Goal: Task Accomplishment & Management: Use online tool/utility

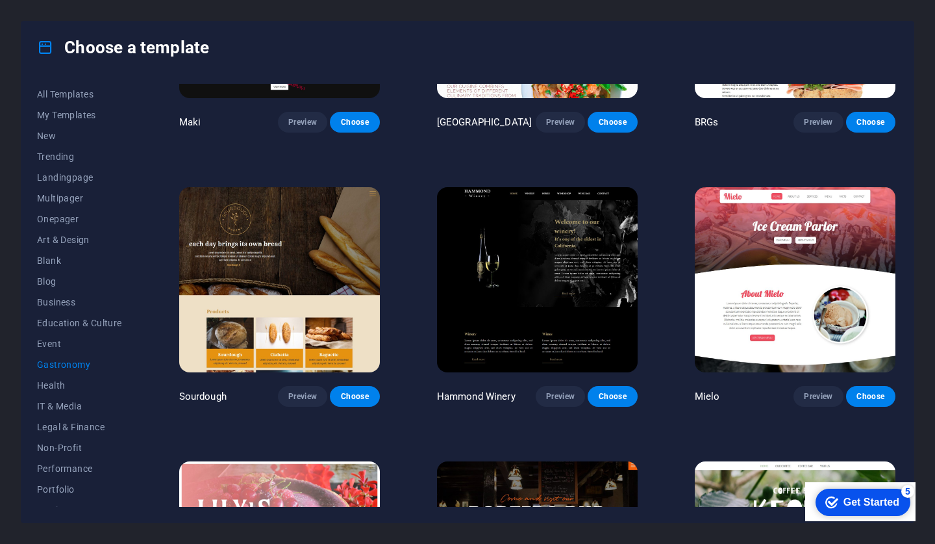
scroll to position [723, 0]
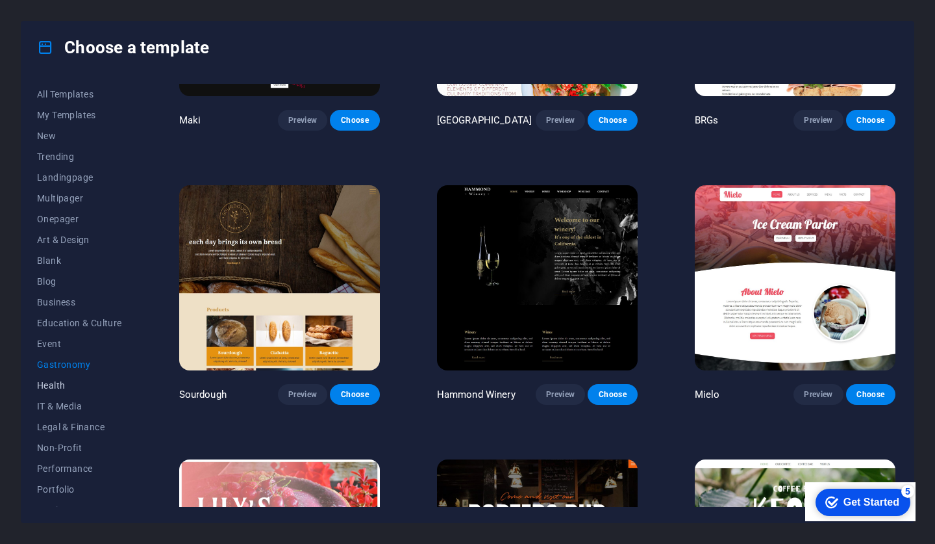
click at [54, 381] on span "Health" at bounding box center [79, 385] width 85 height 10
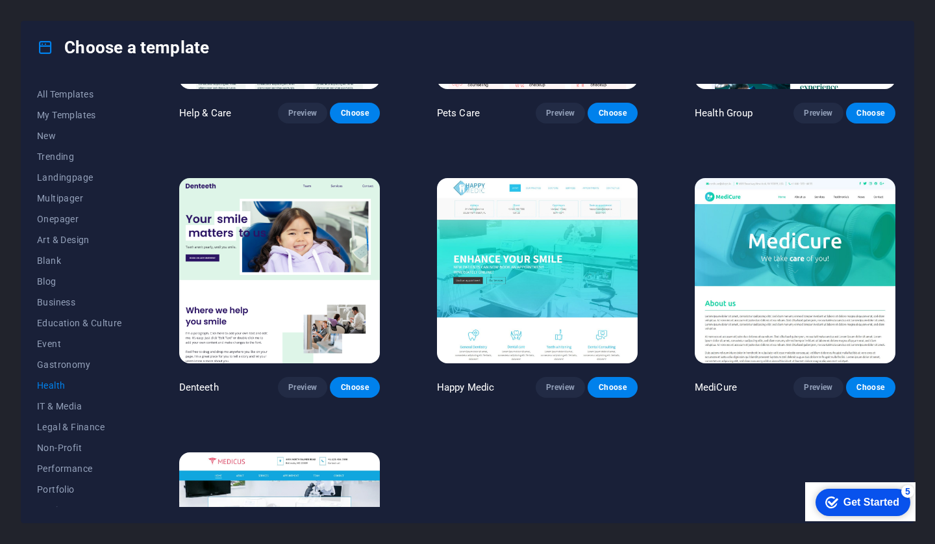
scroll to position [0, 0]
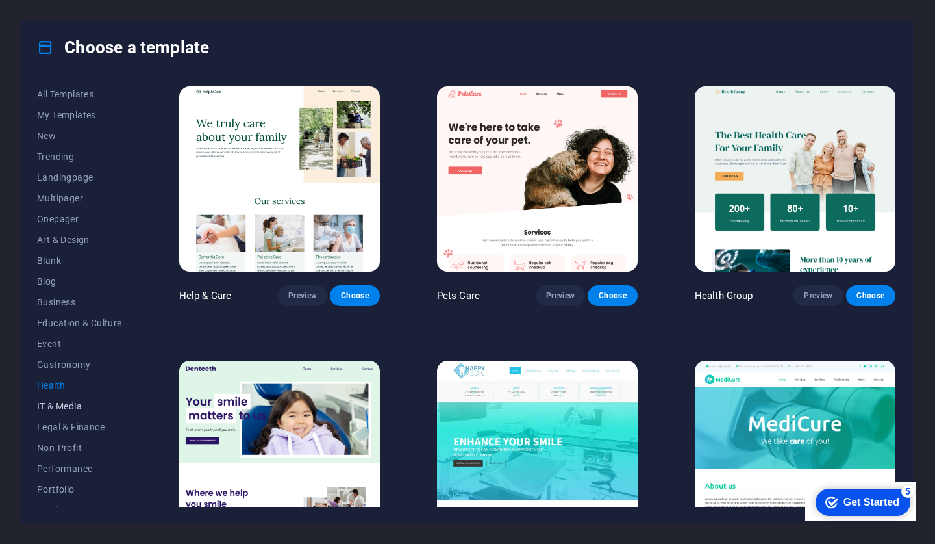
click at [73, 408] on span "IT & Media" at bounding box center [79, 406] width 85 height 10
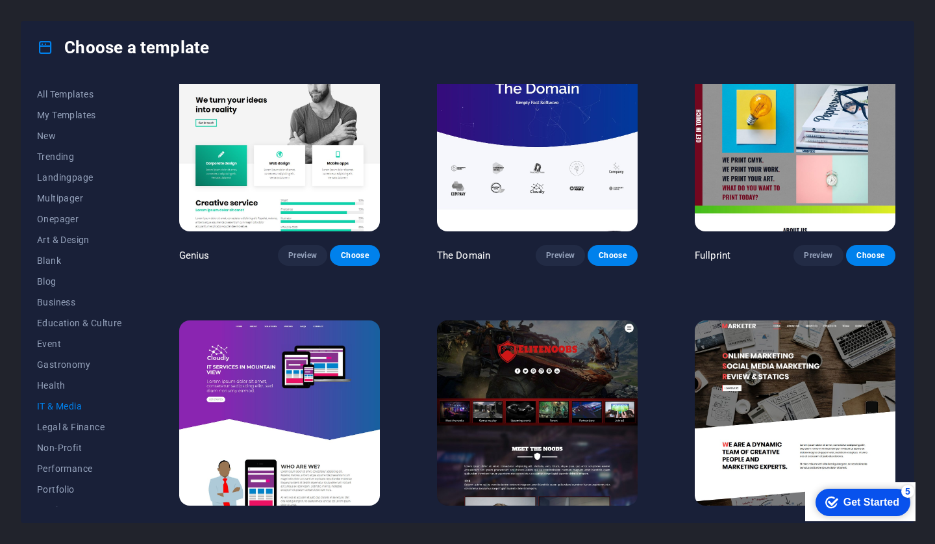
scroll to position [617, 0]
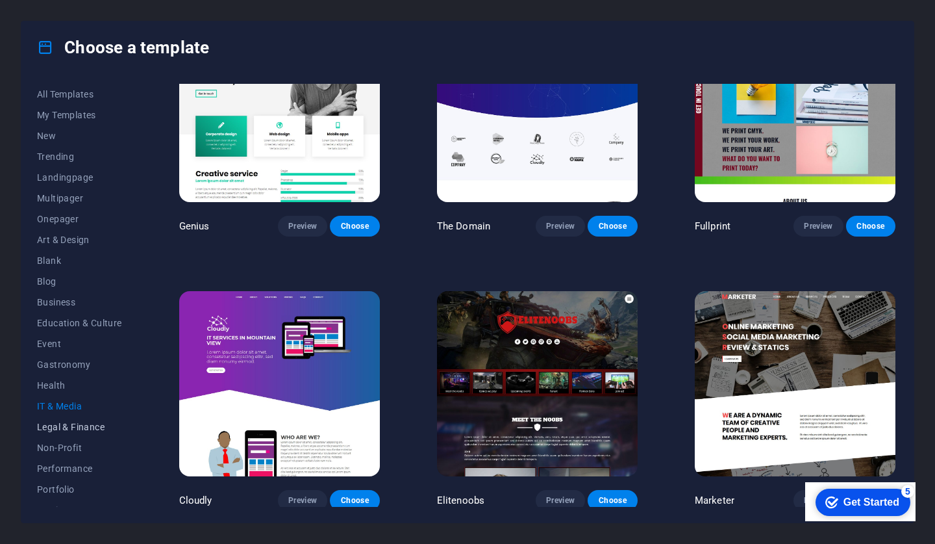
click at [91, 427] on span "Legal & Finance" at bounding box center [79, 426] width 85 height 10
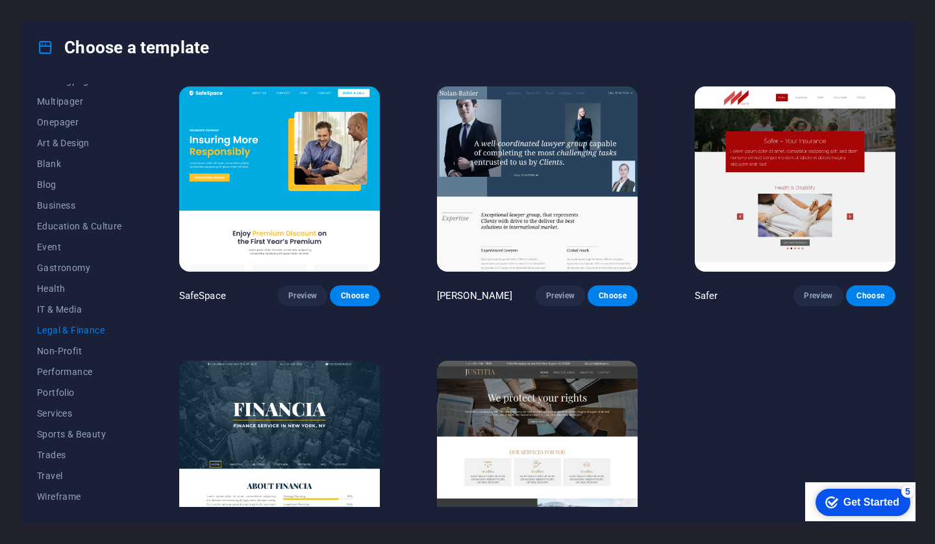
scroll to position [97, 0]
click at [57, 348] on span "Non-Profit" at bounding box center [79, 351] width 85 height 10
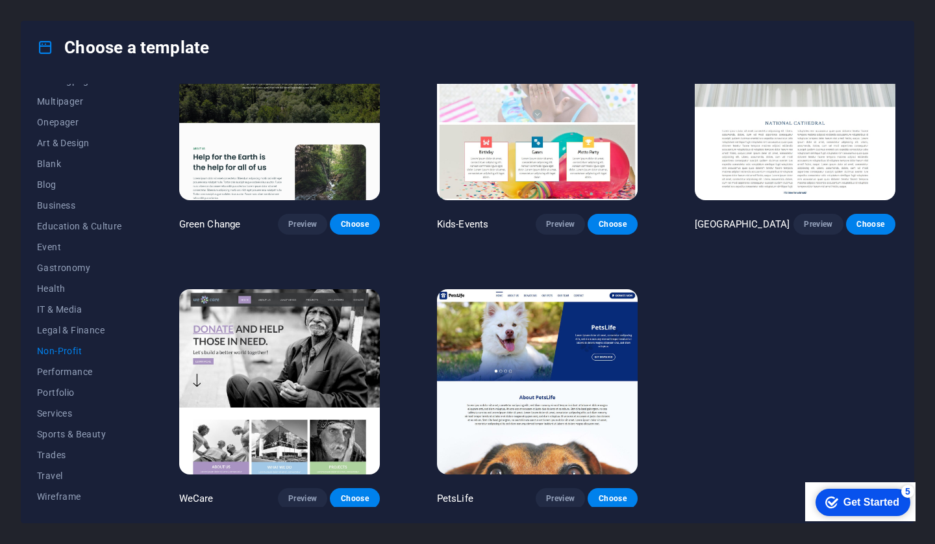
scroll to position [71, 0]
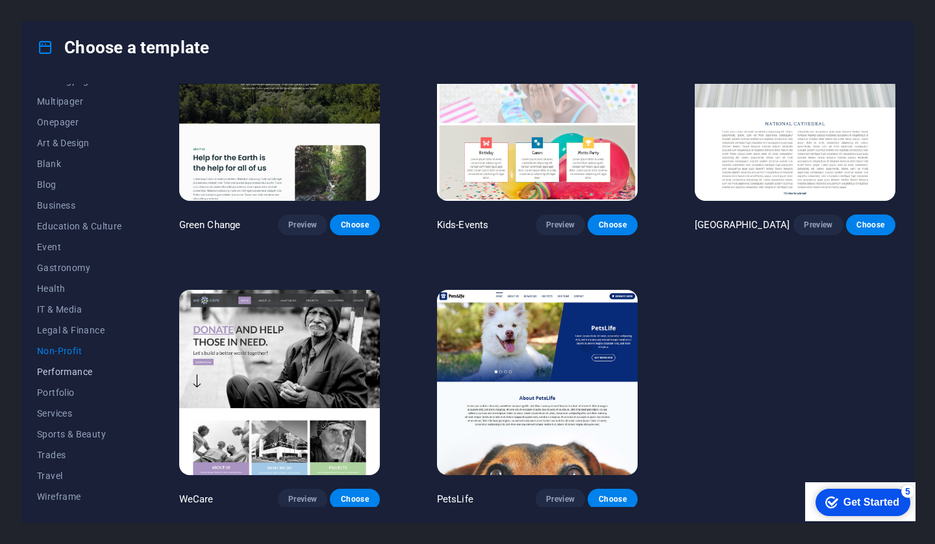
click at [72, 373] on span "Performance" at bounding box center [79, 371] width 85 height 10
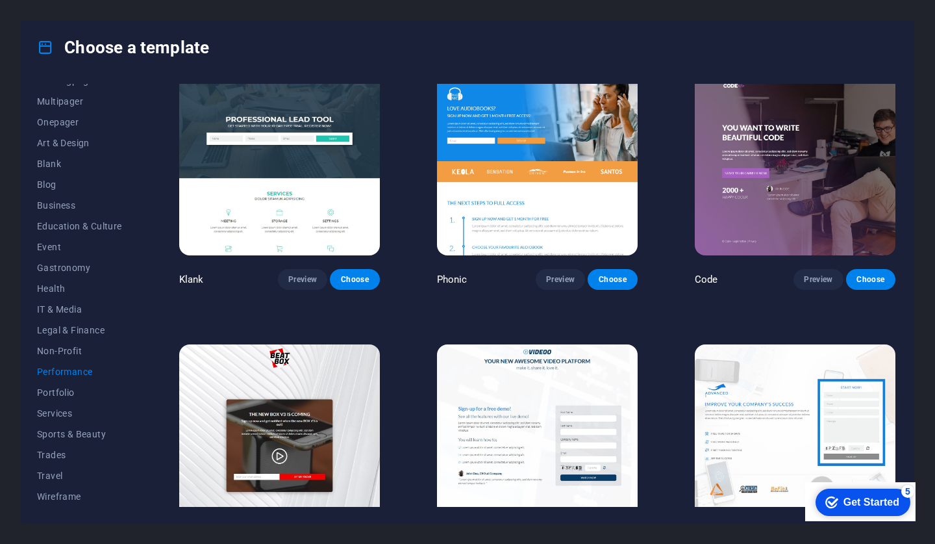
scroll to position [0, 0]
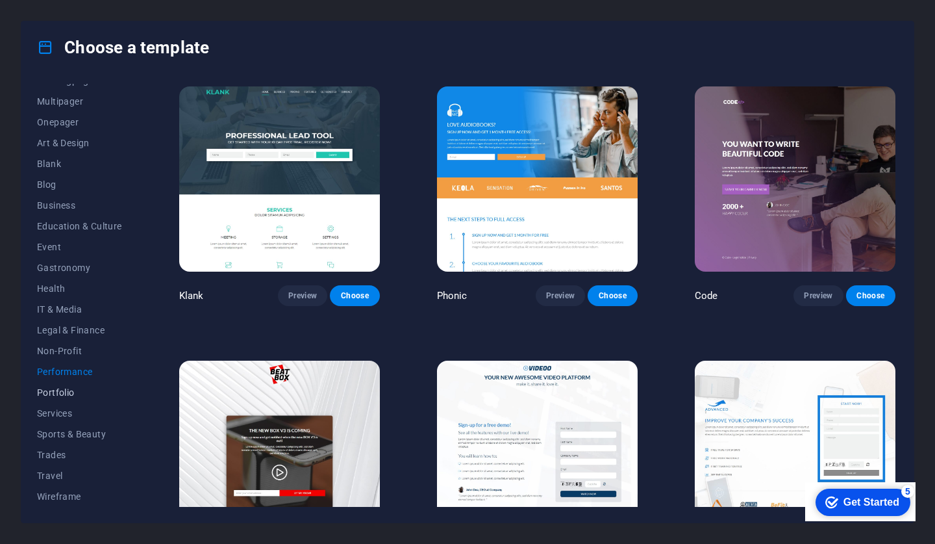
click at [66, 395] on span "Portfolio" at bounding box center [79, 392] width 85 height 10
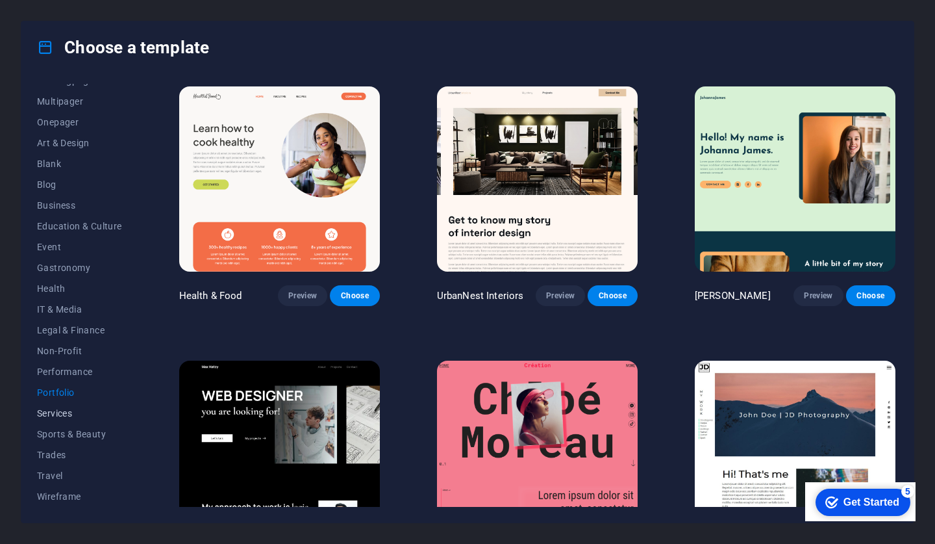
click at [66, 416] on span "Services" at bounding box center [79, 413] width 85 height 10
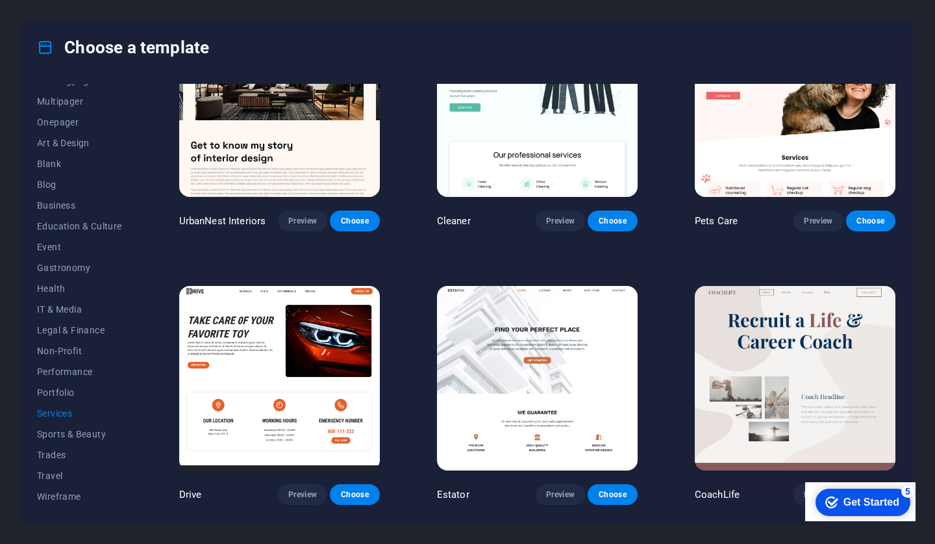
scroll to position [383, 0]
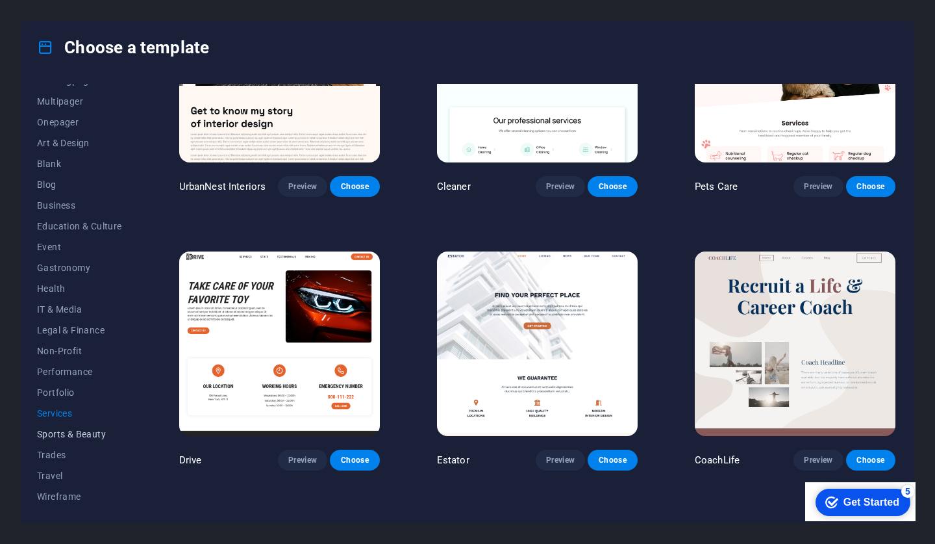
click at [80, 436] on span "Sports & Beauty" at bounding box center [79, 434] width 85 height 10
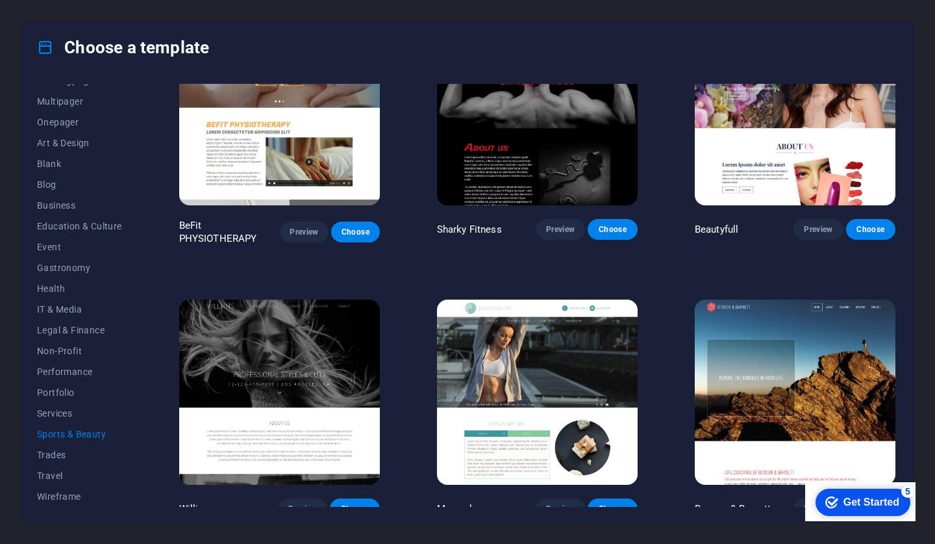
scroll to position [894, 0]
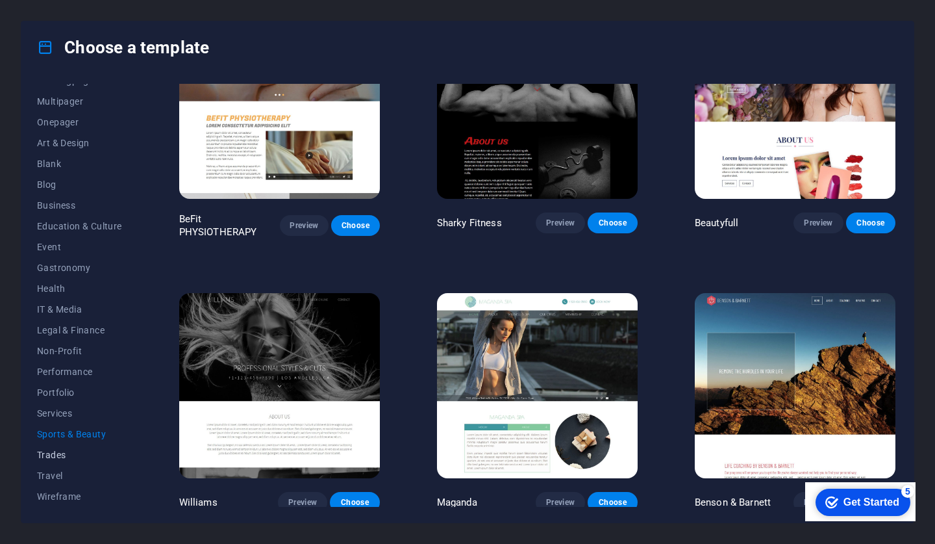
click at [62, 455] on span "Trades" at bounding box center [79, 454] width 85 height 10
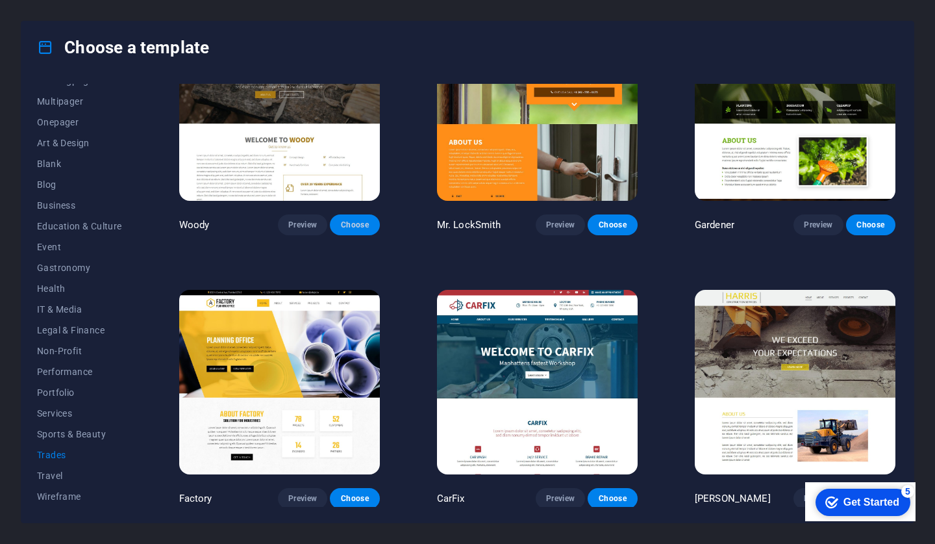
scroll to position [344, 0]
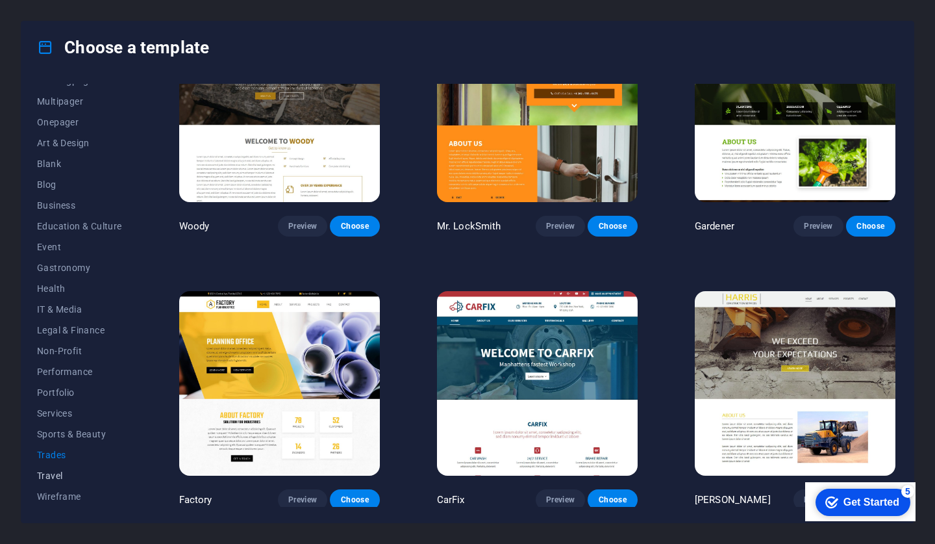
click at [61, 476] on span "Travel" at bounding box center [79, 475] width 85 height 10
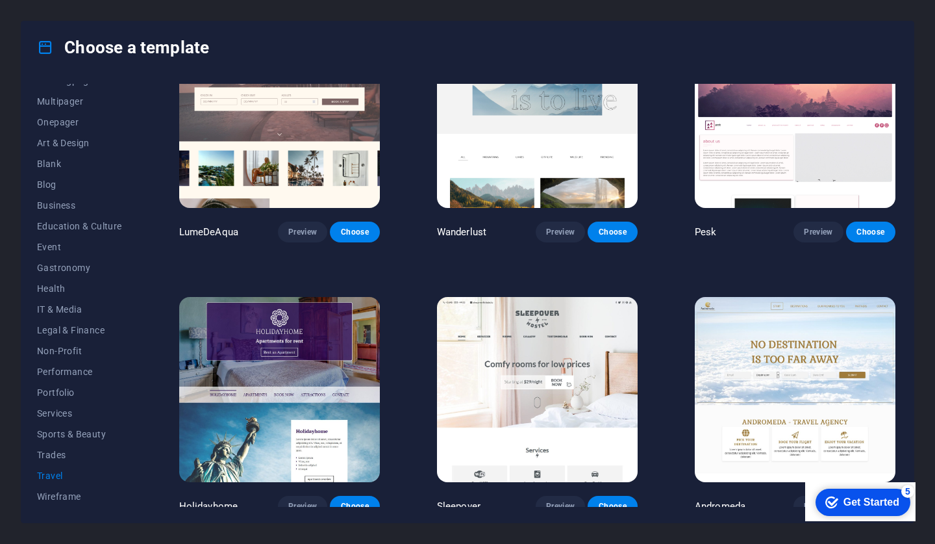
scroll to position [0, 0]
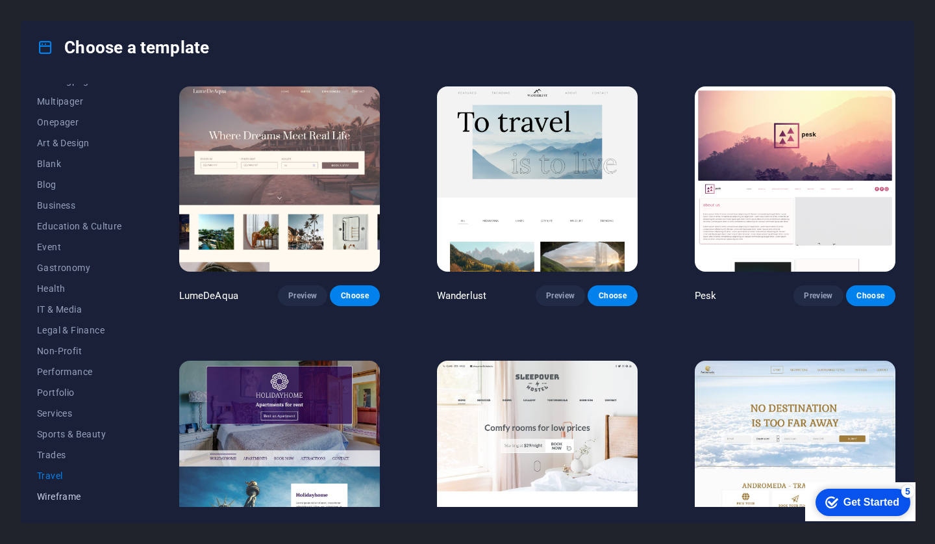
click at [66, 494] on span "Wireframe" at bounding box center [79, 496] width 85 height 10
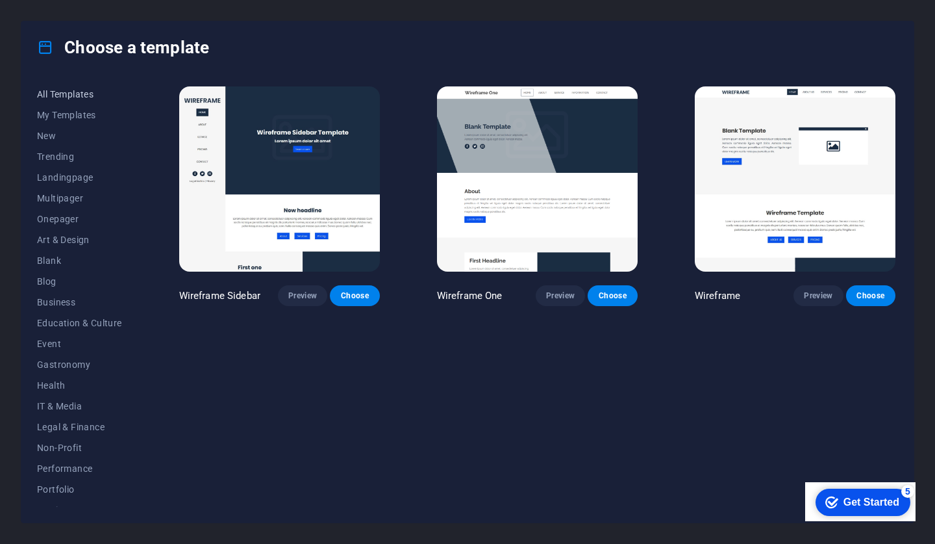
click at [66, 97] on span "All Templates" at bounding box center [79, 94] width 85 height 10
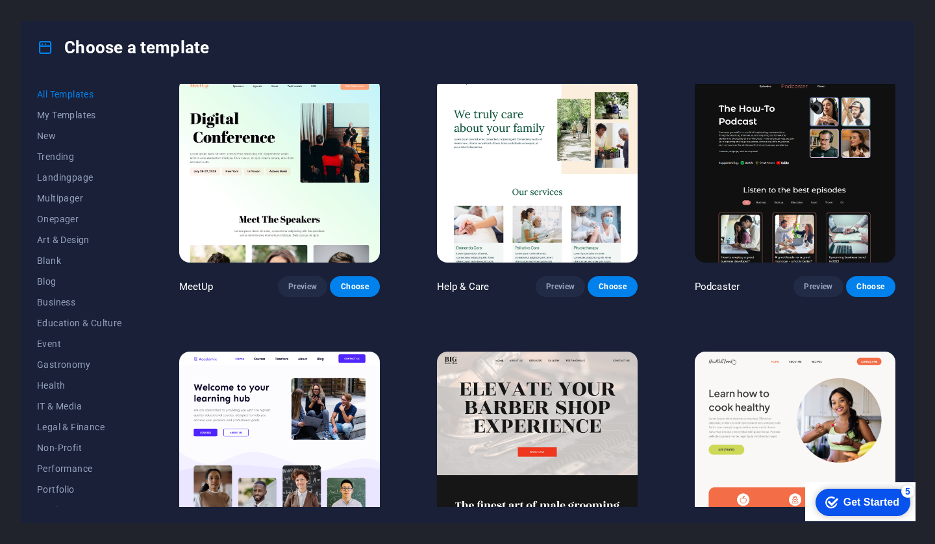
scroll to position [766, 0]
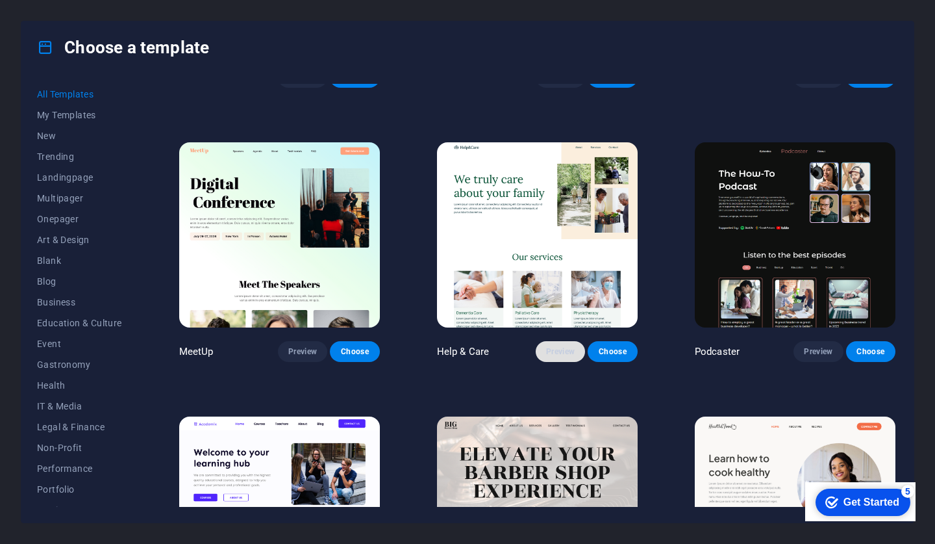
click at [559, 349] on span "Preview" at bounding box center [560, 351] width 29 height 10
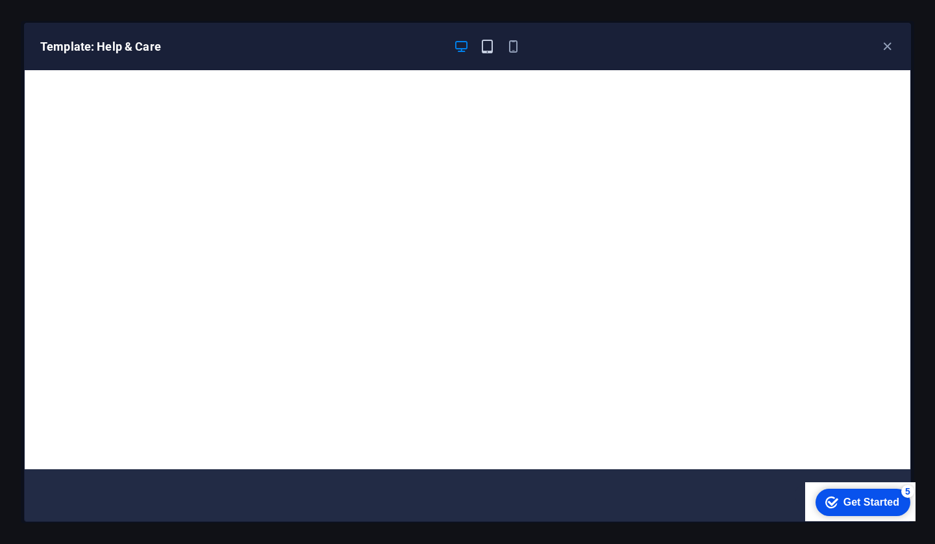
click at [486, 53] on icon "button" at bounding box center [487, 46] width 15 height 15
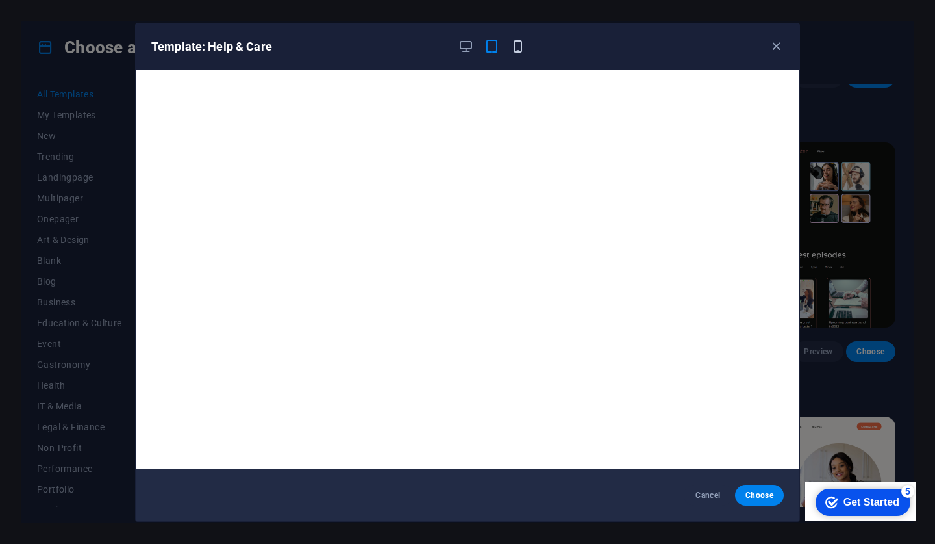
click at [517, 47] on icon "button" at bounding box center [517, 46] width 15 height 15
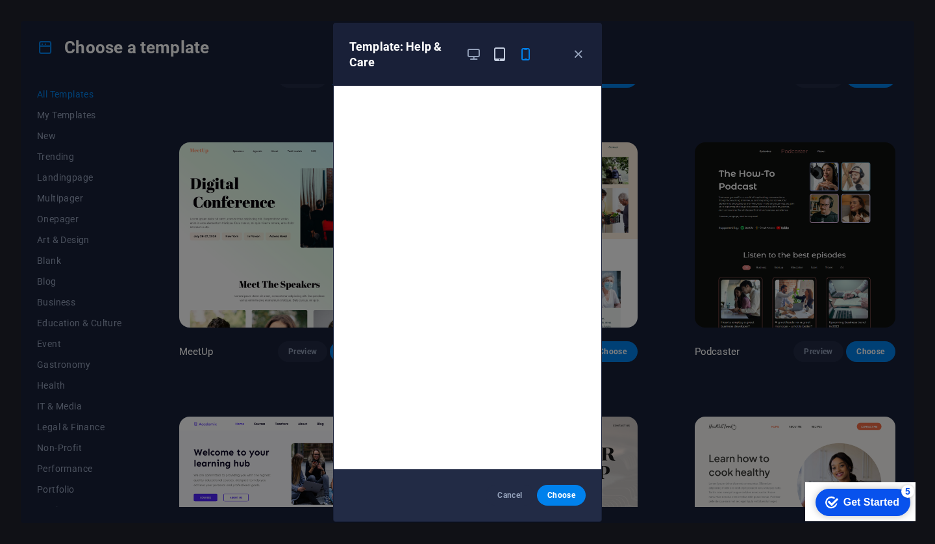
click at [494, 53] on icon "button" at bounding box center [499, 54] width 15 height 15
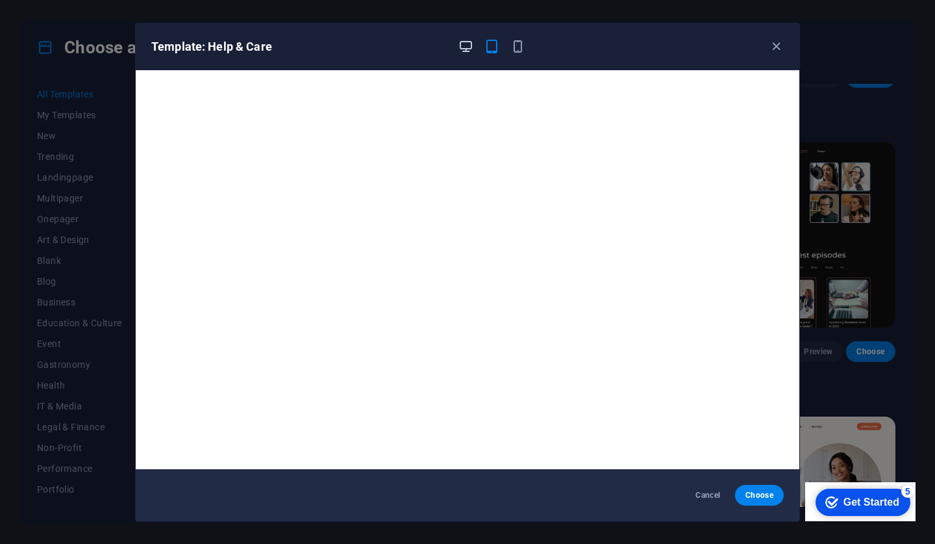
click at [460, 51] on icon "button" at bounding box center [466, 46] width 15 height 15
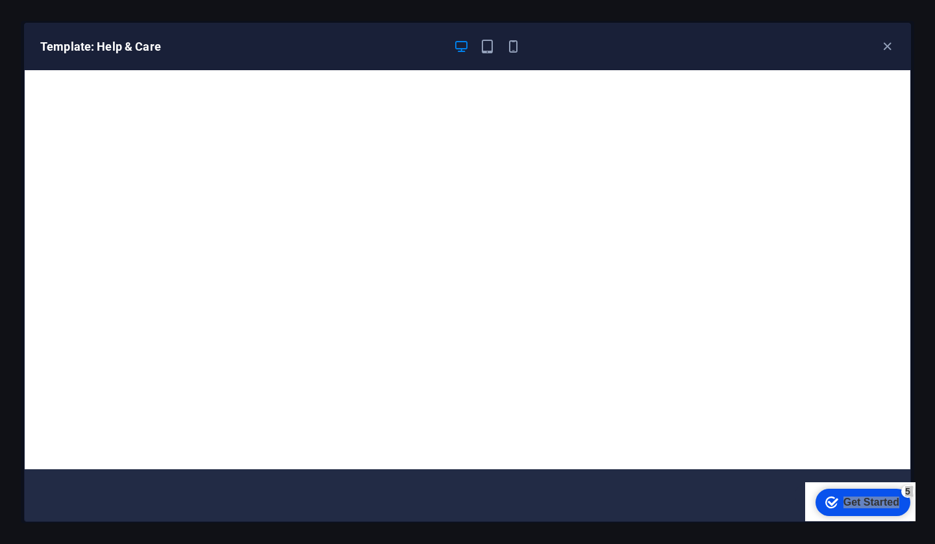
drag, startPoint x: 842, startPoint y: 506, endPoint x: 681, endPoint y: 511, distance: 161.8
click at [805, 511] on html "checkmark Get Started 5 First Steps in the Editor Let's guide you through the t…" at bounding box center [860, 501] width 110 height 39
click at [681, 511] on div "Cancel Choose" at bounding box center [468, 495] width 886 height 52
click at [885, 47] on icon "button" at bounding box center [887, 46] width 15 height 15
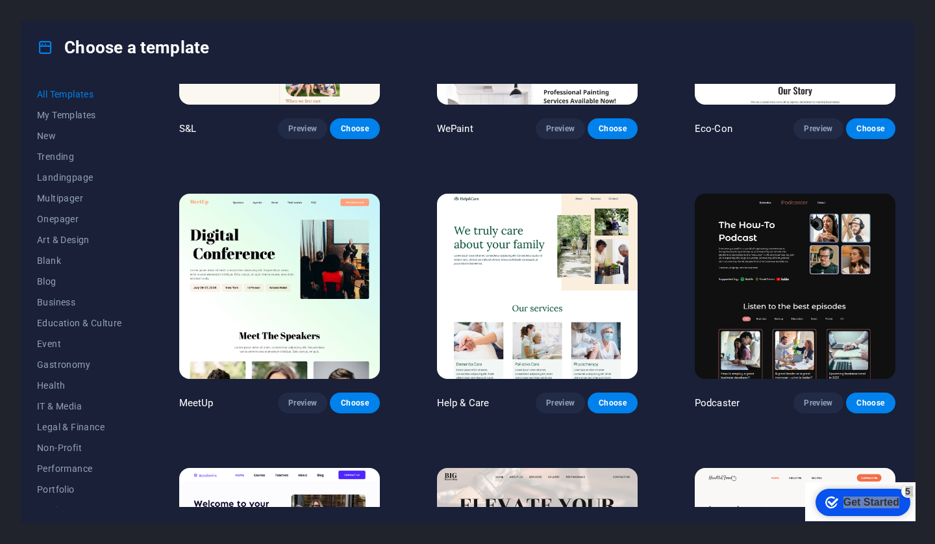
scroll to position [703, 0]
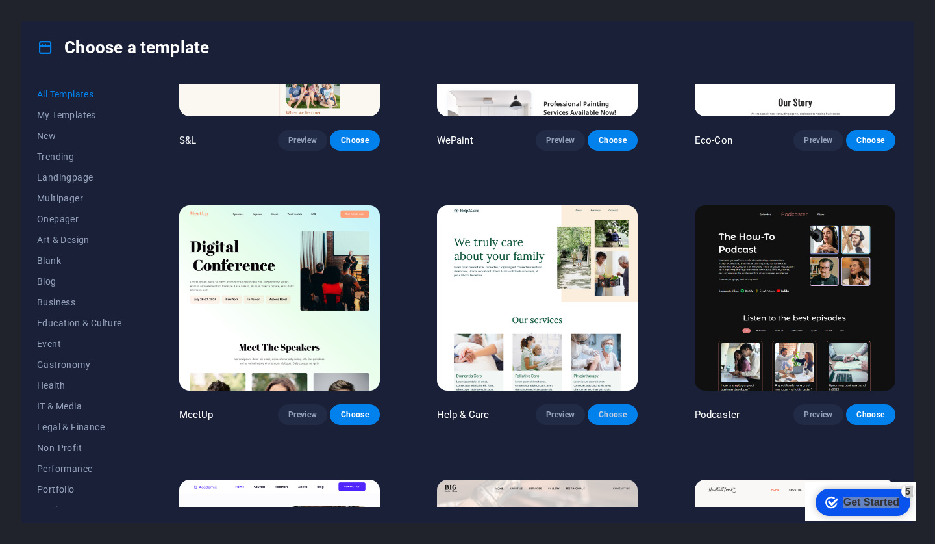
click at [610, 409] on span "Choose" at bounding box center [612, 414] width 29 height 10
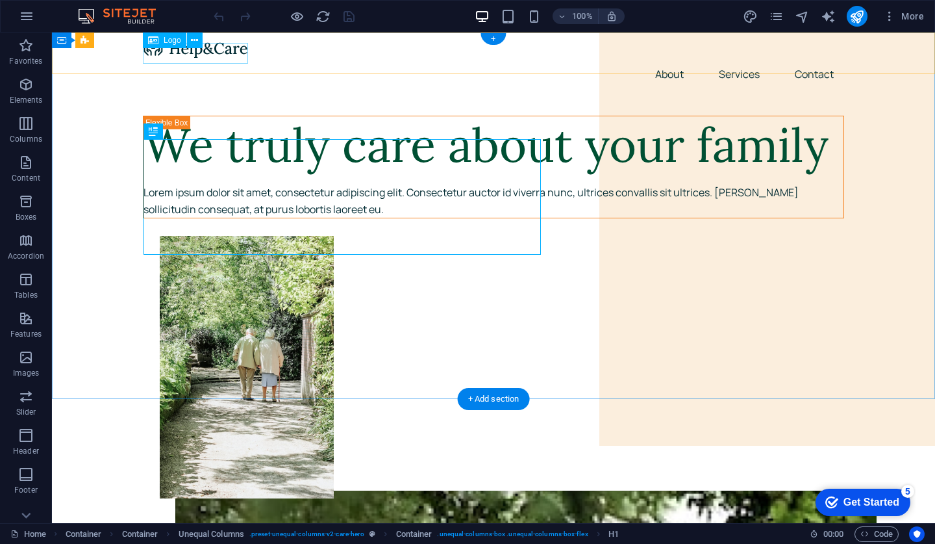
click at [218, 58] on div at bounding box center [493, 48] width 701 height 21
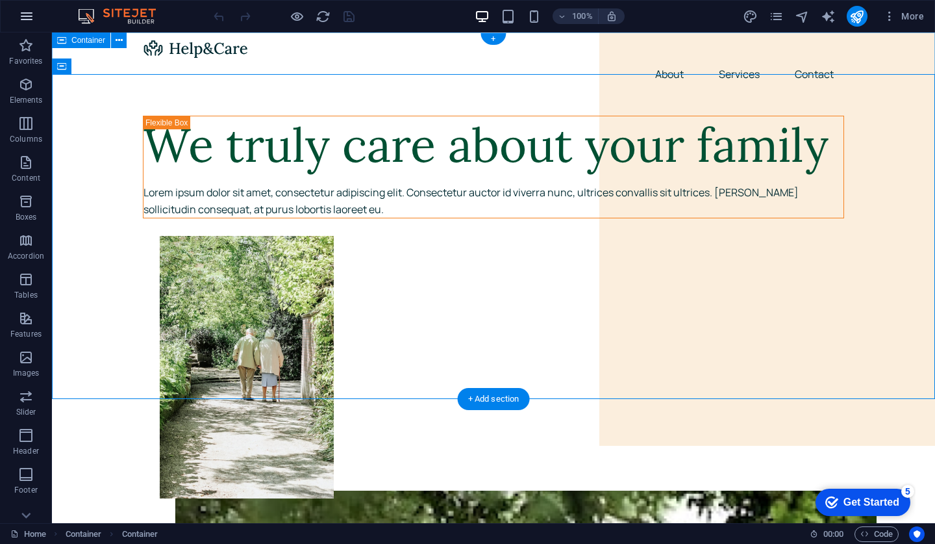
click at [29, 15] on icon "button" at bounding box center [27, 16] width 16 height 16
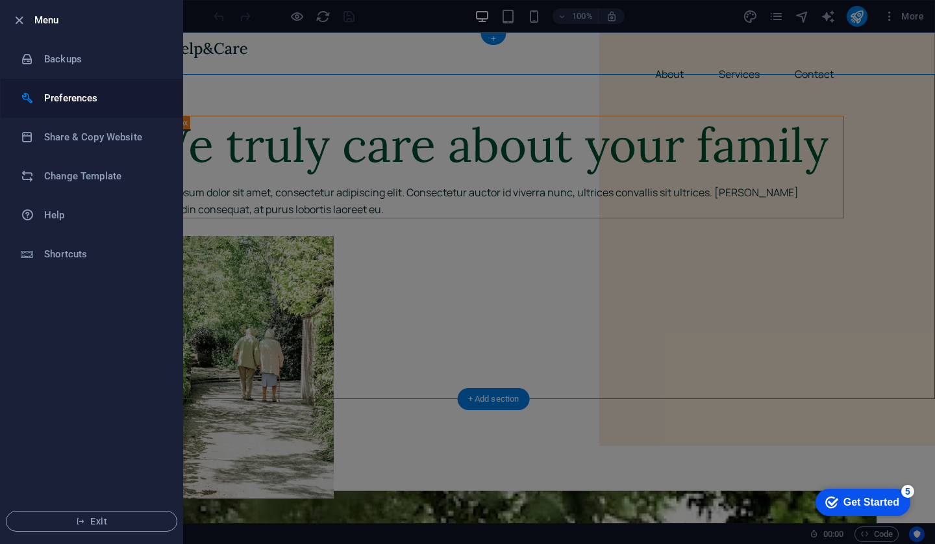
click at [77, 95] on h6 "Preferences" at bounding box center [104, 98] width 120 height 16
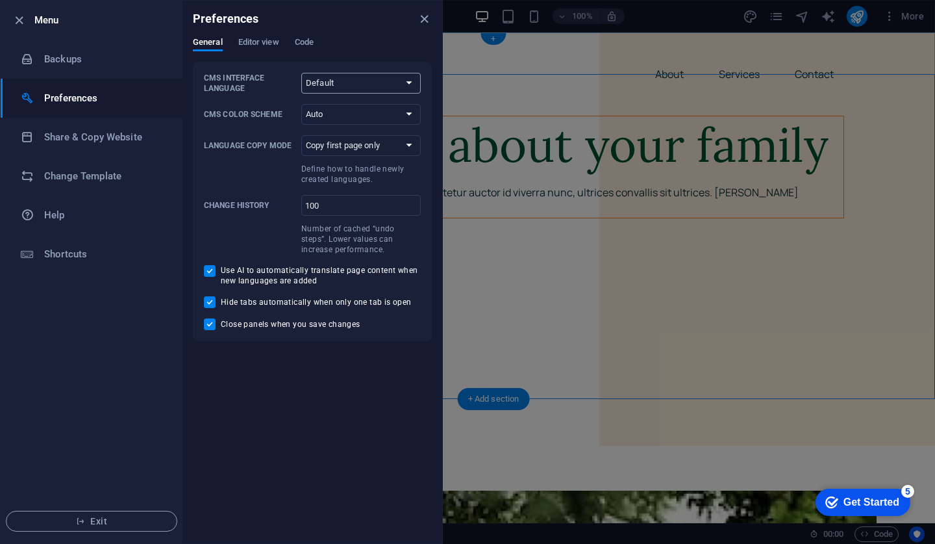
select select "es"
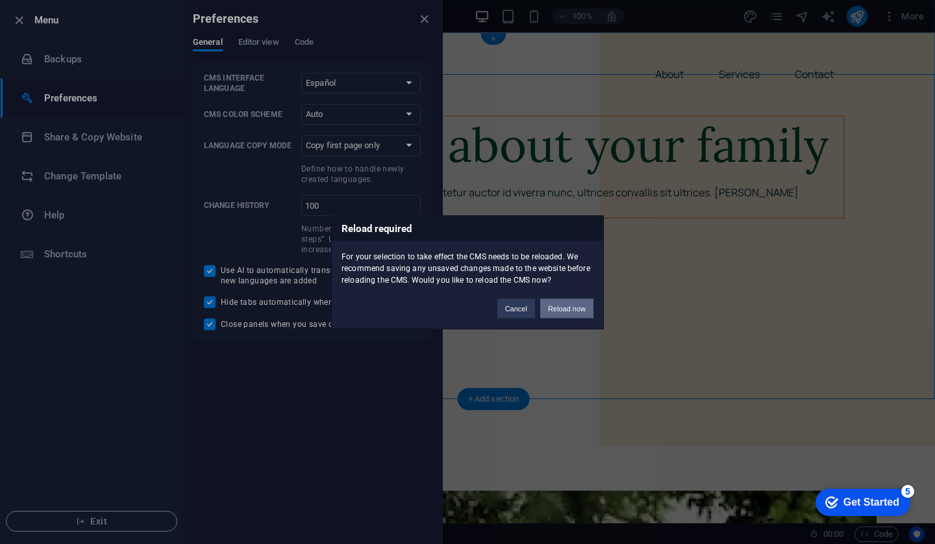
click at [565, 306] on button "Reload now" at bounding box center [566, 307] width 53 height 19
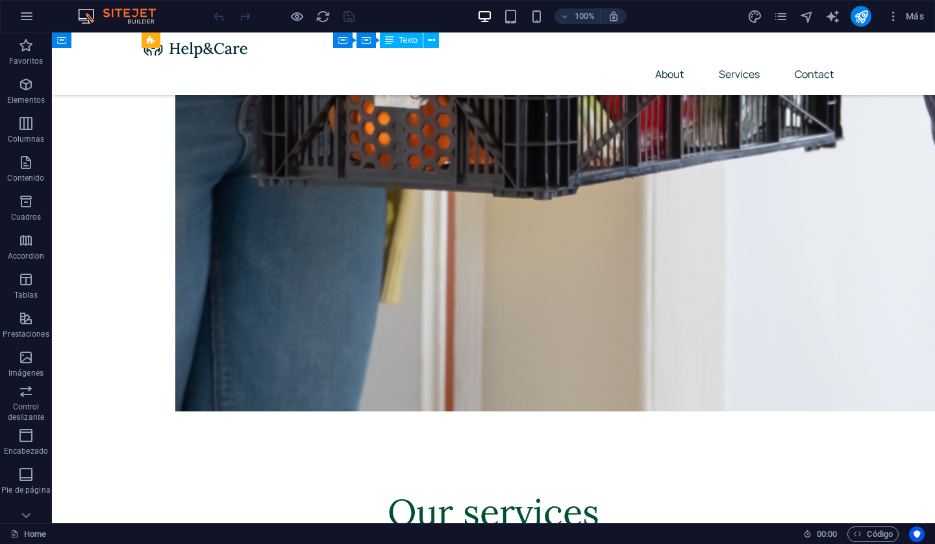
scroll to position [1965, 0]
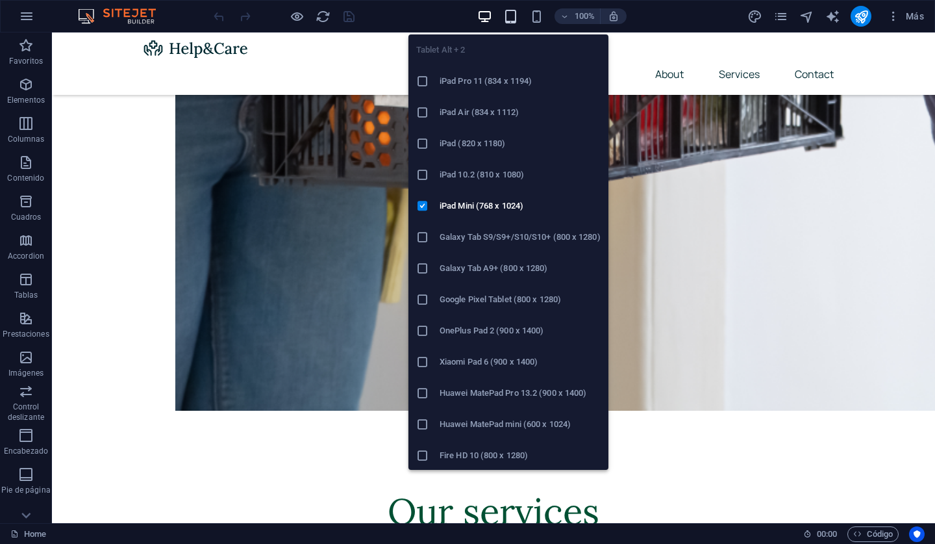
click at [507, 15] on icon "button" at bounding box center [510, 16] width 15 height 15
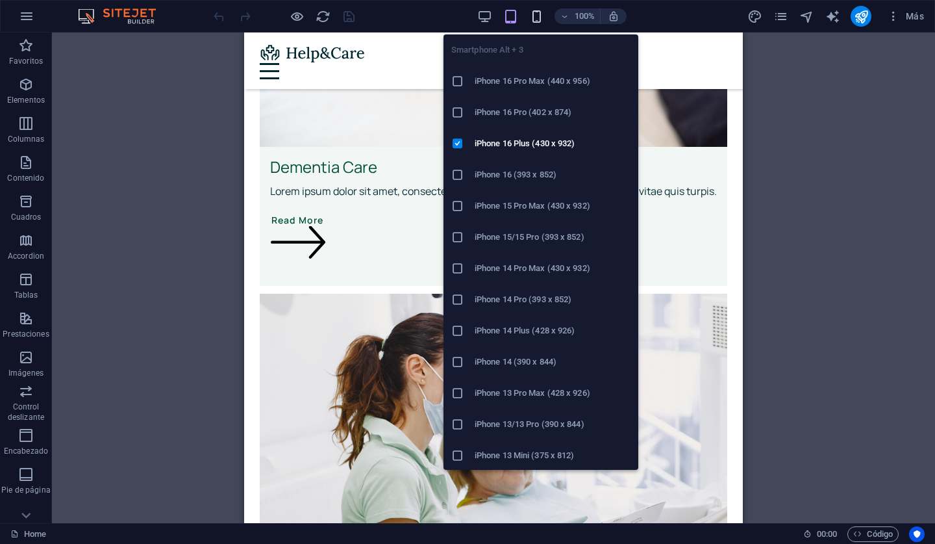
click at [538, 18] on icon "button" at bounding box center [536, 16] width 15 height 15
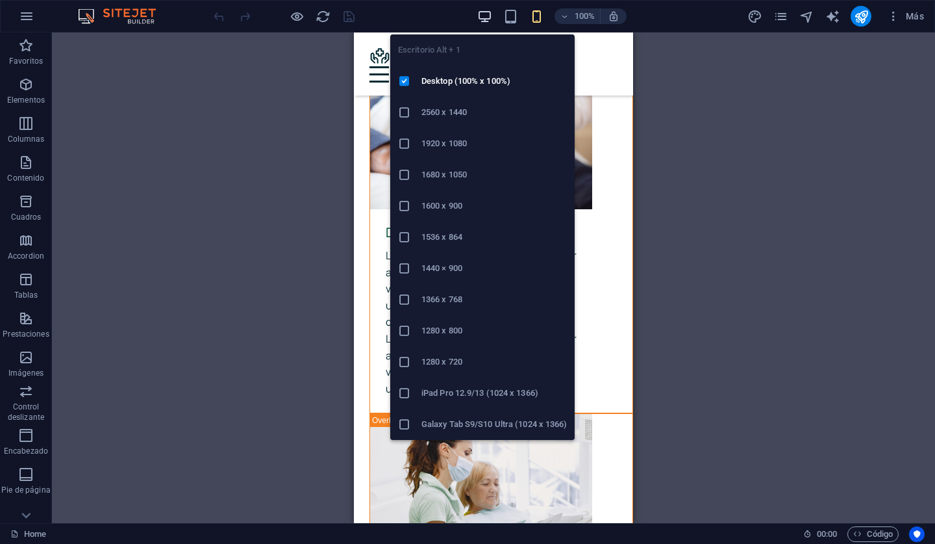
click at [484, 16] on icon "button" at bounding box center [484, 16] width 15 height 15
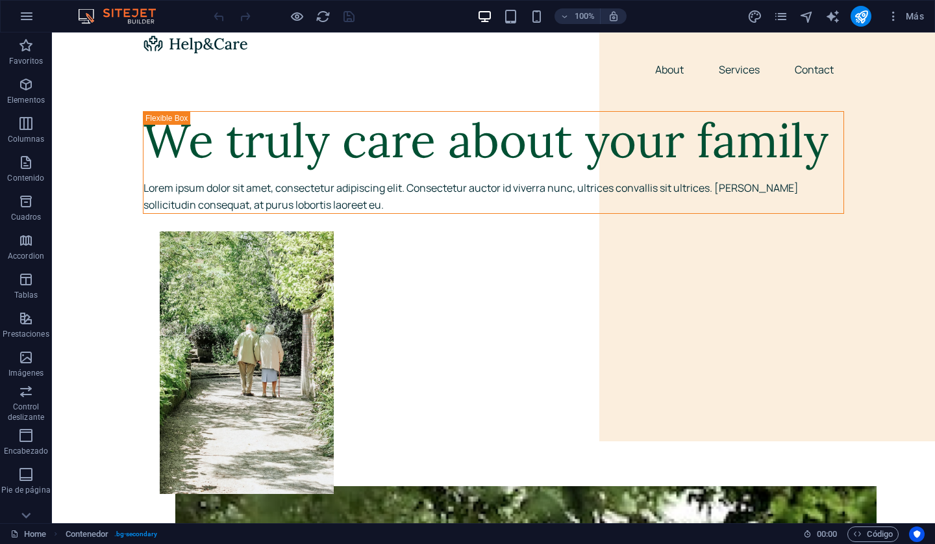
scroll to position [0, 0]
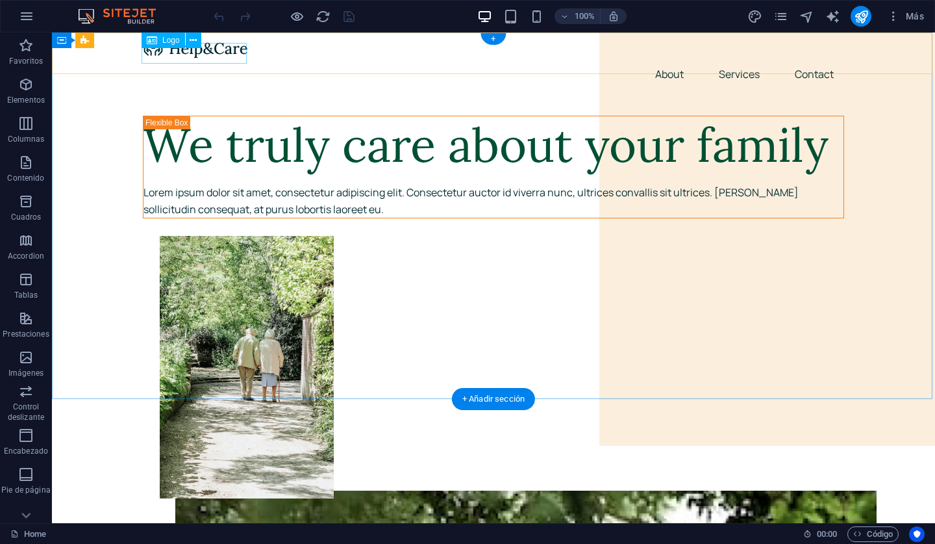
click at [222, 57] on div at bounding box center [493, 48] width 701 height 21
click at [192, 41] on icon at bounding box center [193, 41] width 7 height 14
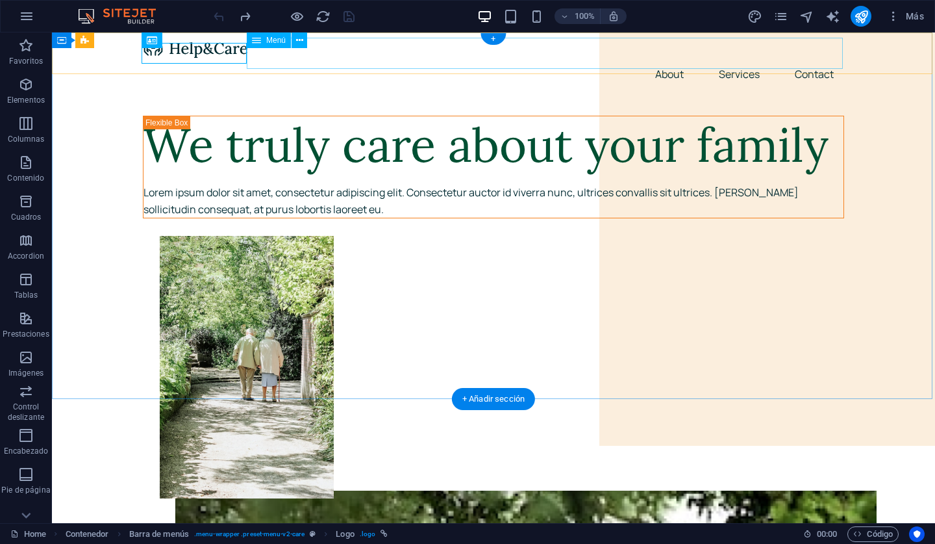
click at [666, 58] on nav "About Services Contact" at bounding box center [493, 73] width 701 height 31
click at [664, 58] on nav "About Services Contact" at bounding box center [493, 73] width 701 height 31
click at [275, 43] on span "Menú" at bounding box center [275, 40] width 19 height 8
click at [207, 58] on div at bounding box center [493, 48] width 701 height 21
click at [101, 42] on span "Barra de menús" at bounding box center [121, 40] width 55 height 8
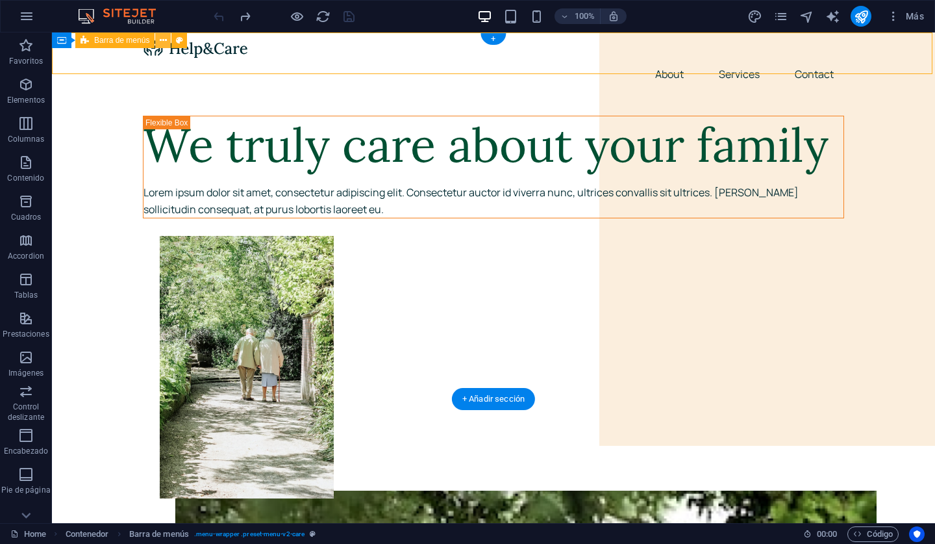
click at [166, 38] on icon at bounding box center [163, 41] width 7 height 14
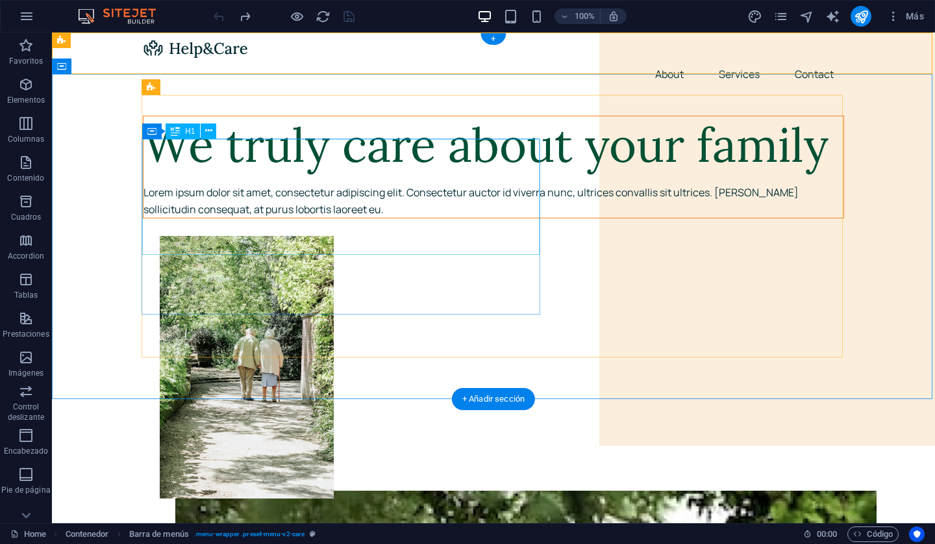
click at [493, 174] on div "We truly care about your family" at bounding box center [494, 145] width 700 height 58
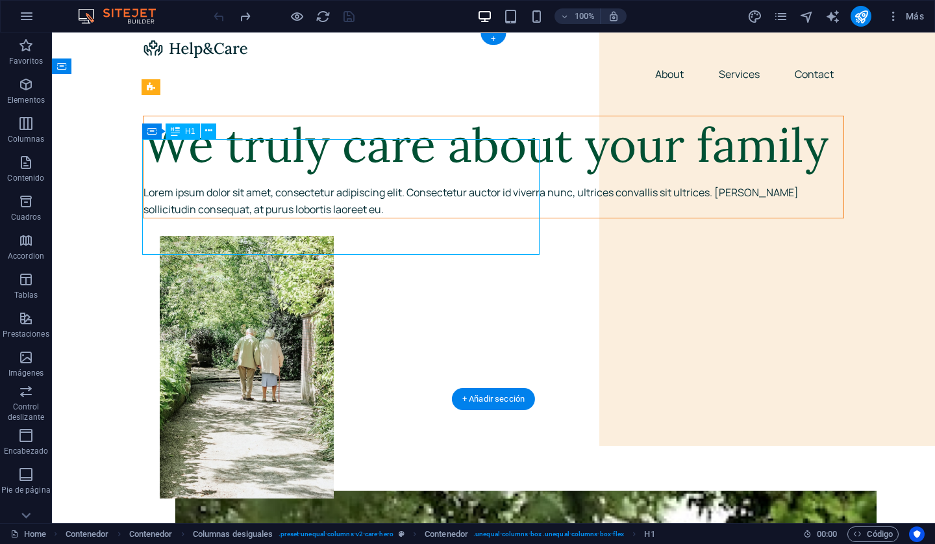
click at [431, 174] on div "We truly care about your family" at bounding box center [494, 145] width 700 height 58
click at [421, 174] on div "We truly care about your family" at bounding box center [494, 145] width 700 height 58
click at [420, 174] on div "We truly care about your family" at bounding box center [494, 145] width 700 height 58
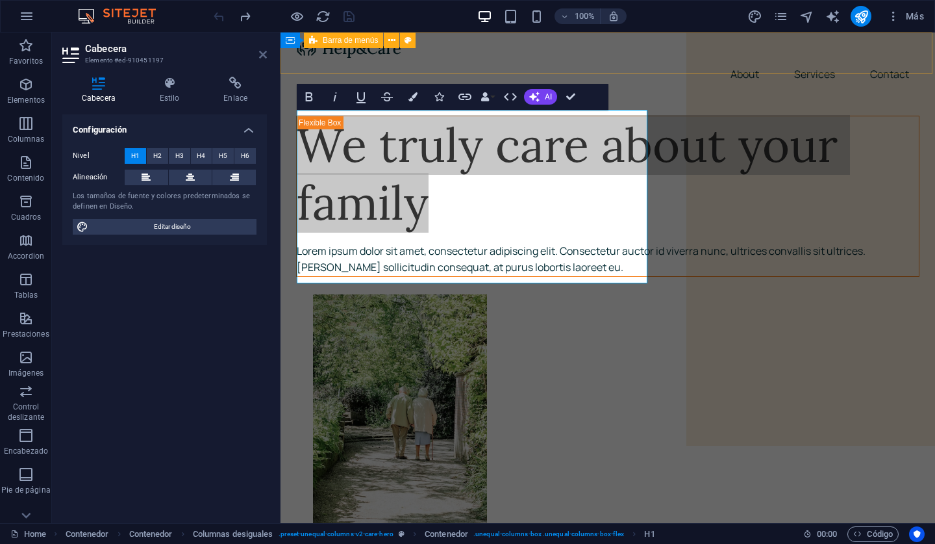
click at [262, 57] on icon at bounding box center [263, 54] width 8 height 10
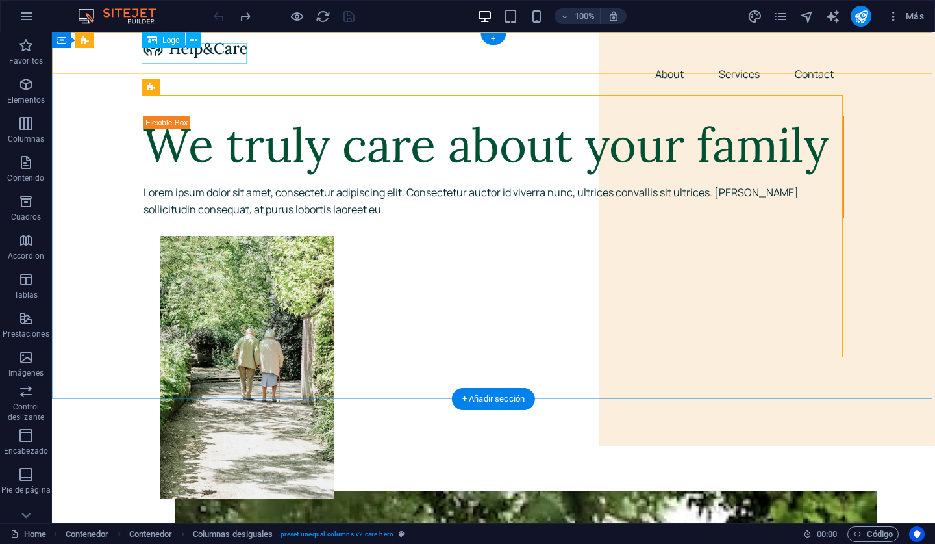
click at [209, 58] on div at bounding box center [493, 48] width 701 height 21
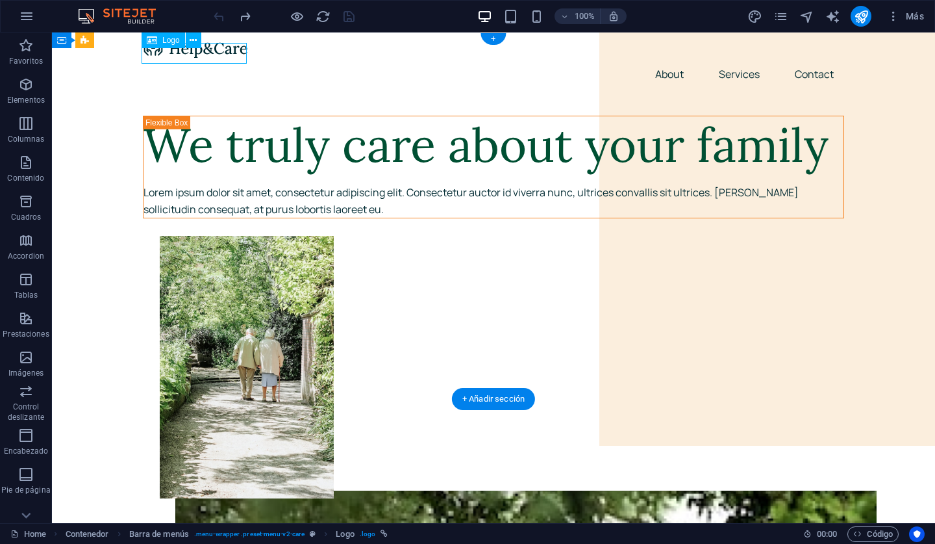
click at [209, 58] on div at bounding box center [493, 48] width 701 height 21
select select "px"
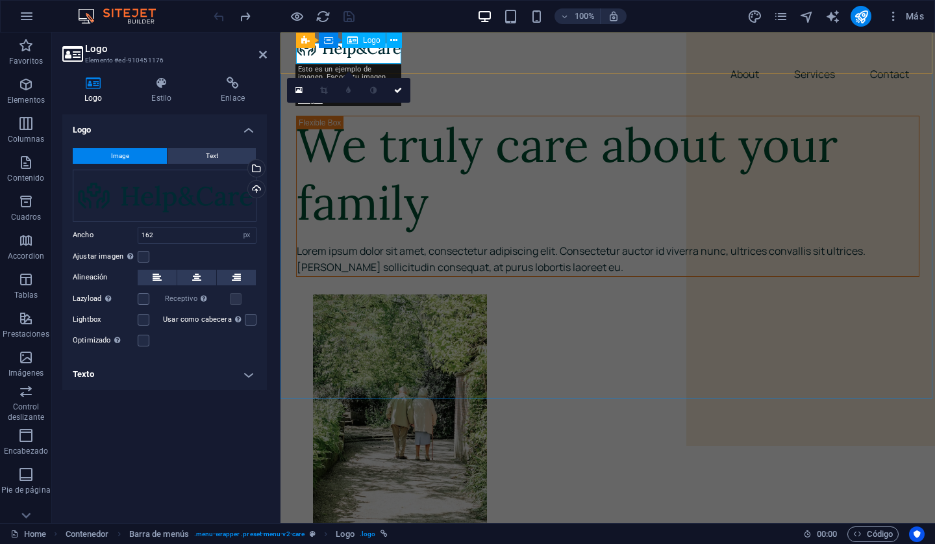
click at [374, 51] on div at bounding box center [607, 48] width 623 height 21
click at [483, 58] on nav "About Services Contact" at bounding box center [607, 73] width 623 height 31
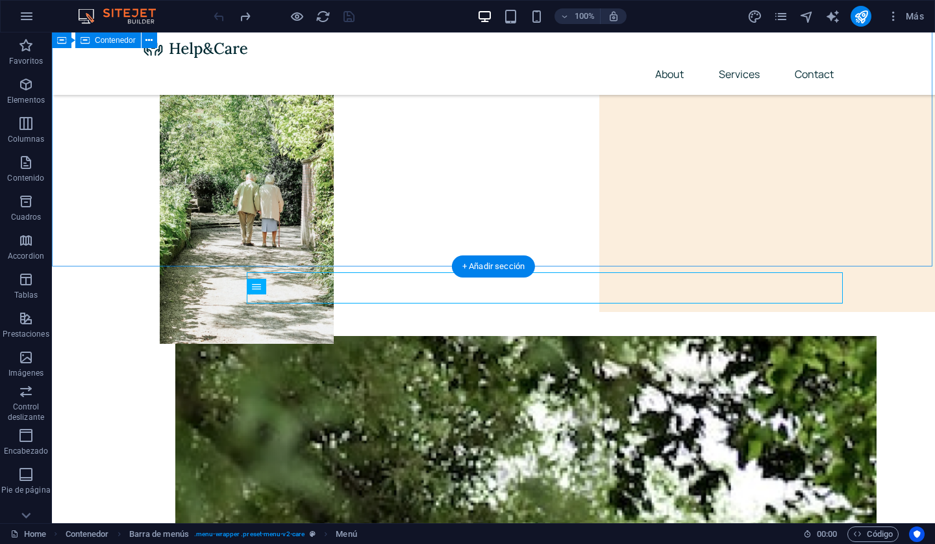
scroll to position [132, 0]
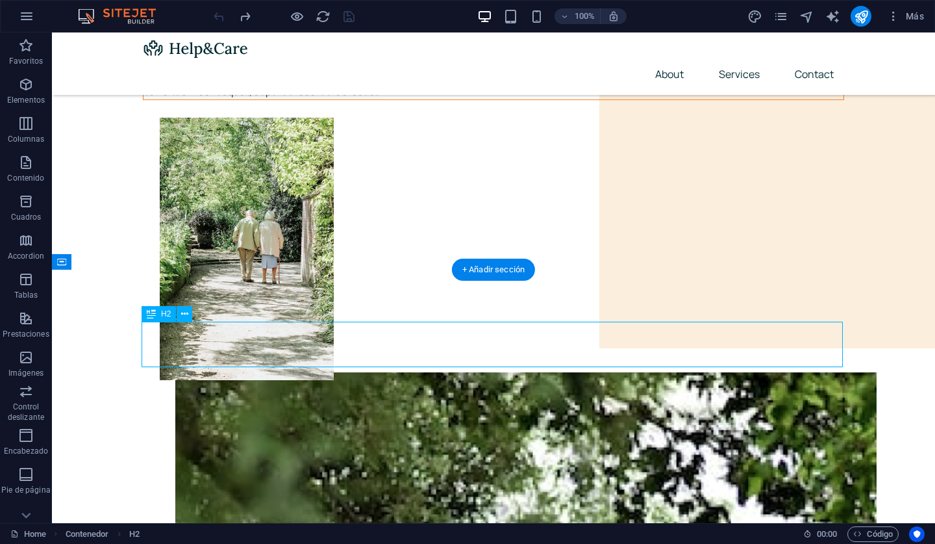
scroll to position [0, 0]
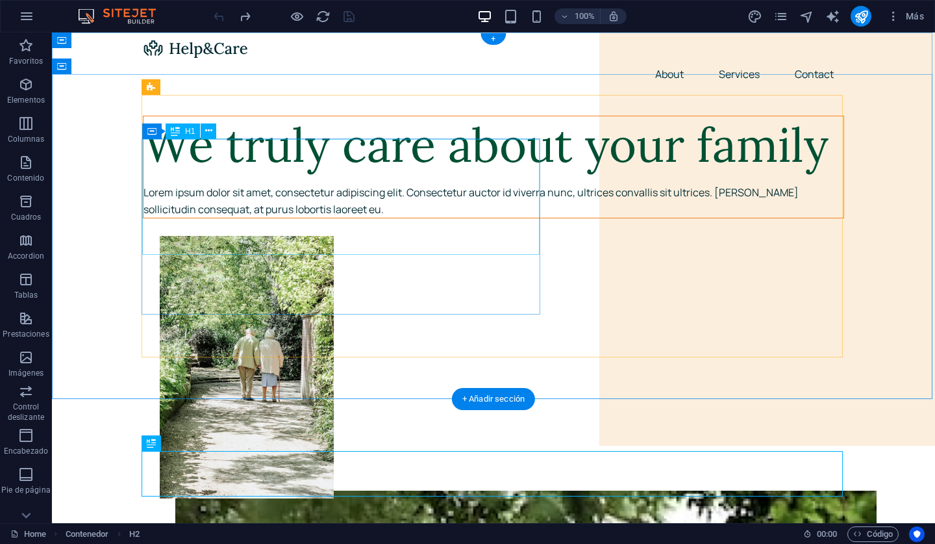
click at [454, 174] on div "We truly care about your family" at bounding box center [494, 145] width 700 height 58
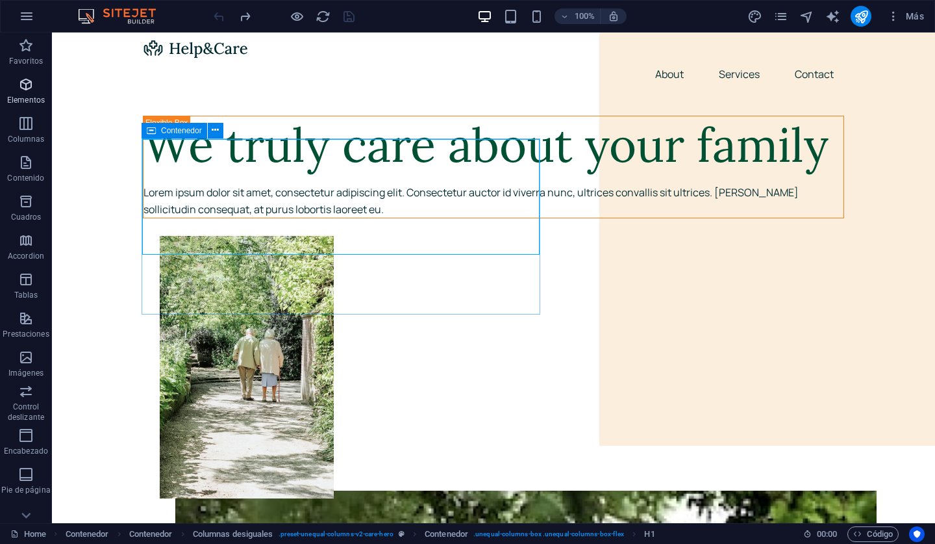
click at [34, 94] on span "Elementos" at bounding box center [26, 92] width 52 height 31
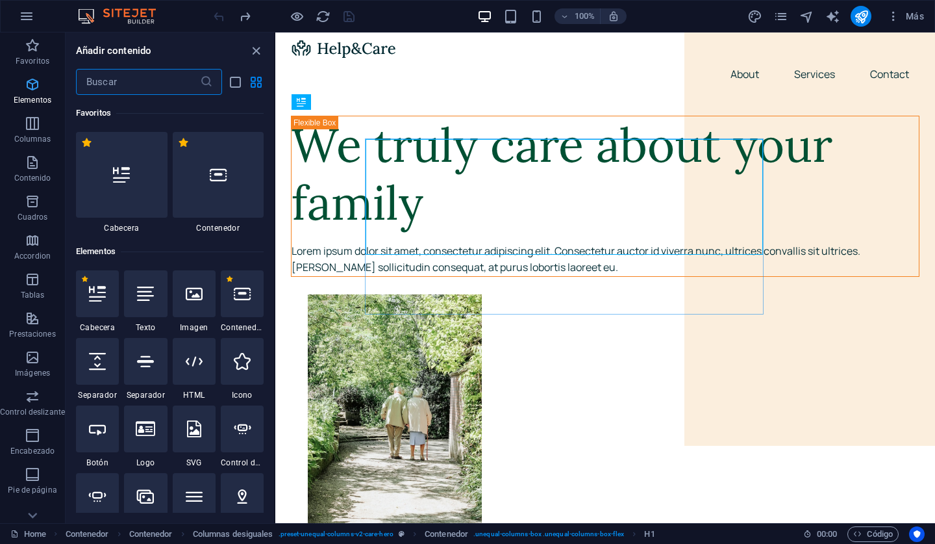
click at [21, 88] on span "Elementos" at bounding box center [32, 92] width 65 height 31
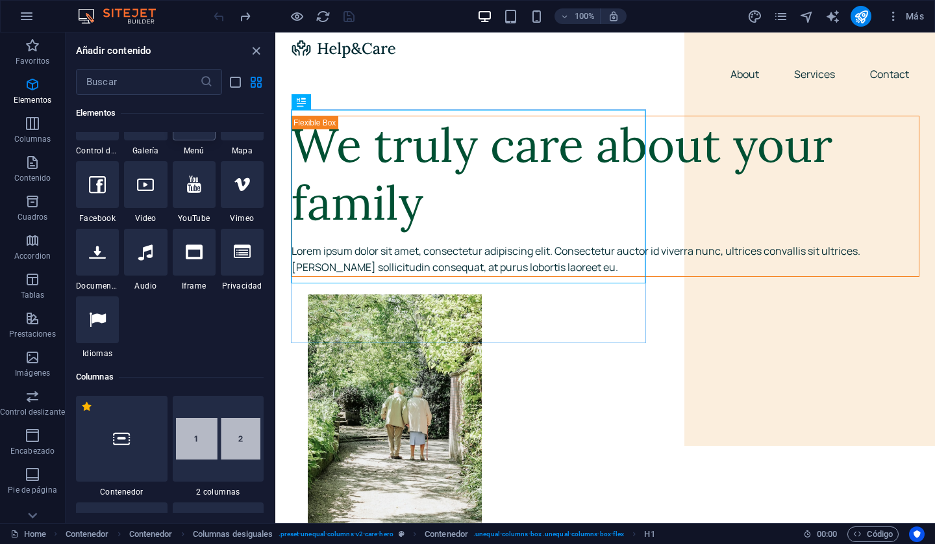
scroll to position [381, 0]
click at [143, 206] on div at bounding box center [145, 182] width 43 height 47
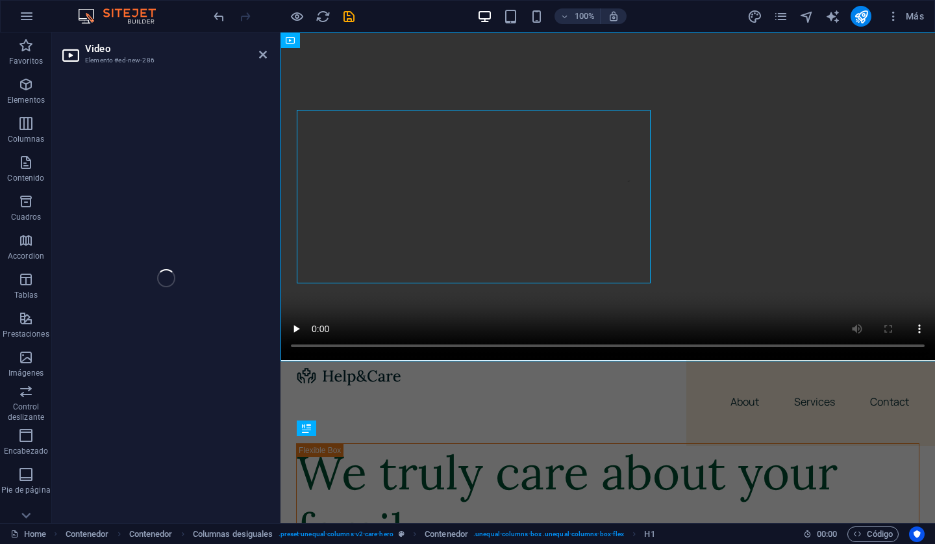
select select "%"
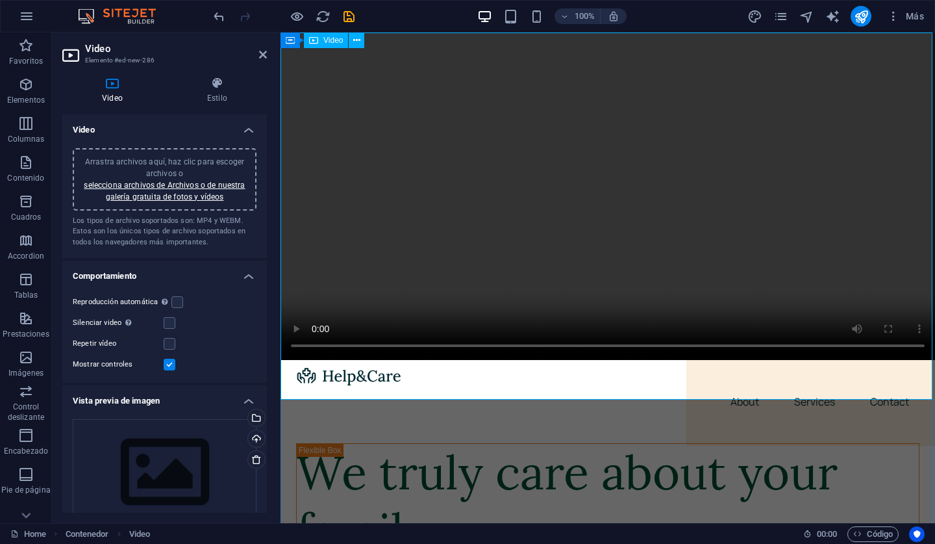
click at [606, 221] on figure at bounding box center [608, 195] width 655 height 327
click at [607, 219] on figure at bounding box center [608, 195] width 655 height 327
click at [605, 220] on figure at bounding box center [608, 195] width 655 height 327
click at [168, 341] on label at bounding box center [170, 344] width 12 height 12
click at [0, 0] on input "Repetir vídeo" at bounding box center [0, 0] width 0 height 0
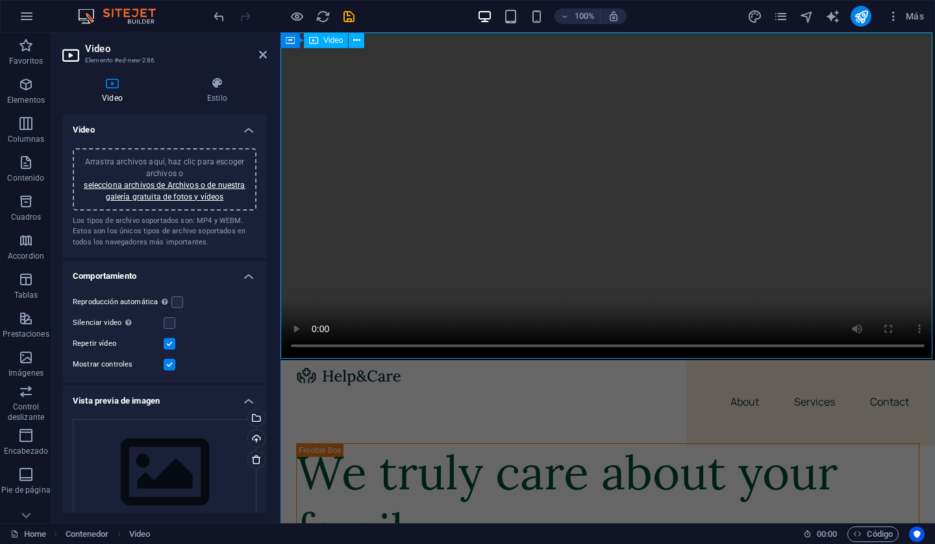
click at [605, 218] on figure at bounding box center [608, 195] width 655 height 327
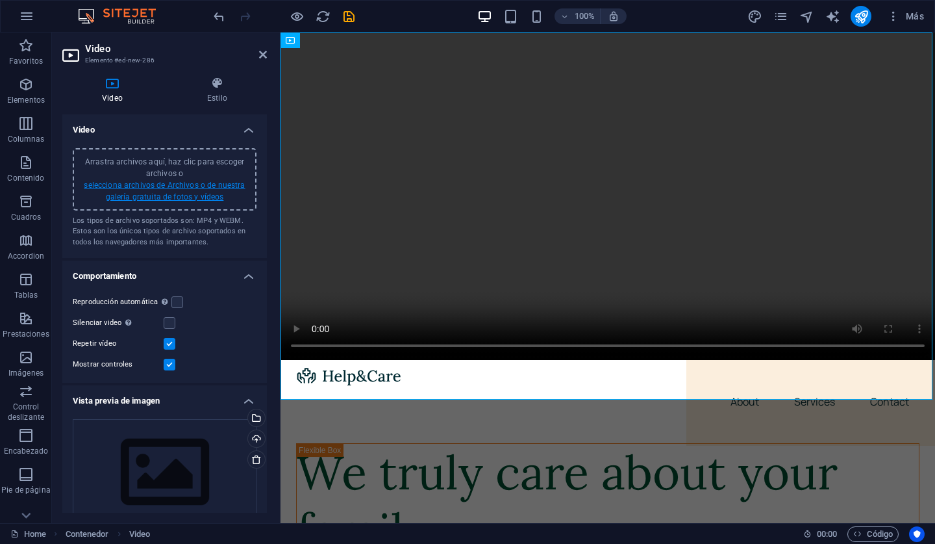
click at [194, 186] on link "selecciona archivos de Archivos o de nuestra galería gratuita de fotos y vídeos" at bounding box center [164, 191] width 161 height 21
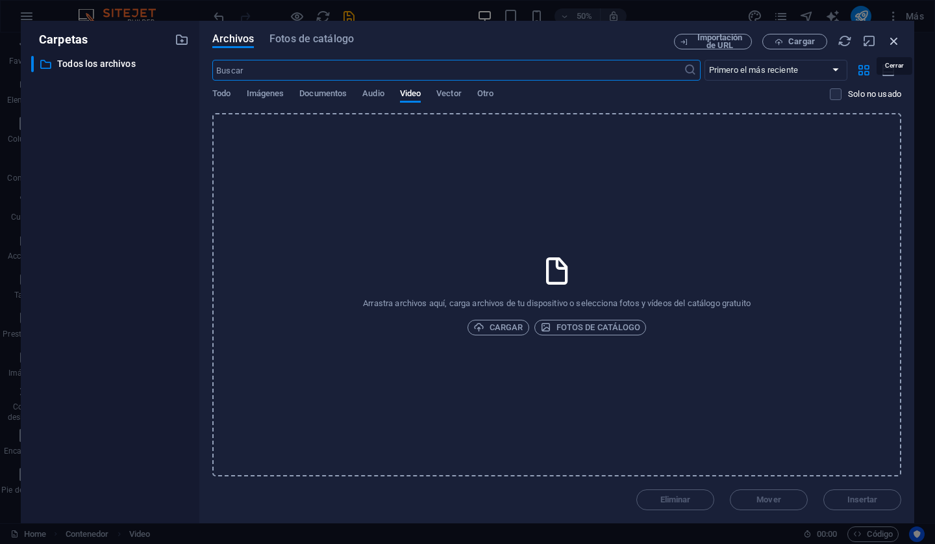
click at [893, 41] on icon "button" at bounding box center [894, 41] width 14 height 14
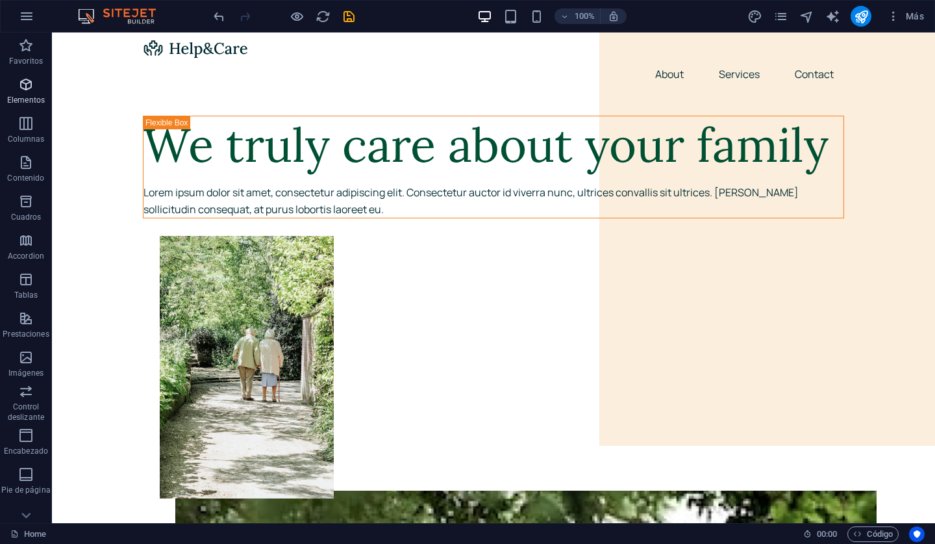
click at [20, 83] on icon "button" at bounding box center [26, 85] width 16 height 16
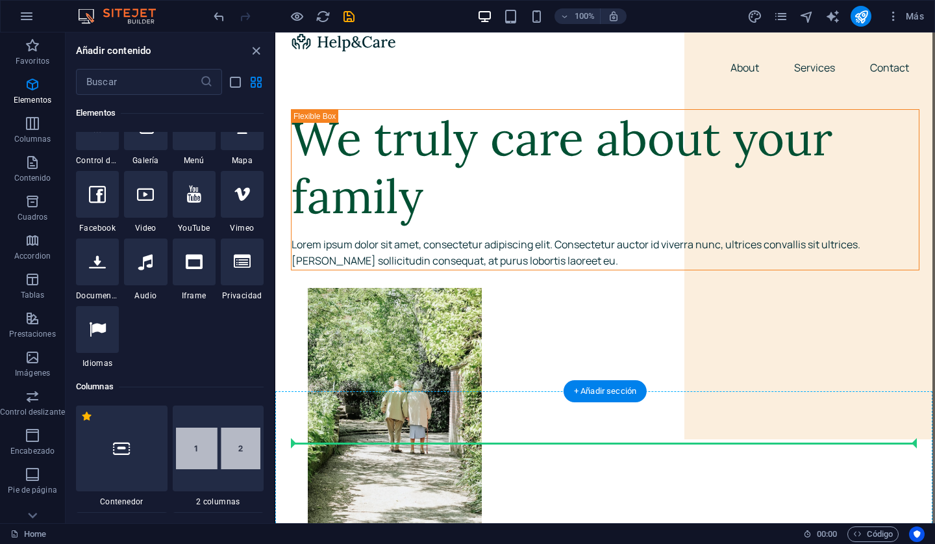
scroll to position [8, 0]
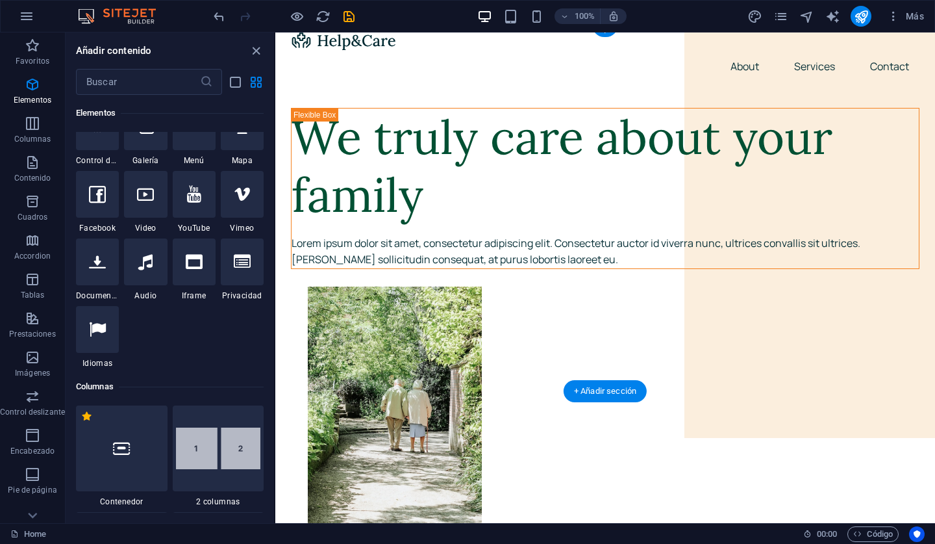
click at [697, 318] on figure at bounding box center [622, 417] width 629 height 262
click at [781, 286] on figure at bounding box center [622, 417] width 629 height 262
click at [566, 17] on icon "button" at bounding box center [564, 16] width 9 height 8
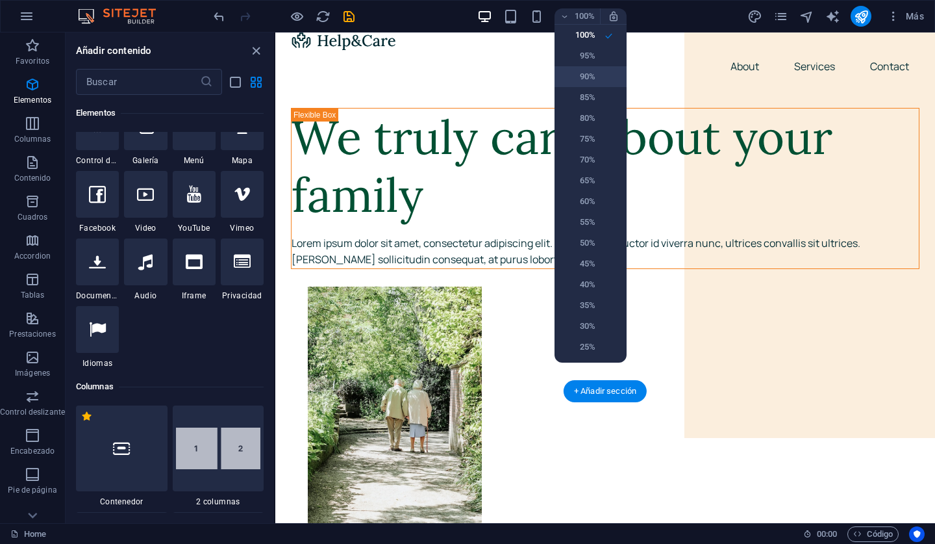
click at [589, 77] on h6 "90%" at bounding box center [578, 77] width 33 height 16
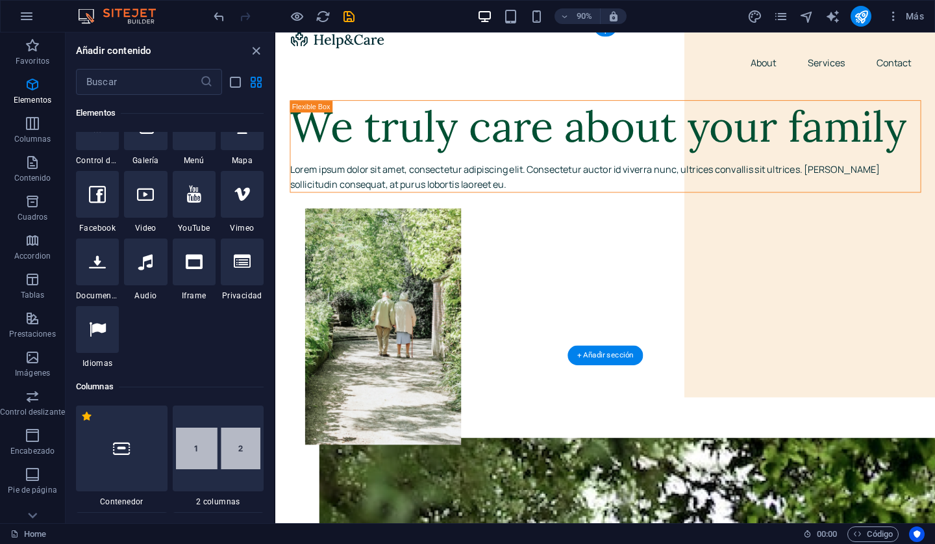
scroll to position [1, 0]
click at [561, 16] on icon "button" at bounding box center [564, 16] width 9 height 8
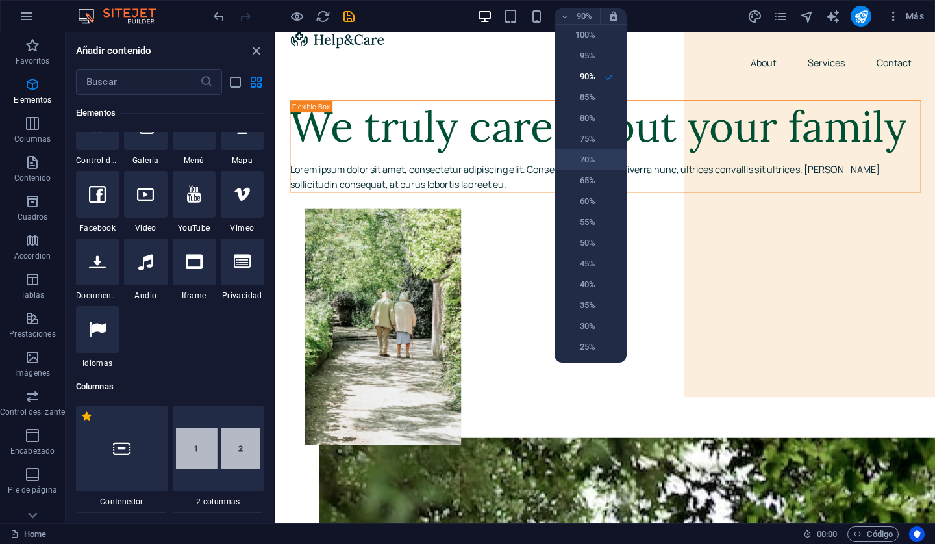
click at [590, 155] on h6 "70%" at bounding box center [578, 160] width 33 height 16
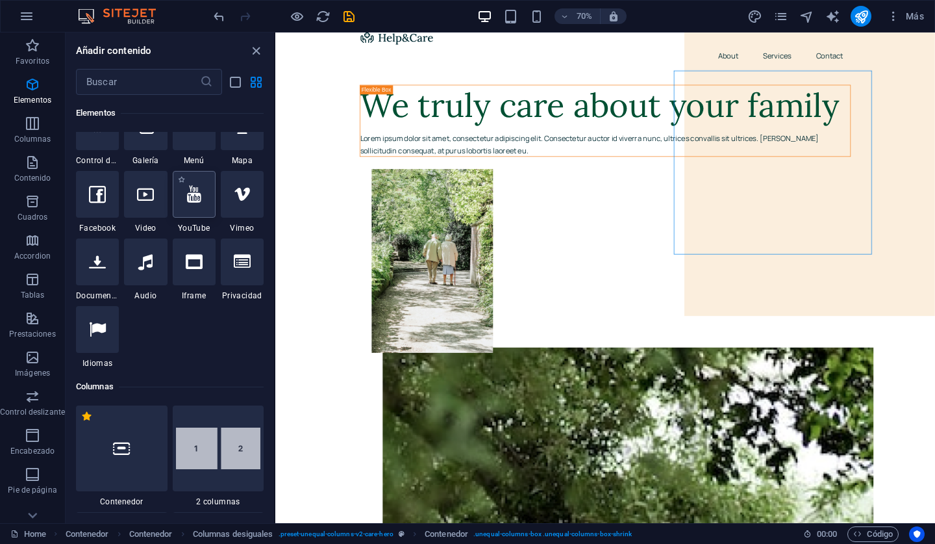
click at [193, 203] on icon at bounding box center [194, 194] width 14 height 17
select select "ar16_9"
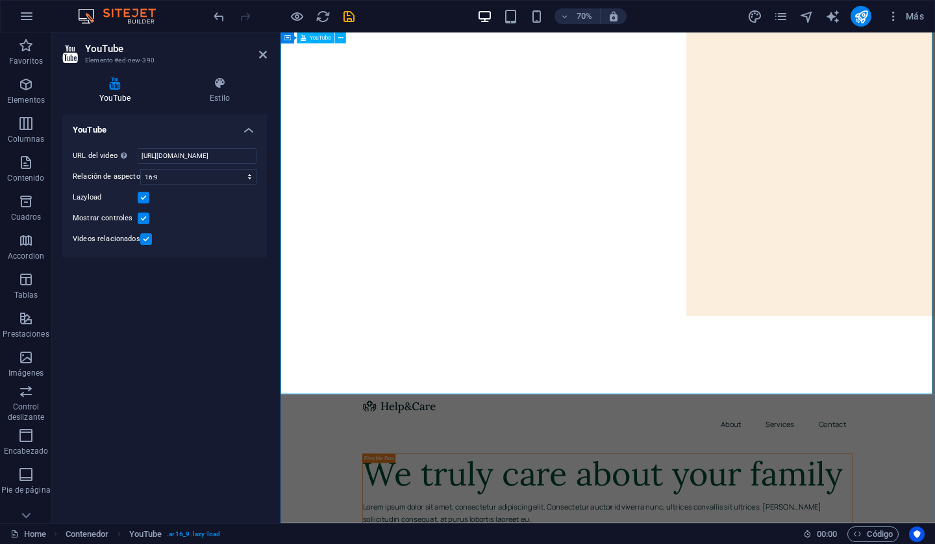
click at [320, 40] on span "YouTube" at bounding box center [320, 37] width 21 height 5
click at [341, 35] on icon at bounding box center [340, 38] width 5 height 10
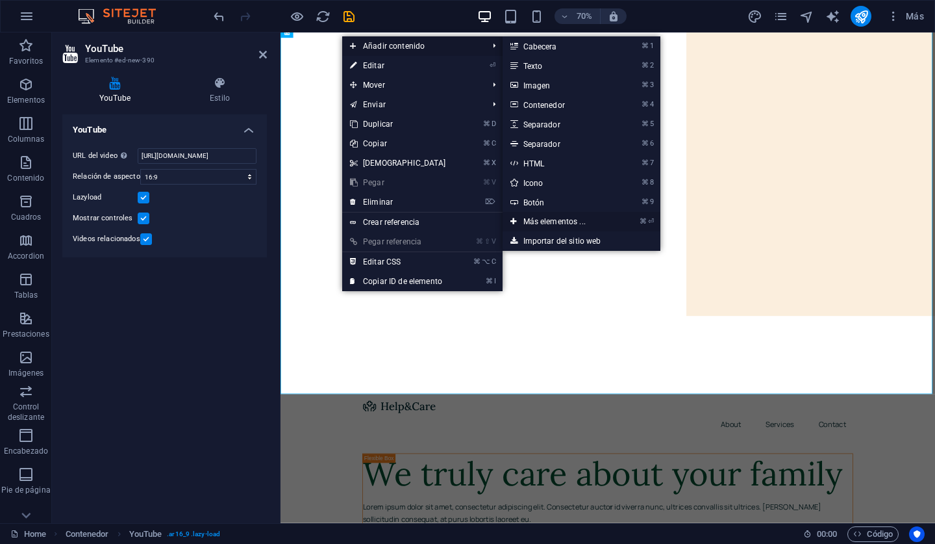
drag, startPoint x: 572, startPoint y: 223, endPoint x: 466, endPoint y: 286, distance: 123.0
click at [572, 223] on link "⌘ ⏎ Más elementos ..." at bounding box center [557, 221] width 109 height 19
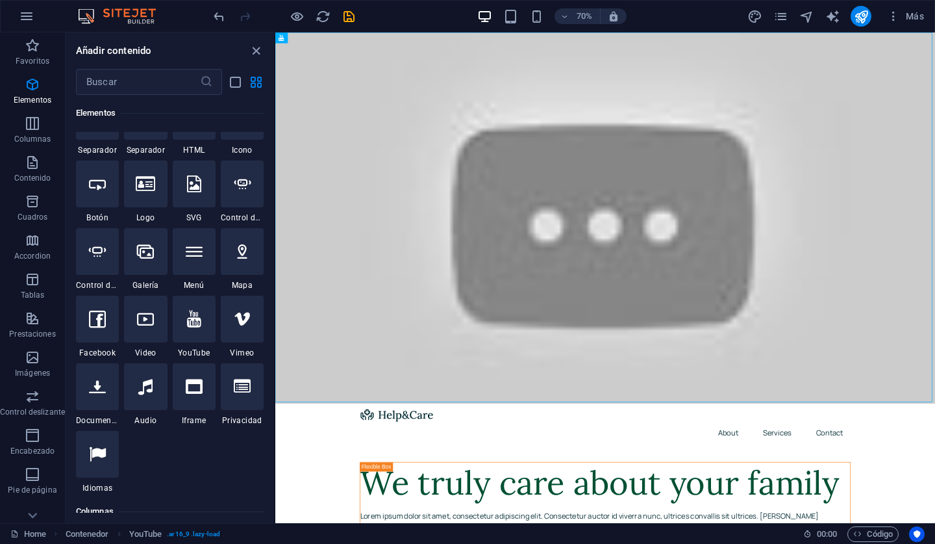
scroll to position [0, 0]
click at [283, 38] on icon at bounding box center [282, 37] width 6 height 11
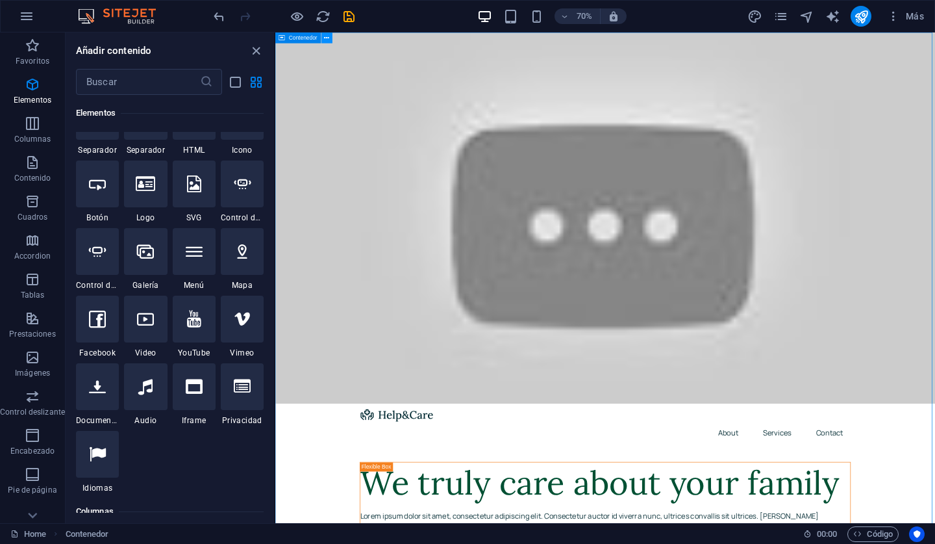
click at [326, 38] on icon at bounding box center [327, 38] width 5 height 10
click at [755, 353] on div at bounding box center [746, 297] width 942 height 530
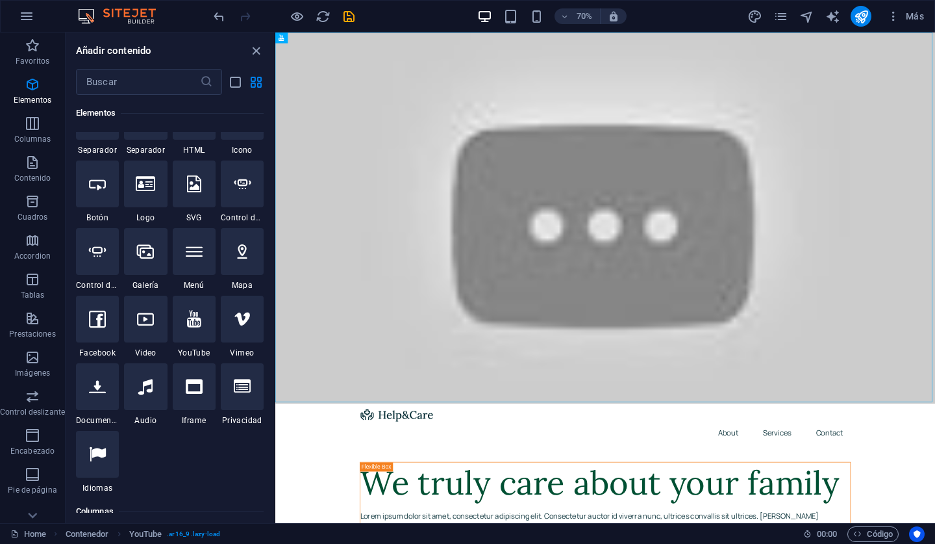
click at [749, 295] on div at bounding box center [746, 297] width 942 height 530
click at [746, 299] on div at bounding box center [746, 297] width 942 height 530
click at [738, 299] on div at bounding box center [746, 297] width 942 height 530
select select "ar16_9"
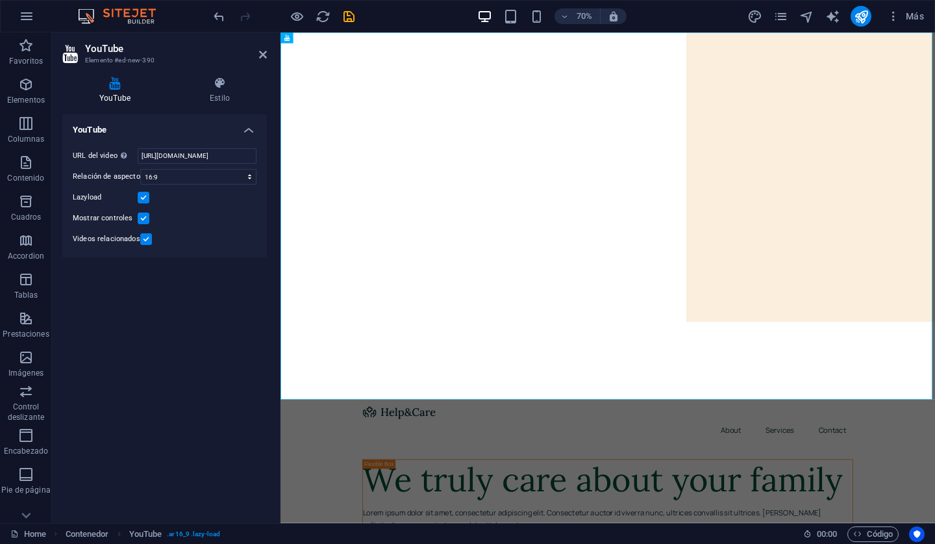
click at [935, 531] on div at bounding box center [748, 295] width 935 height 526
click at [296, 38] on span "Contenedor" at bounding box center [308, 37] width 29 height 5
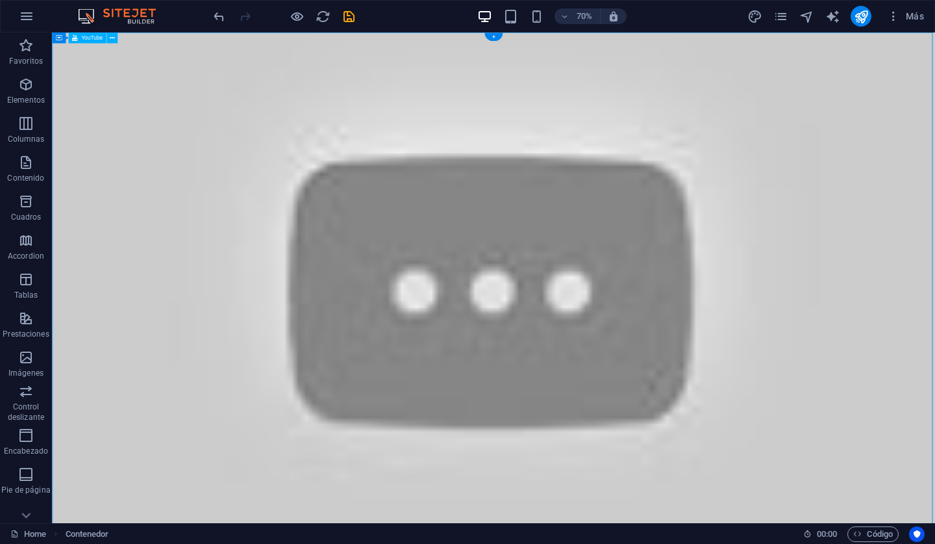
click at [716, 128] on div at bounding box center [683, 387] width 1262 height 710
click at [60, 40] on icon at bounding box center [59, 37] width 6 height 11
click at [57, 38] on icon at bounding box center [59, 37] width 6 height 11
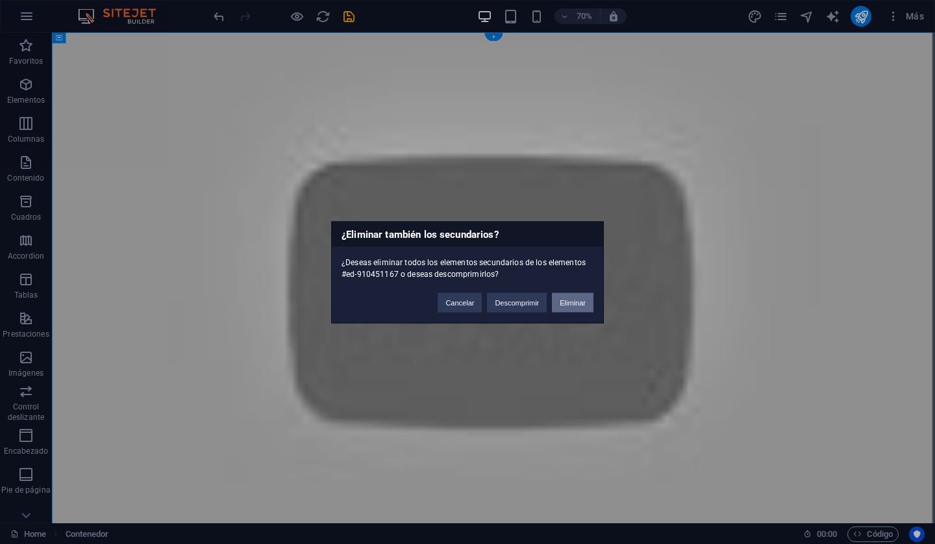
click at [573, 301] on button "Eliminar" at bounding box center [573, 301] width 42 height 19
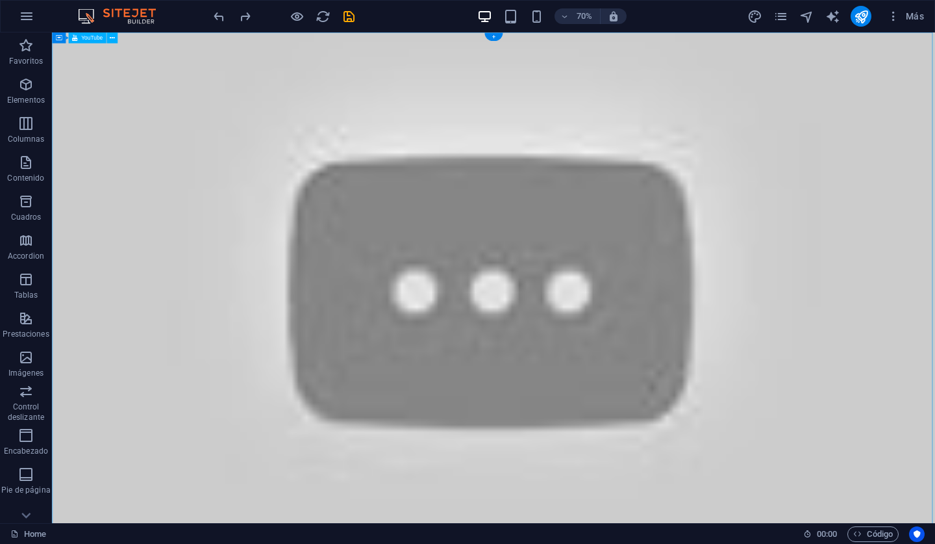
click at [684, 284] on div at bounding box center [683, 387] width 1262 height 710
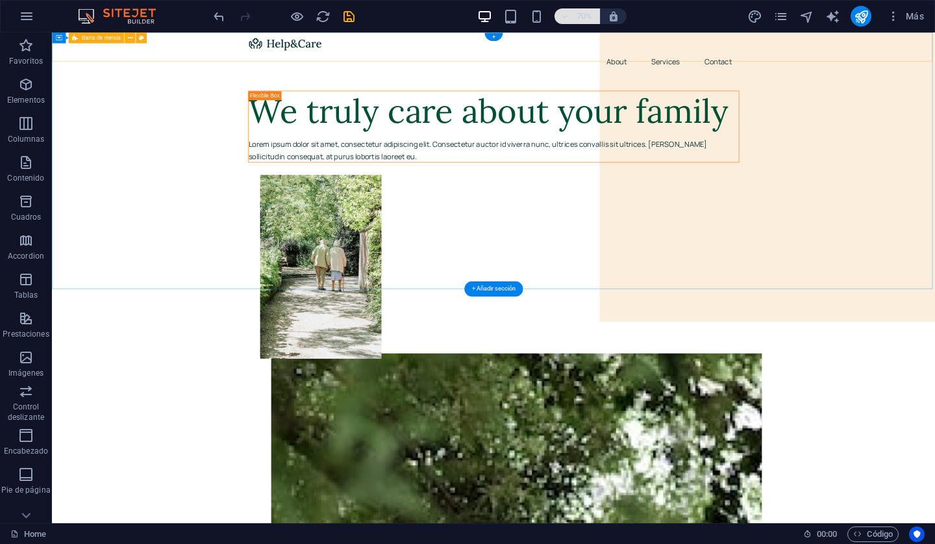
click at [585, 17] on h6 "70%" at bounding box center [584, 16] width 21 height 16
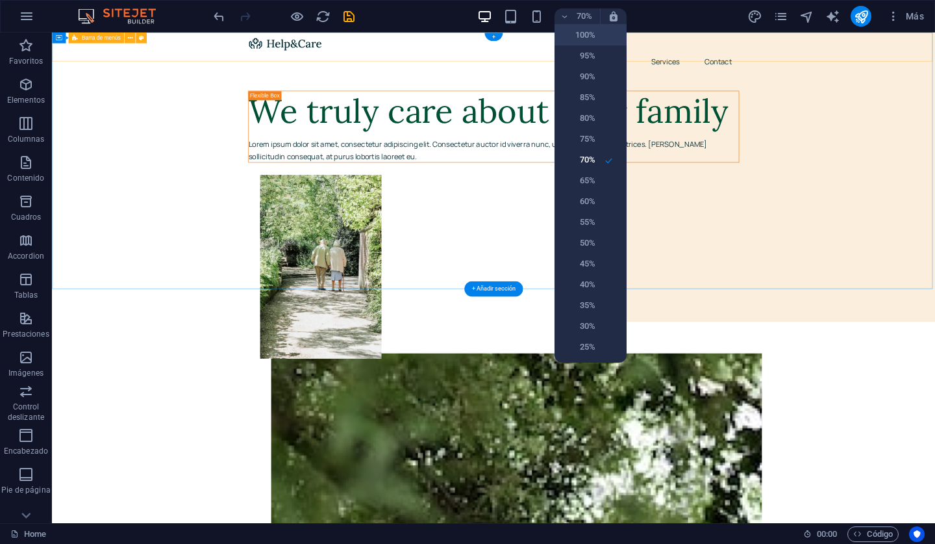
click at [585, 36] on h6 "100%" at bounding box center [578, 35] width 33 height 16
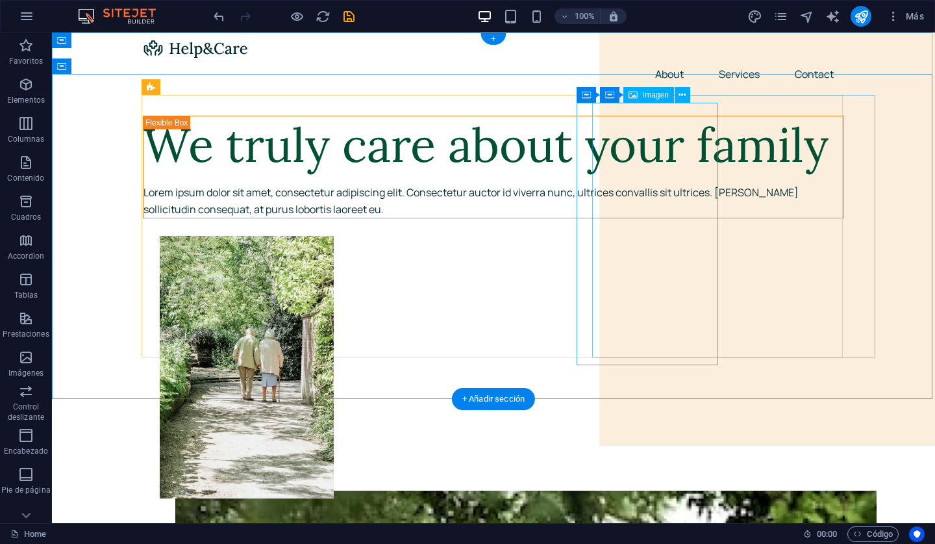
click at [659, 236] on figure at bounding box center [510, 367] width 701 height 262
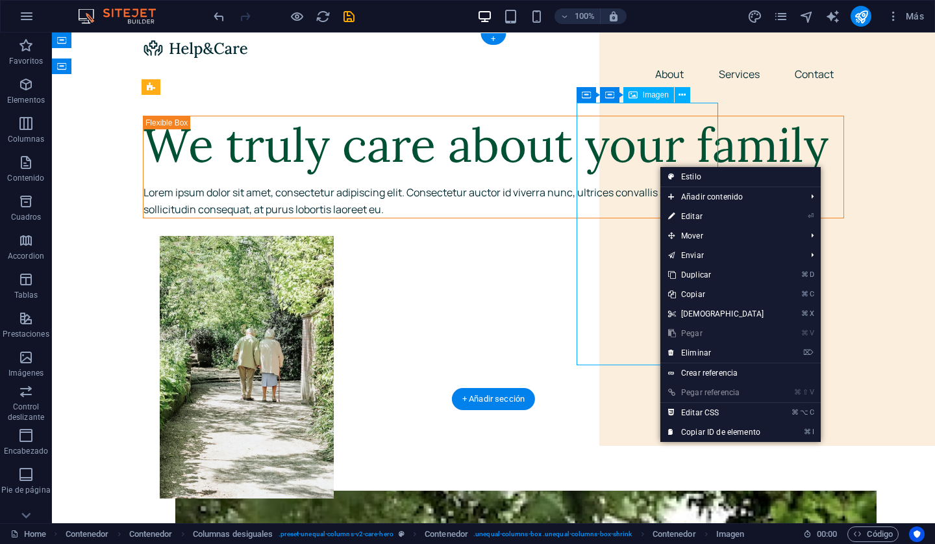
click at [710, 333] on link "⌘ V Pegar" at bounding box center [716, 332] width 112 height 19
click at [698, 334] on link "⌘ V Pegar" at bounding box center [716, 332] width 112 height 19
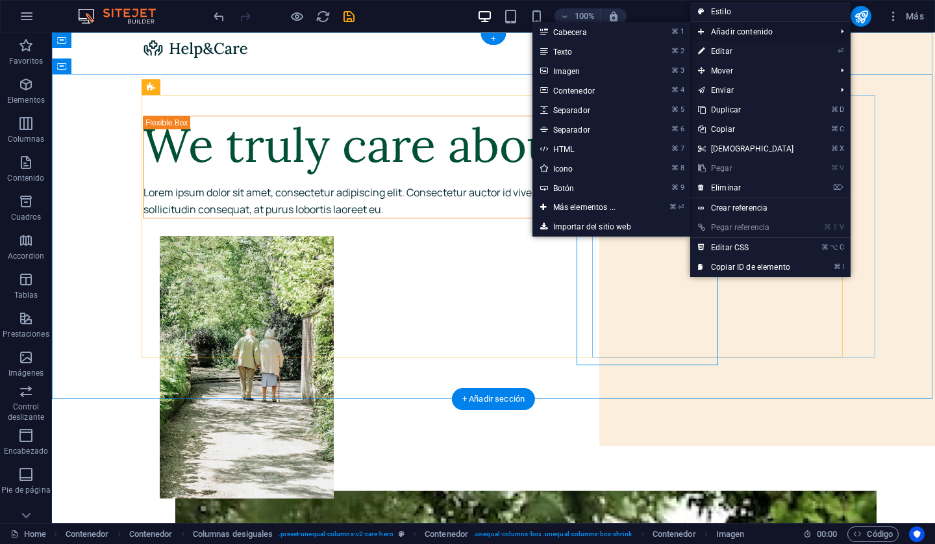
click at [742, 30] on span "Añadir contenido" at bounding box center [760, 31] width 141 height 19
click at [618, 225] on link "Importar del sitio web" at bounding box center [612, 226] width 158 height 19
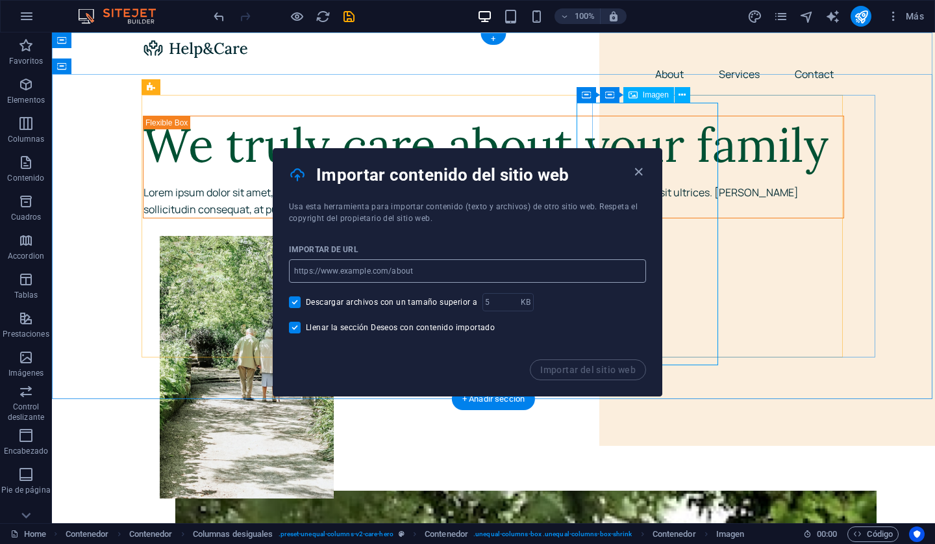
click at [453, 272] on input "url" at bounding box center [467, 270] width 357 height 23
paste input "https://youtu.be/yk28fkJxDbI?si=Y2XWSdpCHY5Q7fLg"
type input "https://youtu.be/yk28fkJxDbI?si=Y2XWSdpCHY5Q7fLg"
click at [570, 373] on span "Importar del sitio web" at bounding box center [587, 369] width 95 height 10
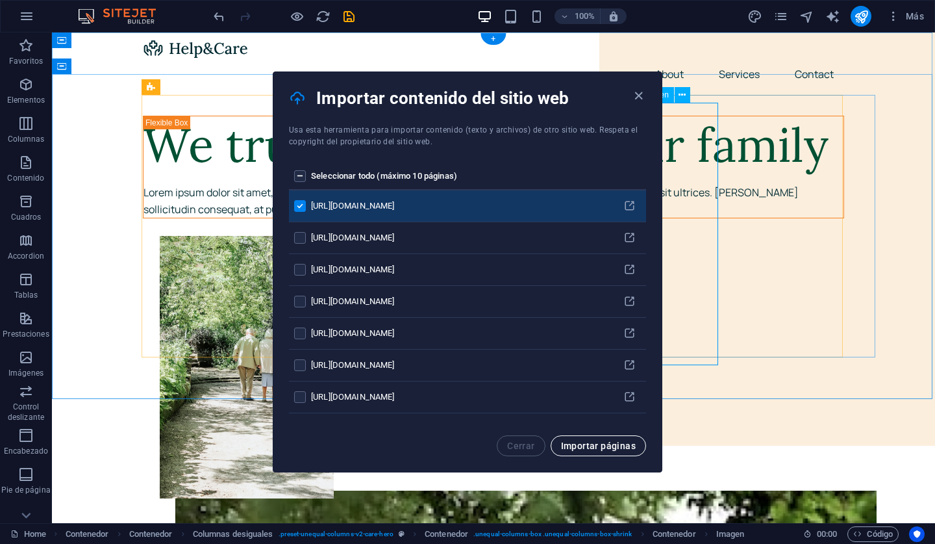
click at [616, 444] on span "Importar páginas" at bounding box center [598, 445] width 75 height 10
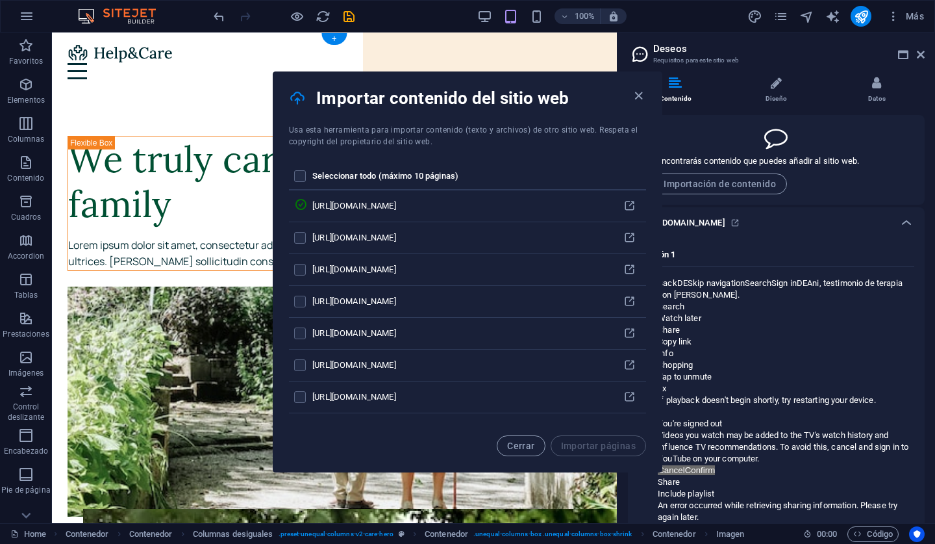
click at [849, 129] on div at bounding box center [776, 136] width 276 height 23
click at [922, 57] on icon at bounding box center [921, 54] width 8 height 10
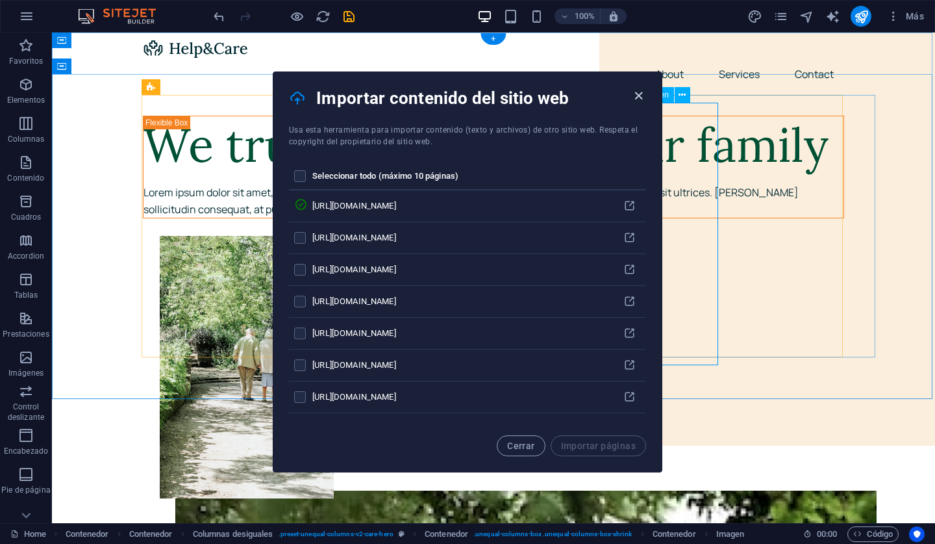
click at [640, 92] on icon "button" at bounding box center [638, 95] width 15 height 15
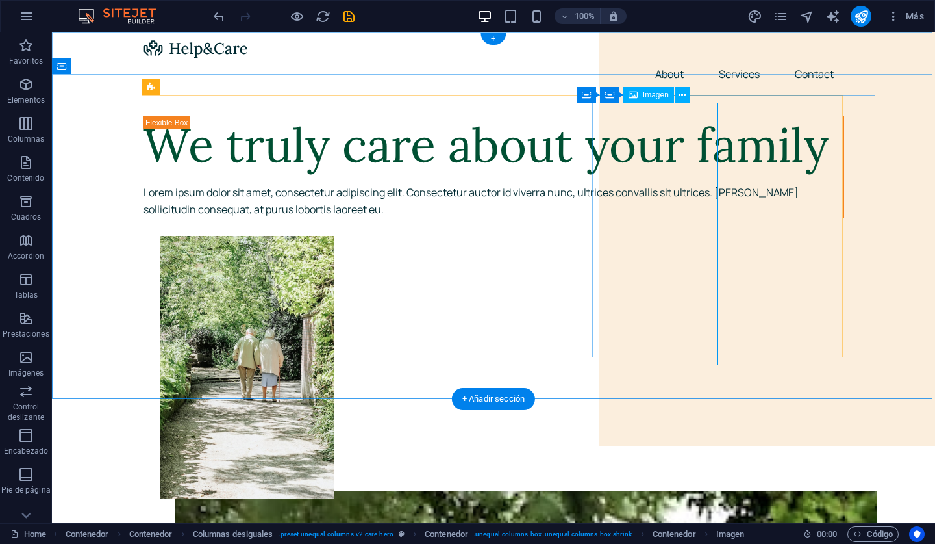
click at [681, 236] on figure at bounding box center [510, 367] width 701 height 262
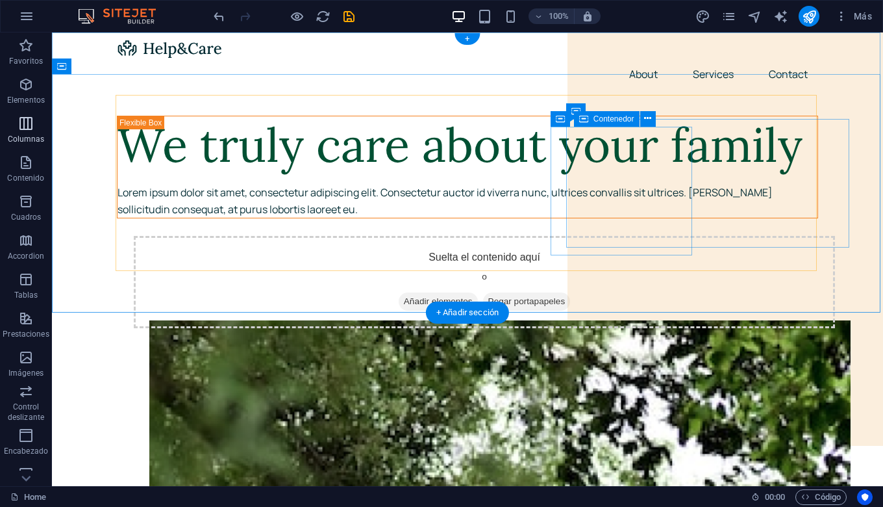
click at [478, 292] on span "Añadir elementos" at bounding box center [438, 301] width 79 height 18
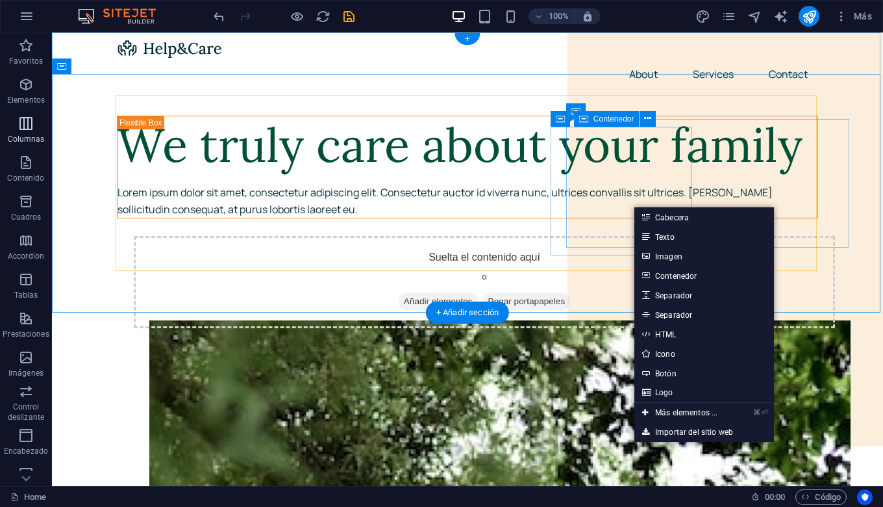
click at [686, 412] on link "⌘ ⏎ Más elementos ..." at bounding box center [680, 412] width 91 height 19
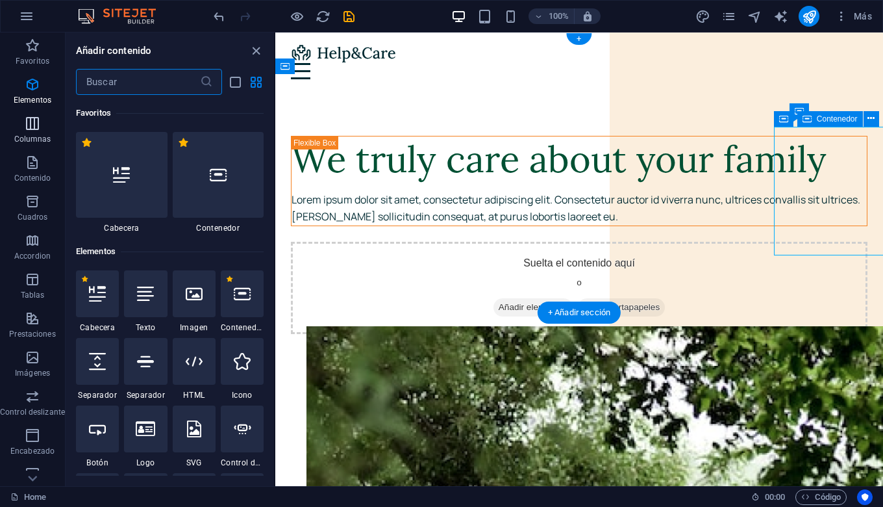
click at [605, 242] on div "Suelta el contenido aquí o Añadir elementos Pegar portapapeles" at bounding box center [579, 288] width 577 height 92
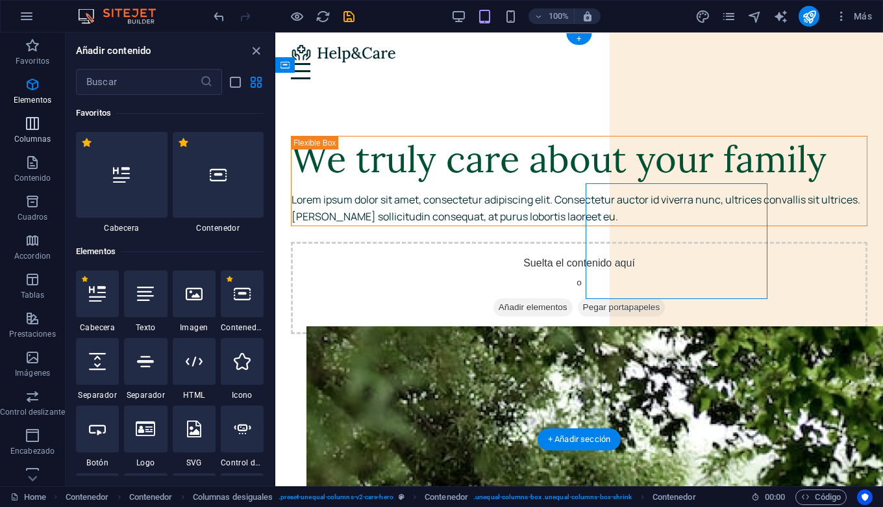
scroll to position [245, 0]
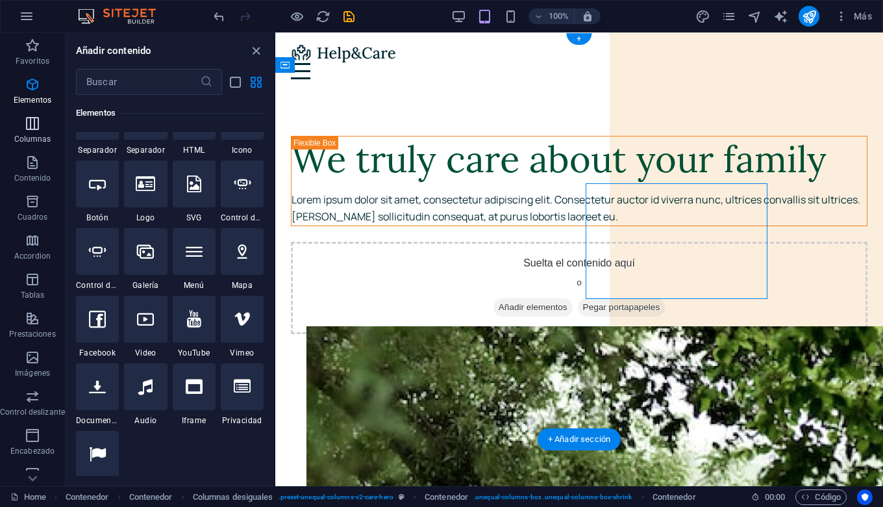
click at [573, 298] on span "Añadir elementos" at bounding box center [533, 307] width 79 height 18
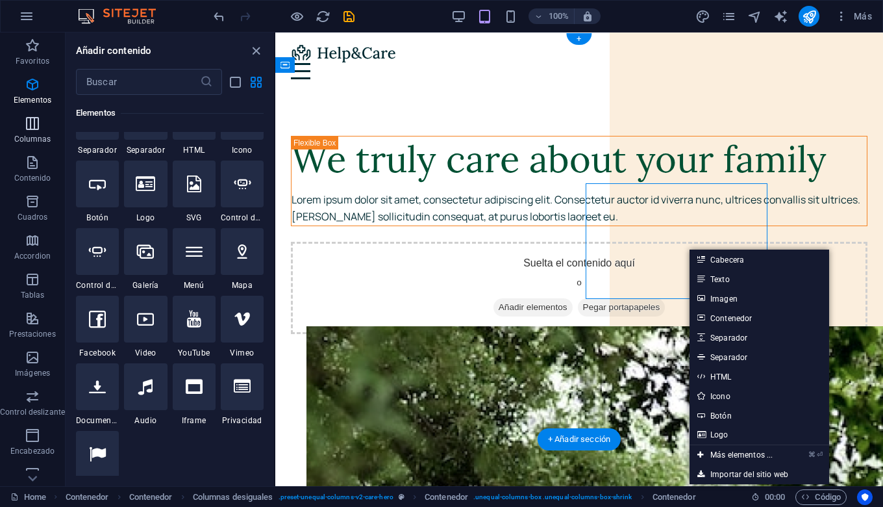
click at [734, 321] on link "Contenedor" at bounding box center [760, 317] width 140 height 19
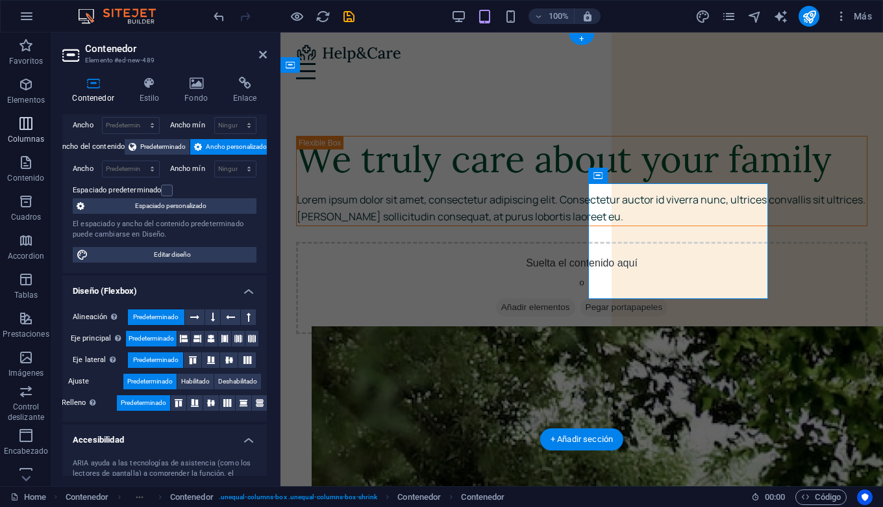
scroll to position [0, 0]
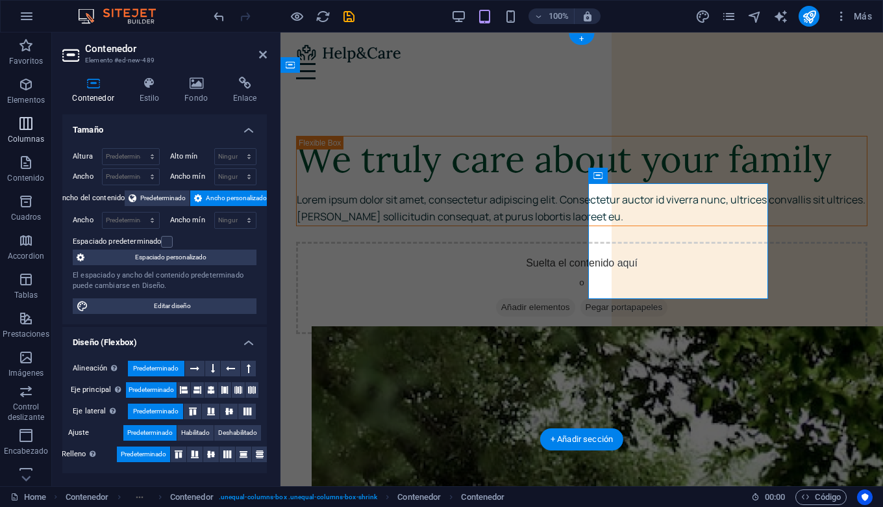
click at [263, 55] on icon at bounding box center [263, 54] width 8 height 10
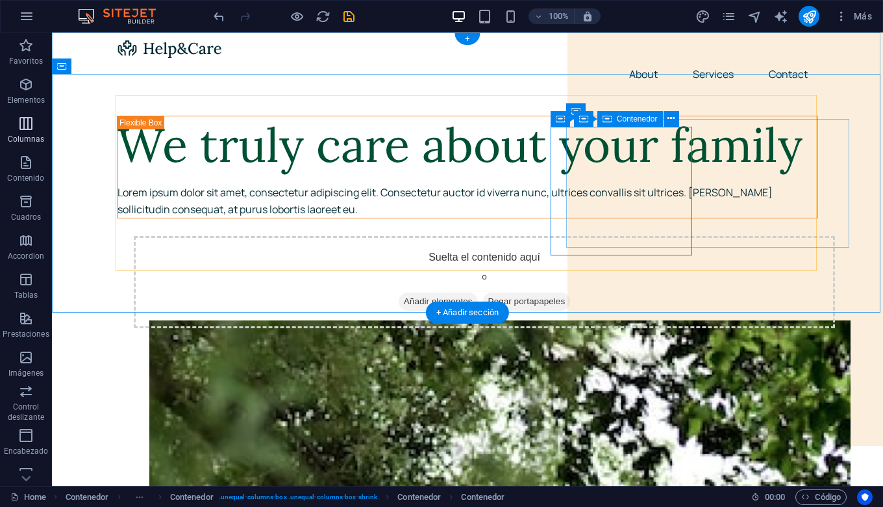
click at [478, 292] on span "Añadir elementos" at bounding box center [438, 301] width 79 height 18
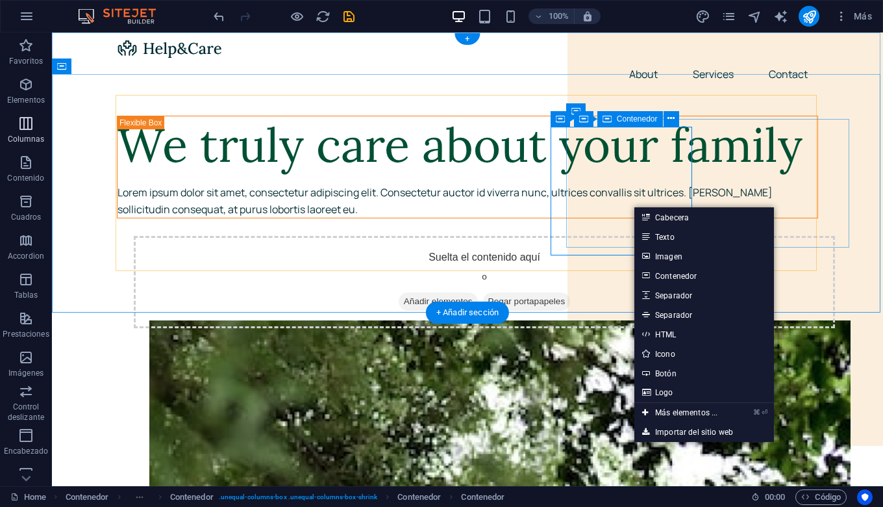
click at [697, 414] on link "⌘ ⏎ Más elementos ..." at bounding box center [680, 412] width 91 height 19
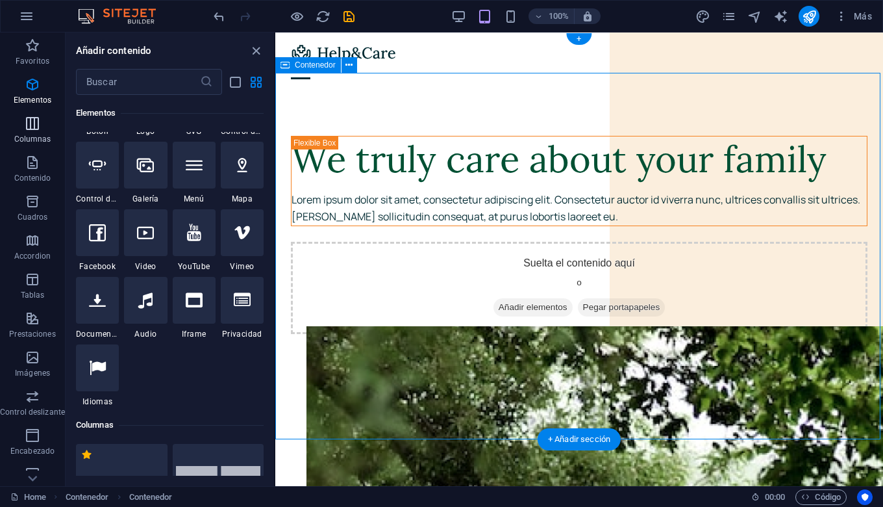
scroll to position [352, 0]
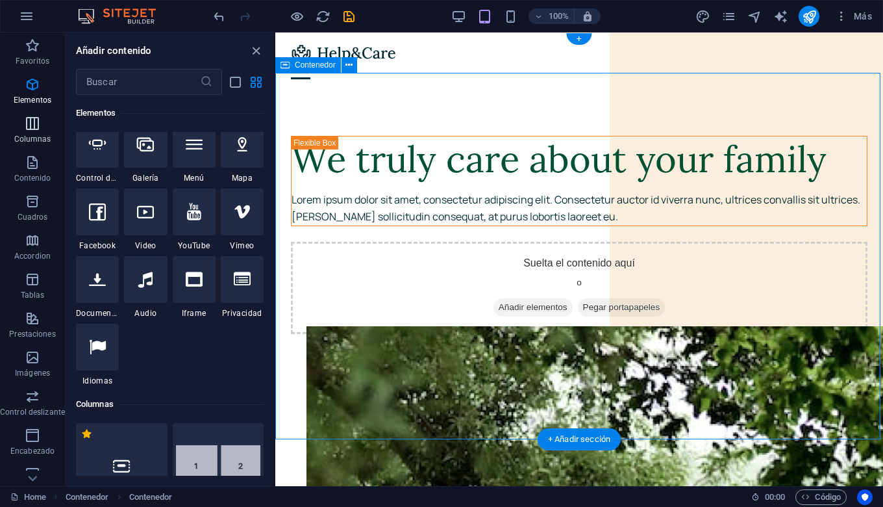
click at [142, 220] on icon at bounding box center [145, 211] width 17 height 17
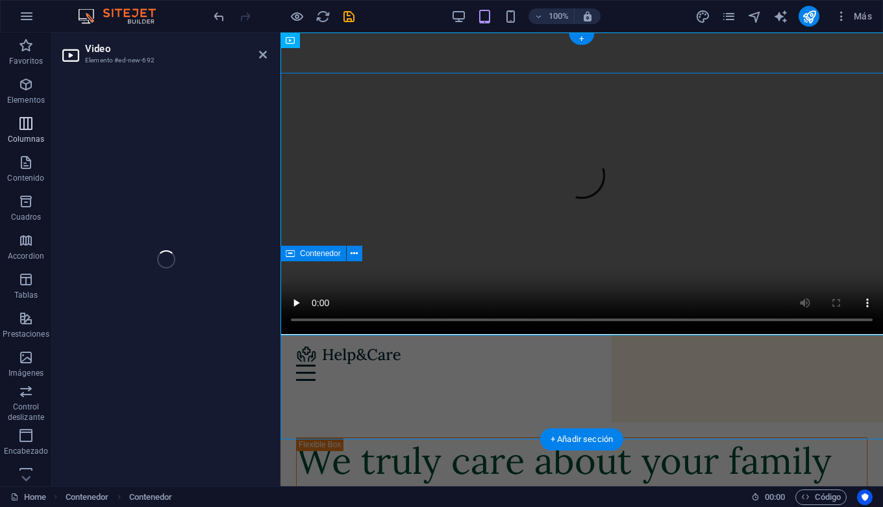
select select "%"
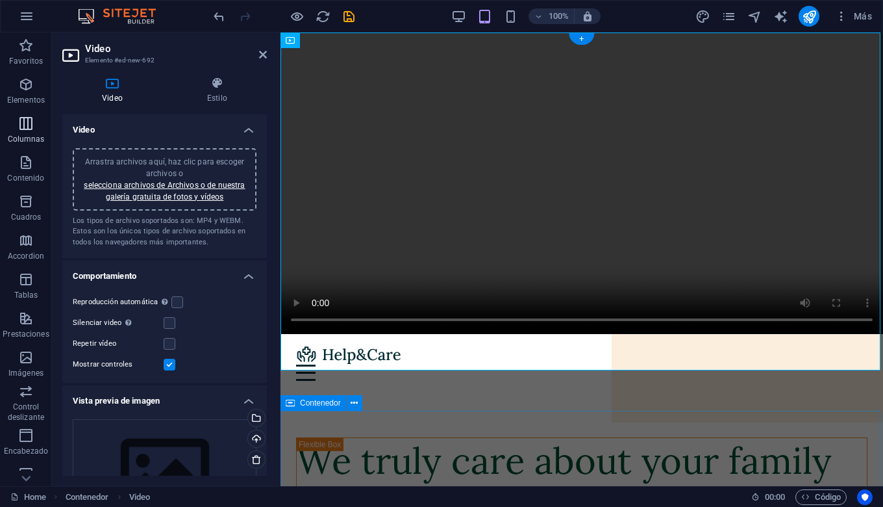
click at [145, 184] on link "selecciona archivos de Archivos o de nuestra galería gratuita de fotos y vídeos" at bounding box center [164, 191] width 161 height 21
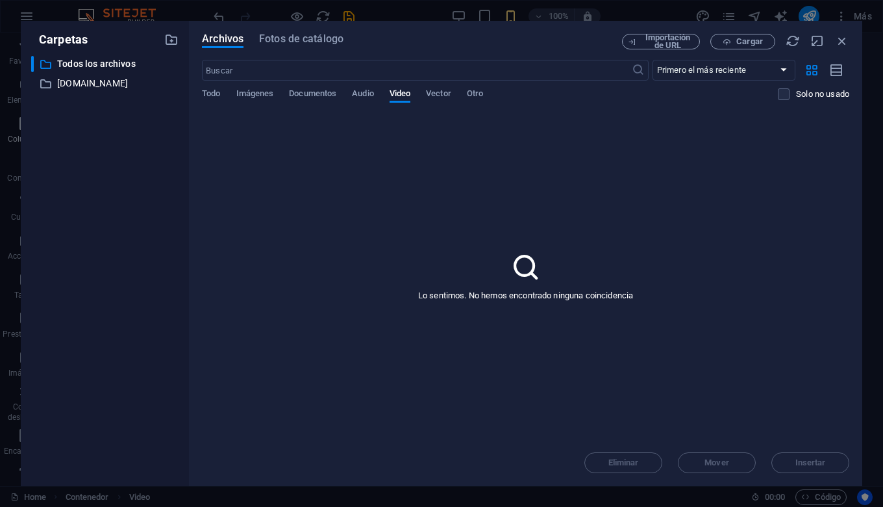
click at [217, 94] on span "Todo" at bounding box center [211, 95] width 18 height 18
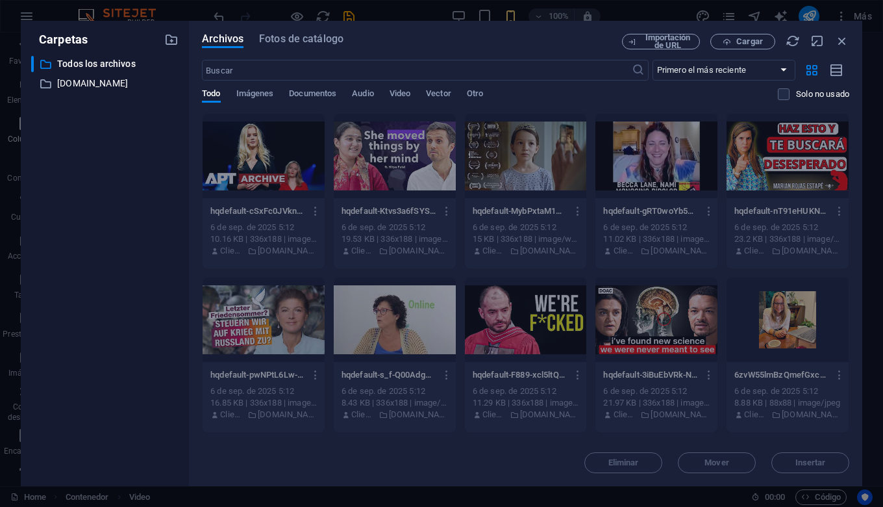
click at [367, 99] on span "Audio" at bounding box center [362, 95] width 21 height 18
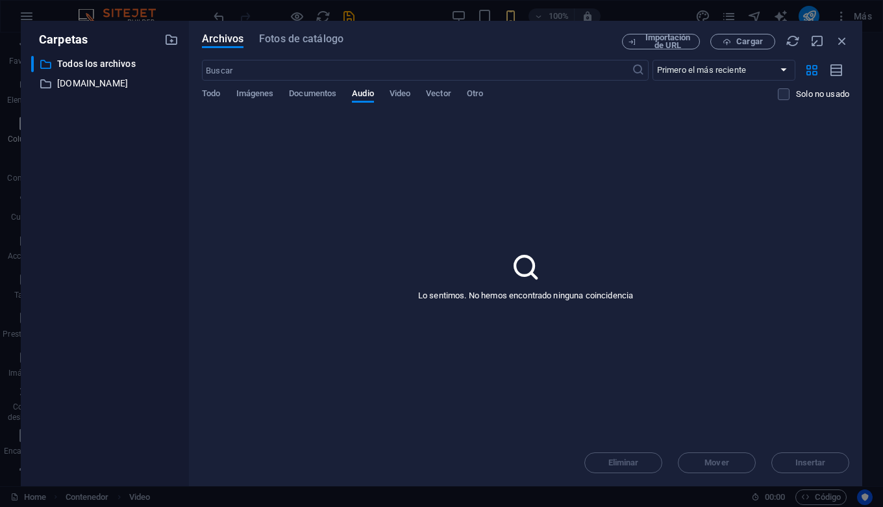
click at [171, 38] on icon "button" at bounding box center [171, 39] width 14 height 14
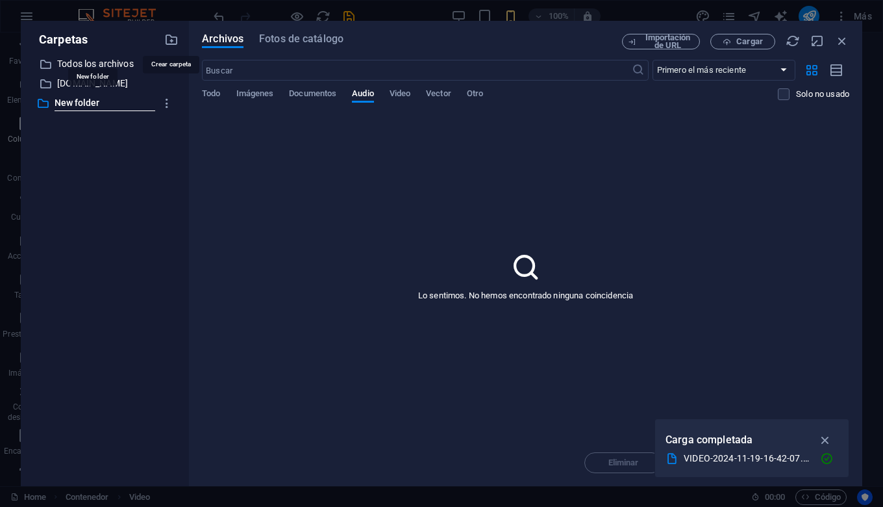
click at [704, 455] on div "VIDEO-2024-11-19-16-42-07.mp4" at bounding box center [747, 458] width 126 height 15
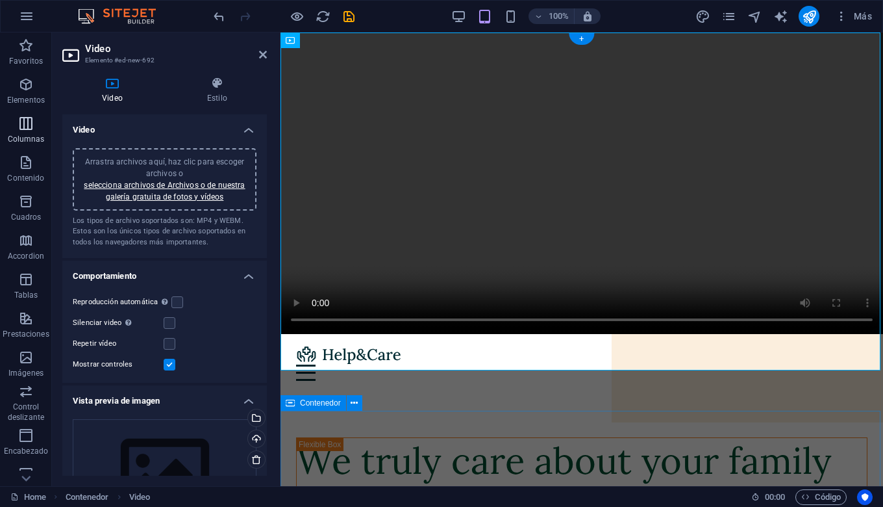
click at [177, 296] on label at bounding box center [177, 302] width 12 height 12
click at [0, 0] on input "Reproducción automática La reproducción automática solo está disponible si sile…" at bounding box center [0, 0] width 0 height 0
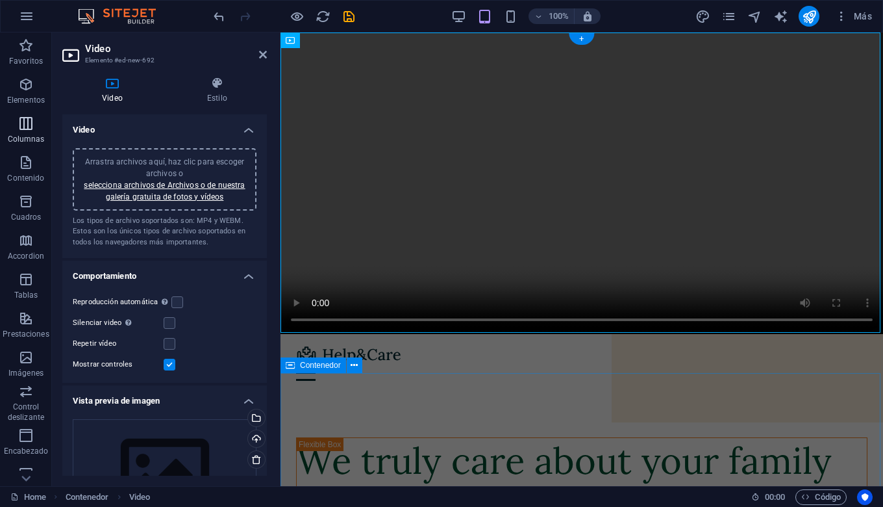
click at [171, 341] on label at bounding box center [170, 344] width 12 height 12
click at [0, 0] on input "Repetir vídeo" at bounding box center [0, 0] width 0 height 0
click at [176, 299] on label at bounding box center [177, 302] width 12 height 12
click at [0, 0] on input "Reproducción automática La reproducción automática solo está disponible si sile…" at bounding box center [0, 0] width 0 height 0
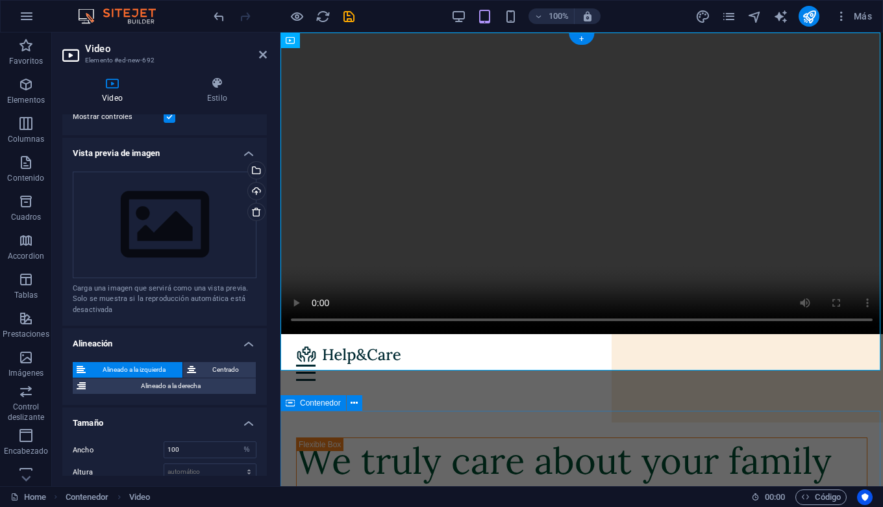
scroll to position [229, 0]
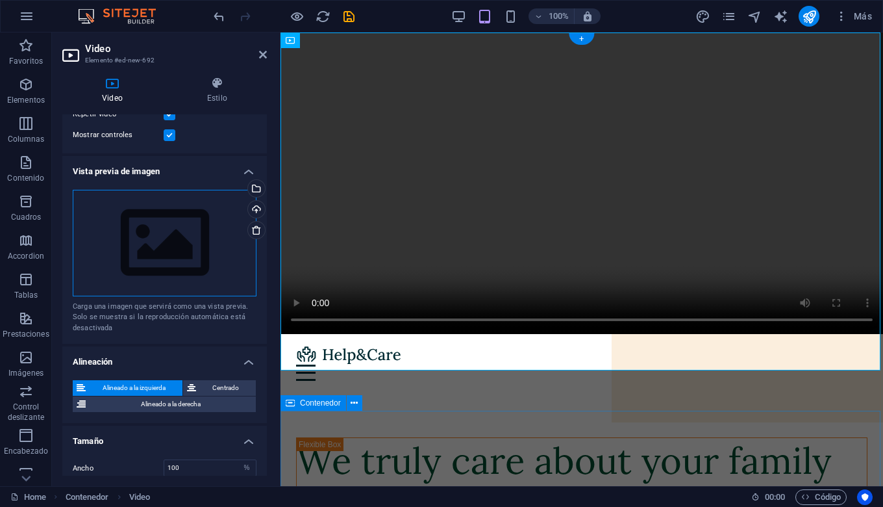
click at [181, 190] on div "Arrastra archivos aquí, haz clic para escoger archivos o selecciona archivos de…" at bounding box center [165, 243] width 184 height 107
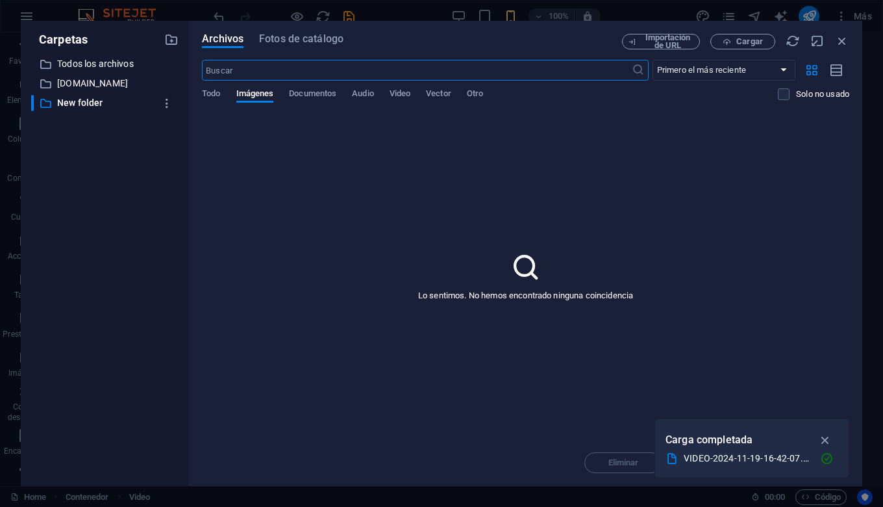
click at [823, 459] on div at bounding box center [826, 458] width 23 height 13
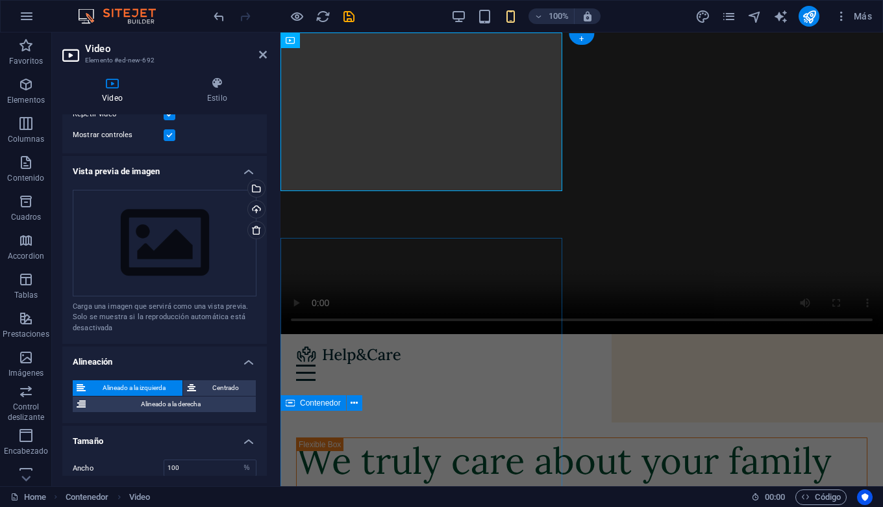
click at [823, 459] on section "Favoritos Elementos Columnas Contenido Cuadros Accordion Tablas Prestaciones Im…" at bounding box center [441, 258] width 883 height 453
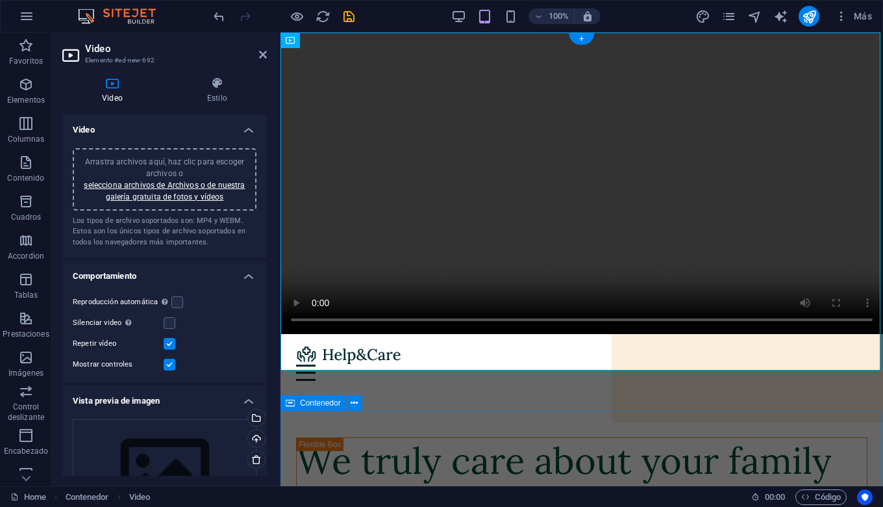
scroll to position [0, 0]
click at [496, 266] on figure at bounding box center [582, 182] width 603 height 301
click at [327, 42] on span "Video" at bounding box center [332, 40] width 19 height 8
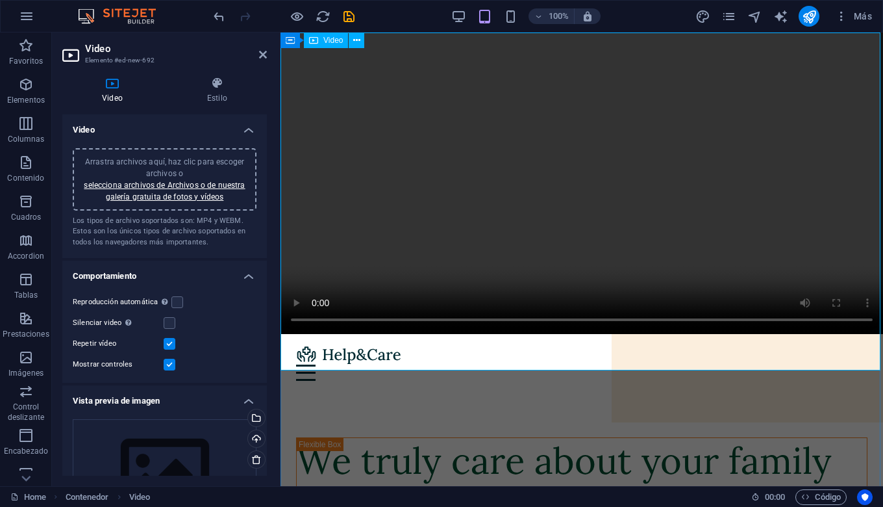
click at [364, 40] on button at bounding box center [357, 40] width 16 height 16
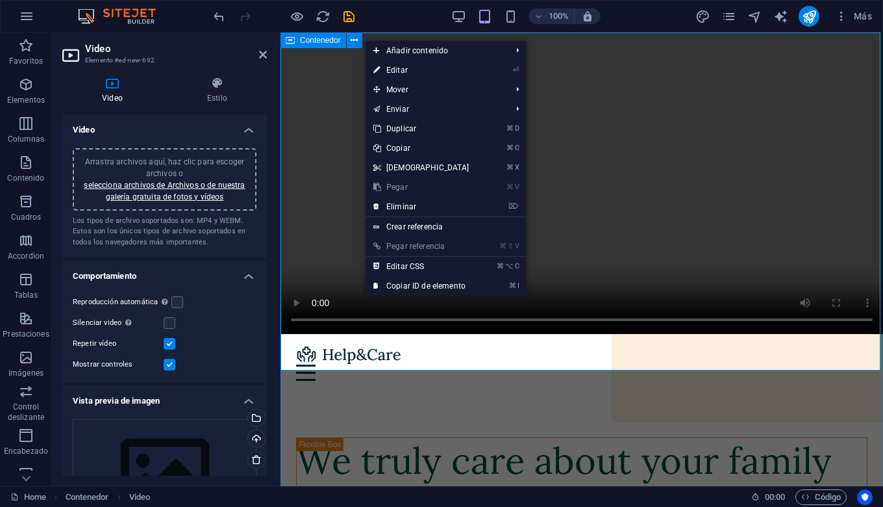
click at [288, 40] on icon at bounding box center [290, 40] width 9 height 16
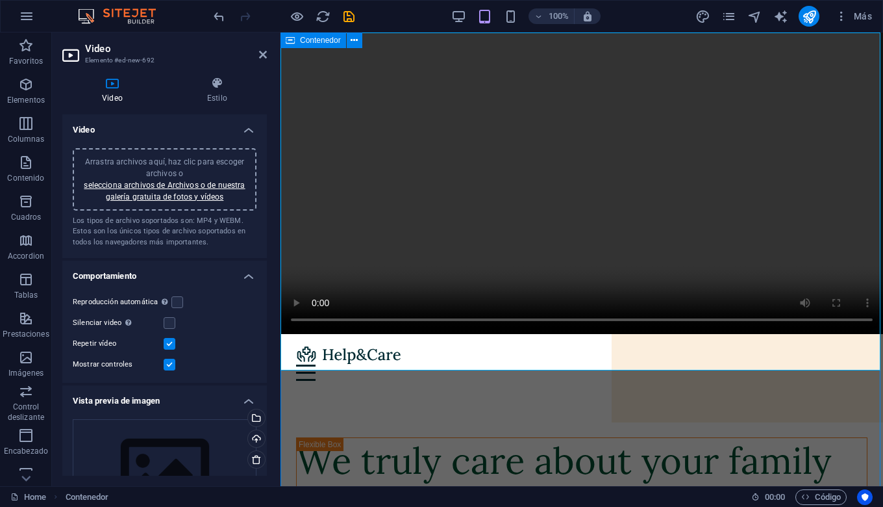
click at [288, 40] on icon at bounding box center [290, 40] width 9 height 16
select select "header"
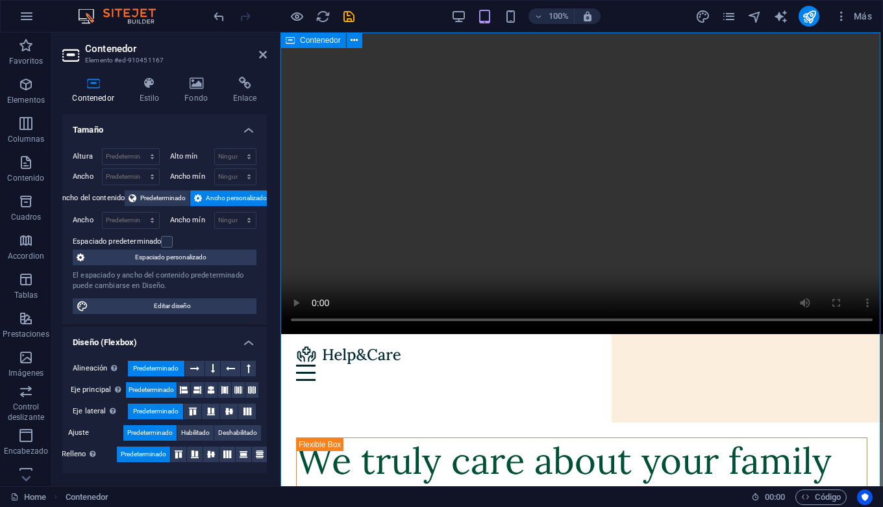
click at [320, 43] on span "Contenedor" at bounding box center [320, 40] width 41 height 8
click at [355, 38] on icon at bounding box center [354, 41] width 7 height 14
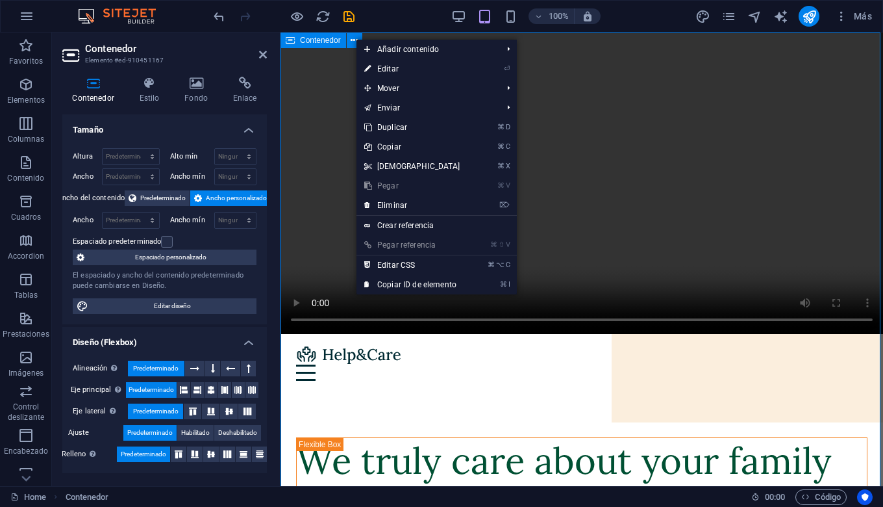
click at [355, 38] on icon at bounding box center [354, 41] width 7 height 14
click at [306, 120] on figure at bounding box center [582, 182] width 603 height 301
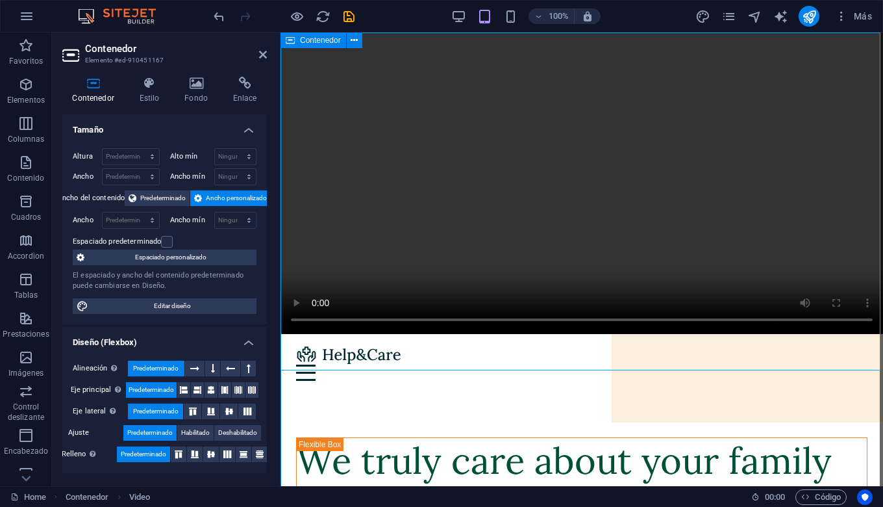
click at [457, 140] on figure at bounding box center [582, 182] width 603 height 301
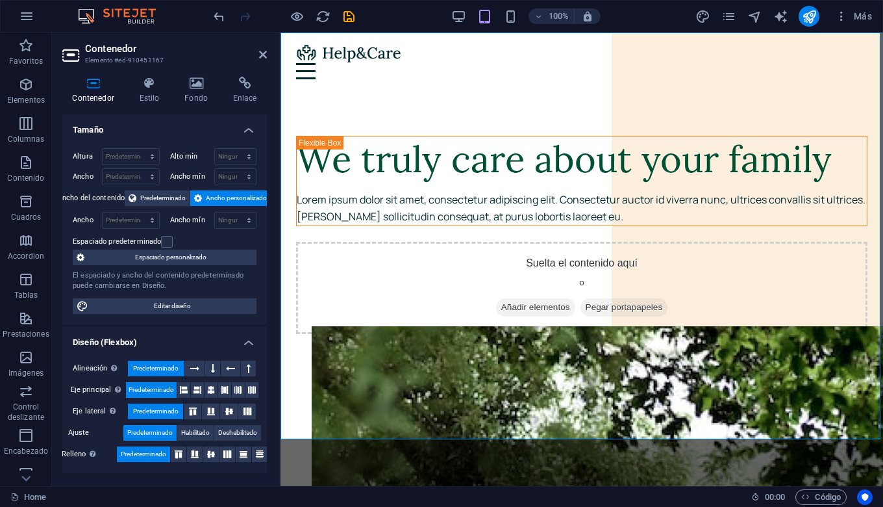
click at [668, 298] on span "Pegar portapapeles" at bounding box center [625, 307] width 88 height 18
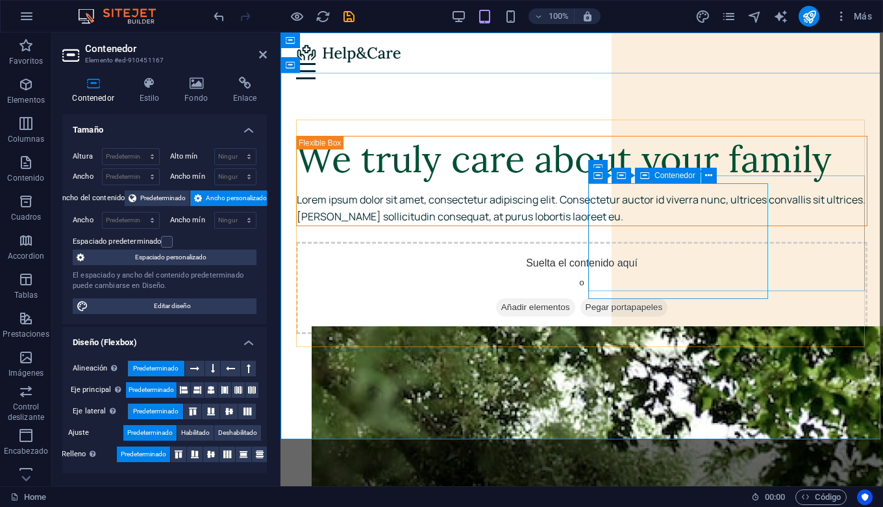
click at [668, 298] on span "Pegar portapapeles" at bounding box center [625, 307] width 88 height 18
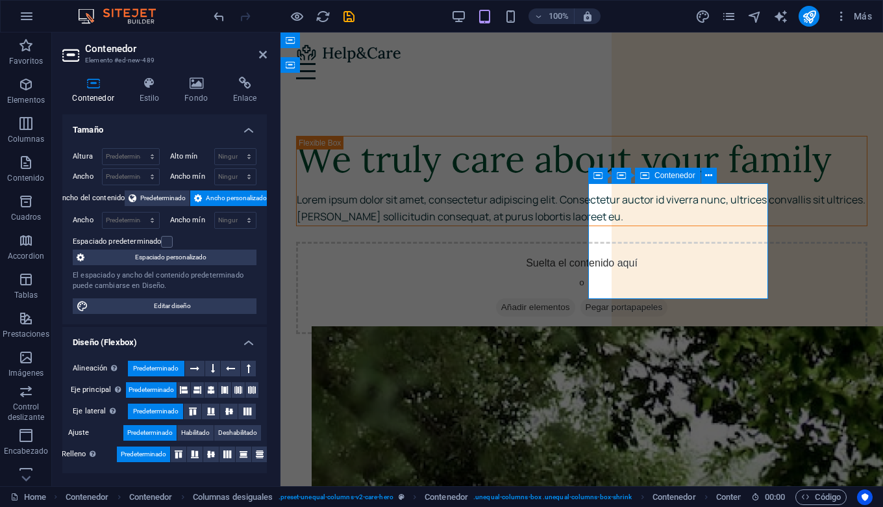
click at [586, 307] on icon at bounding box center [586, 307] width 0 height 0
click at [263, 53] on icon at bounding box center [263, 54] width 8 height 10
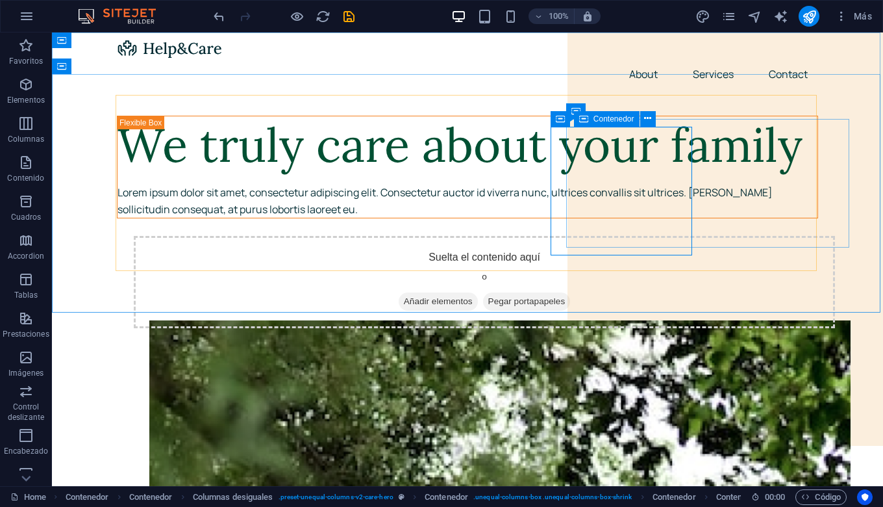
click at [640, 236] on div "Suelta el contenido aquí o Añadir elementos Pegar portapapeles" at bounding box center [484, 282] width 701 height 92
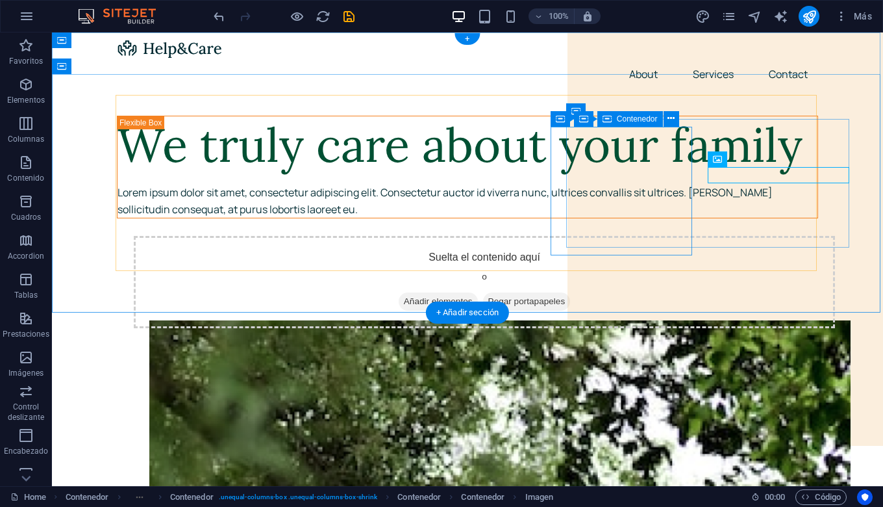
click at [571, 292] on span "Pegar portapapeles" at bounding box center [527, 301] width 88 height 18
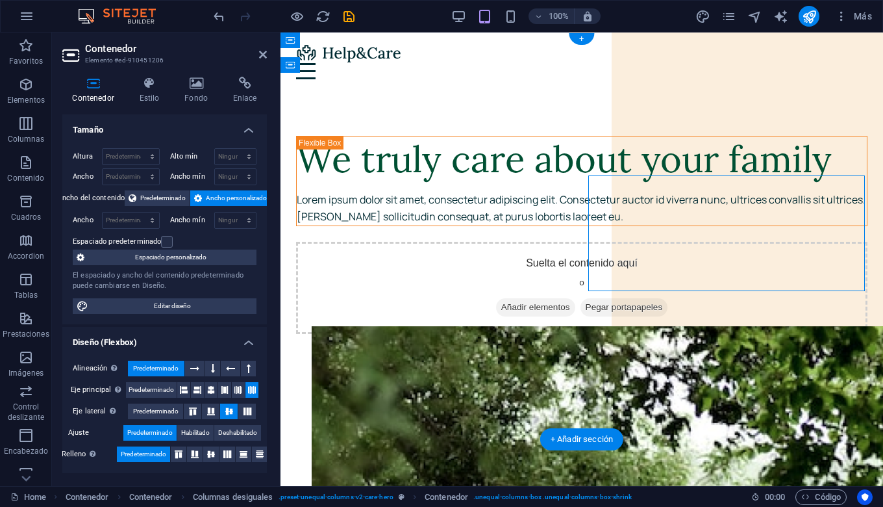
click at [575, 298] on span "Añadir elementos" at bounding box center [535, 307] width 79 height 18
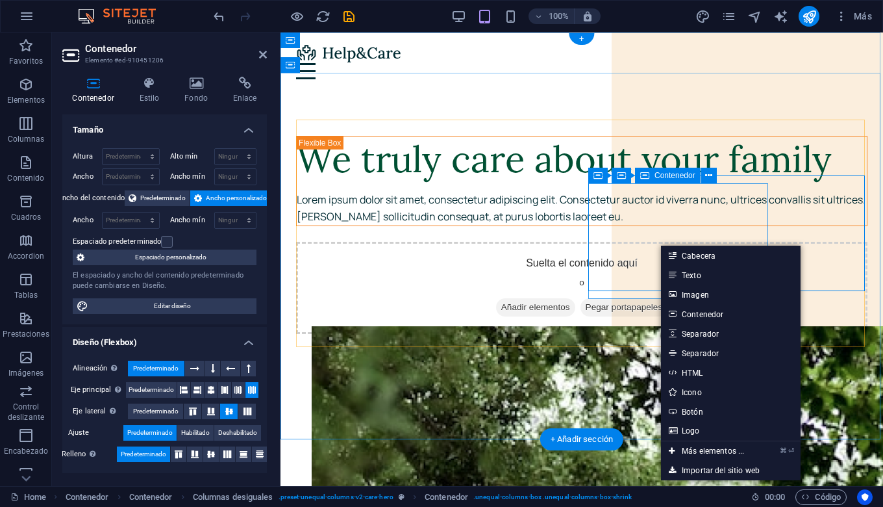
click at [25, 88] on icon "button" at bounding box center [26, 85] width 16 height 16
click at [27, 131] on icon "button" at bounding box center [26, 124] width 16 height 16
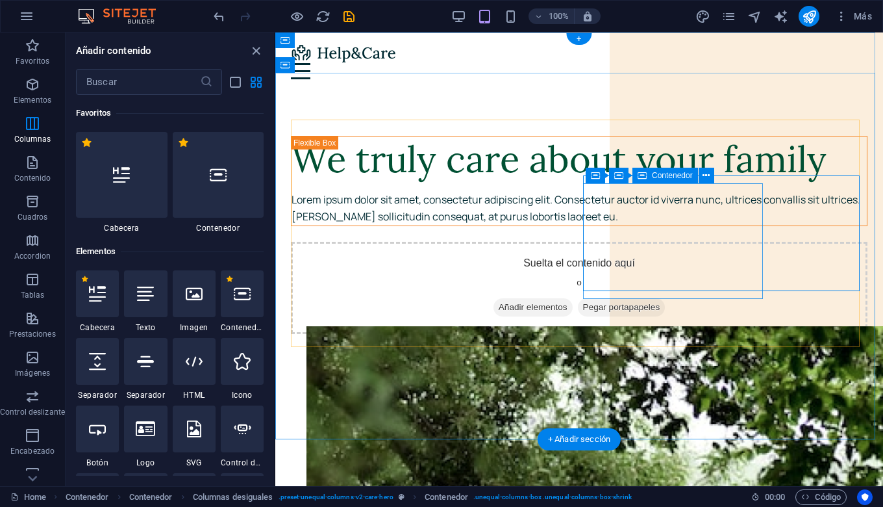
click at [264, 49] on div "Añadir contenido" at bounding box center [170, 51] width 208 height 16
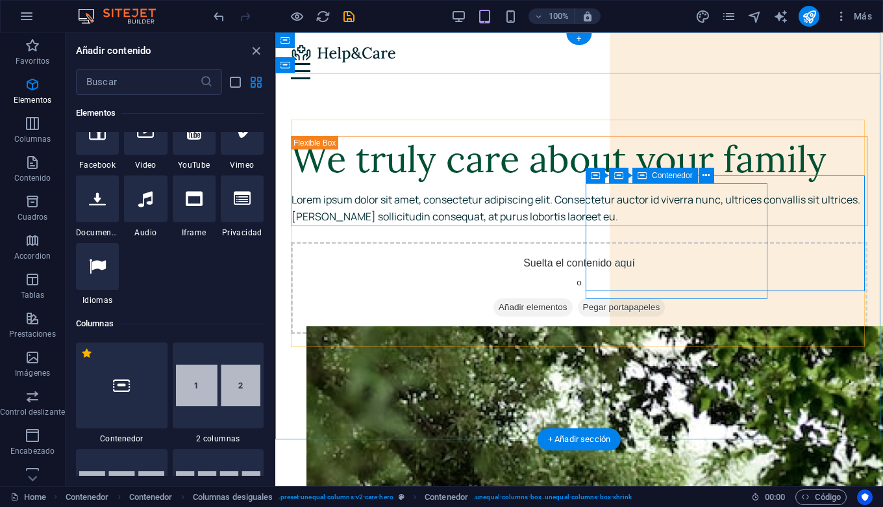
scroll to position [432, 0]
click at [86, 155] on div at bounding box center [97, 131] width 43 height 47
select select "%"
select select "px"
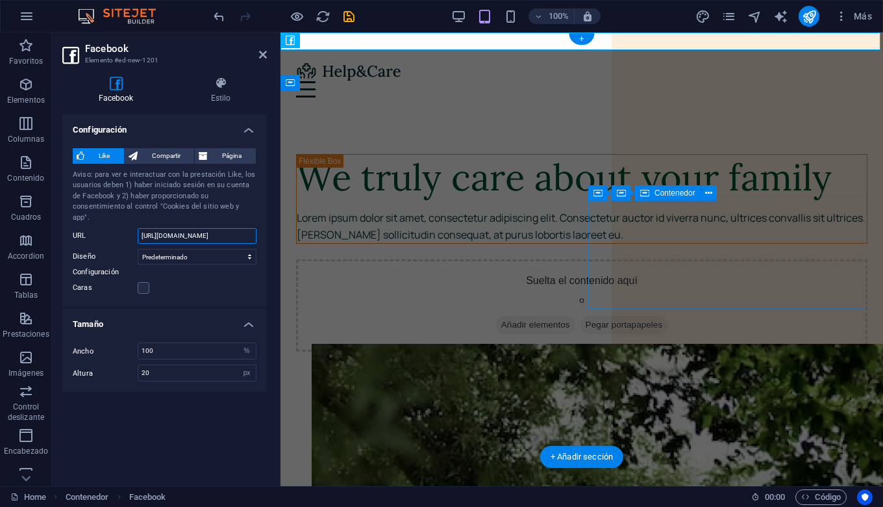
click at [206, 228] on input "https://www.facebook.com/facebook" at bounding box center [197, 236] width 119 height 16
click at [223, 228] on input "https://www.facebook.com/facebook" at bounding box center [197, 236] width 119 height 16
drag, startPoint x: 215, startPoint y: 191, endPoint x: 110, endPoint y: 225, distance: 110.7
click at [110, 228] on div "URL https://www.facebook.com/facebook" at bounding box center [165, 236] width 184 height 16
type input "k"
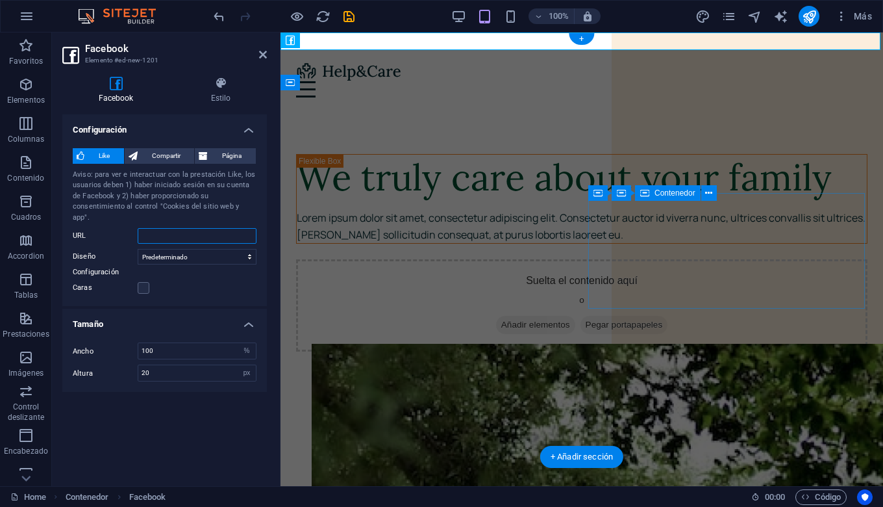
paste input "https://www.facebook.com/profile.php?id=100063586268310"
type input "https://www.facebook.com/profile.php?id=100063586268310"
click at [145, 282] on label at bounding box center [144, 288] width 12 height 12
click at [0, 0] on input "Caras" at bounding box center [0, 0] width 0 height 0
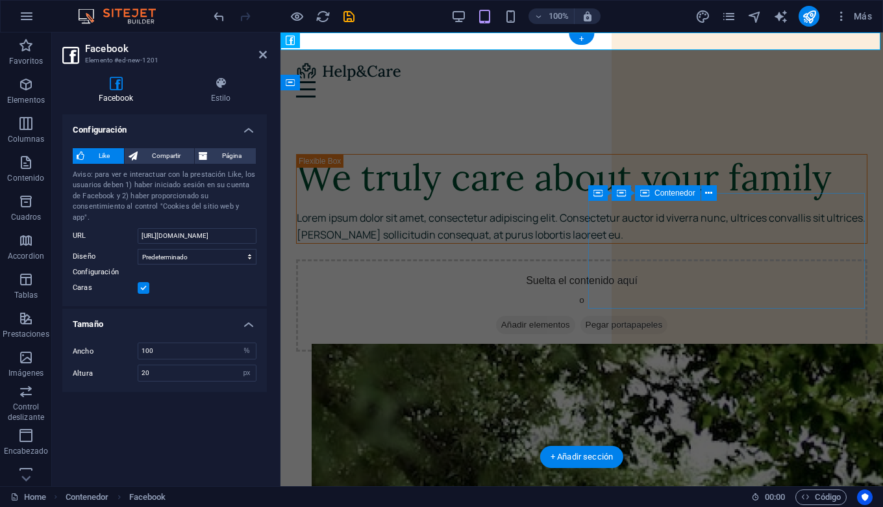
click at [590, 446] on div "+ Añadir sección" at bounding box center [581, 457] width 83 height 22
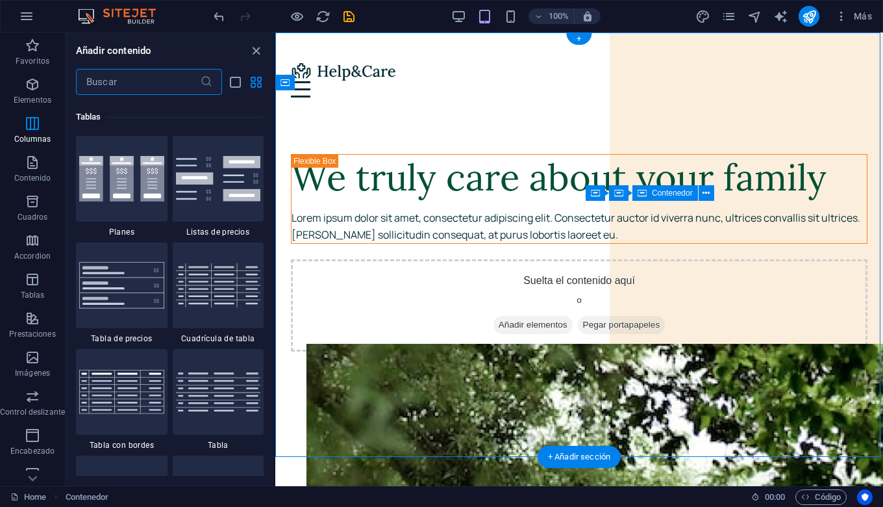
scroll to position [4383, 0]
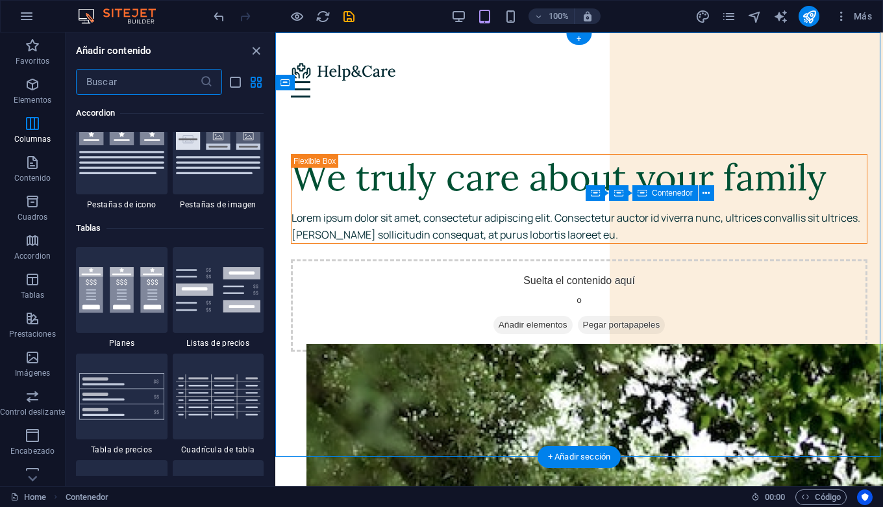
click at [36, 77] on span "Elementos" at bounding box center [32, 92] width 65 height 31
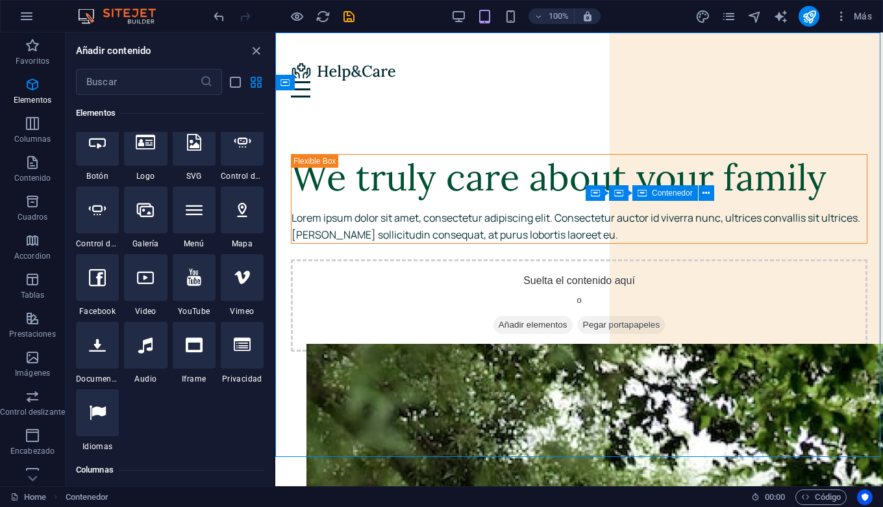
scroll to position [245, 0]
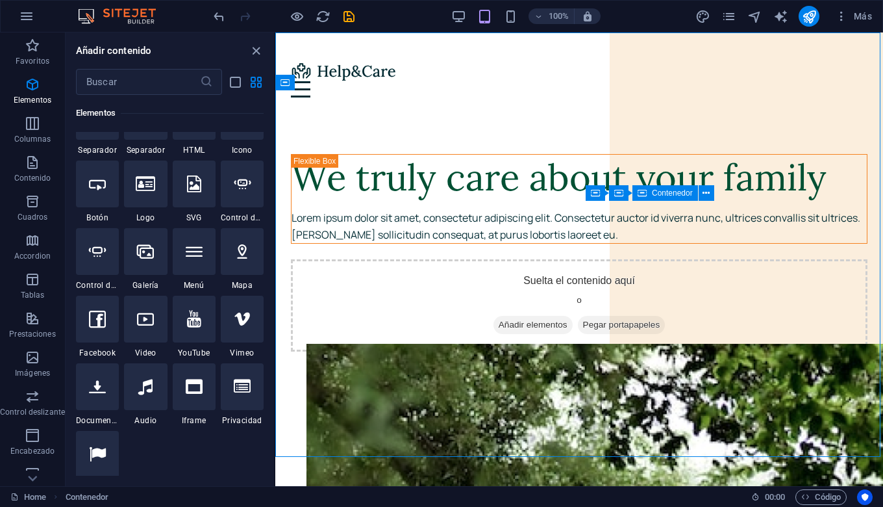
click at [97, 327] on icon at bounding box center [97, 318] width 17 height 17
select select "%"
select select "px"
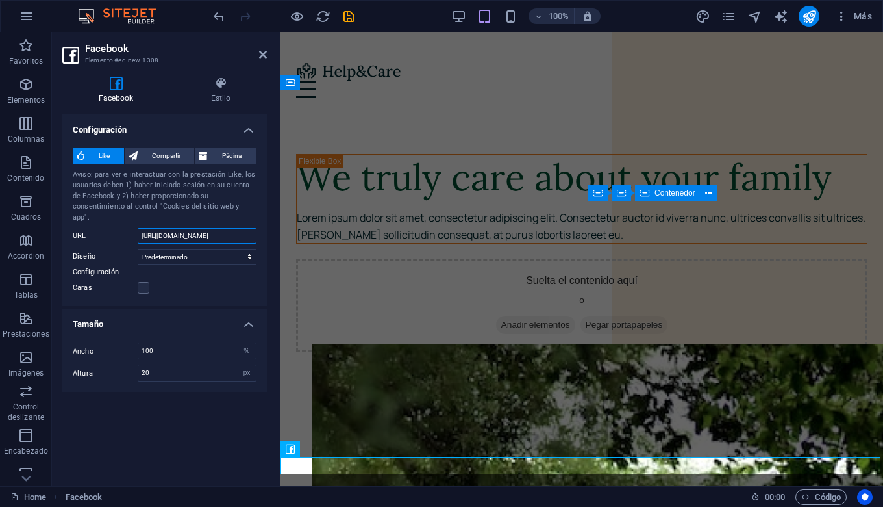
click at [238, 228] on input "https://www.facebook.com/facebook" at bounding box center [197, 236] width 119 height 16
click at [229, 148] on span "Página" at bounding box center [232, 156] width 40 height 16
type input "130"
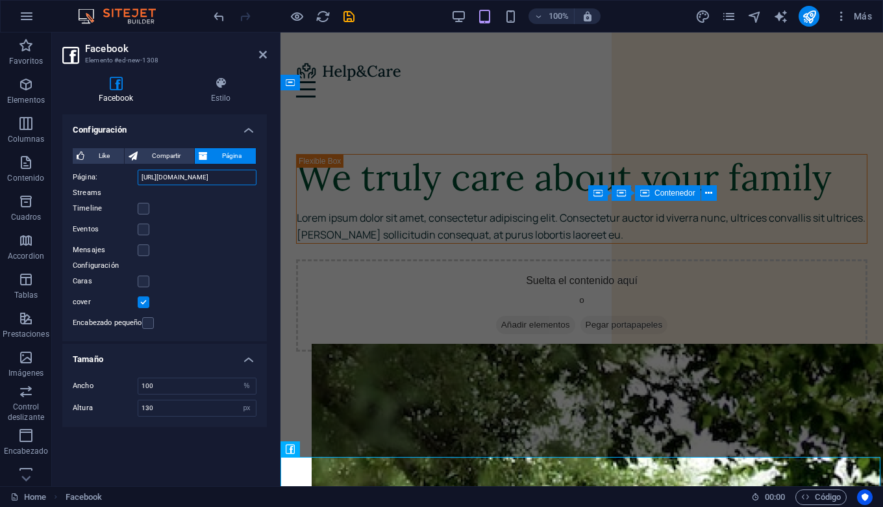
click at [221, 170] on input "https://www.facebook.com/facebook" at bounding box center [197, 178] width 119 height 16
drag, startPoint x: 145, startPoint y: 277, endPoint x: 127, endPoint y: 158, distance: 120.1
click at [127, 170] on div "Página: https://www.facebook.com/facebook" at bounding box center [165, 178] width 184 height 16
paste input "profile.php?id=100063586268310"
type input "https://www.facebook.com/profile.php?id=100063586268310"
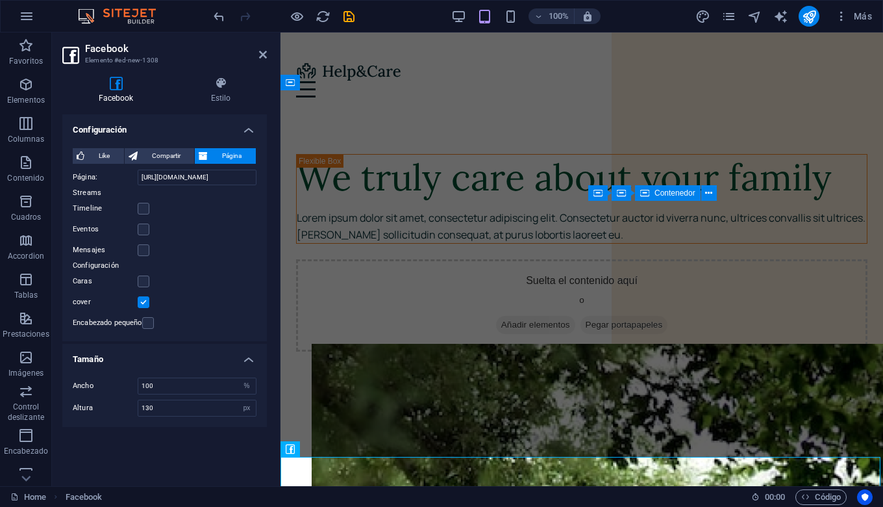
click at [145, 275] on label at bounding box center [144, 281] width 12 height 12
click at [0, 0] on input "Caras" at bounding box center [0, 0] width 0 height 0
click at [149, 317] on label at bounding box center [148, 323] width 12 height 12
click at [0, 0] on input "Encabezado pequeño" at bounding box center [0, 0] width 0 height 0
type input "170"
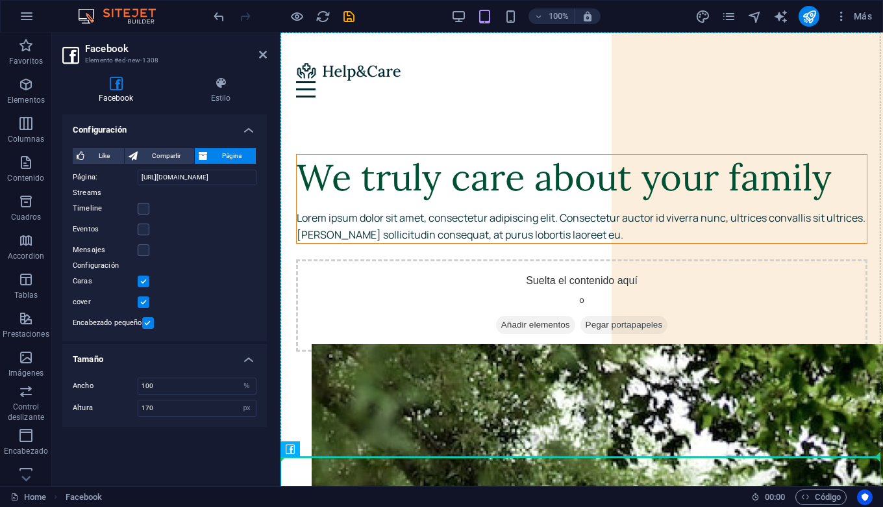
scroll to position [3, 0]
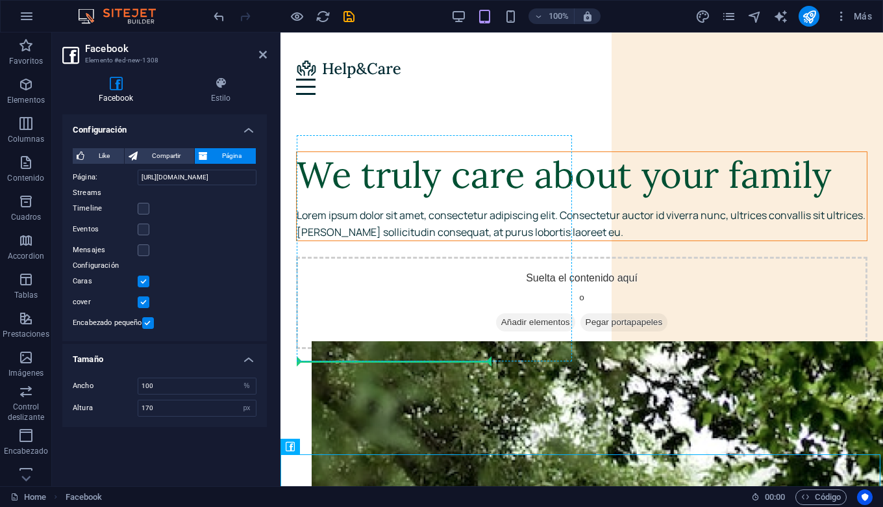
drag, startPoint x: 429, startPoint y: 337, endPoint x: 425, endPoint y: 314, distance: 23.7
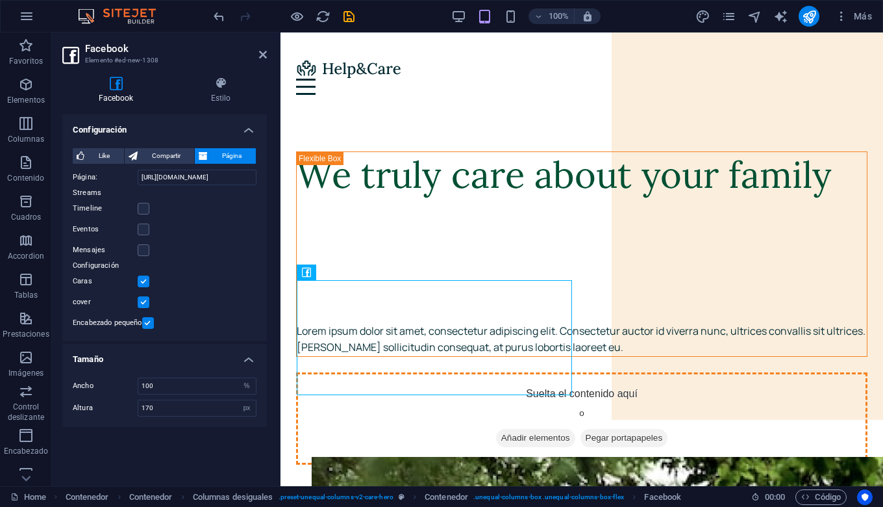
drag, startPoint x: 425, startPoint y: 314, endPoint x: 698, endPoint y: 338, distance: 273.2
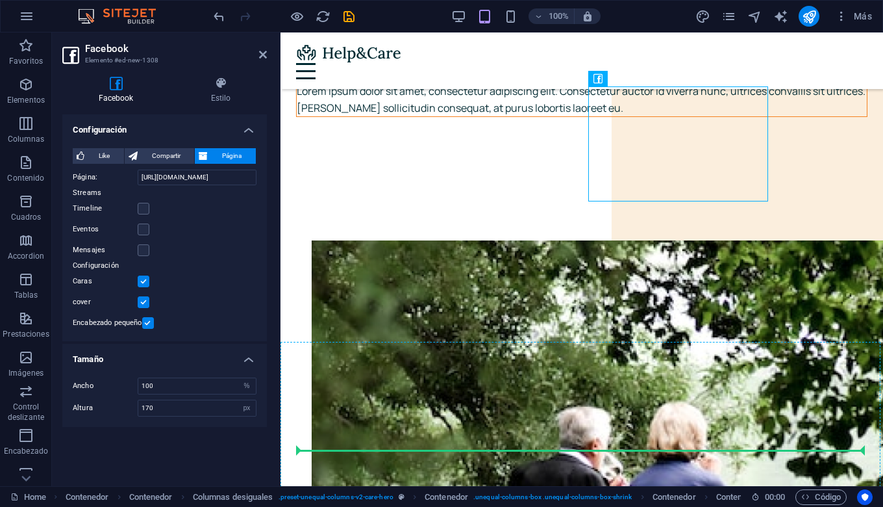
scroll to position [115, 0]
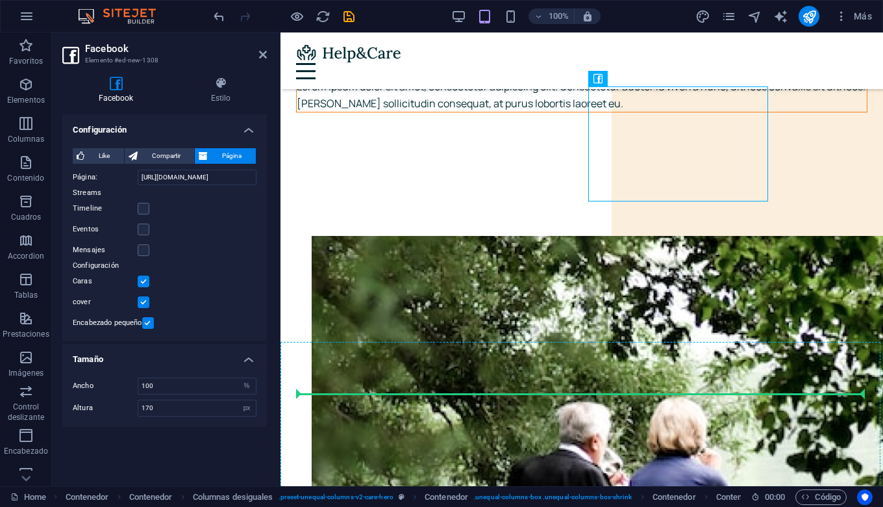
drag, startPoint x: 698, startPoint y: 338, endPoint x: 729, endPoint y: 401, distance: 71.2
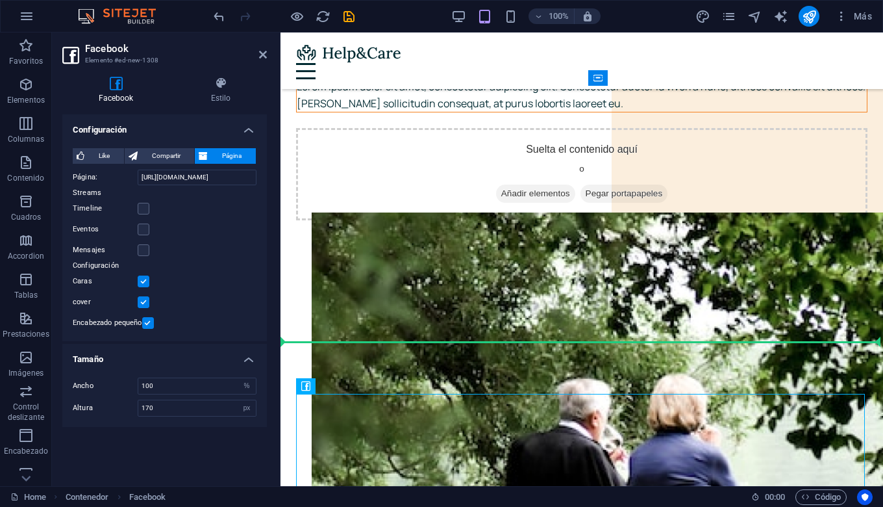
drag, startPoint x: 729, startPoint y: 401, endPoint x: 669, endPoint y: 367, distance: 69.5
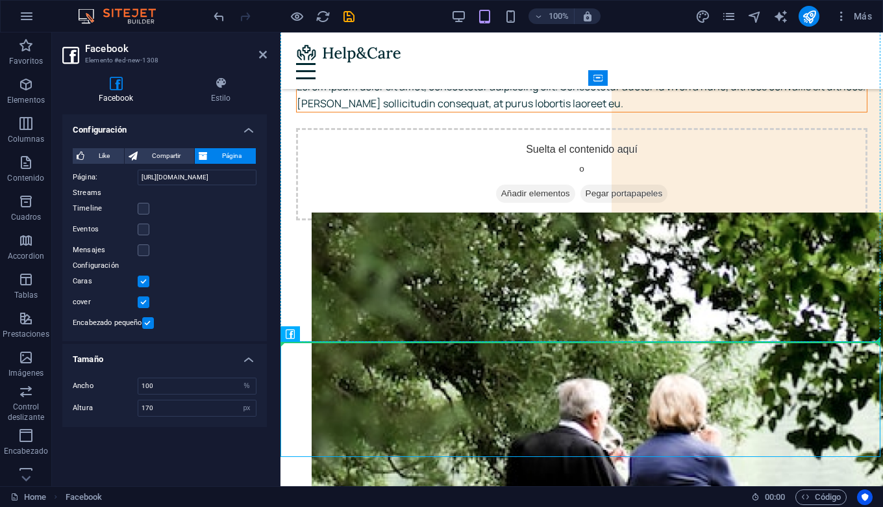
drag, startPoint x: 669, startPoint y: 367, endPoint x: 825, endPoint y: 282, distance: 178.1
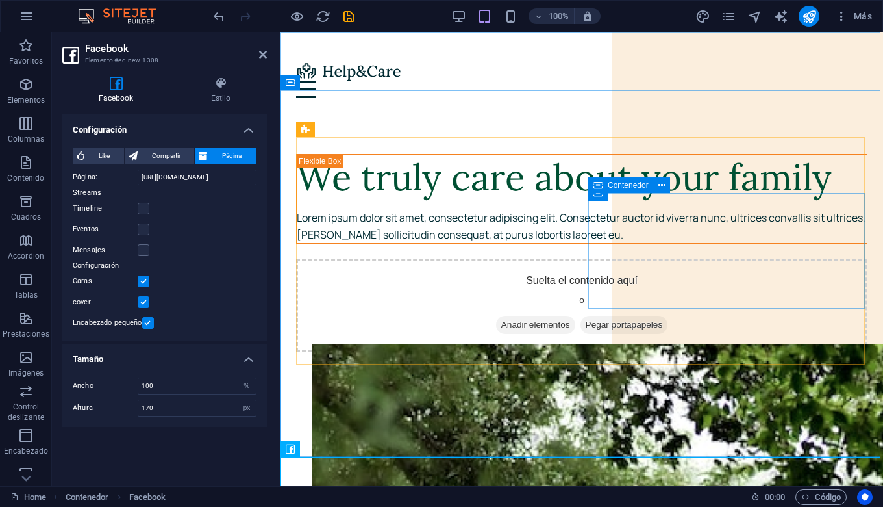
scroll to position [0, 0]
click at [522, 244] on div "We truly care about your family Lorem ipsum dolor sit amet, consectetur adipisc…" at bounding box center [582, 199] width 572 height 90
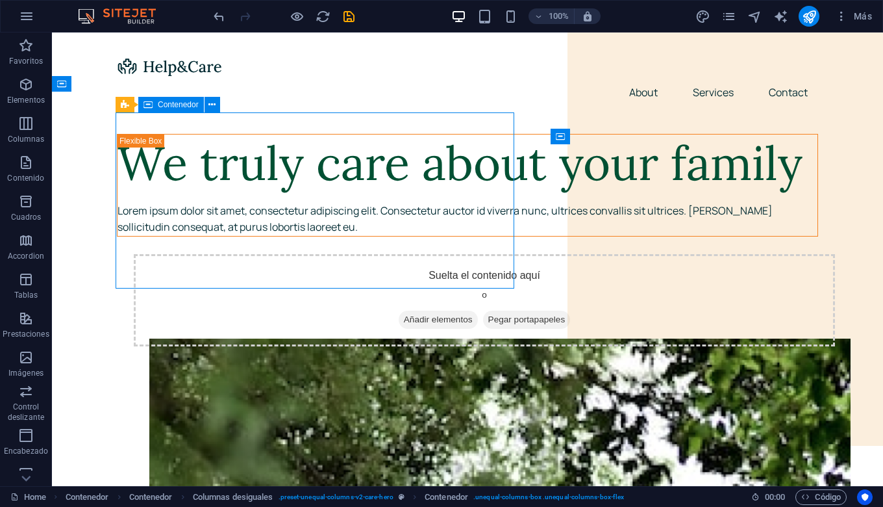
click at [21, 84] on icon "button" at bounding box center [26, 85] width 16 height 16
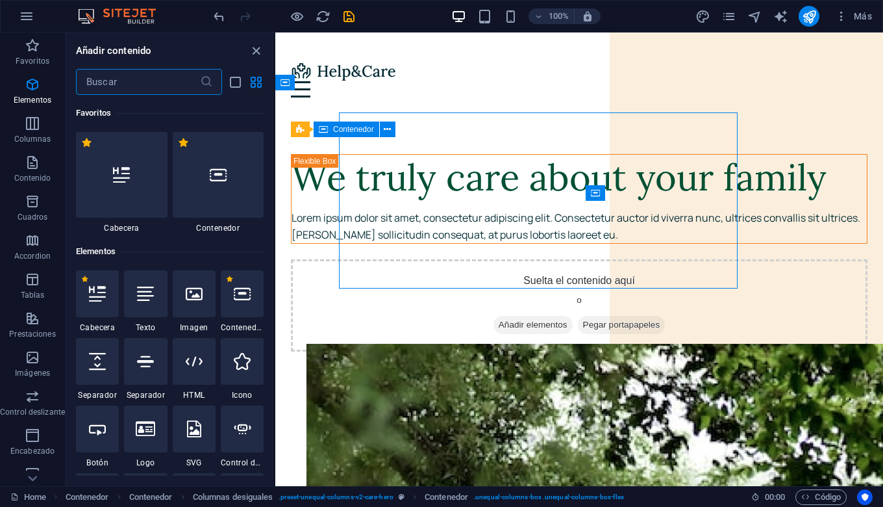
scroll to position [245, 0]
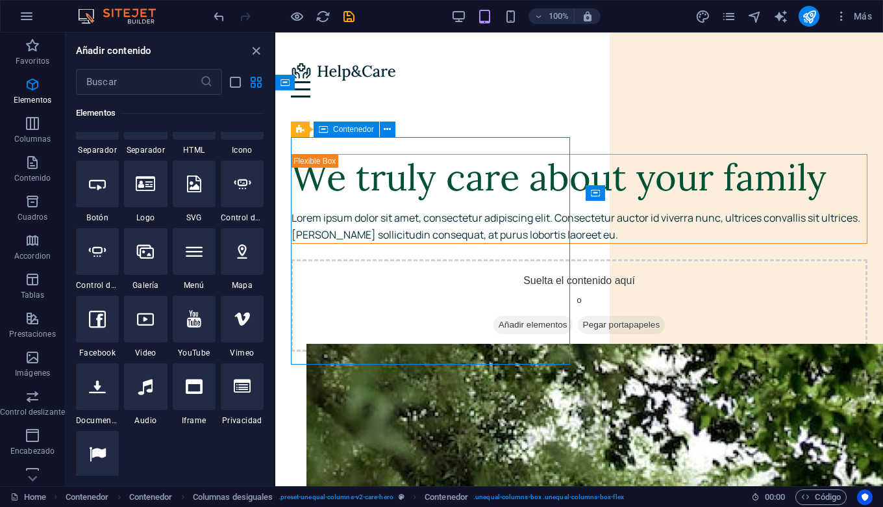
click at [188, 57] on icon at bounding box center [194, 48] width 17 height 17
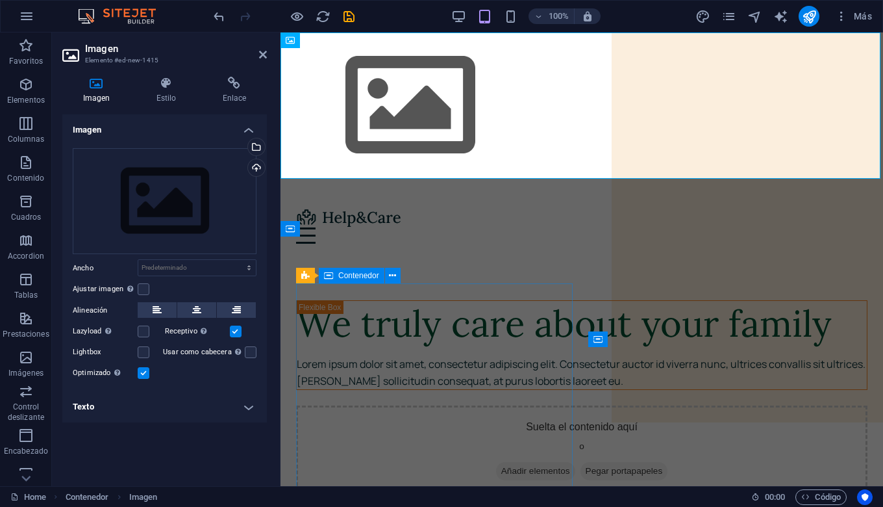
click at [97, 86] on icon at bounding box center [96, 83] width 68 height 13
click at [258, 146] on div "Selecciona archivos del administrador de archivos, de la galería de fotos o car…" at bounding box center [254, 147] width 19 height 19
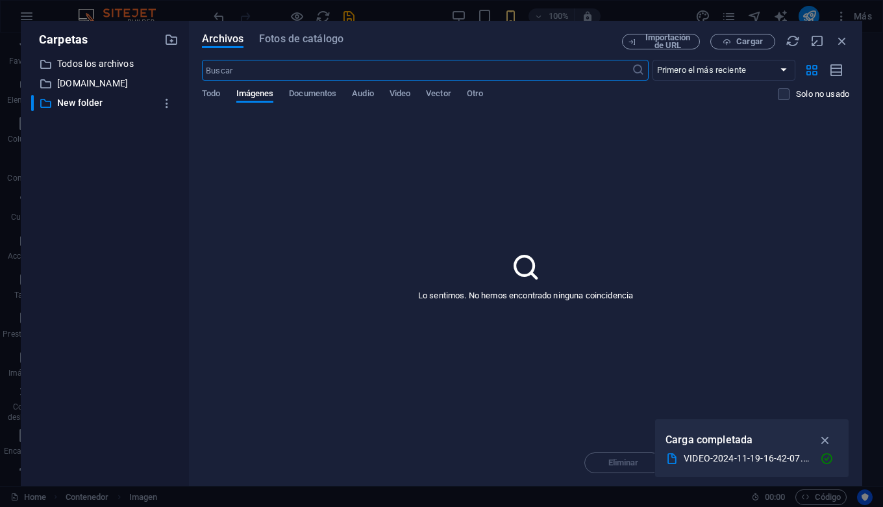
click at [827, 441] on icon "button" at bounding box center [825, 440] width 15 height 14
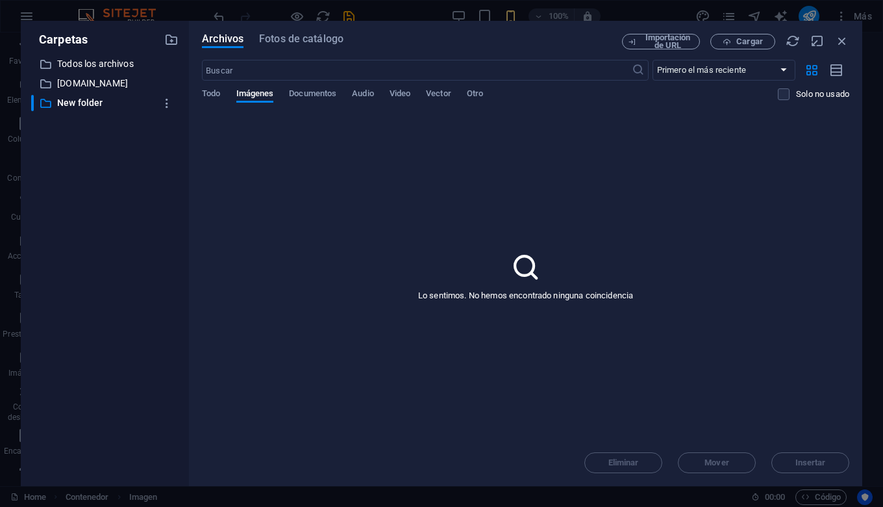
click at [254, 93] on span "Imágenes" at bounding box center [255, 95] width 38 height 18
click at [757, 42] on span "Cargar" at bounding box center [749, 42] width 27 height 8
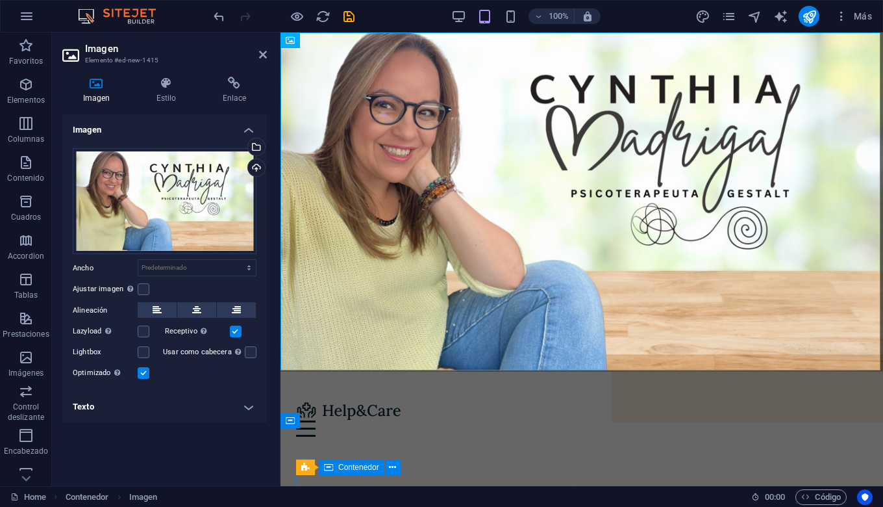
click at [146, 288] on label at bounding box center [144, 289] width 12 height 12
click at [0, 0] on input "Ajustar imagen Ajustar imagen automáticamente a un ancho y alto fijo" at bounding box center [0, 0] width 0 height 0
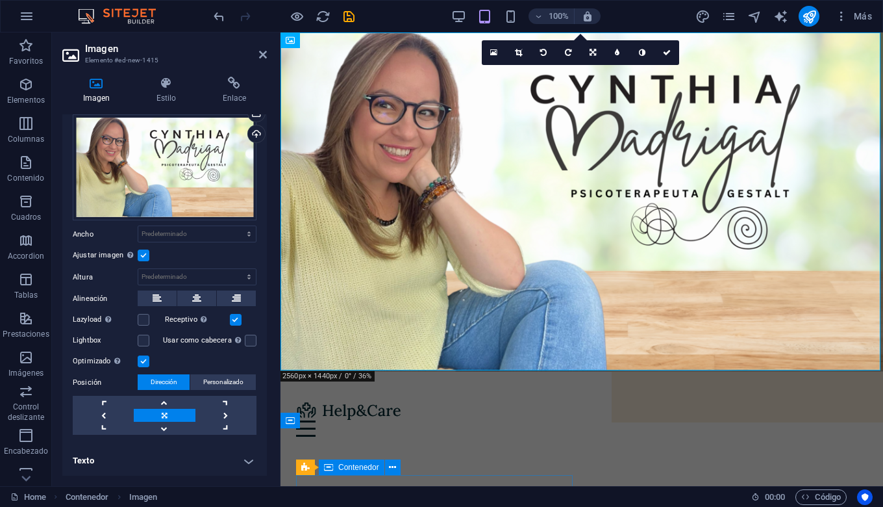
scroll to position [32, 0]
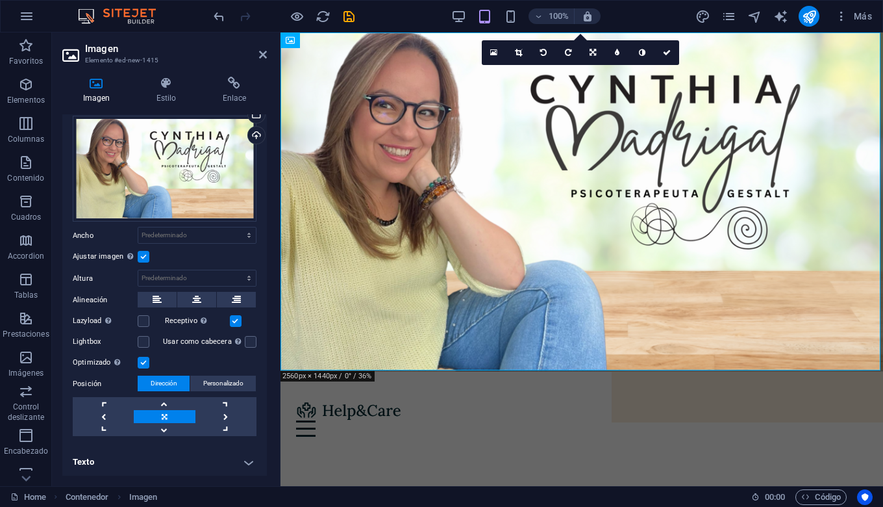
click at [142, 360] on label at bounding box center [144, 363] width 12 height 12
click at [0, 0] on input "Optimizado Las imágenes se comprimen para así mejorar la velocidad de las págin…" at bounding box center [0, 0] width 0 height 0
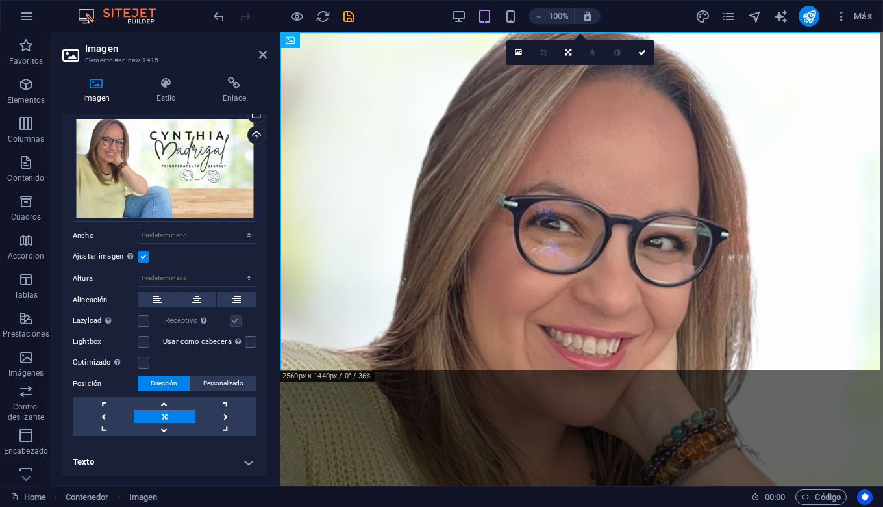
click at [116, 362] on div "Las imágenes se comprimen para así mejorar la velocidad de las páginas." at bounding box center [116, 363] width 13 height 16
click at [0, 0] on input "Optimizado Las imágenes se comprimen para así mejorar la velocidad de las págin…" at bounding box center [0, 0] width 0 height 0
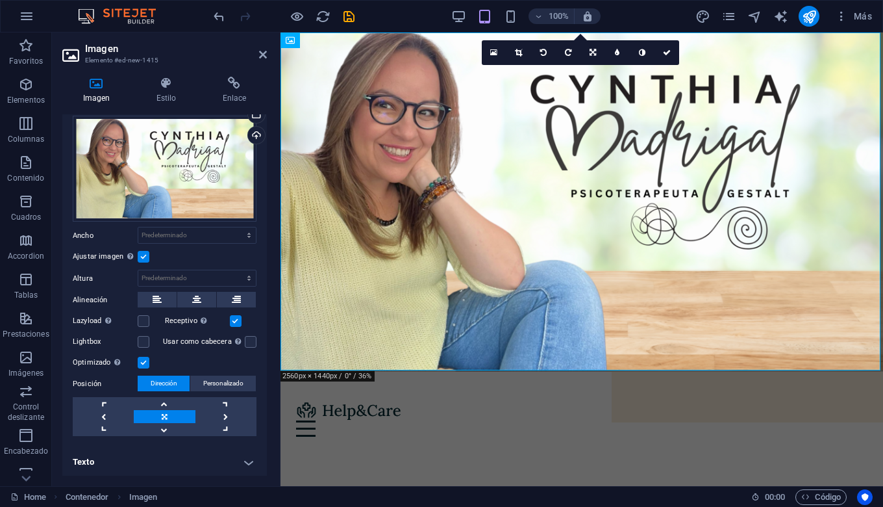
click at [142, 362] on label at bounding box center [144, 363] width 12 height 12
click at [0, 0] on input "Optimizado Las imágenes se comprimen para así mejorar la velocidad de las págin…" at bounding box center [0, 0] width 0 height 0
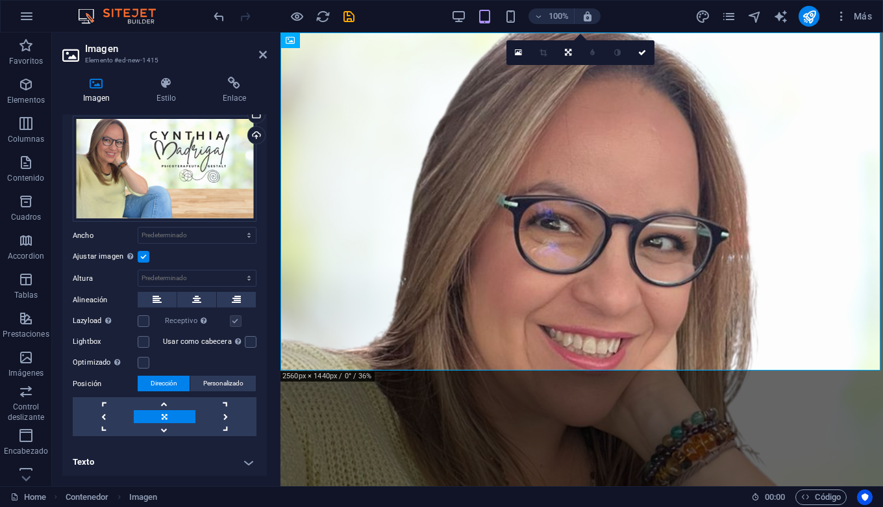
click at [141, 362] on label at bounding box center [144, 363] width 12 height 12
click at [0, 0] on input "Optimizado Las imágenes se comprimen para así mejorar la velocidad de las págin…" at bounding box center [0, 0] width 0 height 0
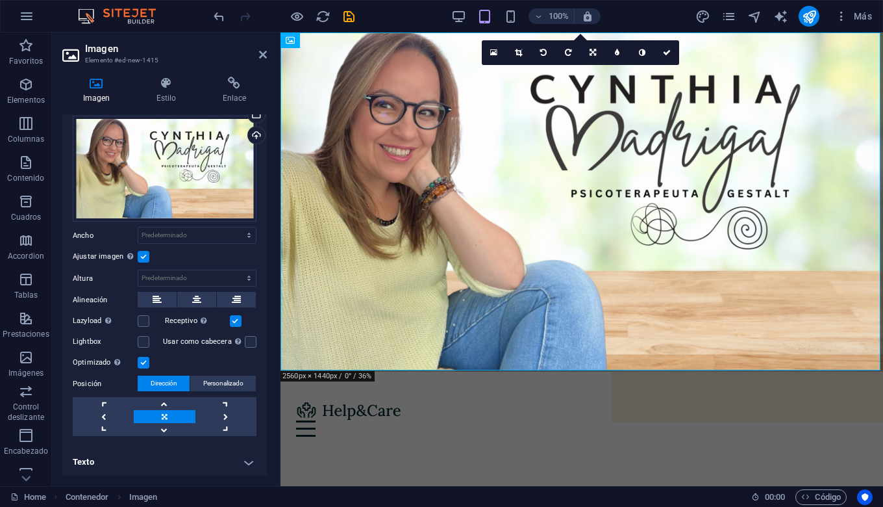
click at [141, 362] on label at bounding box center [144, 363] width 12 height 12
click at [0, 0] on input "Optimizado Las imágenes se comprimen para así mejorar la velocidad de las págin…" at bounding box center [0, 0] width 0 height 0
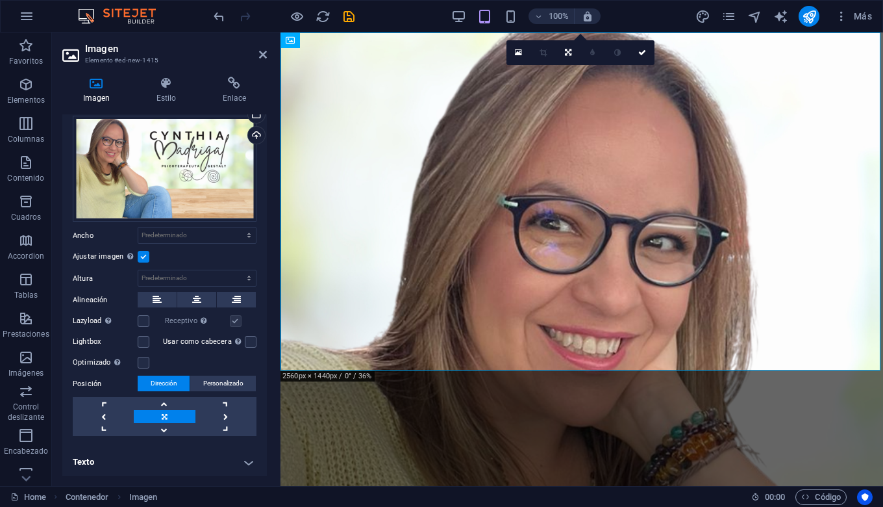
click at [141, 362] on label at bounding box center [144, 363] width 12 height 12
click at [0, 0] on input "Optimizado Las imágenes se comprimen para así mejorar la velocidad de las págin…" at bounding box center [0, 0] width 0 height 0
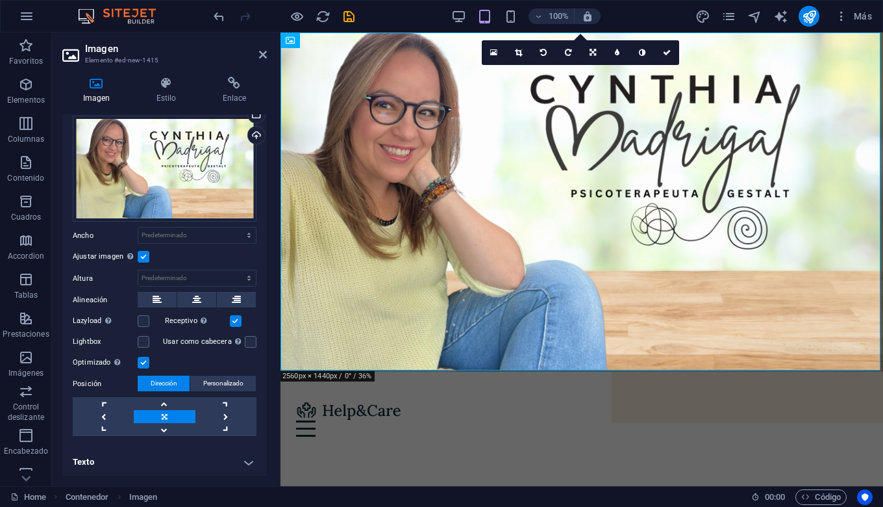
click at [141, 362] on label at bounding box center [144, 363] width 12 height 12
click at [0, 0] on input "Optimizado Las imágenes se comprimen para así mejorar la velocidad de las págin…" at bounding box center [0, 0] width 0 height 0
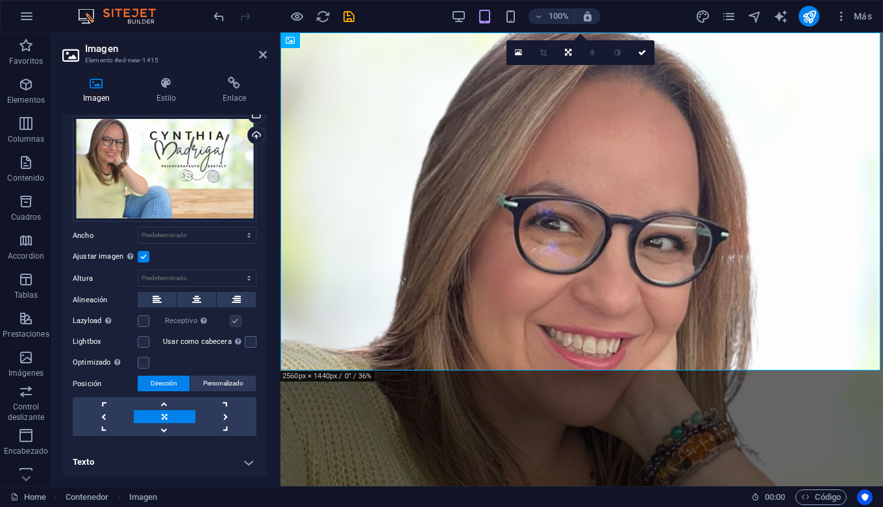
click at [141, 362] on label at bounding box center [144, 363] width 12 height 12
click at [0, 0] on input "Optimizado Las imágenes se comprimen para así mejorar la velocidad de las págin…" at bounding box center [0, 0] width 0 height 0
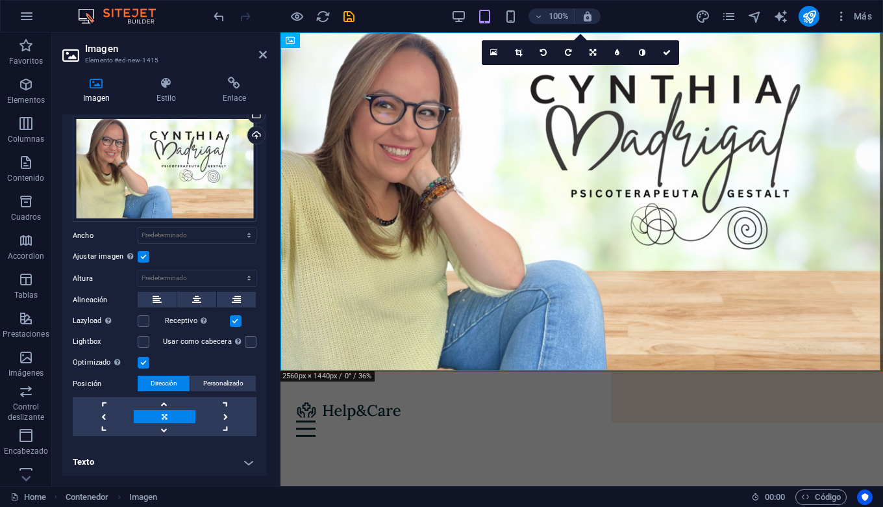
click at [141, 362] on label at bounding box center [144, 363] width 12 height 12
click at [0, 0] on input "Optimizado Las imágenes se comprimen para así mejorar la velocidad de las págin…" at bounding box center [0, 0] width 0 height 0
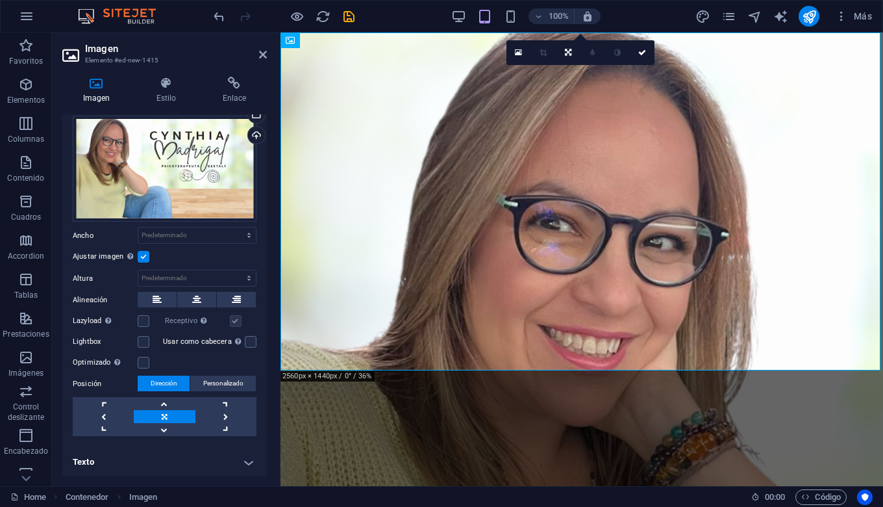
click at [249, 340] on label at bounding box center [251, 342] width 12 height 12
click at [0, 0] on input "Usar como cabecera La imagen se ajustará en una etiqueta de cabecera H1. Result…" at bounding box center [0, 0] width 0 height 0
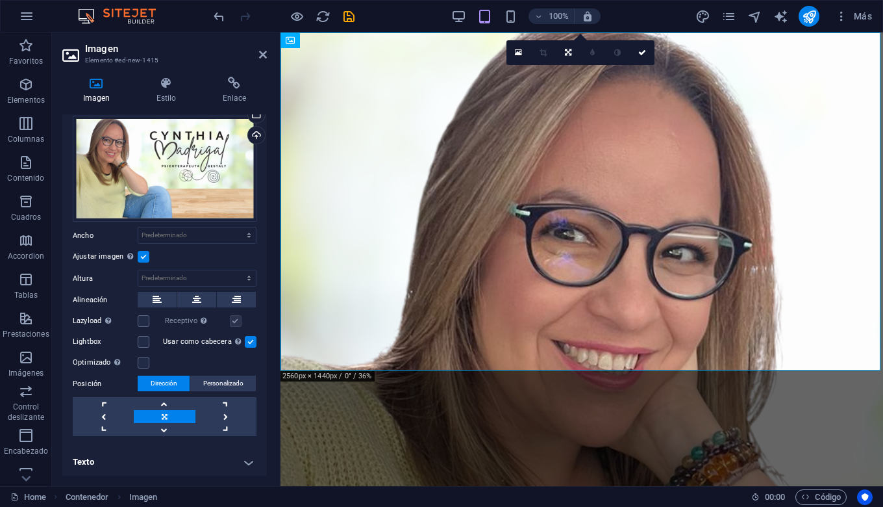
scroll to position [55, 0]
click at [106, 410] on link at bounding box center [103, 416] width 61 height 13
click at [213, 410] on link at bounding box center [225, 416] width 61 height 13
click at [166, 410] on link at bounding box center [164, 416] width 61 height 13
select select "px"
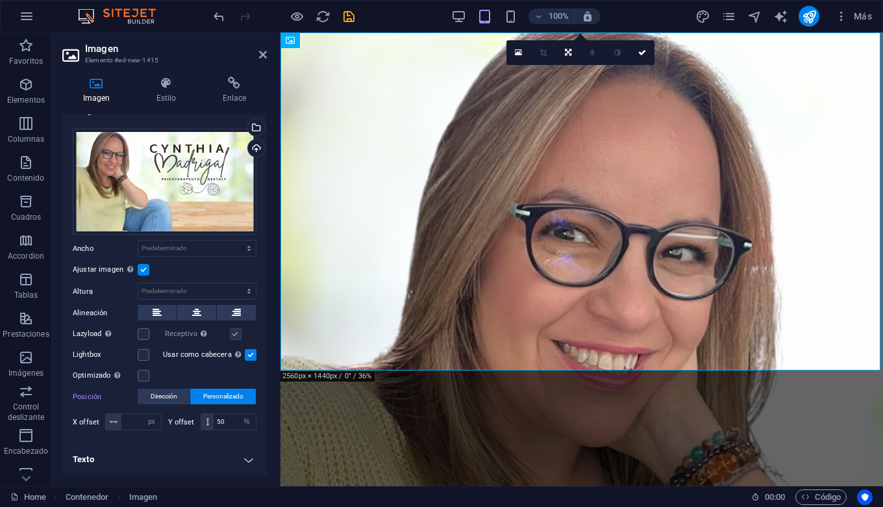
scroll to position [17, 0]
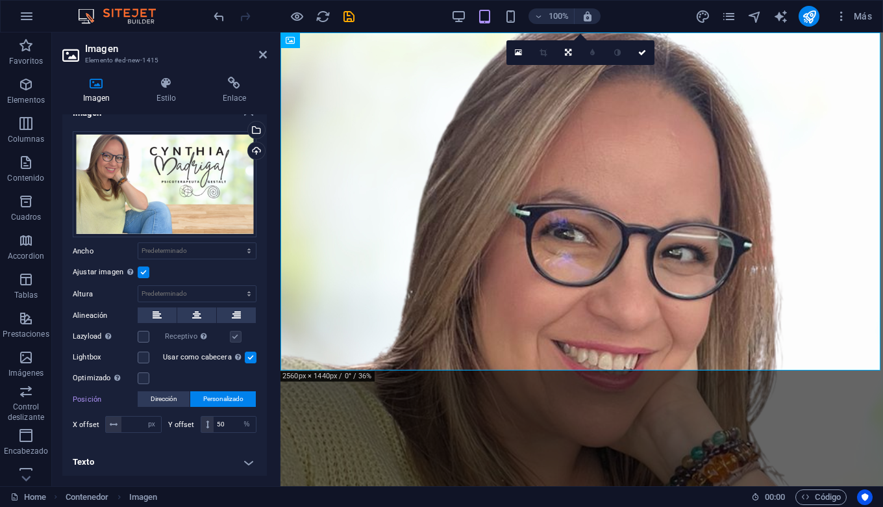
click at [251, 446] on h4 "Texto" at bounding box center [164, 461] width 205 height 31
click at [243, 446] on h4 "Texto" at bounding box center [164, 457] width 205 height 23
click at [262, 52] on icon at bounding box center [263, 54] width 8 height 10
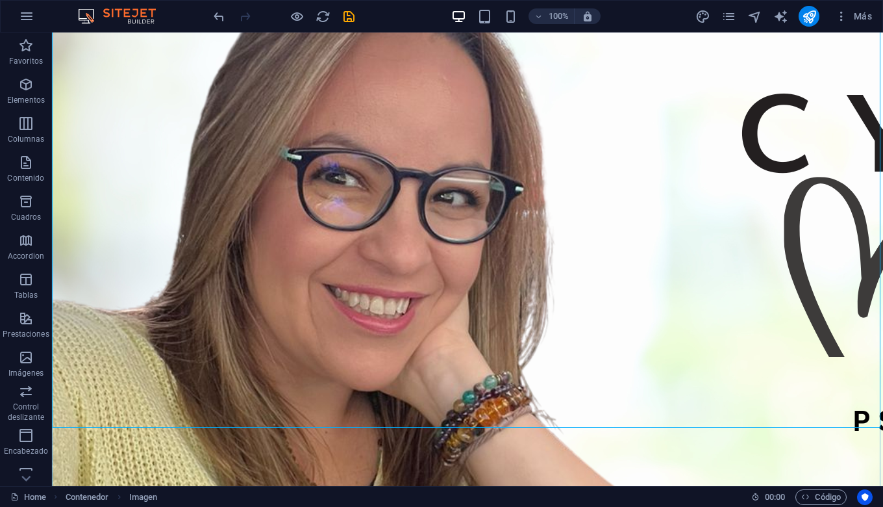
scroll to position [85, 0]
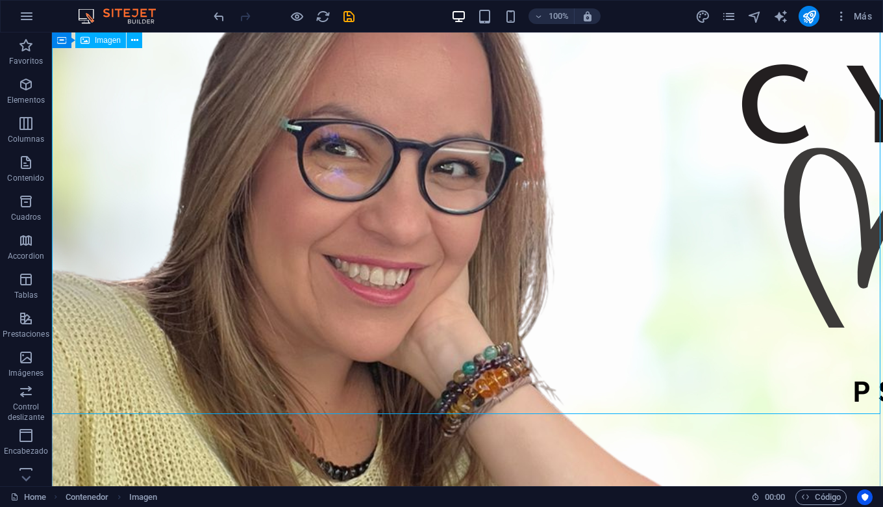
click at [27, 89] on icon "button" at bounding box center [26, 85] width 16 height 16
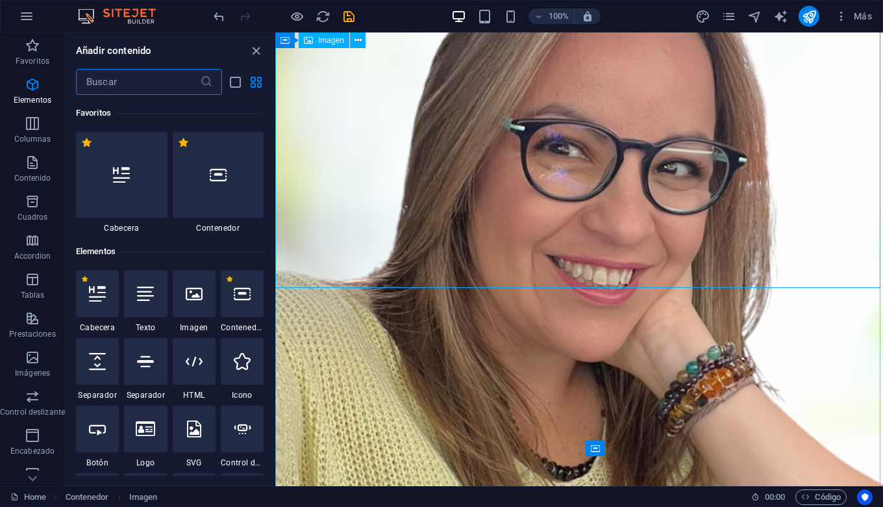
scroll to position [245, 0]
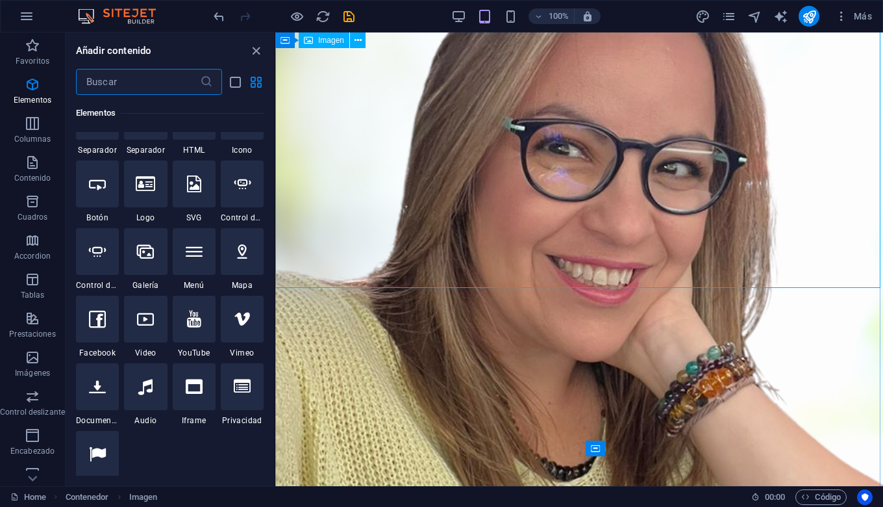
click at [238, 57] on icon at bounding box center [242, 48] width 17 height 17
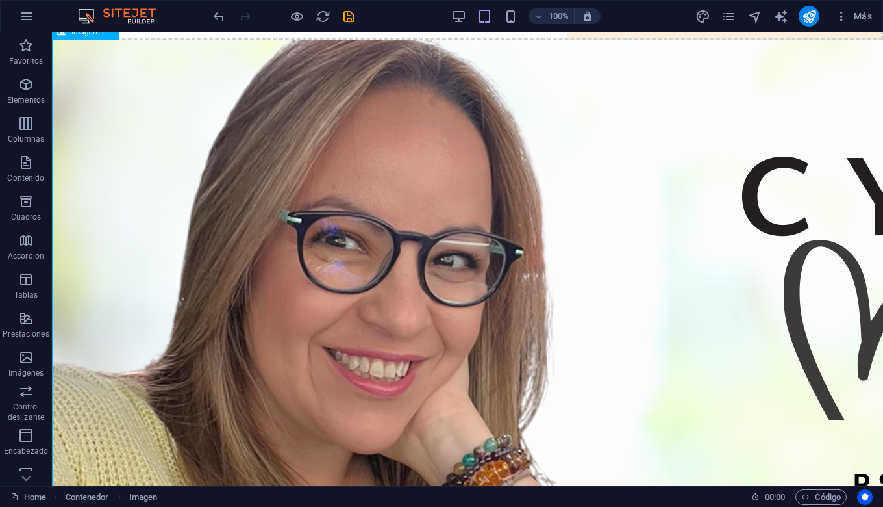
drag, startPoint x: 146, startPoint y: 288, endPoint x: 377, endPoint y: 79, distance: 312.2
click at [377, 79] on figure at bounding box center [467, 507] width 831 height 935
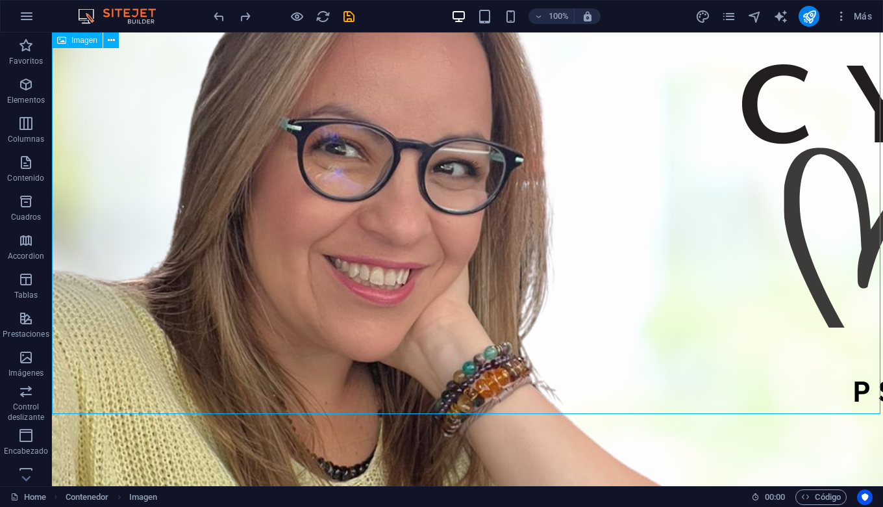
click at [18, 82] on icon "button" at bounding box center [26, 85] width 16 height 16
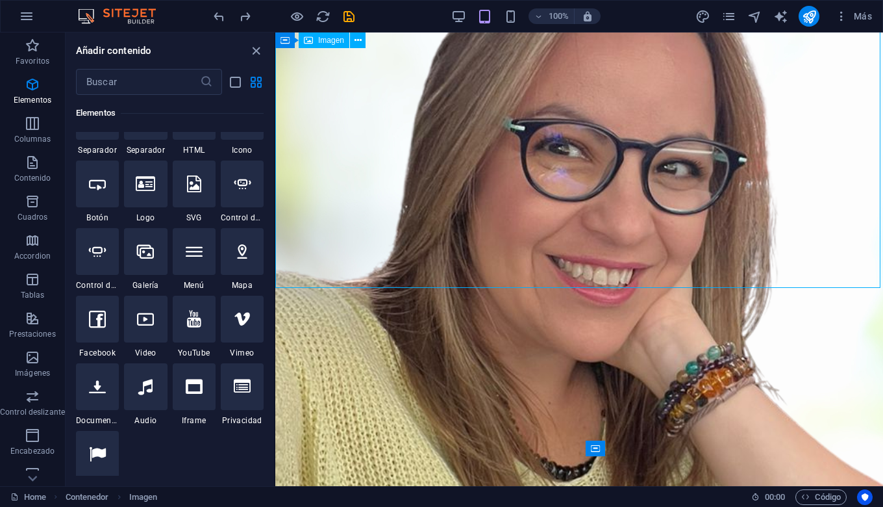
click at [146, 327] on icon at bounding box center [145, 318] width 17 height 17
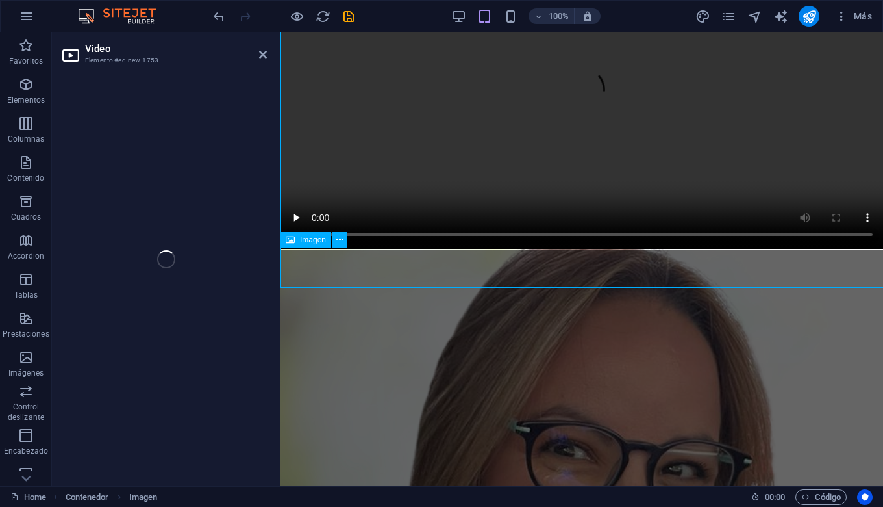
select select "%"
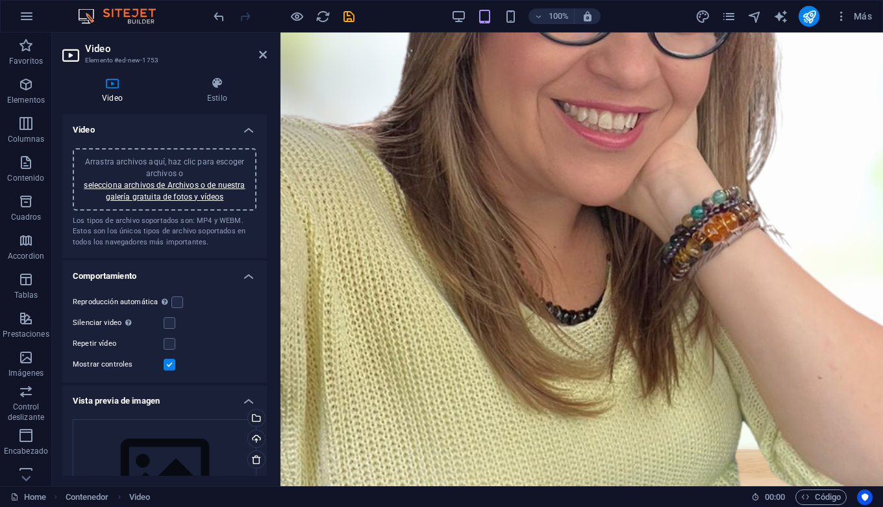
scroll to position [267, 0]
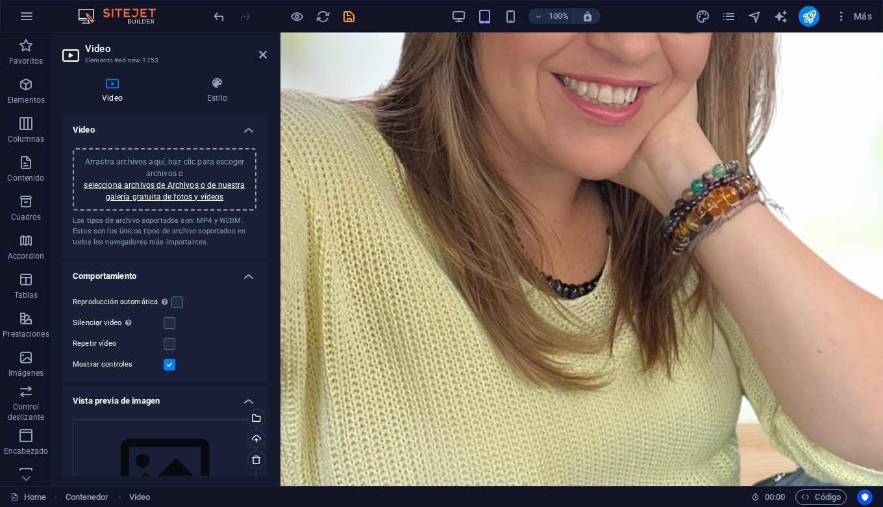
drag, startPoint x: 576, startPoint y: 107, endPoint x: 486, endPoint y: 341, distance: 251.2
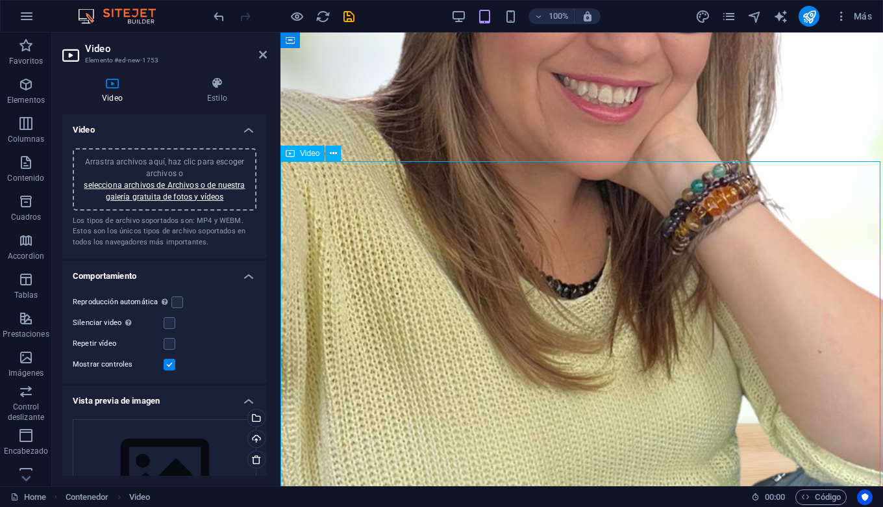
drag, startPoint x: 486, startPoint y: 341, endPoint x: 480, endPoint y: 234, distance: 106.7
drag, startPoint x: 480, startPoint y: 234, endPoint x: 464, endPoint y: 217, distance: 23.5
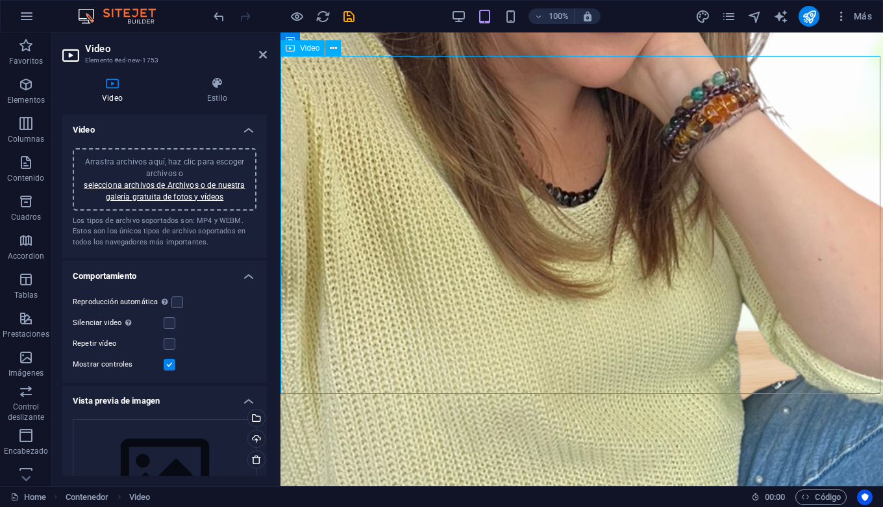
scroll to position [372, 0]
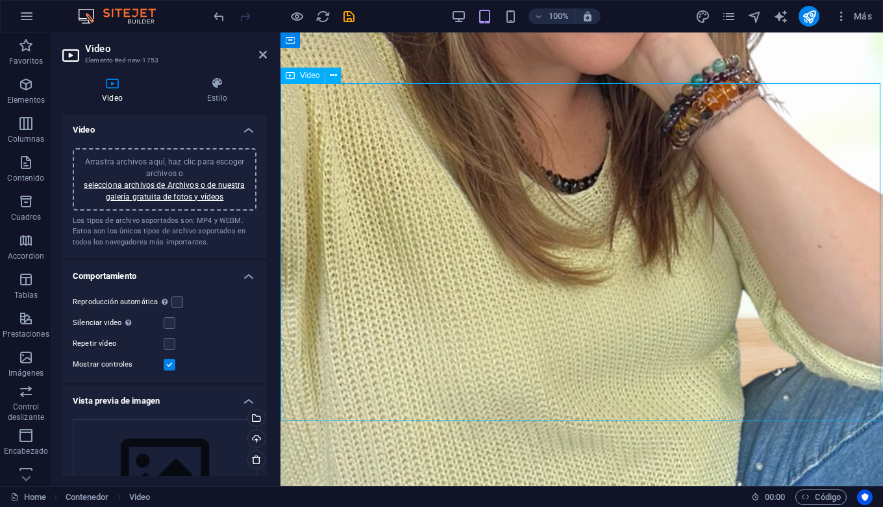
scroll to position [324, 0]
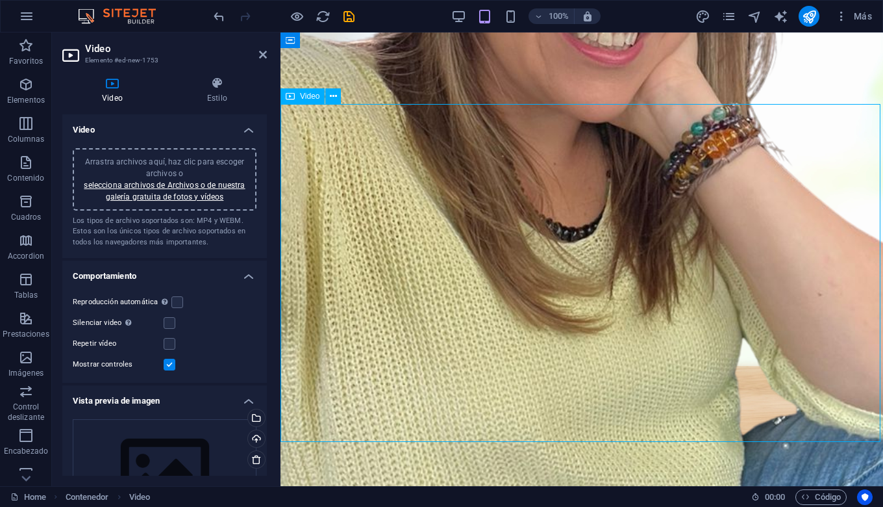
click at [162, 185] on link "selecciona archivos de Archivos o de nuestra galería gratuita de fotos y vídeos" at bounding box center [164, 191] width 161 height 21
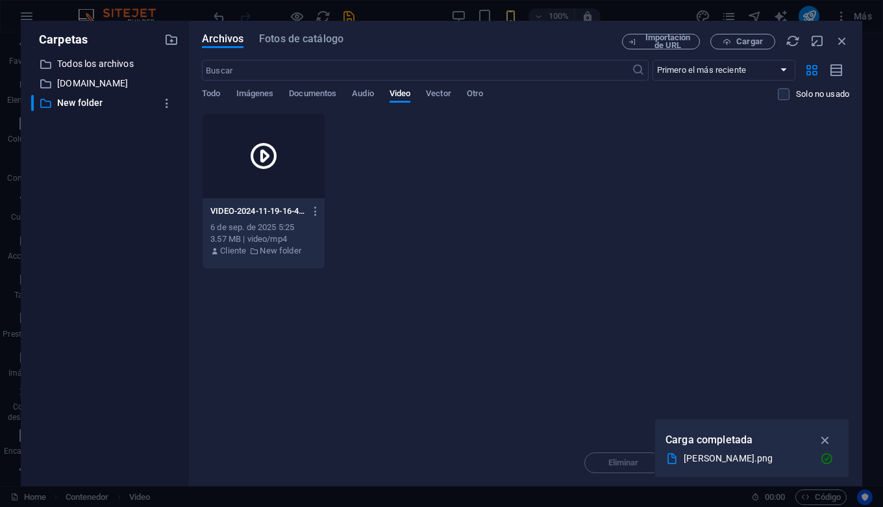
click at [264, 156] on icon at bounding box center [263, 155] width 31 height 31
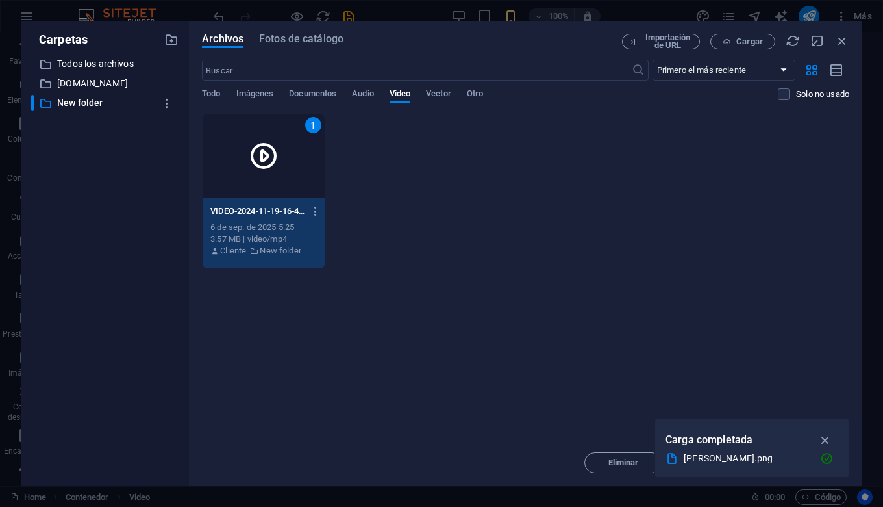
click at [264, 157] on icon at bounding box center [263, 155] width 31 height 31
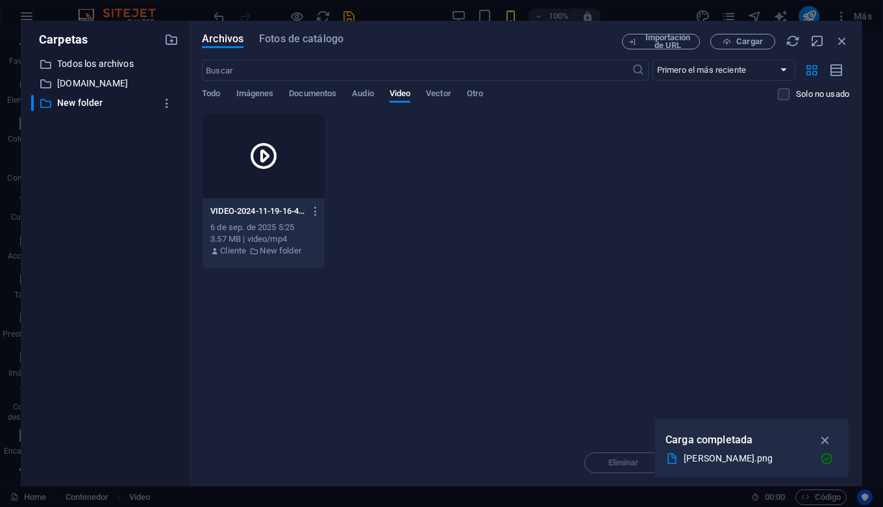
click at [264, 157] on icon at bounding box center [263, 155] width 31 height 31
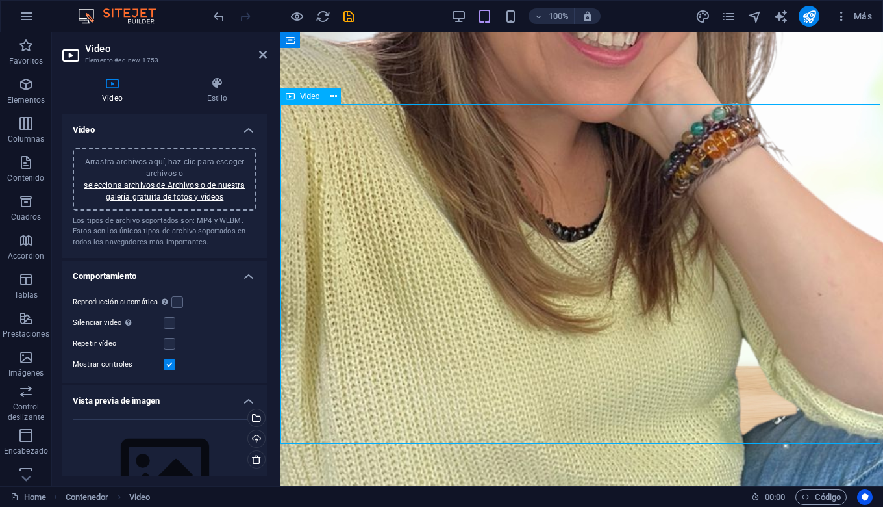
click at [175, 303] on label at bounding box center [177, 302] width 12 height 12
click at [0, 0] on input "Reproducción automática La reproducción automática solo está disponible si sile…" at bounding box center [0, 0] width 0 height 0
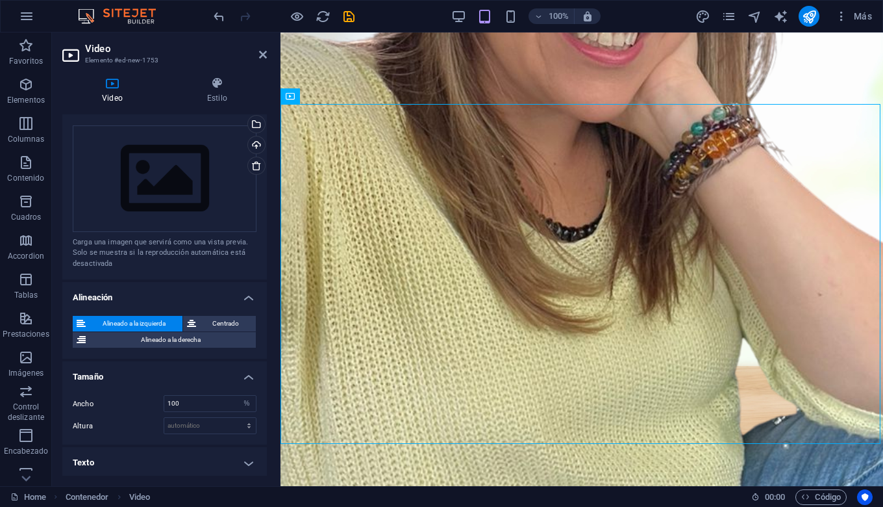
scroll to position [292, 0]
click at [227, 401] on input "100" at bounding box center [210, 405] width 92 height 16
type input "1"
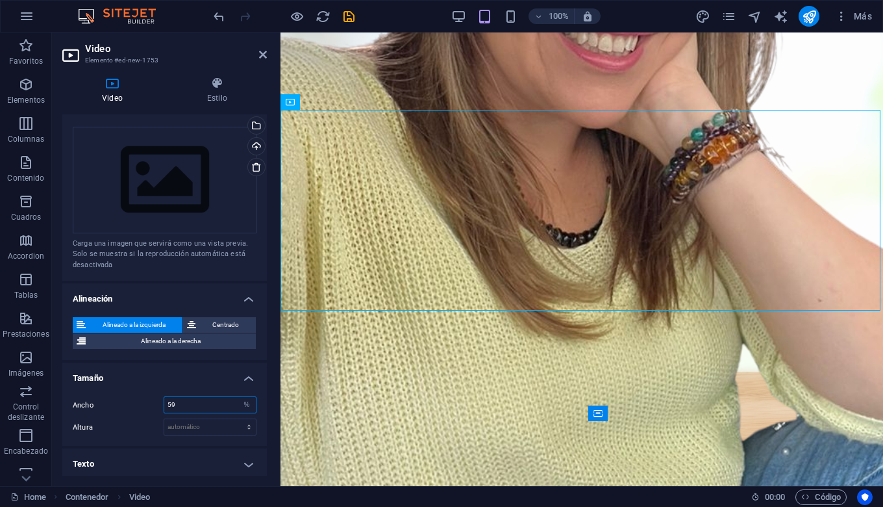
click at [179, 400] on input "59" at bounding box center [210, 405] width 92 height 16
type input "5"
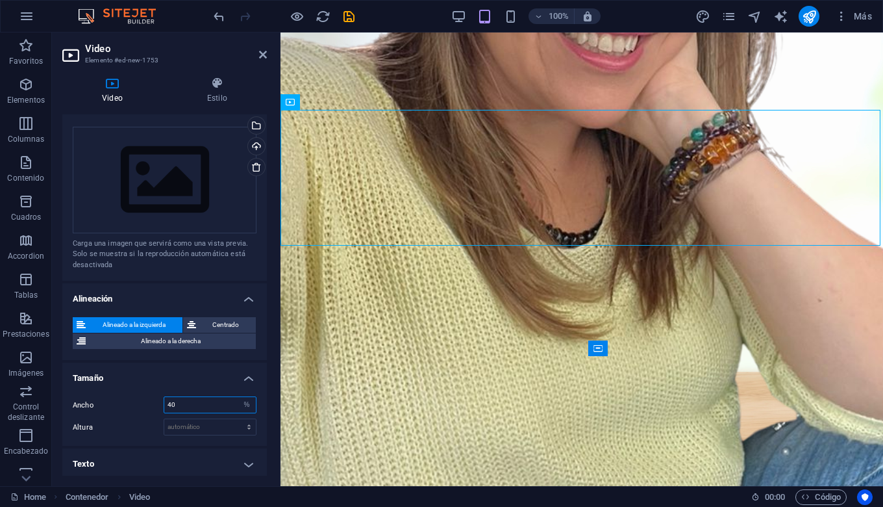
type input "40"
click at [220, 317] on span "Centrado" at bounding box center [226, 325] width 53 height 16
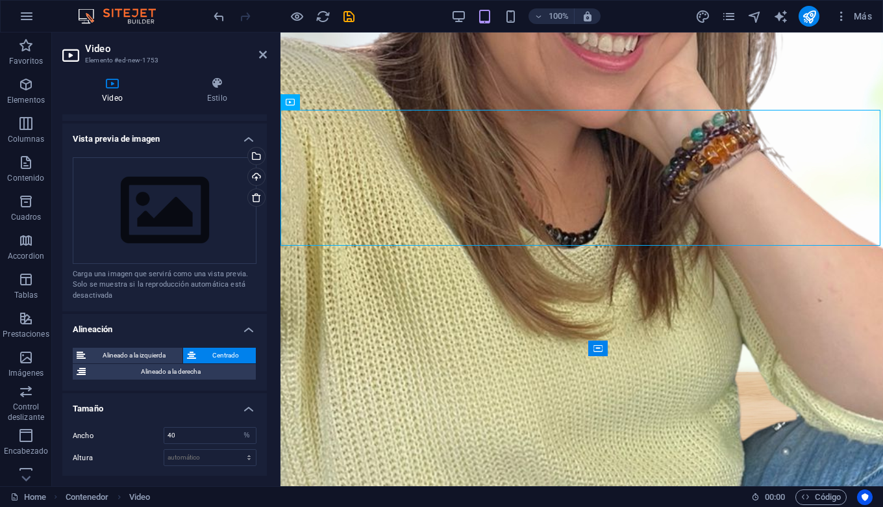
scroll to position [257, 0]
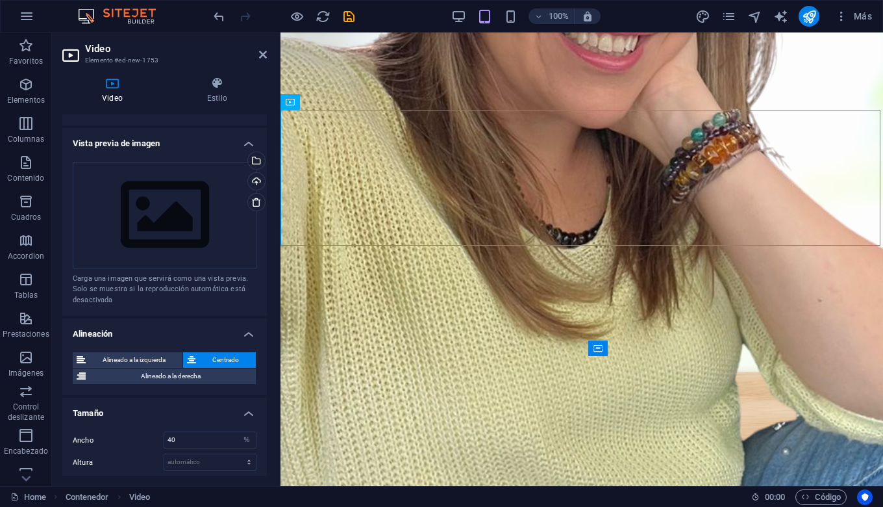
click at [207, 368] on span "Alineado a la derecha" at bounding box center [171, 376] width 162 height 16
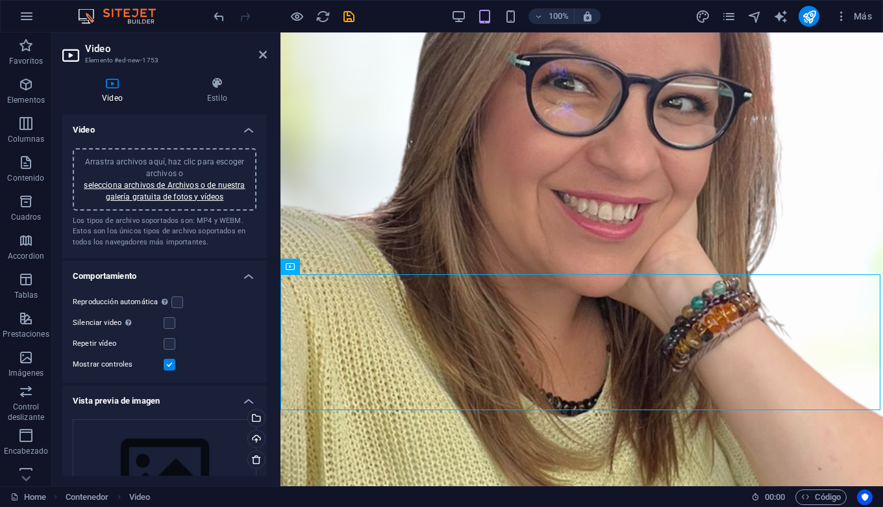
scroll to position [155, 0]
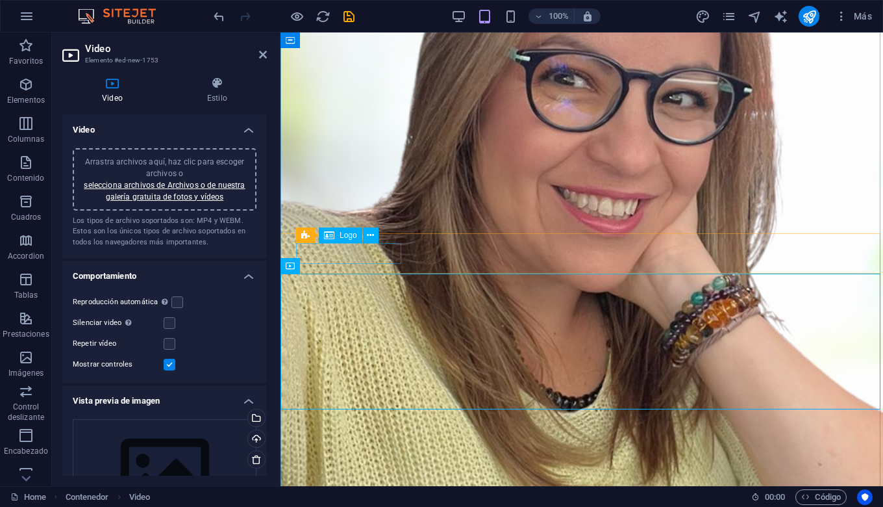
click at [611, 256] on figure at bounding box center [582, 345] width 603 height 935
select select "px"
select select "%"
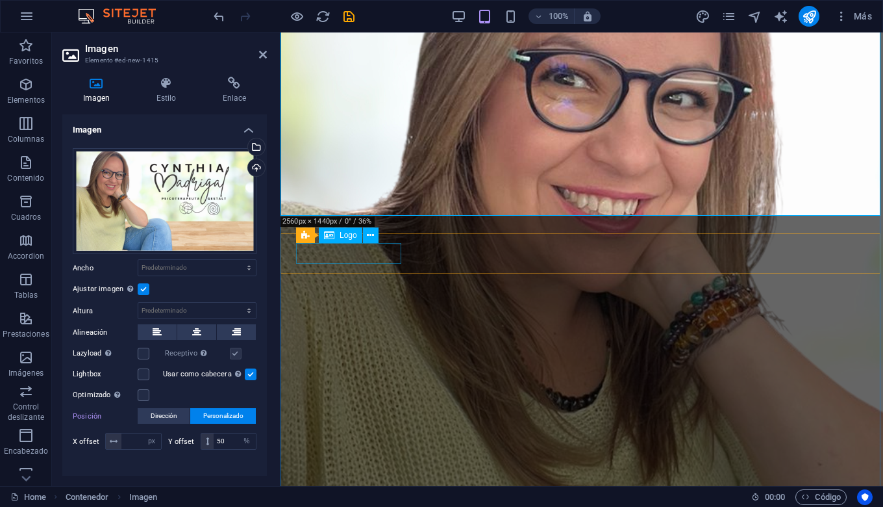
click at [596, 258] on figure at bounding box center [582, 345] width 603 height 935
select select "px"
select select "%"
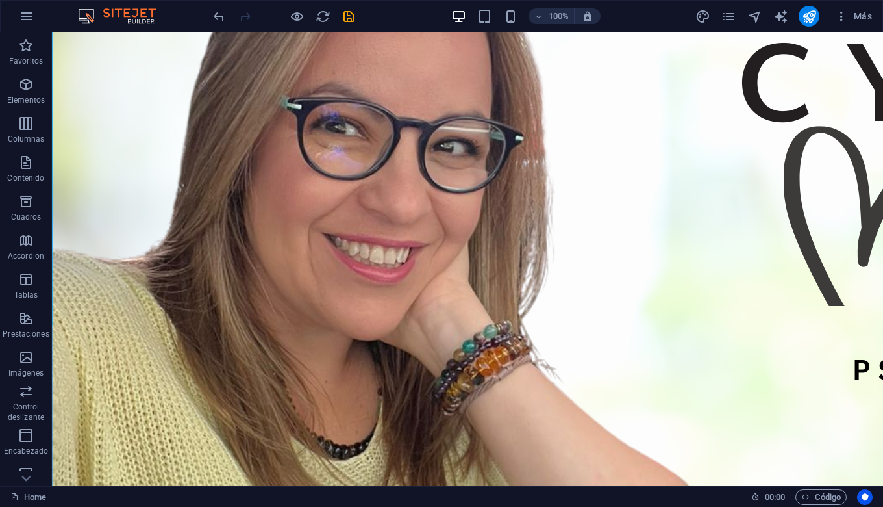
scroll to position [201, 0]
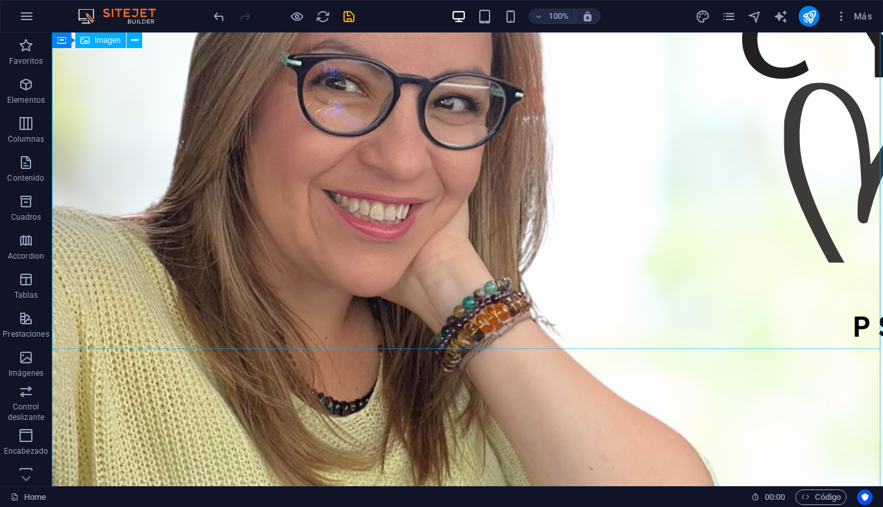
scroll to position [172, 0]
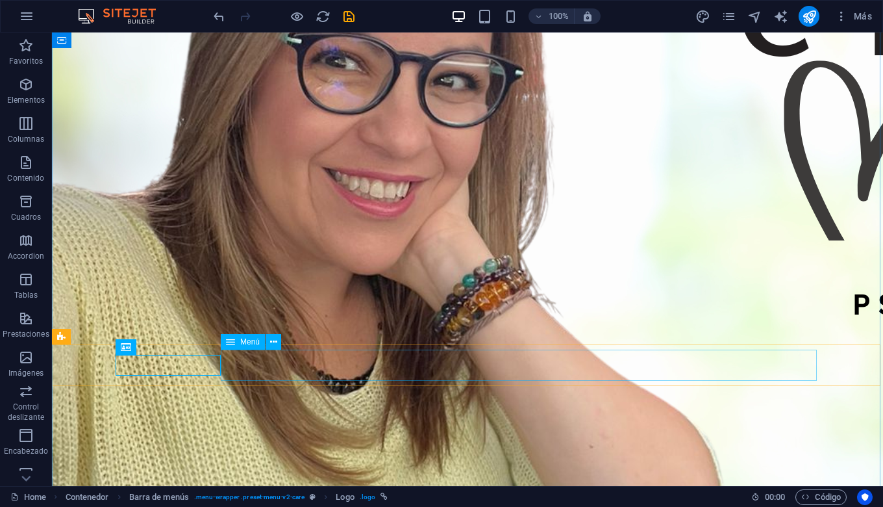
drag, startPoint x: 171, startPoint y: 339, endPoint x: 230, endPoint y: 373, distance: 68.1
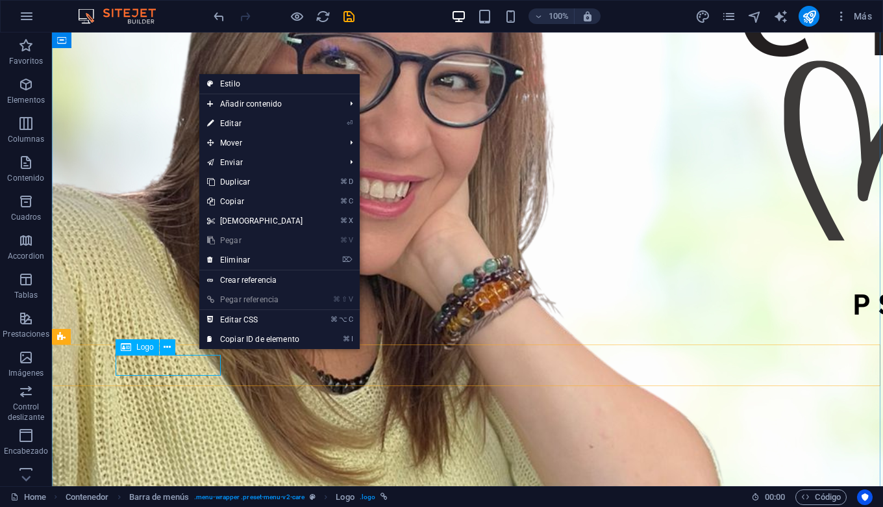
click at [226, 127] on link "⏎ Editar" at bounding box center [255, 123] width 112 height 19
select select "px"
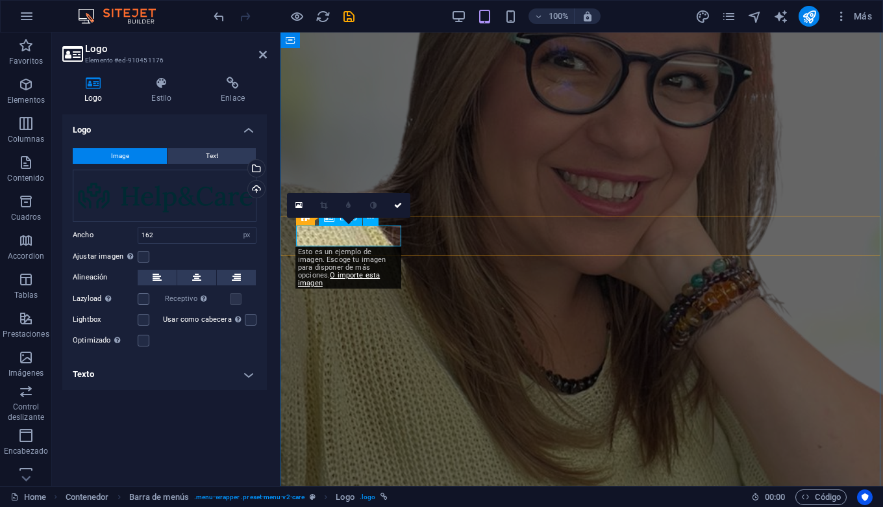
click at [297, 201] on icon at bounding box center [298, 205] width 7 height 9
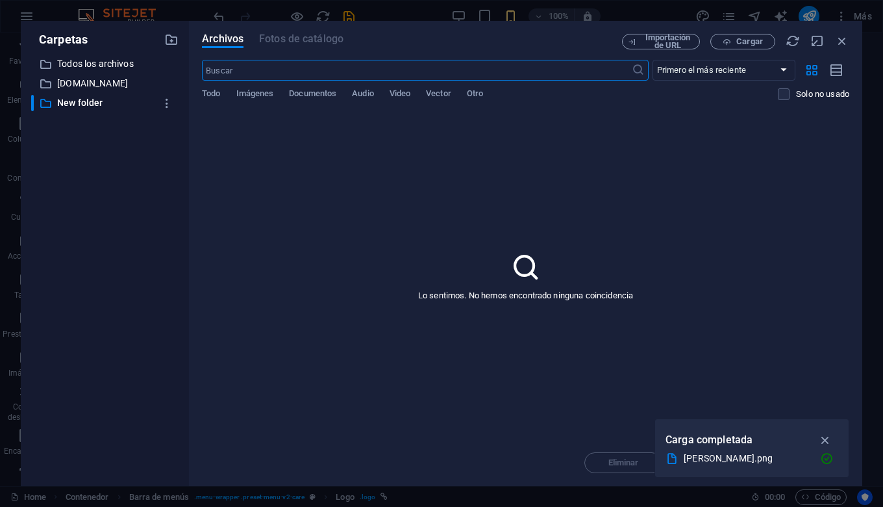
click at [260, 94] on span "Imágenes" at bounding box center [255, 95] width 38 height 18
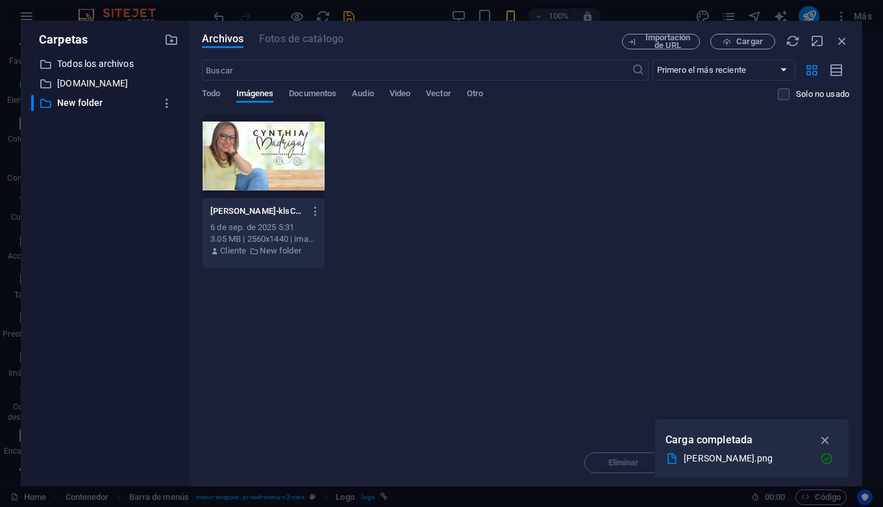
click at [283, 148] on div at bounding box center [264, 156] width 122 height 84
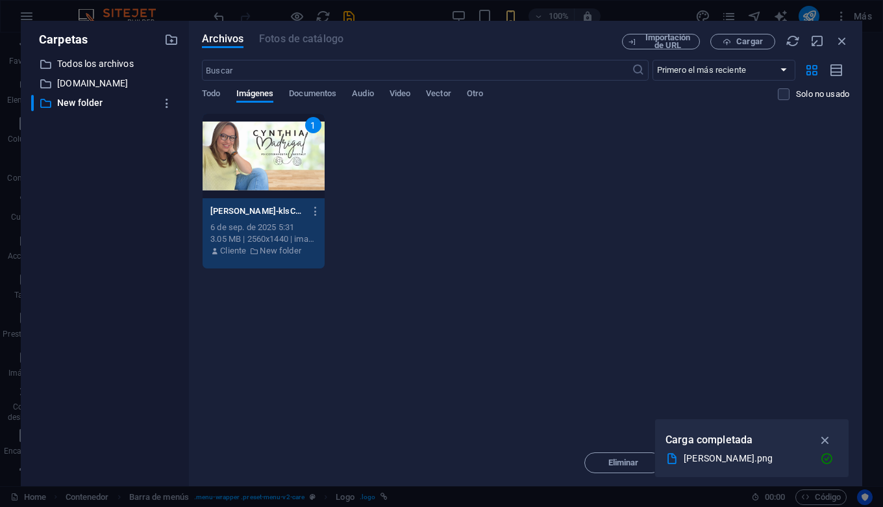
click at [283, 148] on div "1" at bounding box center [264, 156] width 122 height 84
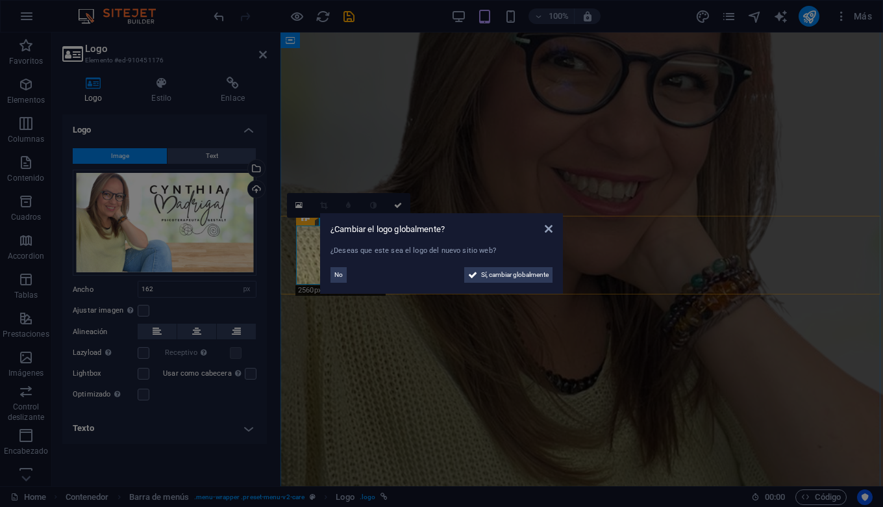
click at [529, 279] on span "Sí, cambiar globalmente" at bounding box center [515, 275] width 68 height 16
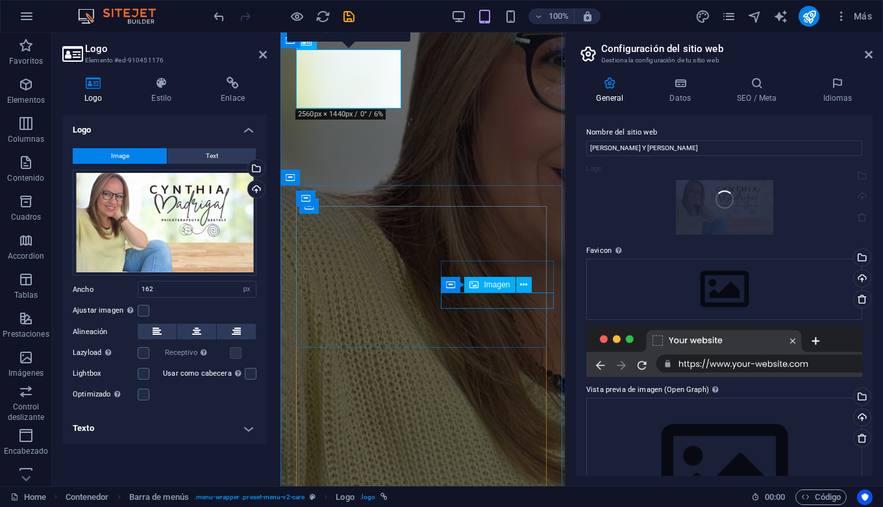
click at [531, 277] on div "Contenedor Imagen" at bounding box center [490, 285] width 99 height 16
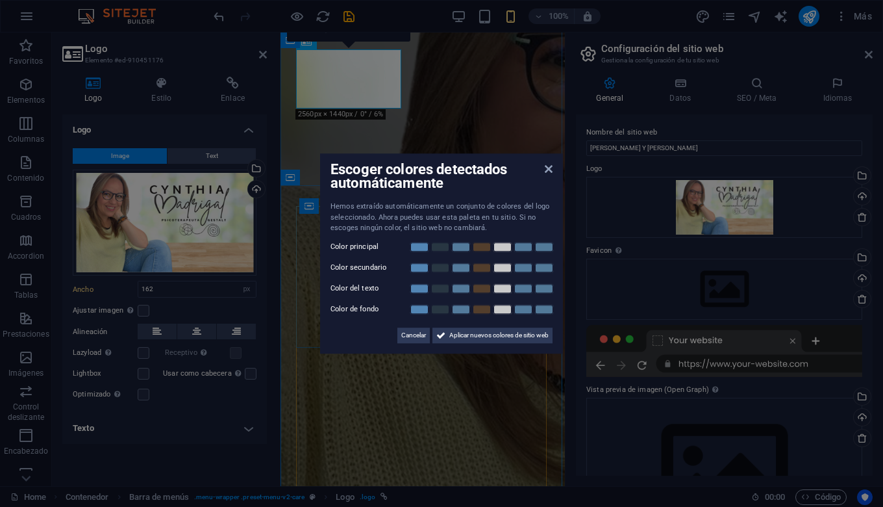
click at [548, 172] on icon at bounding box center [549, 169] width 8 height 10
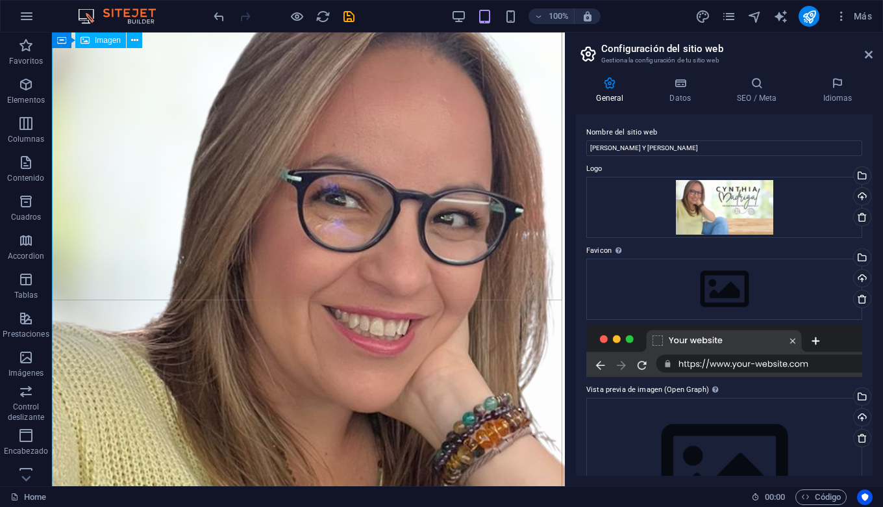
scroll to position [16, 0]
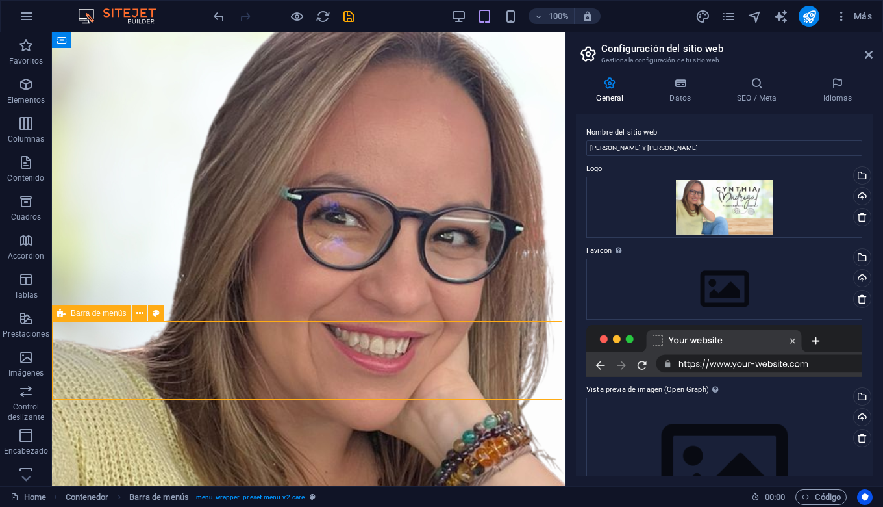
click at [346, 255] on figure at bounding box center [308, 483] width 513 height 935
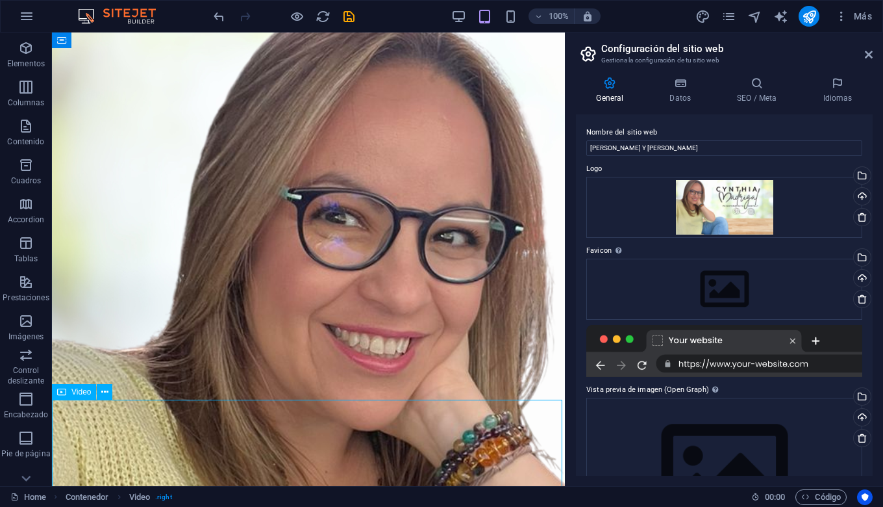
scroll to position [40, 0]
click at [26, 286] on icon "button" at bounding box center [26, 279] width 16 height 16
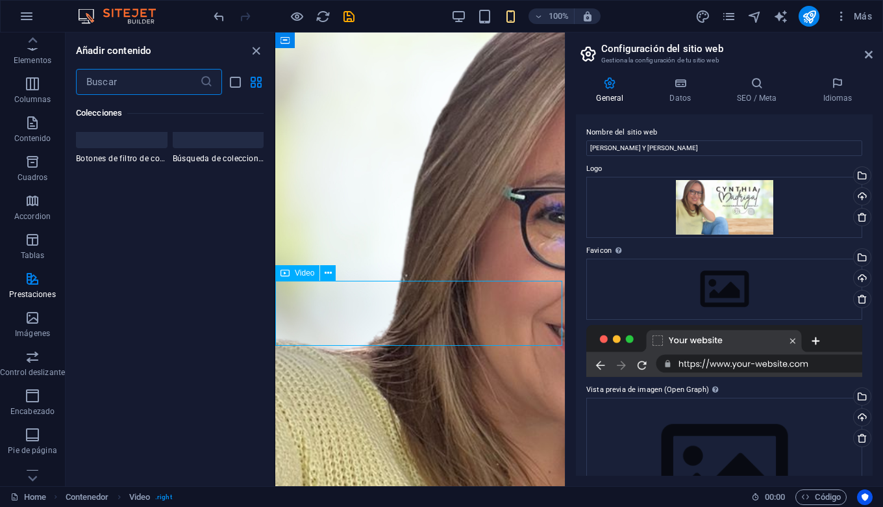
scroll to position [12847, 0]
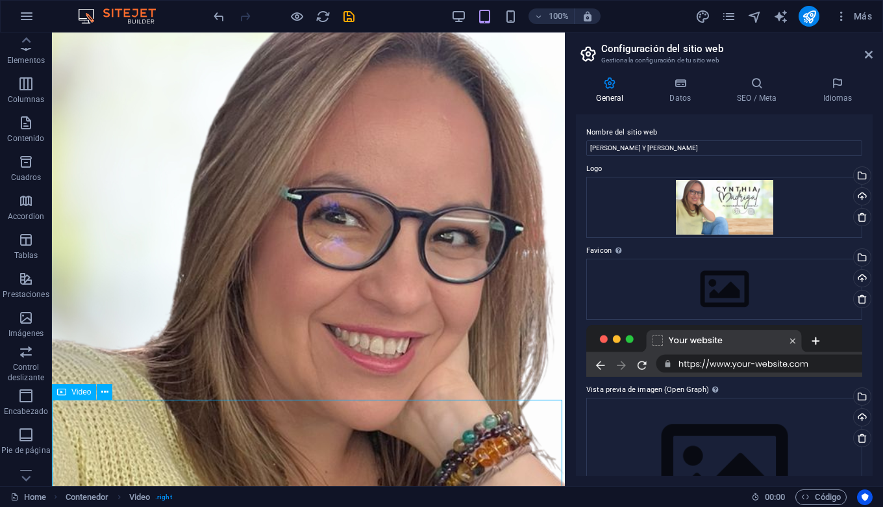
click at [871, 55] on icon at bounding box center [869, 54] width 8 height 10
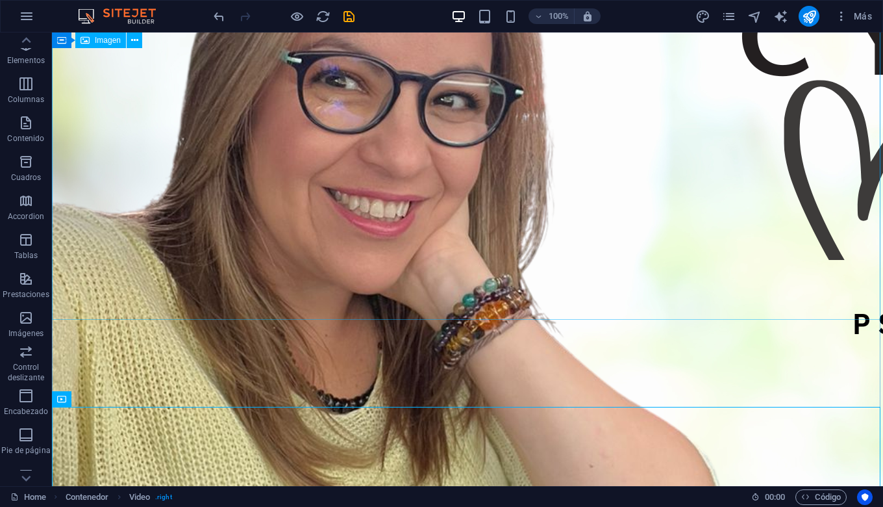
scroll to position [190, 0]
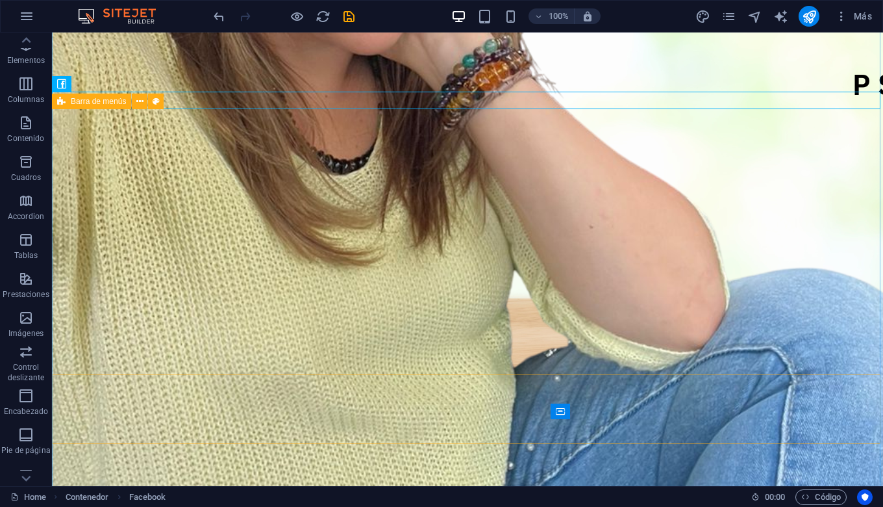
scroll to position [413, 0]
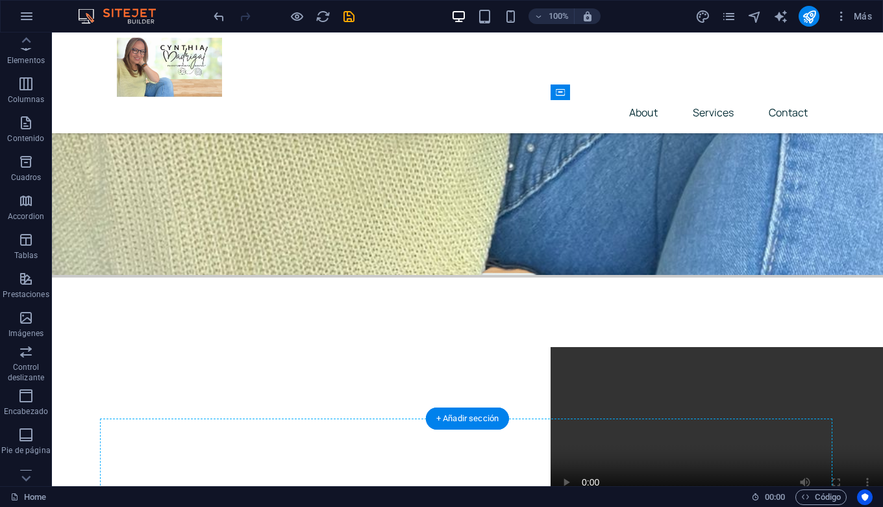
scroll to position [709, 0]
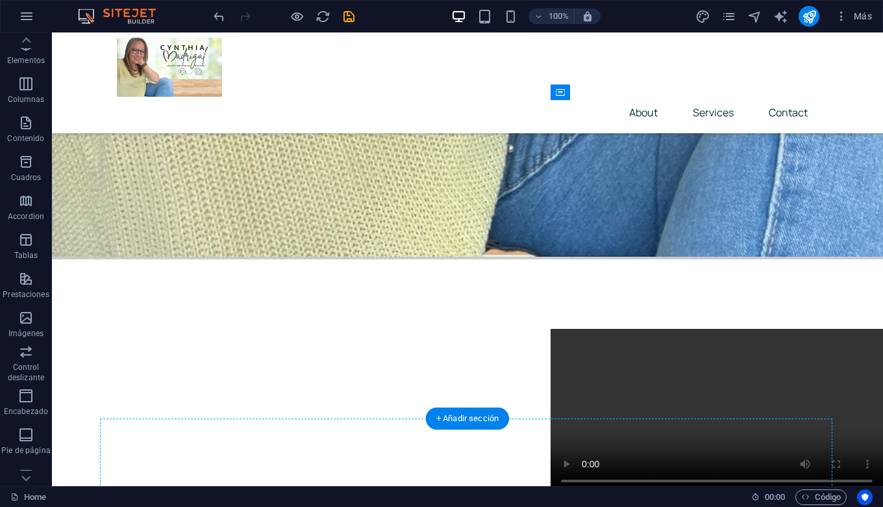
drag, startPoint x: 90, startPoint y: 317, endPoint x: 298, endPoint y: 359, distance: 212.7
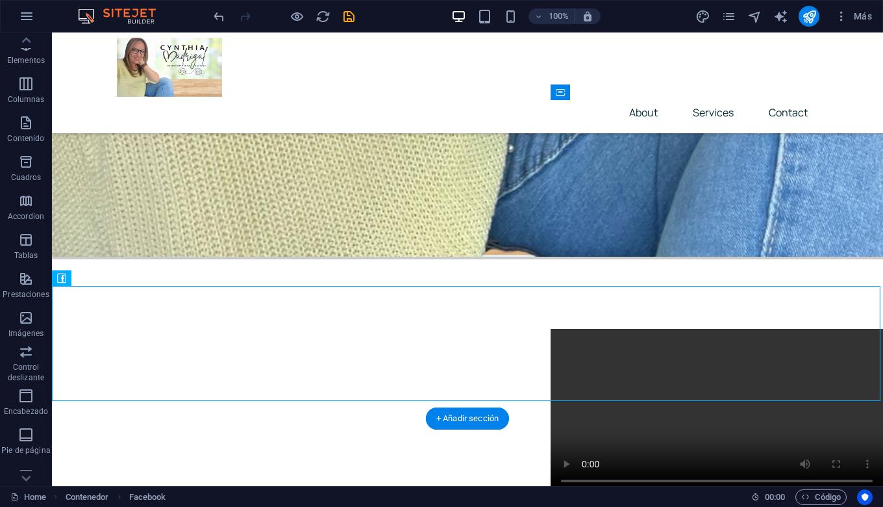
drag, startPoint x: 298, startPoint y: 359, endPoint x: 160, endPoint y: 383, distance: 140.4
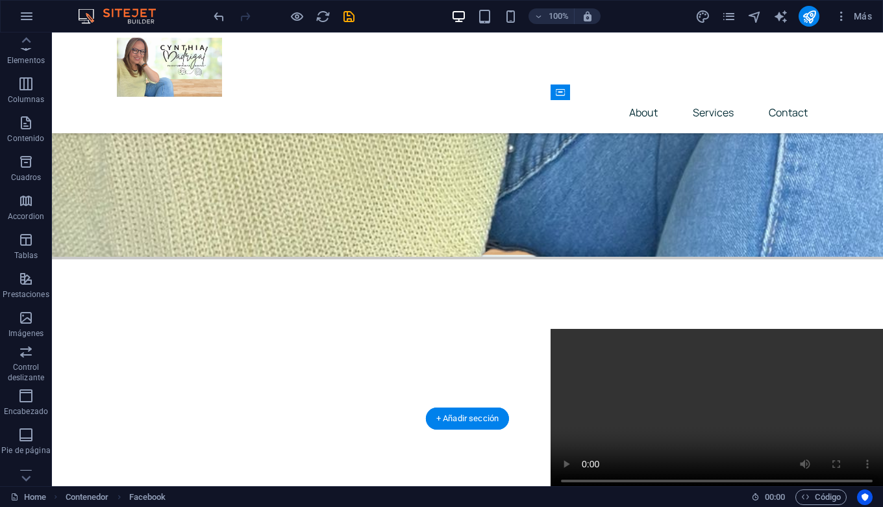
drag, startPoint x: 160, startPoint y: 383, endPoint x: 179, endPoint y: 366, distance: 25.8
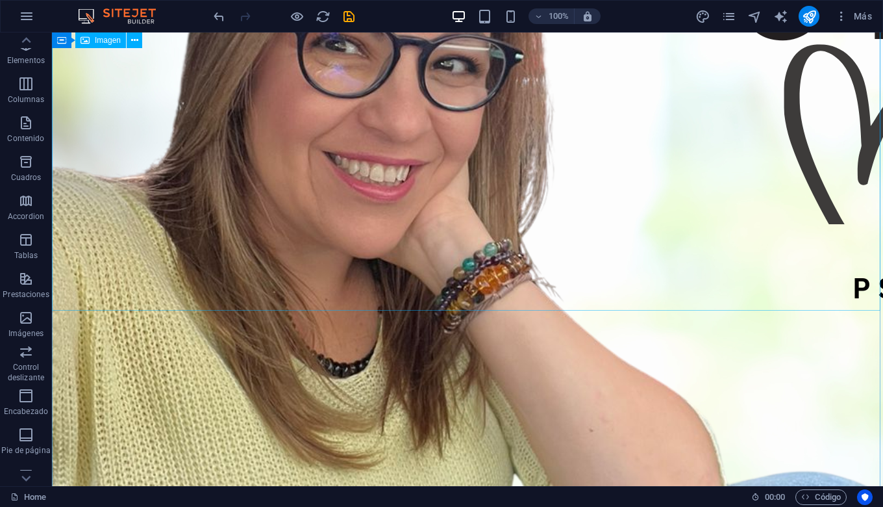
scroll to position [200, 0]
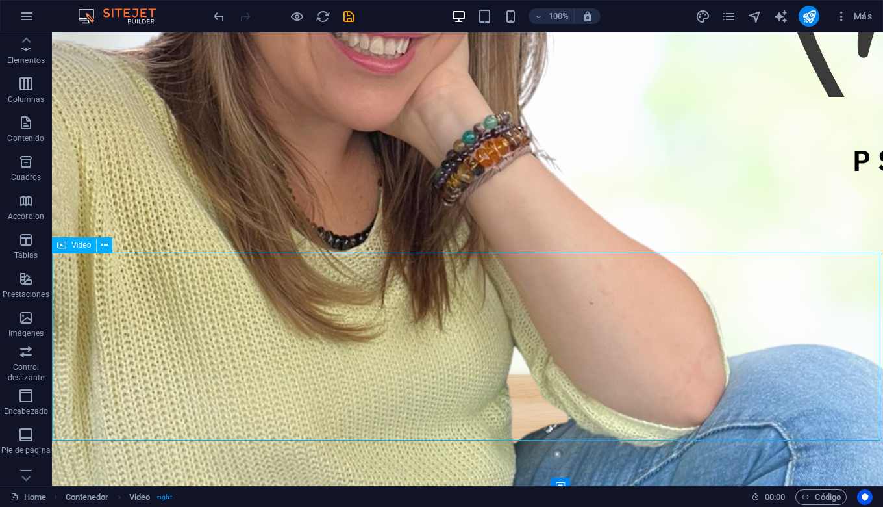
scroll to position [388, 0]
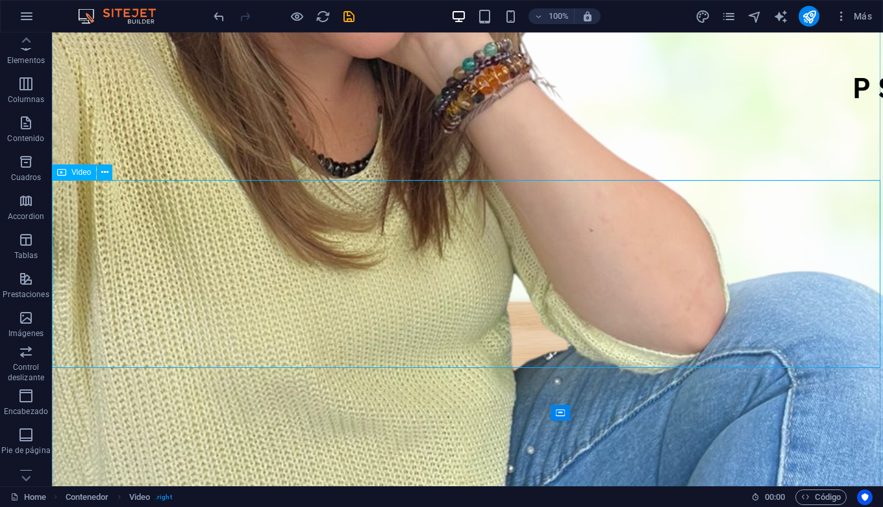
select select "%"
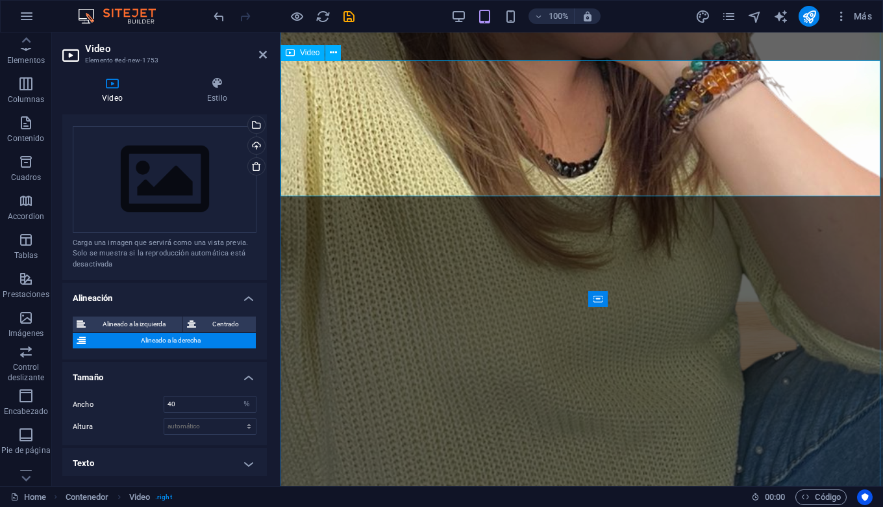
scroll to position [292, 0]
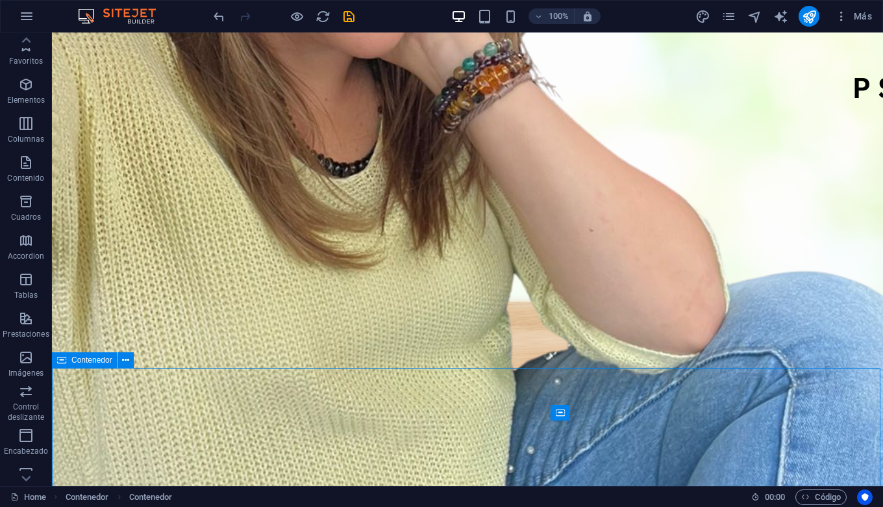
scroll to position [0, 0]
click at [31, 96] on p "Elementos" at bounding box center [26, 100] width 38 height 10
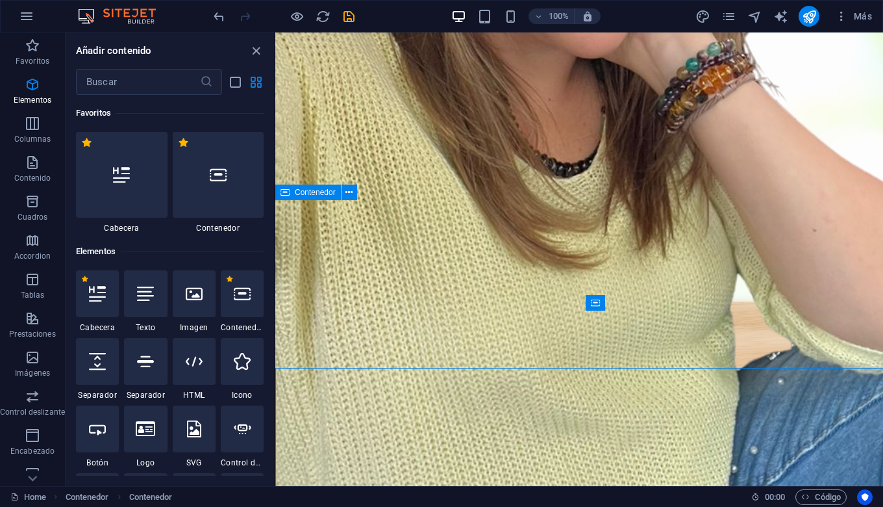
click at [31, 96] on p "Elementos" at bounding box center [33, 100] width 38 height 10
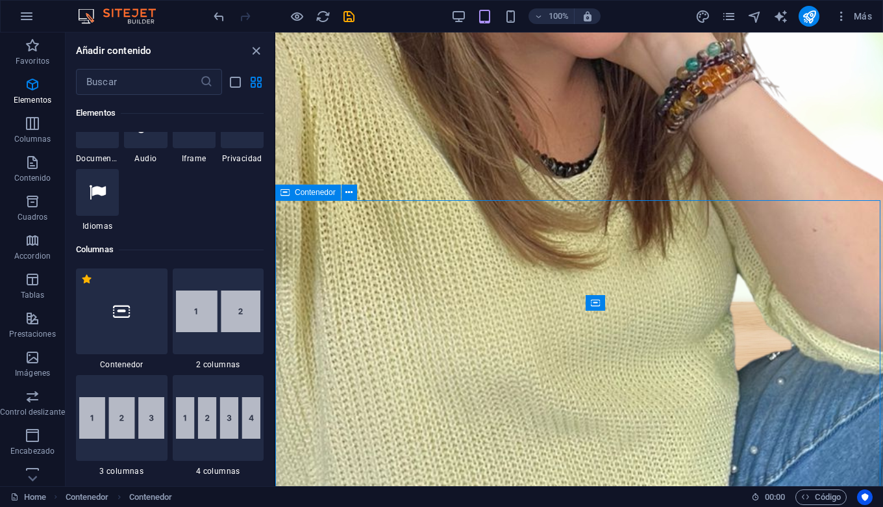
scroll to position [462, 0]
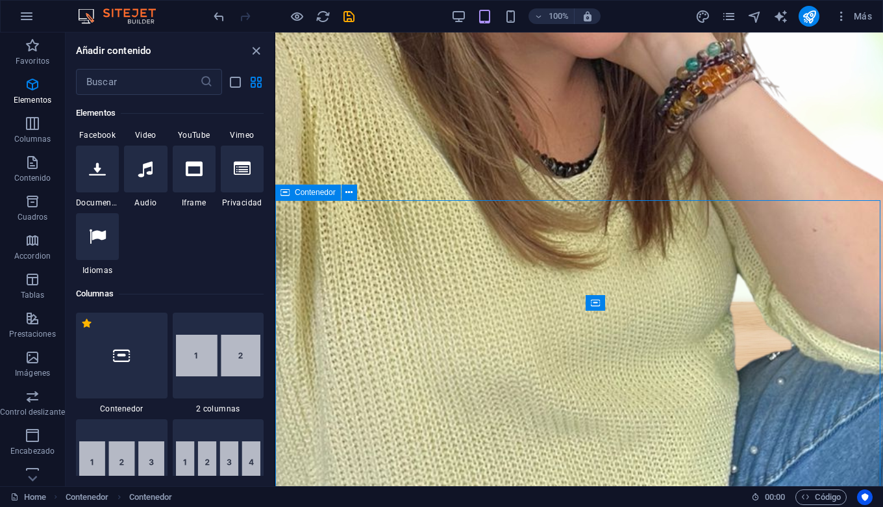
click at [140, 110] on icon at bounding box center [145, 101] width 17 height 17
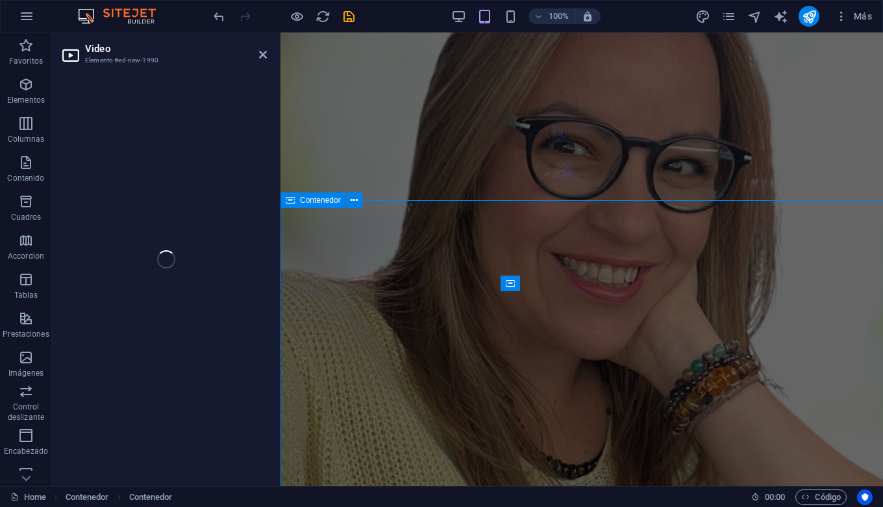
click at [140, 208] on div "Video Elemento #ed-new-1990 Arrastra aquí para reemplazar el contenido existent…" at bounding box center [467, 258] width 831 height 453
select select "%"
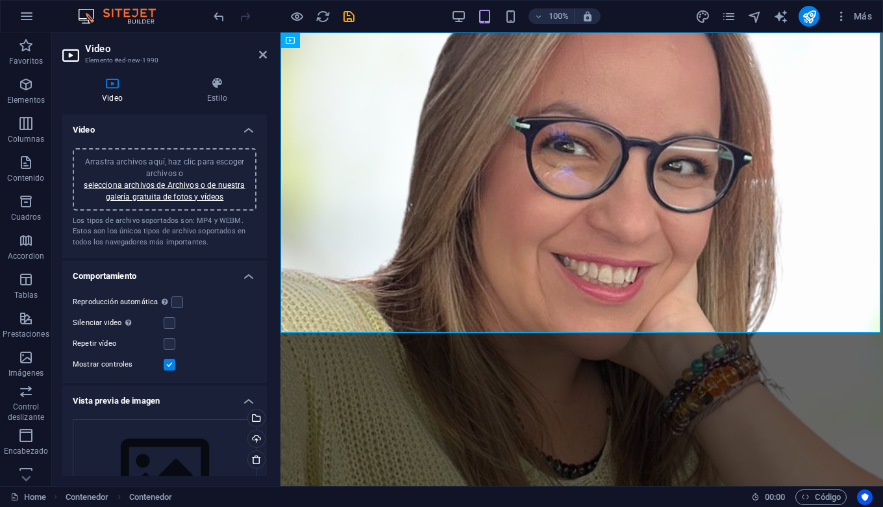
scroll to position [0, 0]
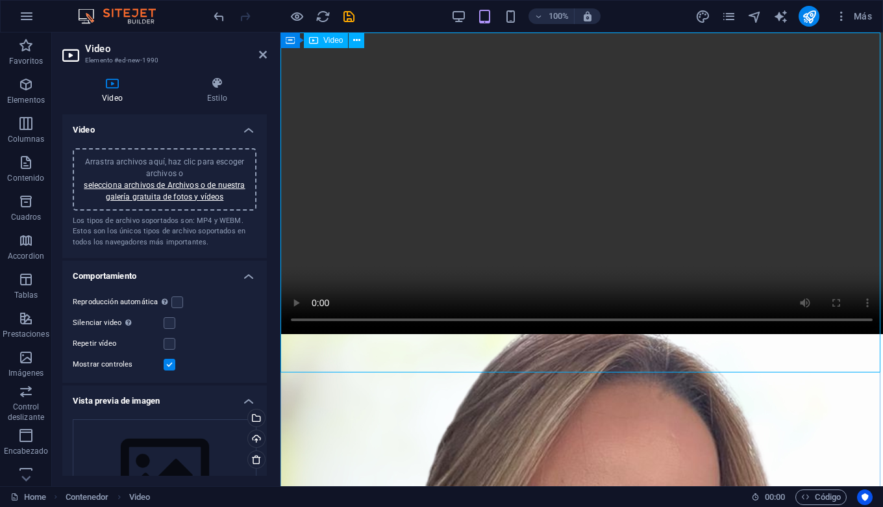
click at [583, 206] on figure at bounding box center [582, 182] width 603 height 301
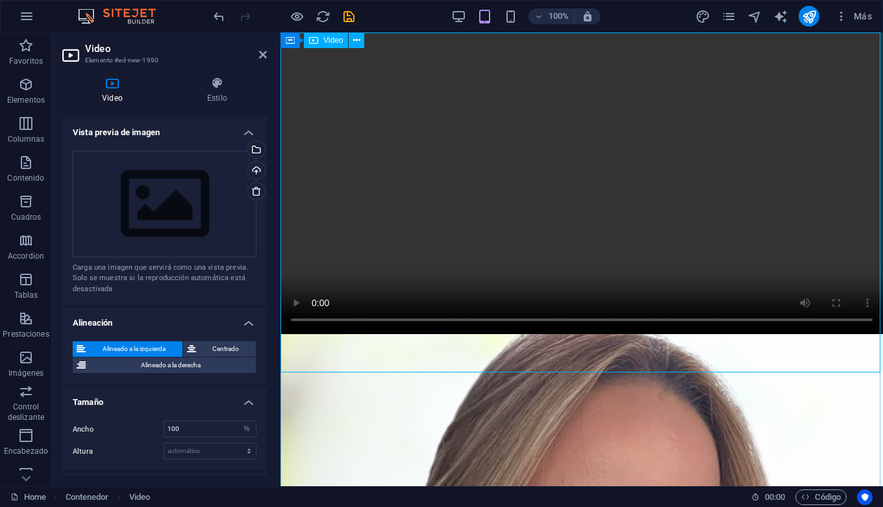
scroll to position [279, 0]
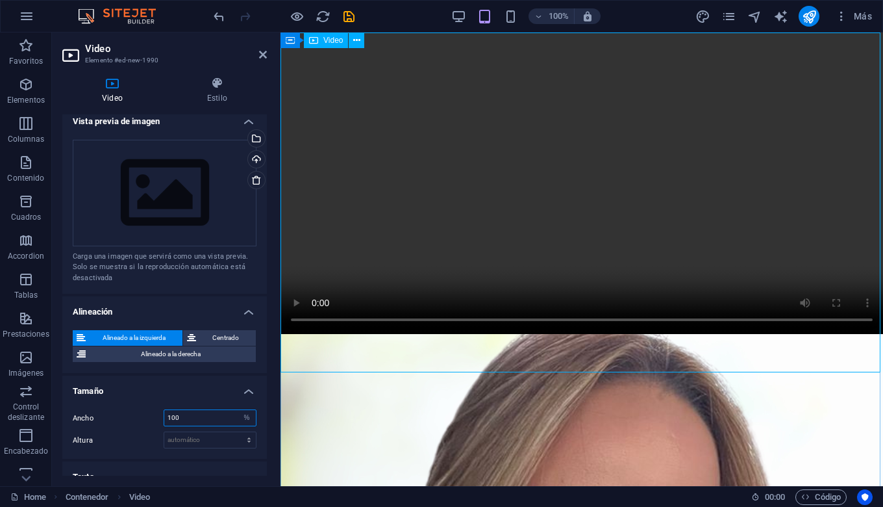
click at [186, 412] on input "100" at bounding box center [210, 418] width 92 height 16
type input "1"
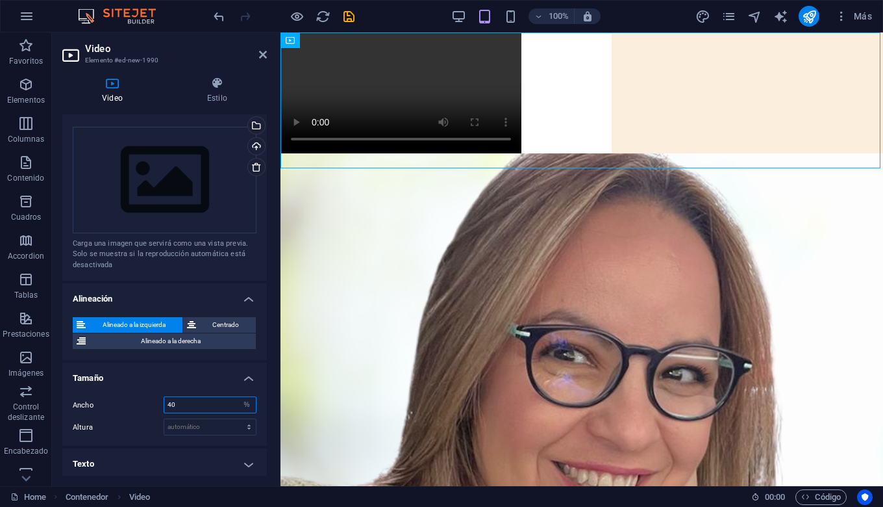
scroll to position [57, 0]
type input "40"
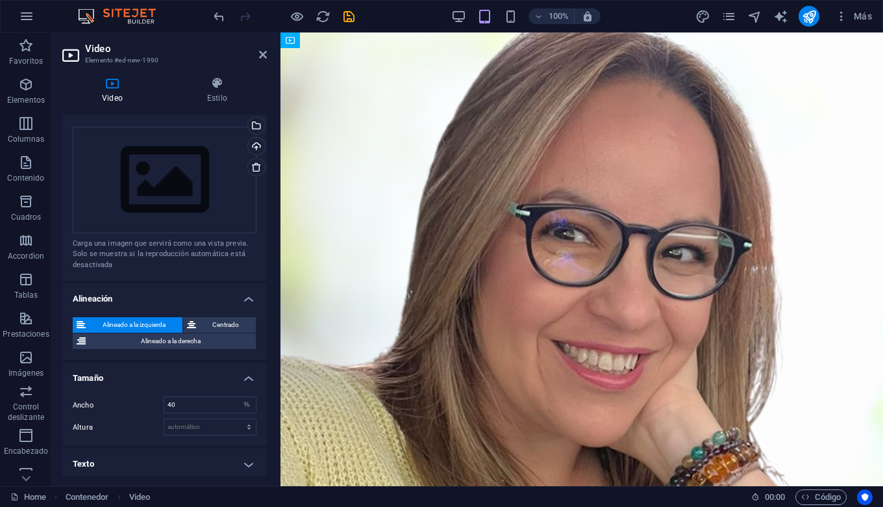
drag, startPoint x: 467, startPoint y: 445, endPoint x: 469, endPoint y: 404, distance: 41.0
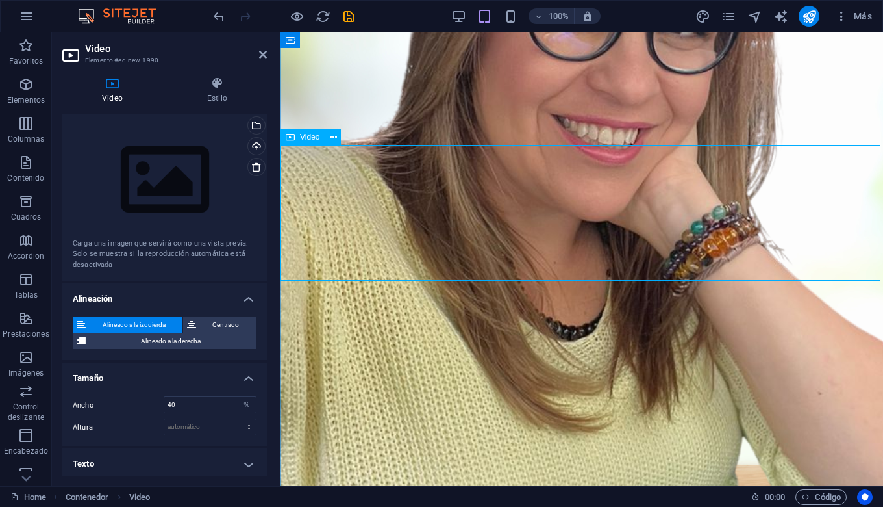
scroll to position [242, 0]
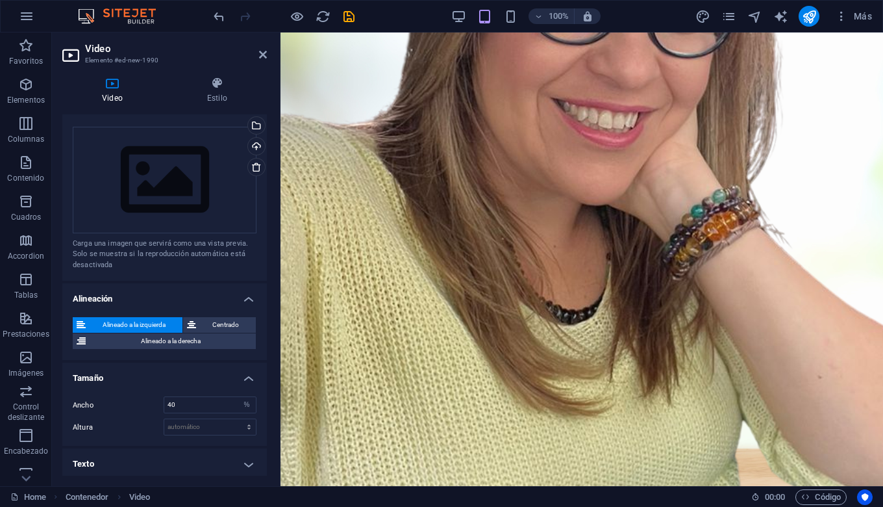
drag, startPoint x: 469, startPoint y: 404, endPoint x: 468, endPoint y: 301, distance: 103.3
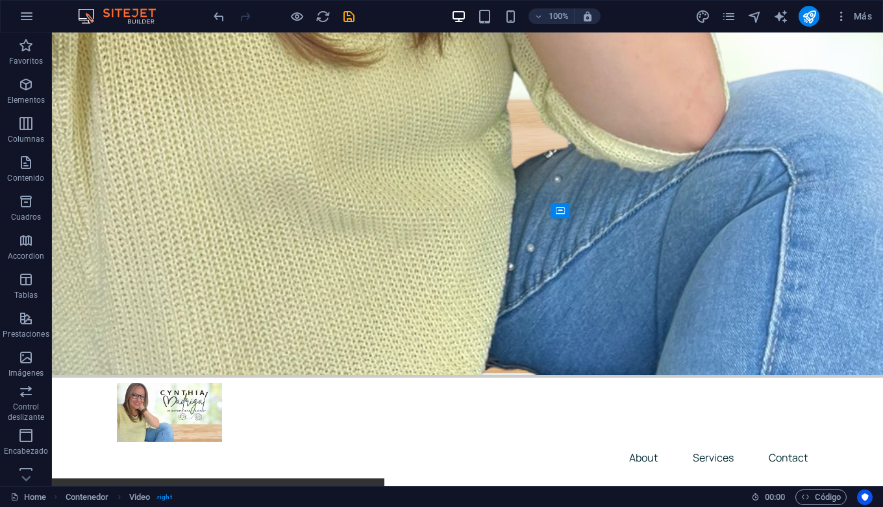
drag, startPoint x: 239, startPoint y: 301, endPoint x: 673, endPoint y: 376, distance: 441.0
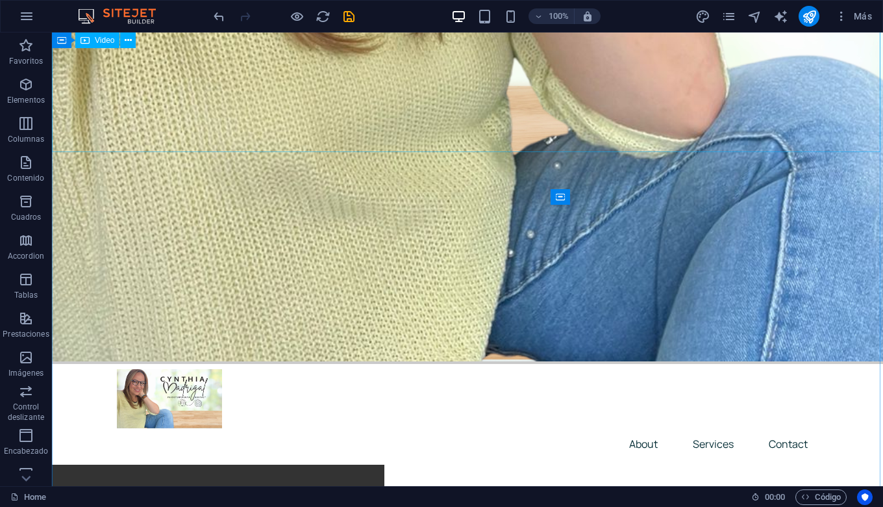
scroll to position [607, 0]
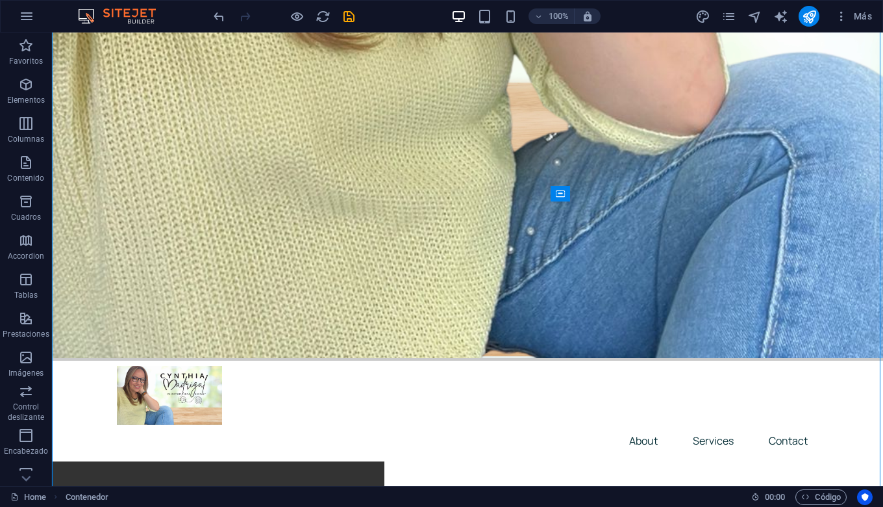
drag, startPoint x: 673, startPoint y: 376, endPoint x: 684, endPoint y: 148, distance: 228.2
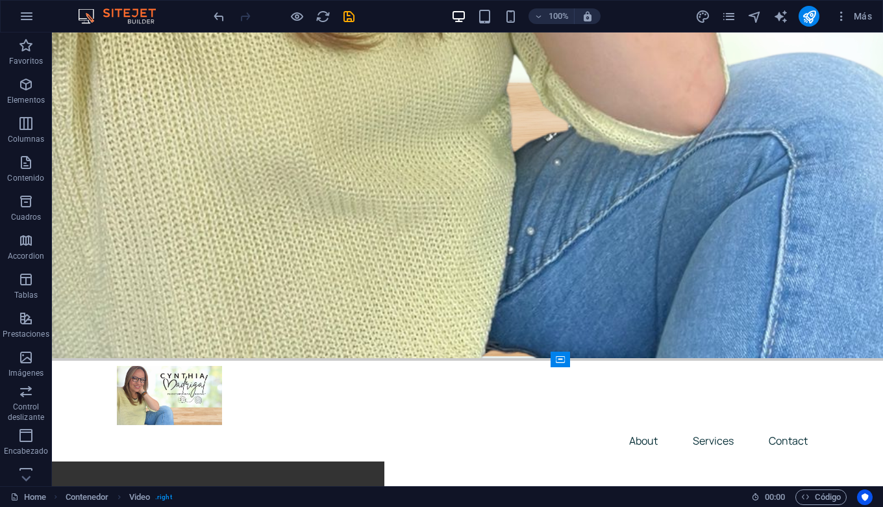
drag, startPoint x: 684, startPoint y: 148, endPoint x: 662, endPoint y: 215, distance: 70.2
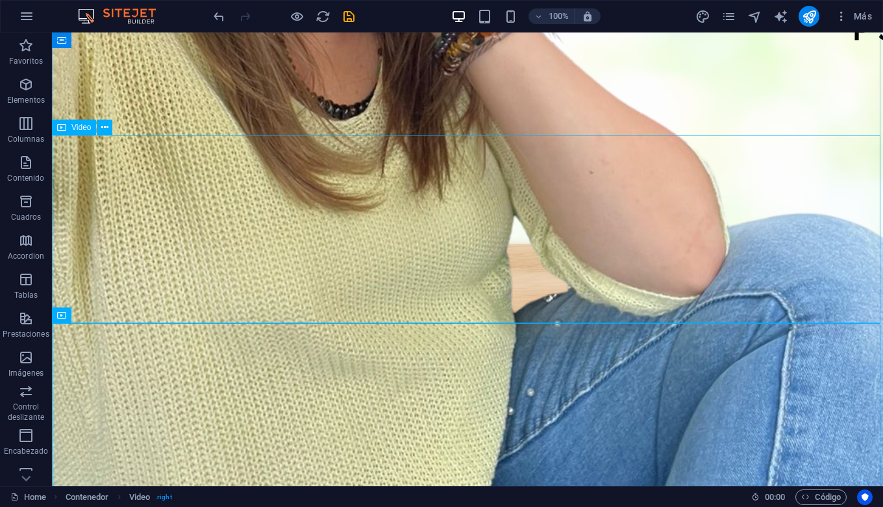
scroll to position [433, 0]
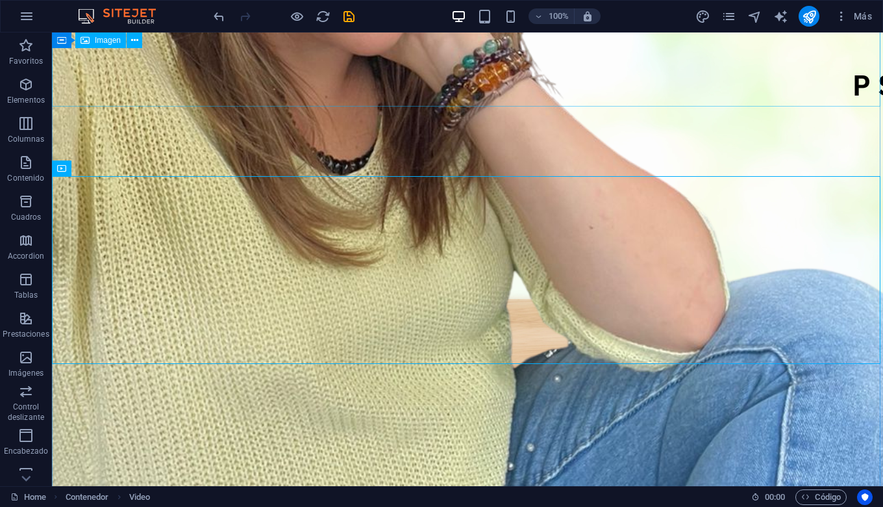
scroll to position [395, 0]
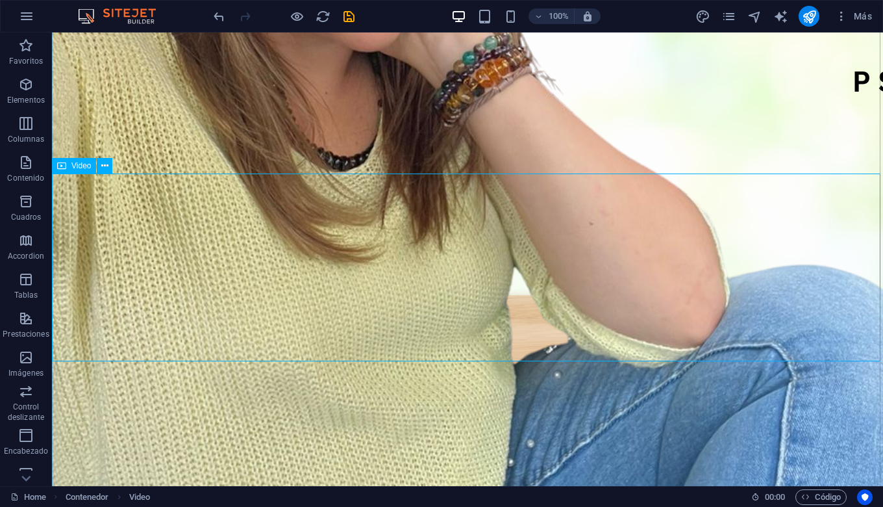
select select "%"
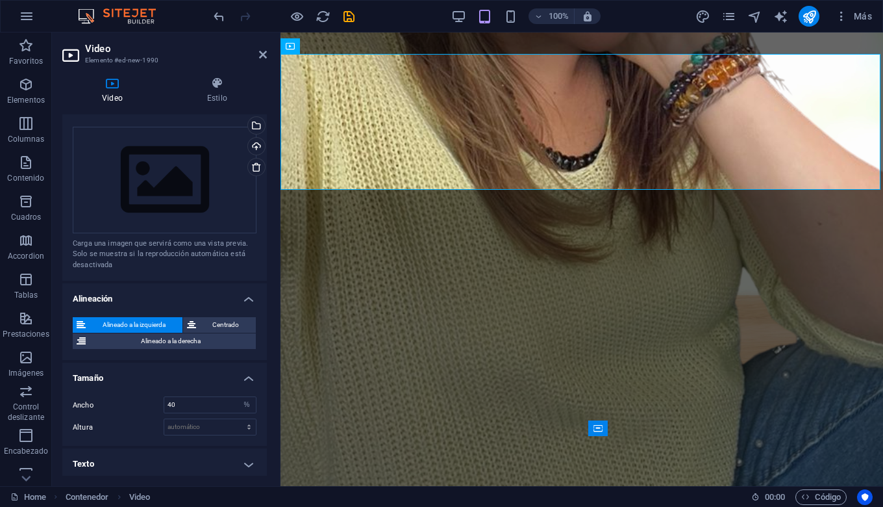
scroll to position [71, 0]
click at [194, 333] on span "Alineado a la derecha" at bounding box center [171, 341] width 162 height 16
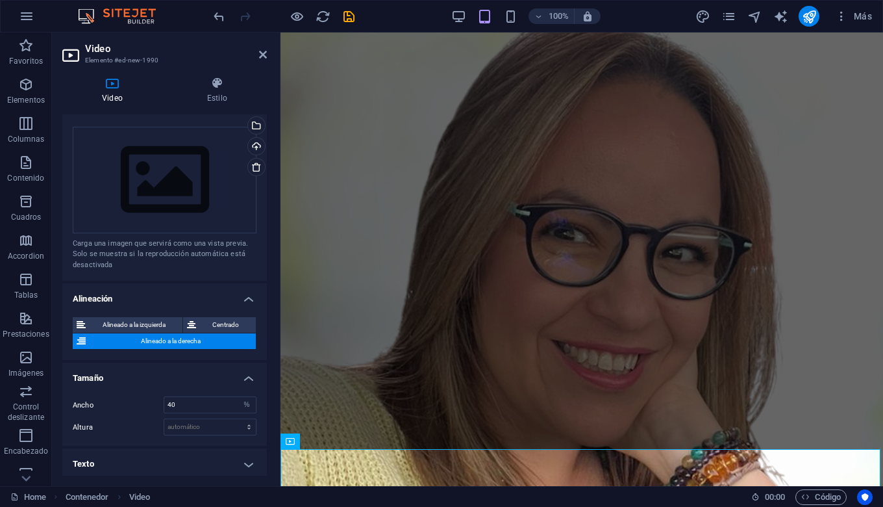
scroll to position [0, 0]
click at [334, 227] on figure at bounding box center [582, 499] width 603 height 935
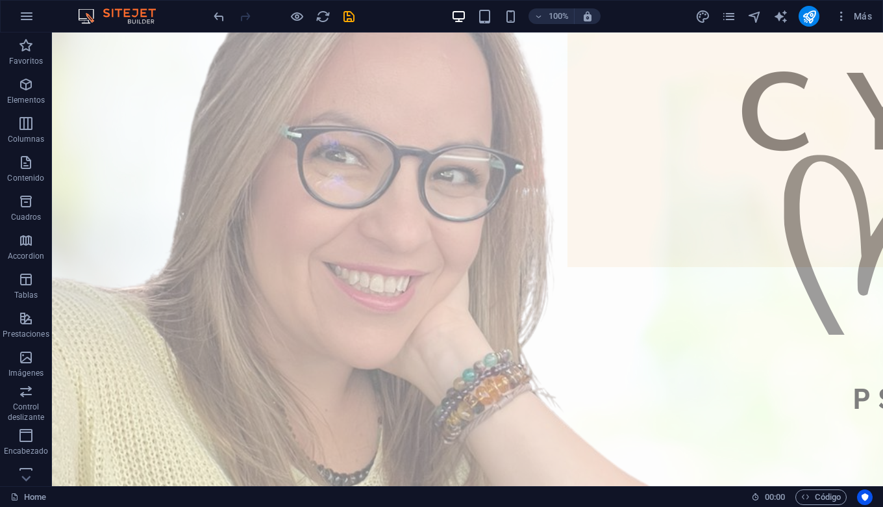
scroll to position [107, 0]
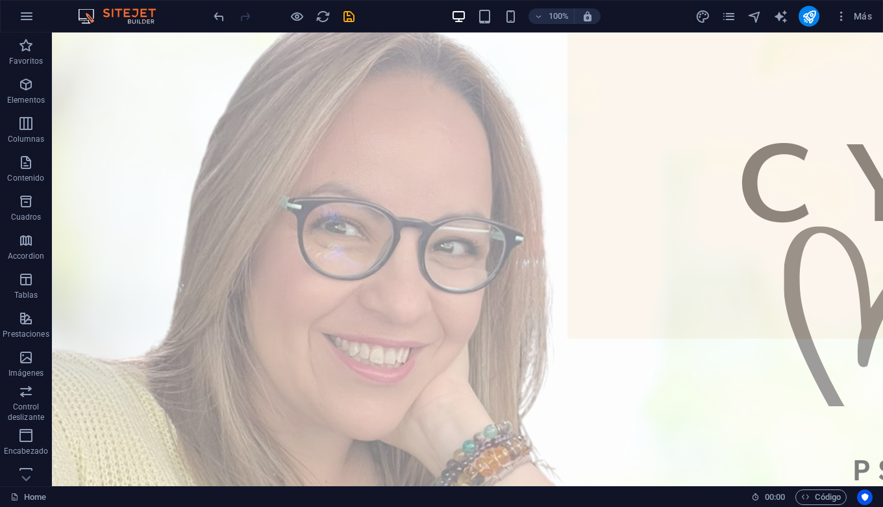
drag, startPoint x: 334, startPoint y: 227, endPoint x: 333, endPoint y: 366, distance: 139.6
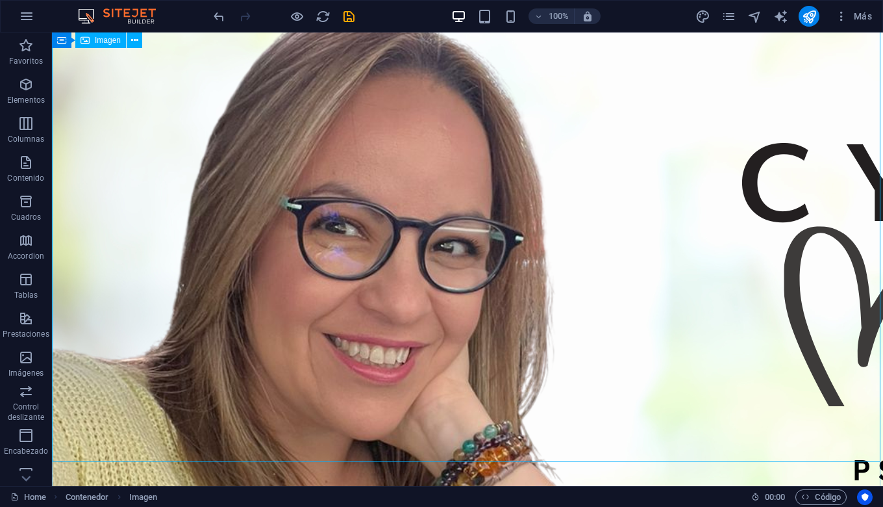
click at [333, 366] on figure at bounding box center [467, 493] width 831 height 935
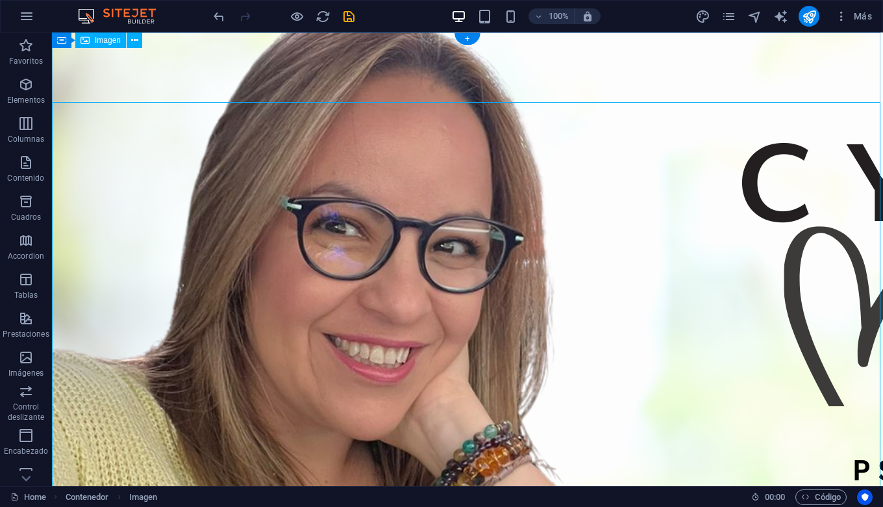
scroll to position [0, 0]
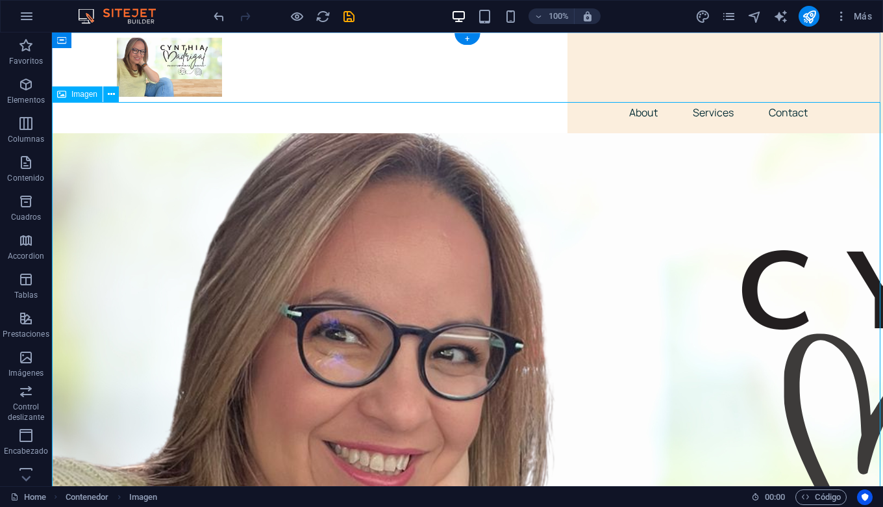
click at [581, 97] on nav "About Services Contact" at bounding box center [467, 112] width 701 height 31
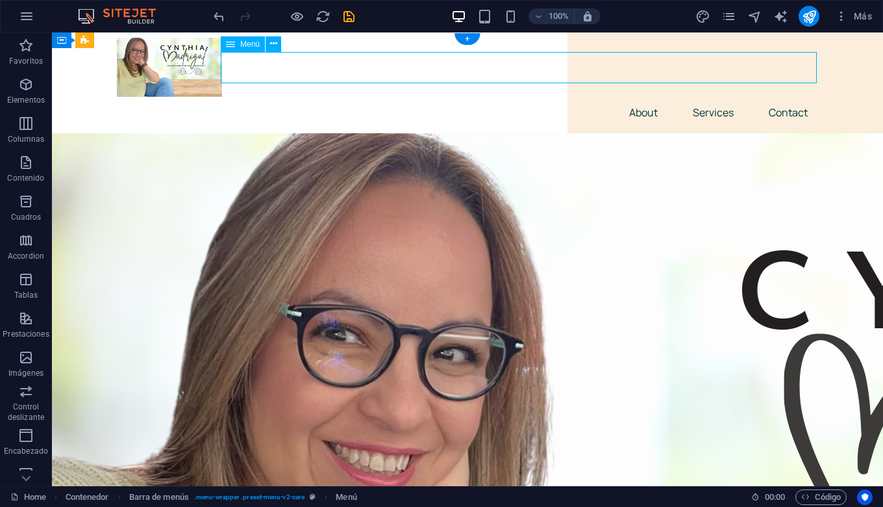
click at [865, 66] on div "About Services Contact" at bounding box center [467, 82] width 831 height 101
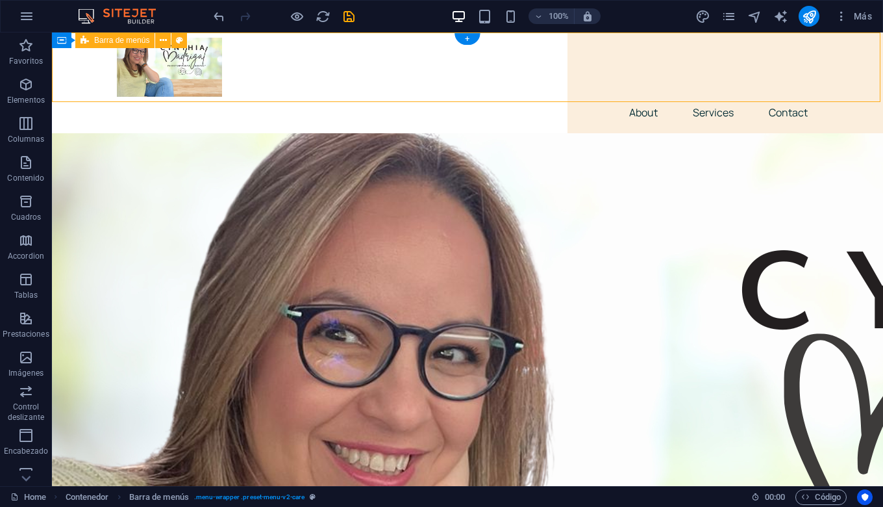
click at [854, 66] on div "About Services Contact" at bounding box center [467, 82] width 831 height 101
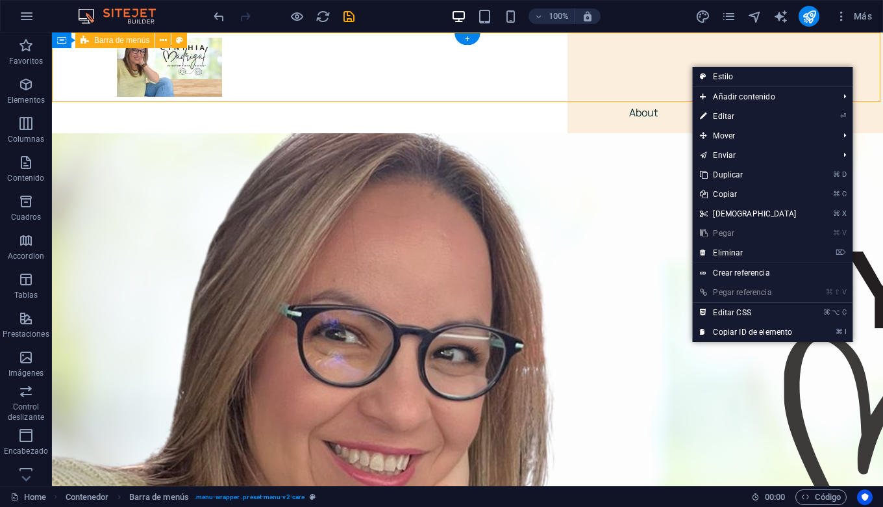
click at [801, 78] on link "Estilo" at bounding box center [772, 76] width 160 height 19
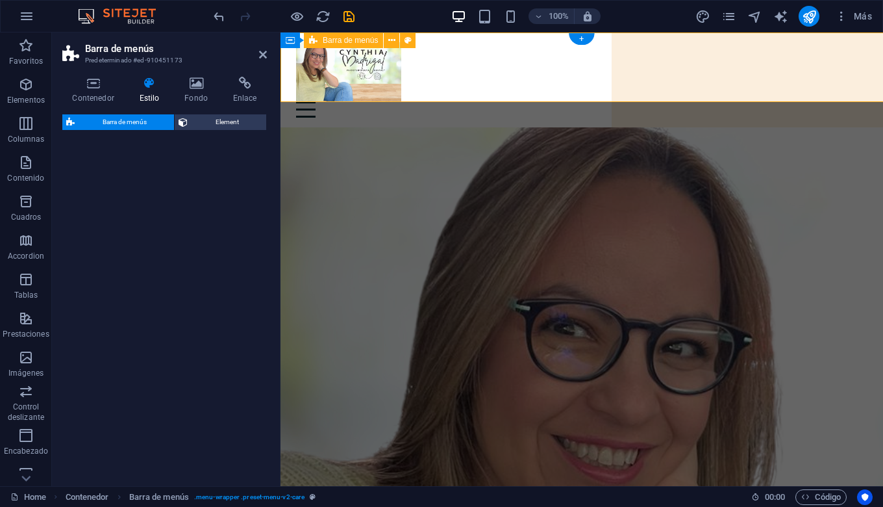
select select "rem"
select select "px"
select select "rem"
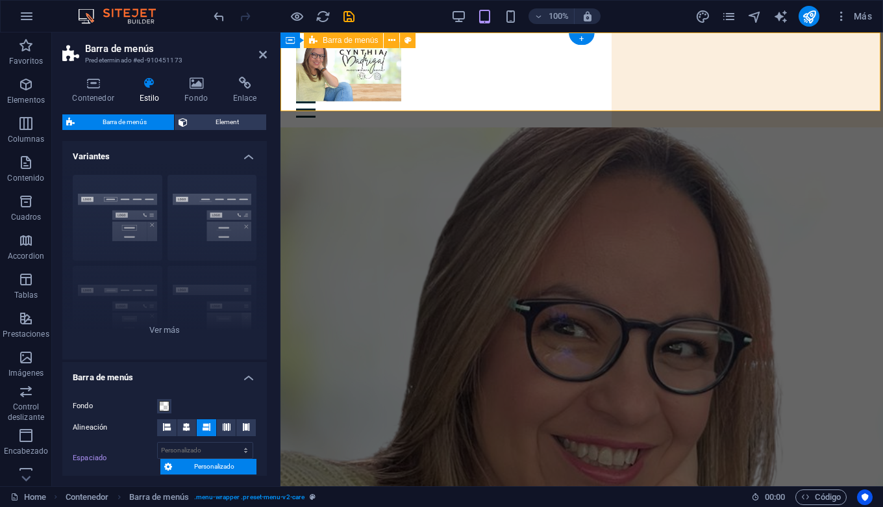
click at [210, 227] on div "Borde Centrado Predeterminado Fijo Loki Desencadenador Ancho XXL" at bounding box center [164, 261] width 205 height 195
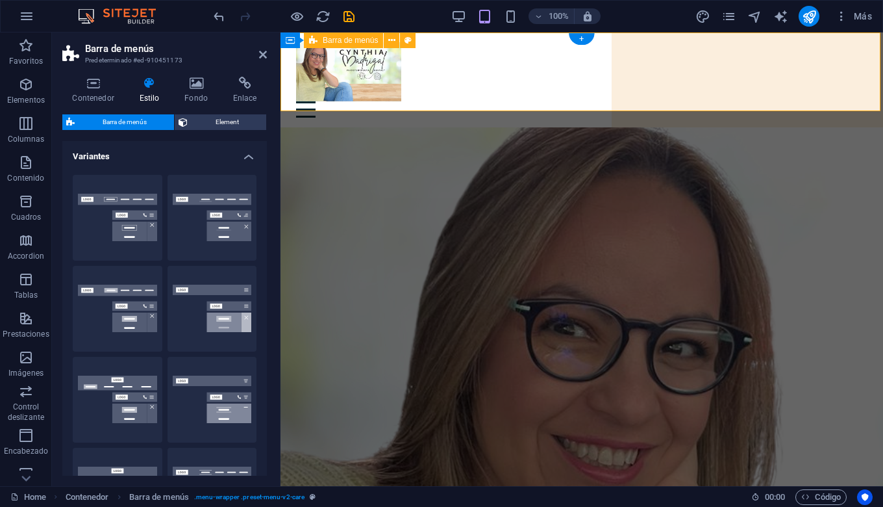
click at [214, 304] on button "Fijo" at bounding box center [213, 309] width 90 height 86
type input "1"
select select "rem"
type input "1"
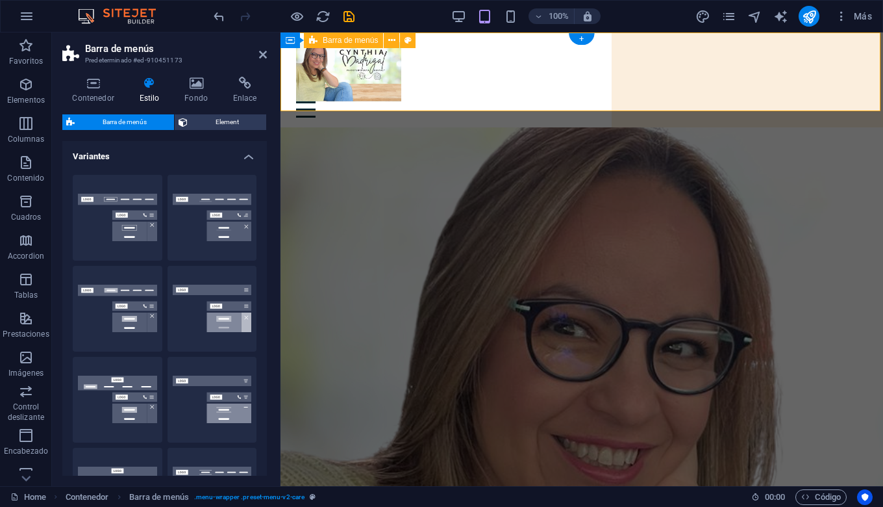
select select "rem"
type input "1"
select select "rem"
type input "1"
click at [194, 244] on button "Centrado" at bounding box center [213, 218] width 90 height 86
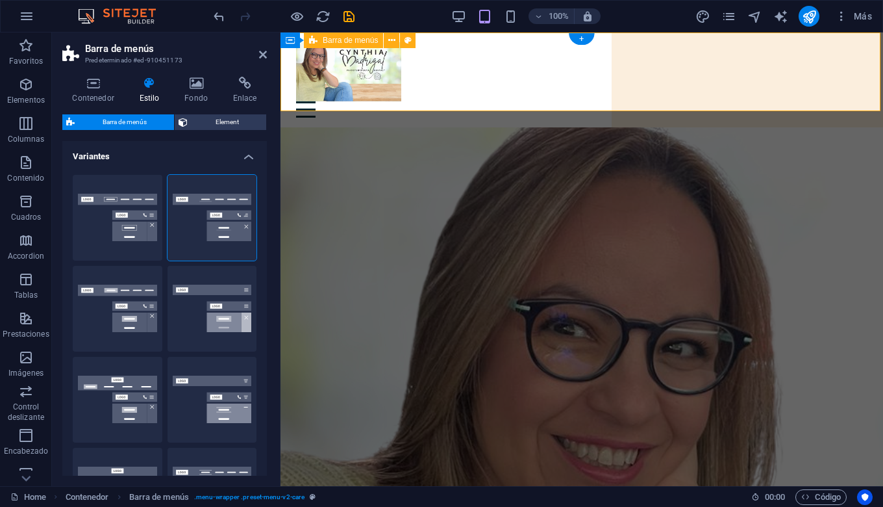
click at [127, 222] on button "Borde" at bounding box center [118, 218] width 90 height 86
click at [132, 420] on button "Loki" at bounding box center [118, 400] width 90 height 86
select select "DISABLED_OPTION_VALUE"
type input "2"
type input "1"
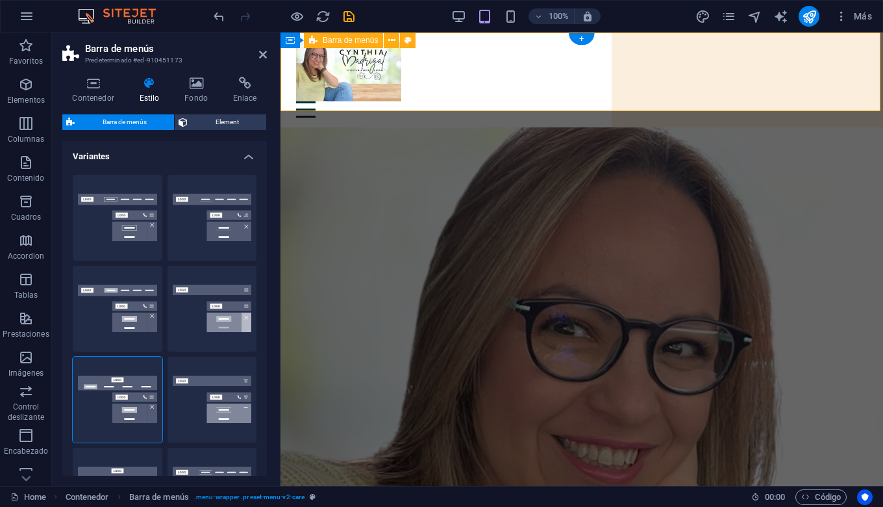
click at [197, 408] on button "Desencadenador" at bounding box center [213, 400] width 90 height 86
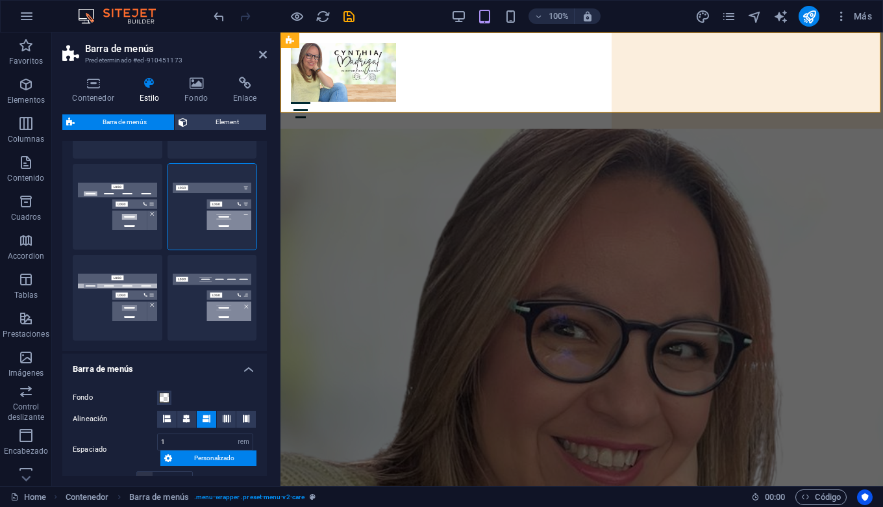
click at [221, 306] on button "XXL" at bounding box center [213, 298] width 90 height 86
click at [203, 223] on button "Desencadenador" at bounding box center [213, 207] width 90 height 86
click at [122, 297] on button "Ancho" at bounding box center [118, 298] width 90 height 86
type input "2"
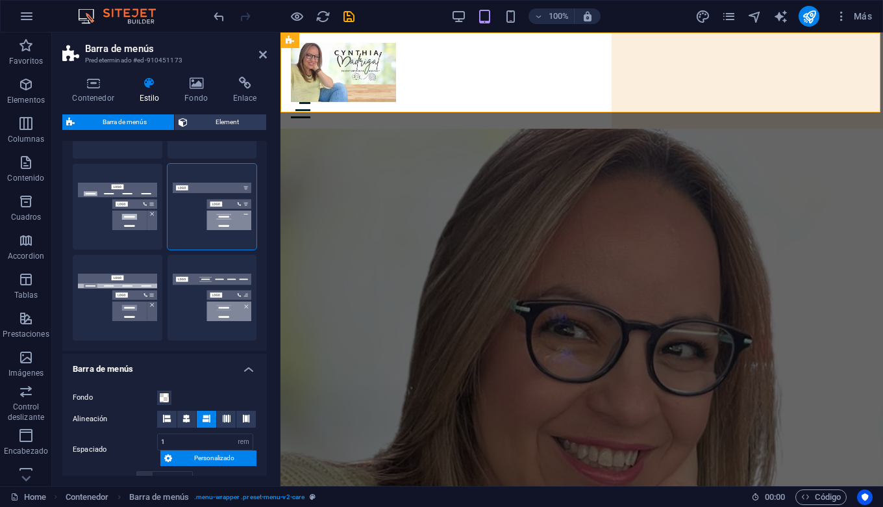
type input "2"
click at [227, 215] on button "Desencadenador" at bounding box center [213, 207] width 90 height 86
click at [220, 120] on span "Element" at bounding box center [227, 122] width 71 height 16
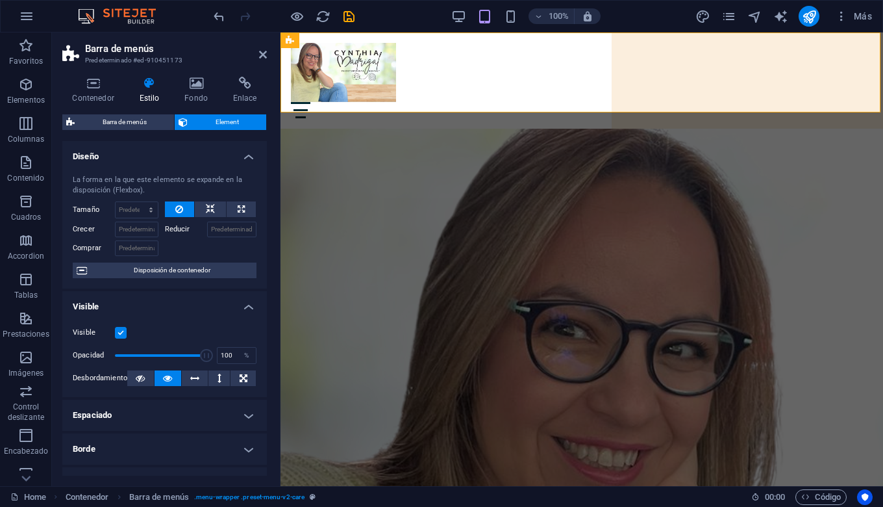
click at [195, 88] on icon at bounding box center [197, 83] width 44 height 13
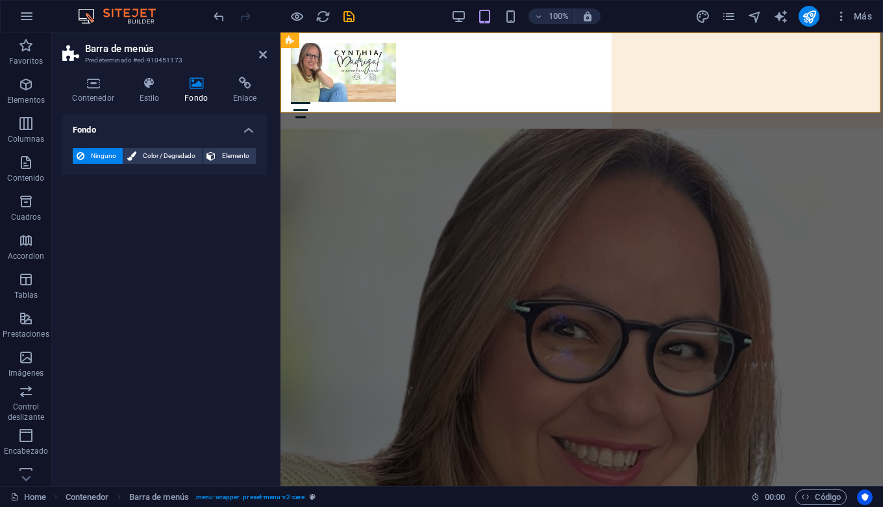
click at [177, 153] on span "Color / Degradado" at bounding box center [169, 156] width 58 height 16
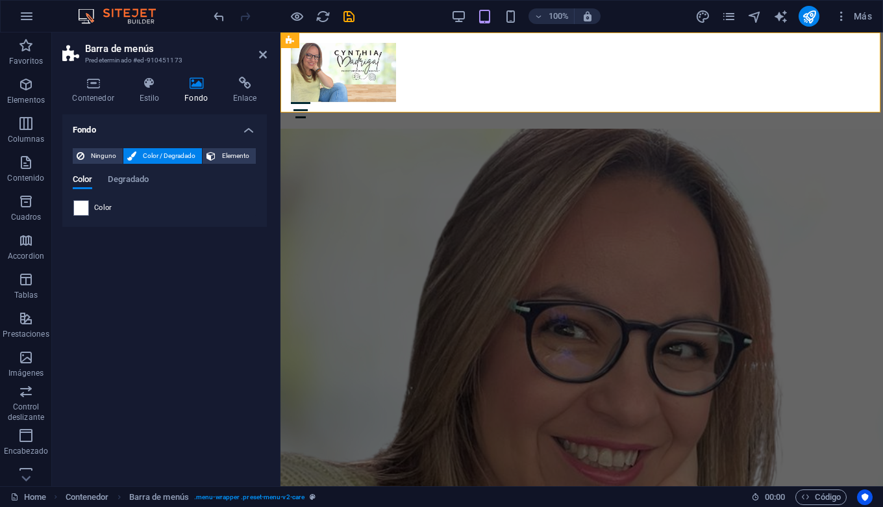
click at [86, 207] on span at bounding box center [81, 208] width 14 height 14
type input "#ffffff"
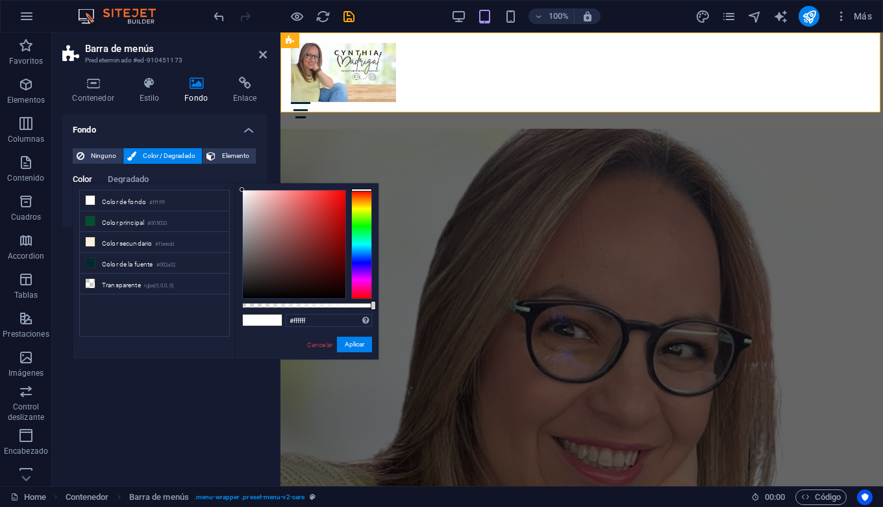
click at [280, 318] on span at bounding box center [271, 319] width 19 height 11
click at [266, 317] on span at bounding box center [271, 319] width 19 height 11
click at [321, 346] on link "Cancelar" at bounding box center [320, 345] width 28 height 10
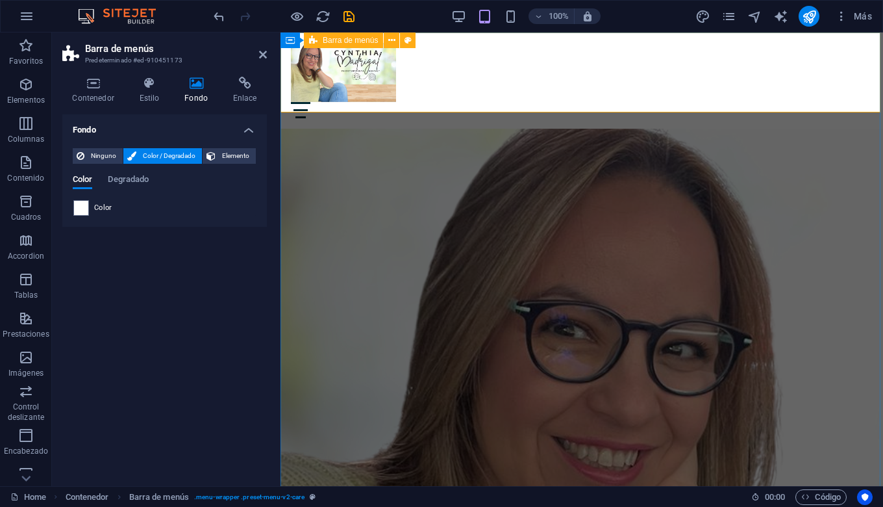
click at [584, 103] on div "About Services Contact" at bounding box center [582, 80] width 603 height 96
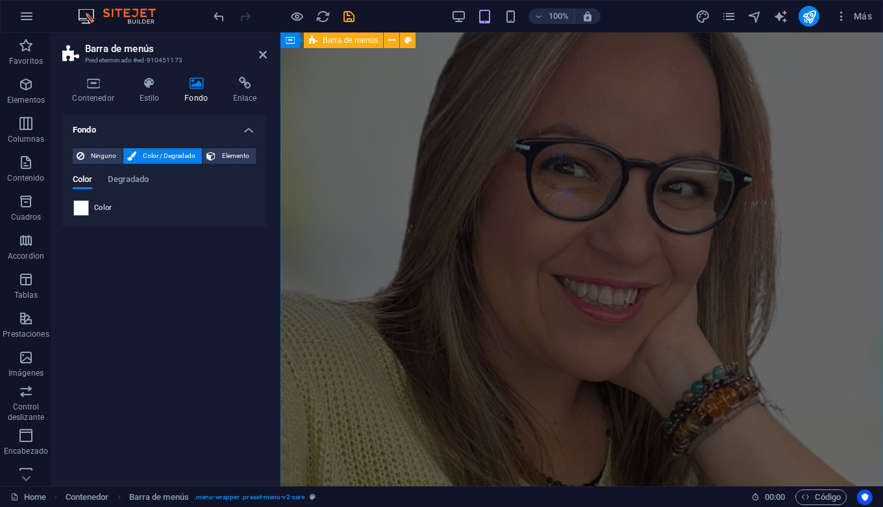
scroll to position [269, 0]
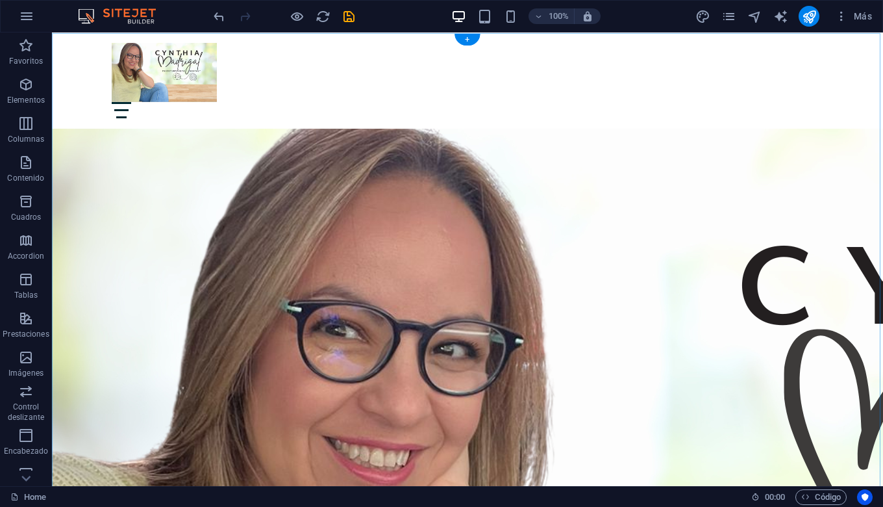
scroll to position [0, 0]
click at [485, 12] on icon "button" at bounding box center [484, 16] width 15 height 15
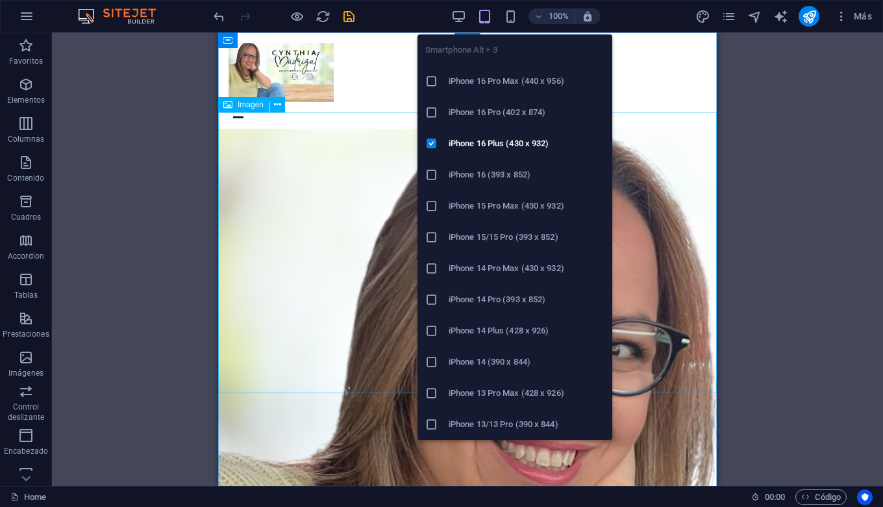
click at [512, 20] on icon "button" at bounding box center [510, 16] width 15 height 15
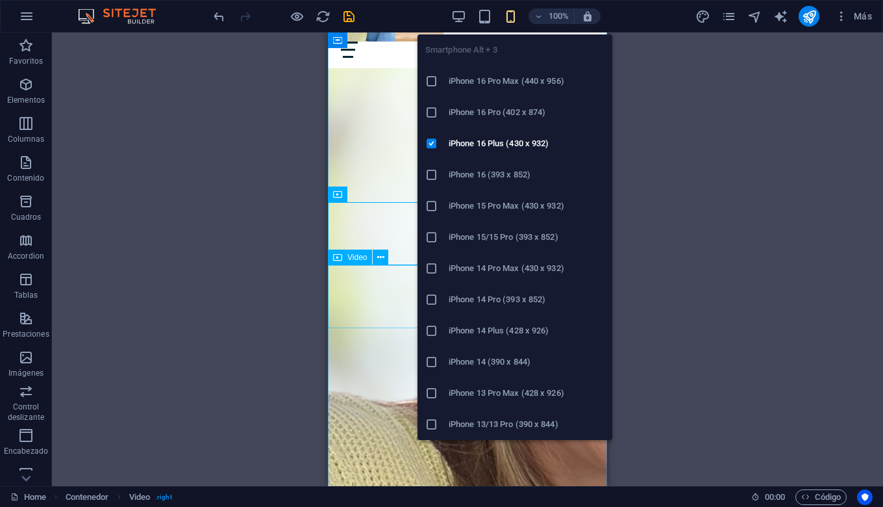
scroll to position [68, 0]
click at [472, 146] on h6 "iPhone 16 Plus (430 x 932)" at bounding box center [527, 144] width 156 height 16
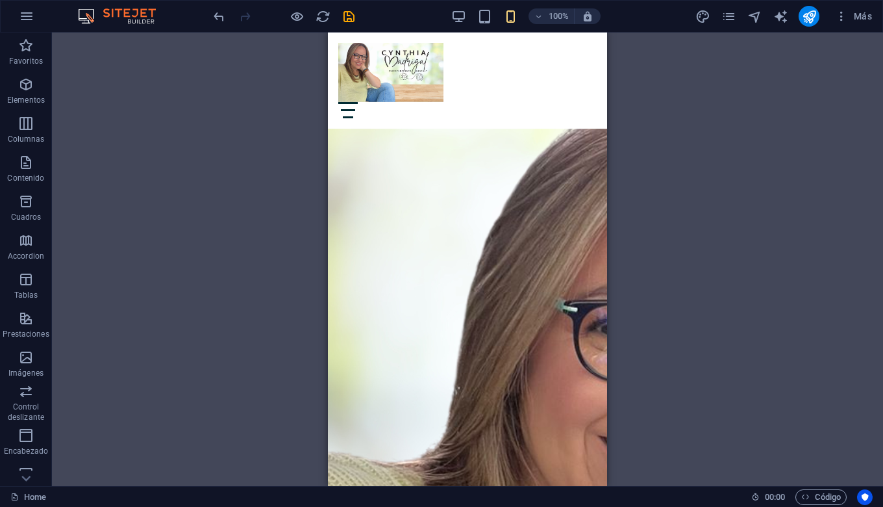
scroll to position [0, 0]
click at [703, 18] on icon "design" at bounding box center [703, 16] width 15 height 15
select select "px"
select select "400"
select select "px"
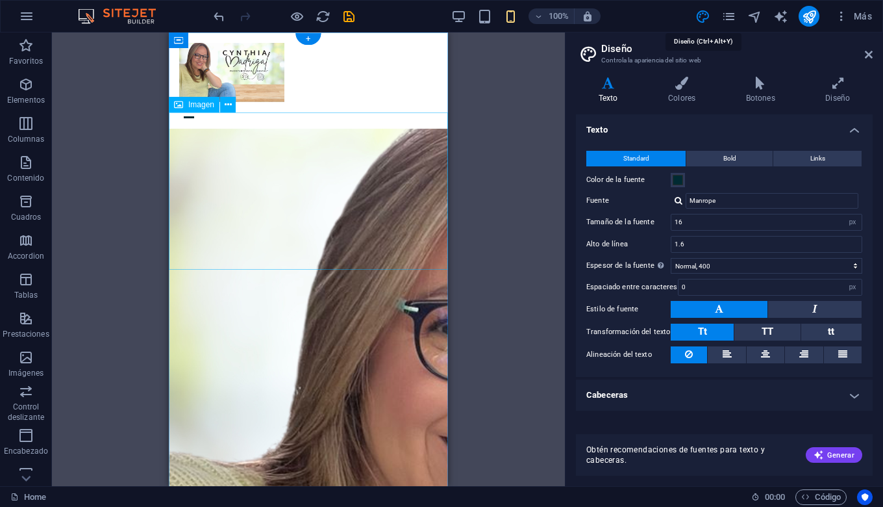
click at [676, 103] on div "Texto Colores Botones Diseño Texto Standard Bold Links Color de la fuente Fuent…" at bounding box center [724, 276] width 297 height 399
click at [679, 90] on h4 "Colores" at bounding box center [685, 90] width 78 height 27
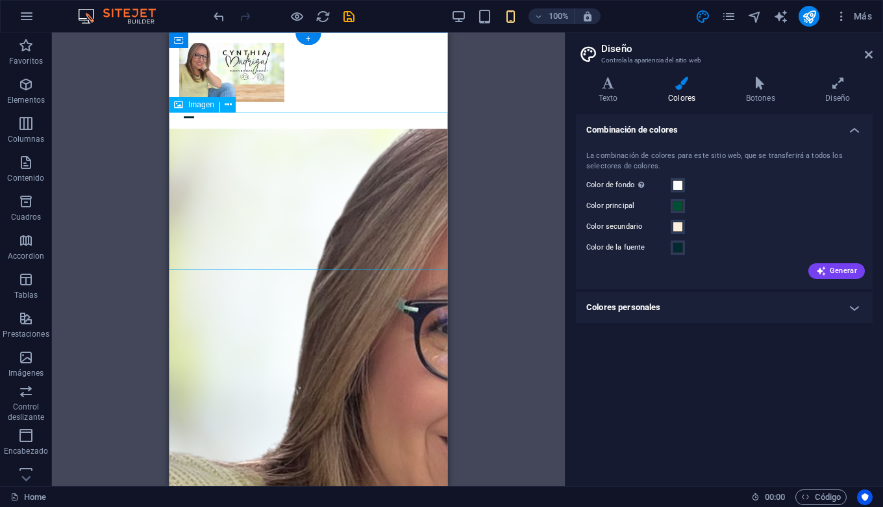
click at [829, 270] on span "Generar" at bounding box center [836, 271] width 41 height 10
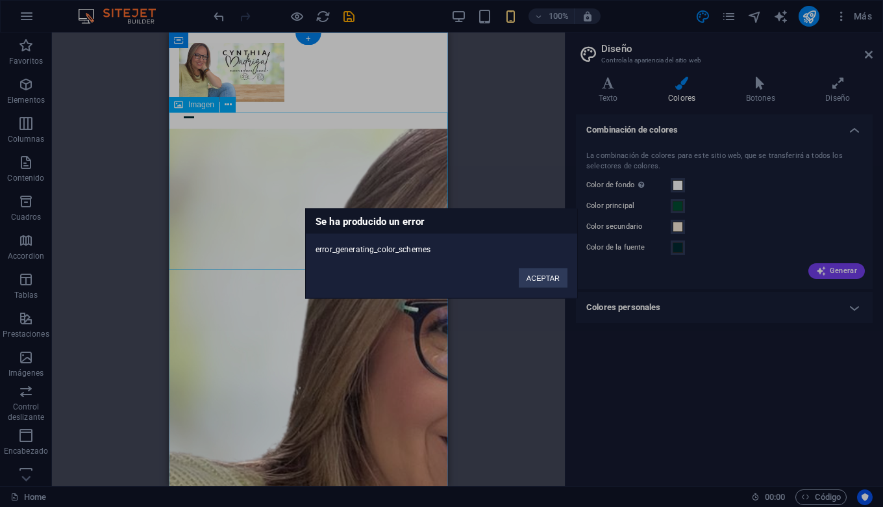
click at [543, 277] on button "ACEPTAR" at bounding box center [543, 277] width 49 height 19
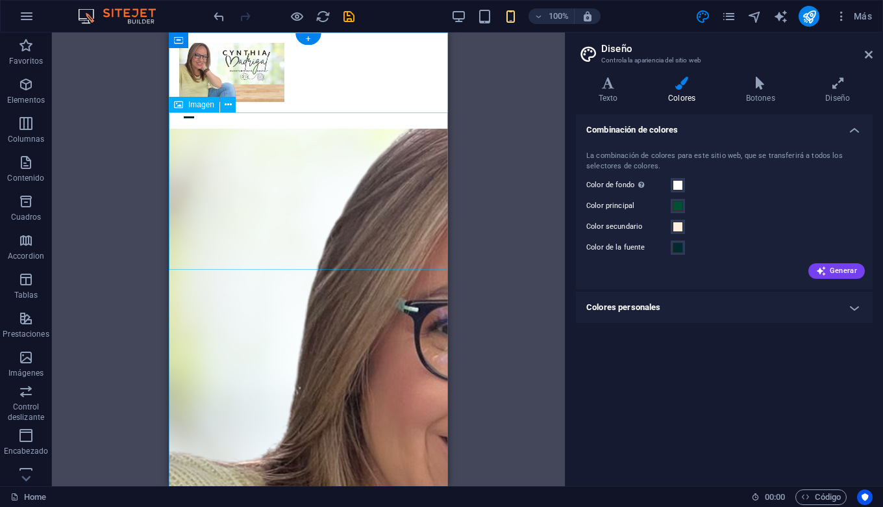
click at [857, 306] on h4 "Colores personales" at bounding box center [724, 307] width 297 height 31
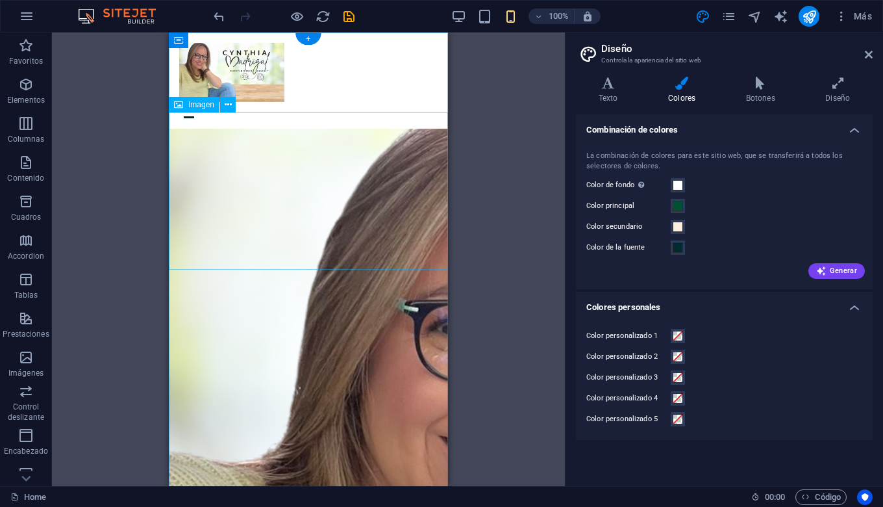
click at [851, 272] on span "Generar" at bounding box center [836, 271] width 41 height 10
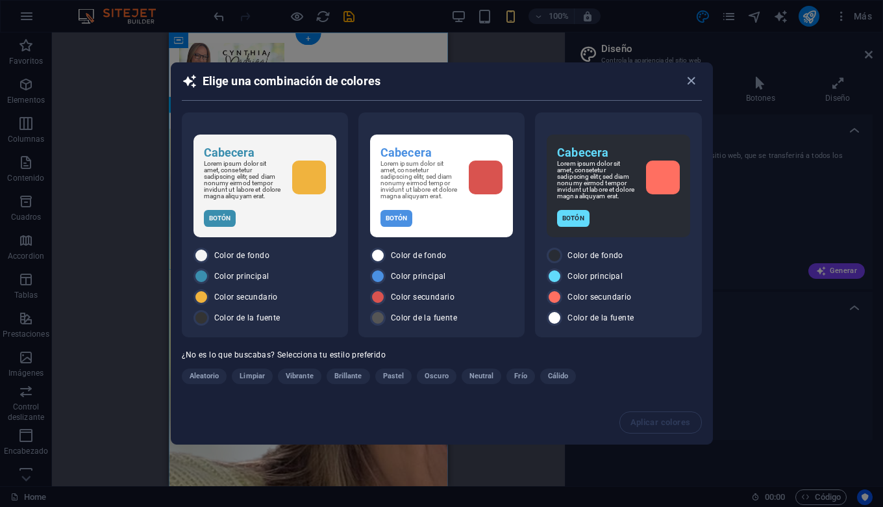
click at [390, 383] on span "Pastel" at bounding box center [393, 376] width 21 height 16
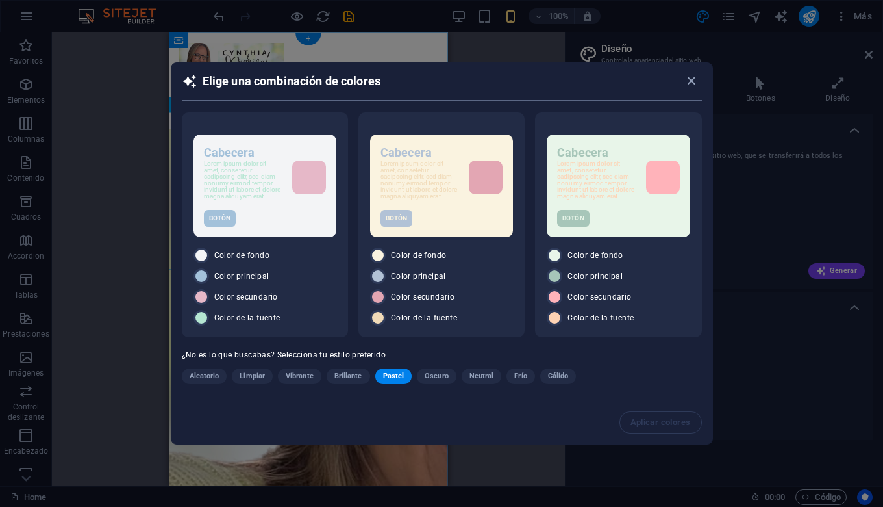
click at [299, 382] on span "Vibrante" at bounding box center [300, 376] width 28 height 16
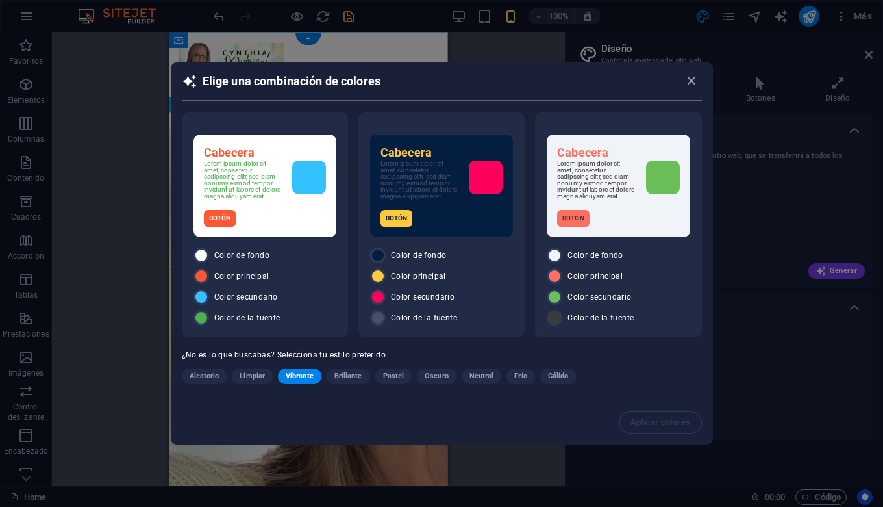
click at [560, 382] on span "Cálido" at bounding box center [558, 376] width 21 height 16
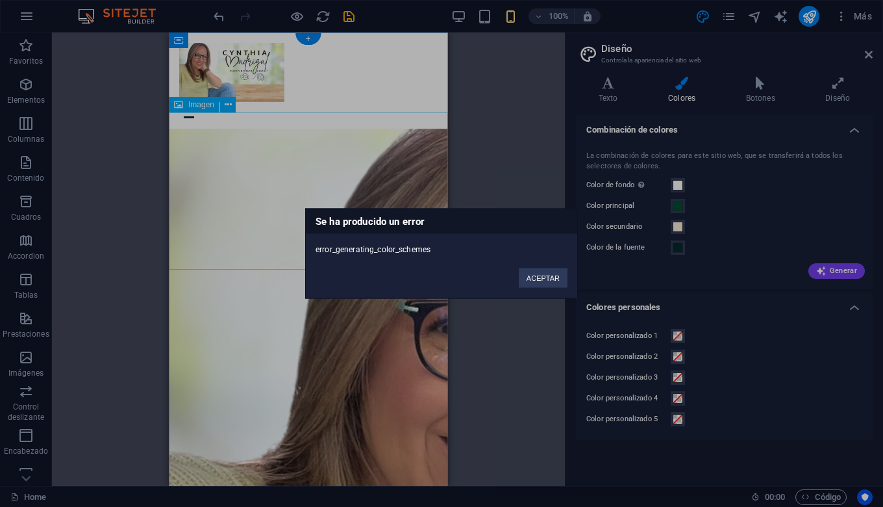
click at [545, 276] on button "ACEPTAR" at bounding box center [543, 277] width 49 height 19
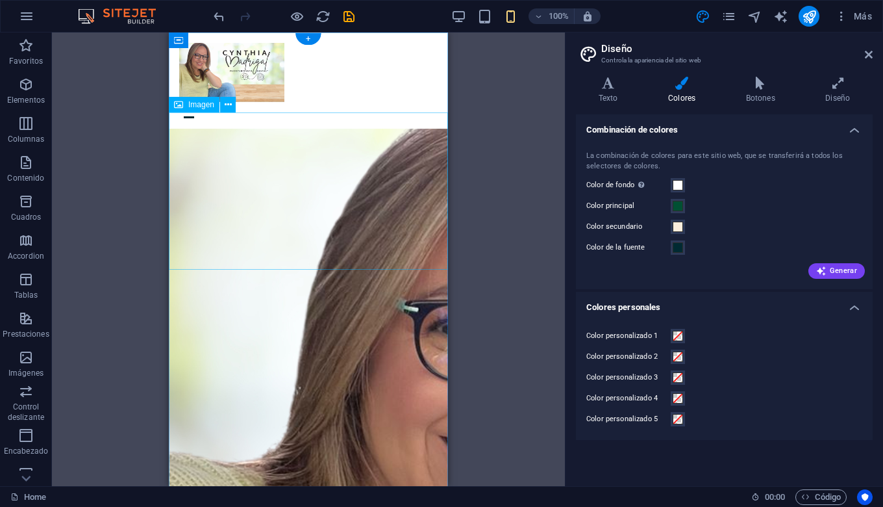
click at [844, 270] on span "Generar" at bounding box center [836, 271] width 41 height 10
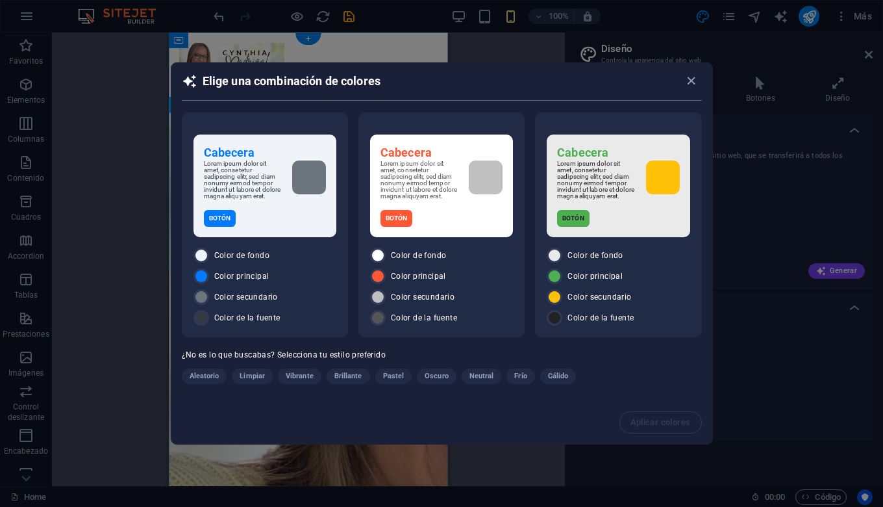
click at [553, 383] on span "Cálido" at bounding box center [558, 376] width 21 height 16
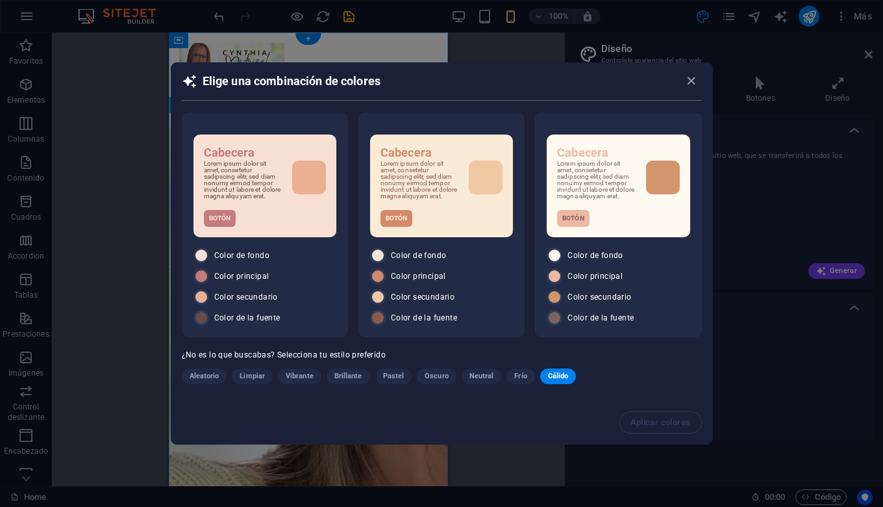
click at [438, 379] on span "Oscuro" at bounding box center [437, 376] width 24 height 16
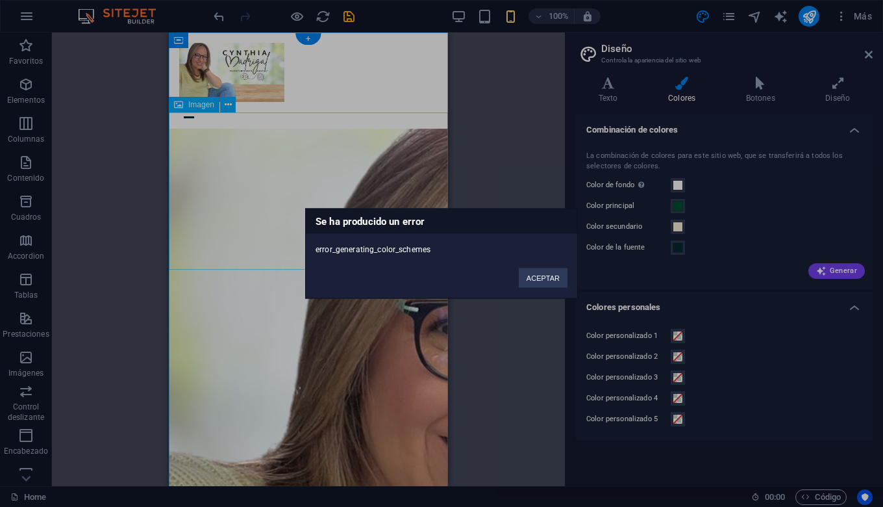
click at [547, 277] on button "ACEPTAR" at bounding box center [543, 277] width 49 height 19
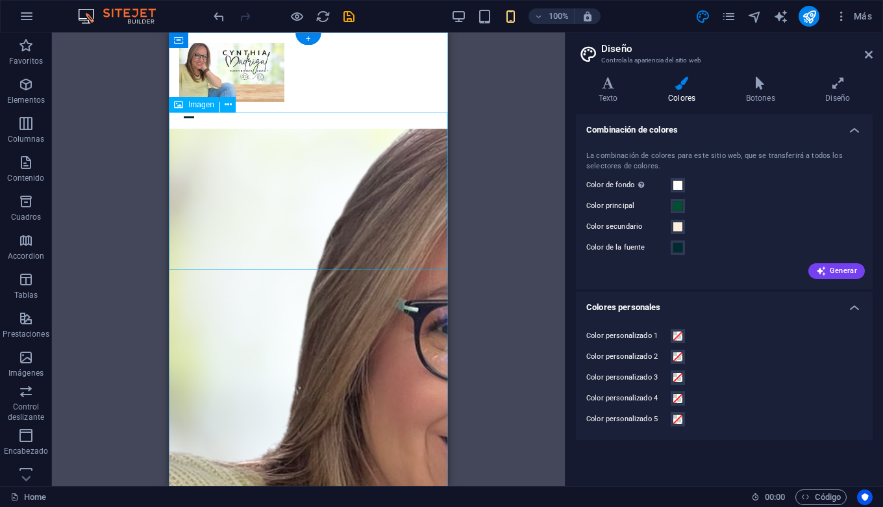
click at [837, 266] on span "Generar" at bounding box center [836, 271] width 41 height 10
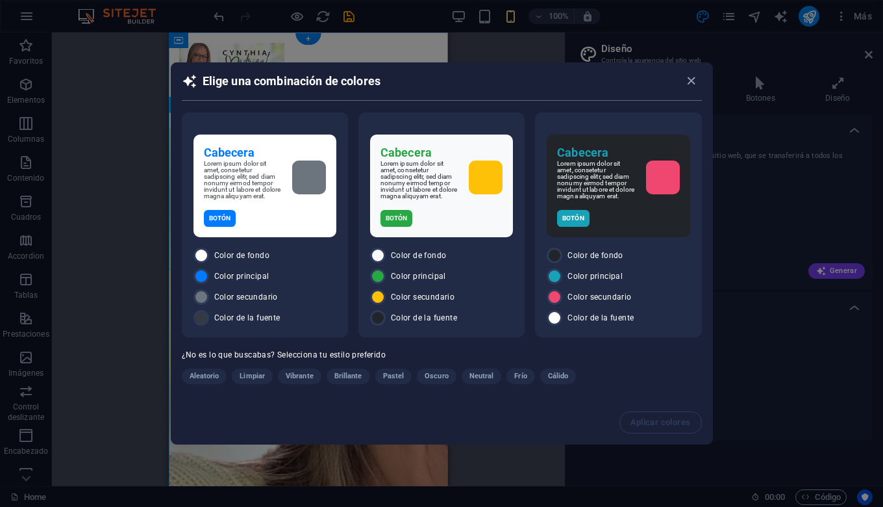
click at [554, 379] on span "Cálido" at bounding box center [558, 376] width 21 height 16
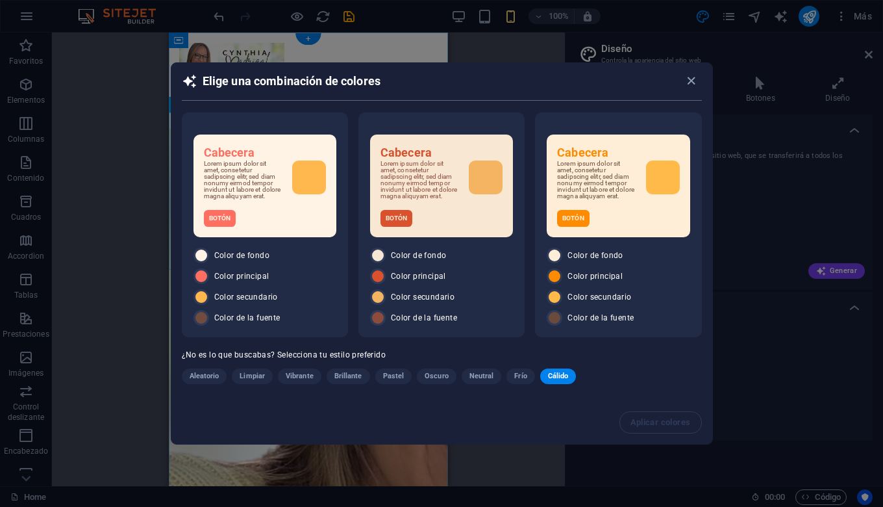
click at [565, 299] on div "Color secundario" at bounding box center [618, 297] width 143 height 16
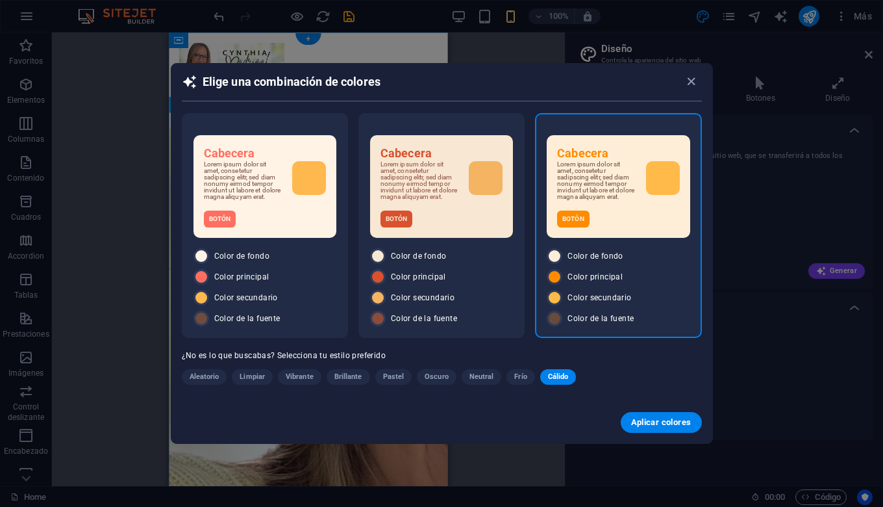
click at [583, 281] on span "Color principal" at bounding box center [595, 276] width 55 height 10
click at [660, 425] on span "Aplicar colores" at bounding box center [661, 422] width 60 height 10
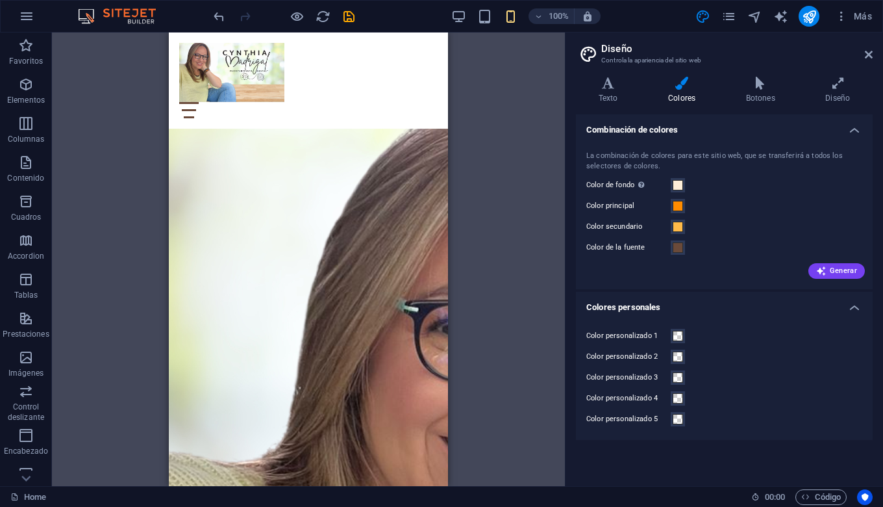
click at [840, 270] on span "Generar" at bounding box center [836, 271] width 41 height 10
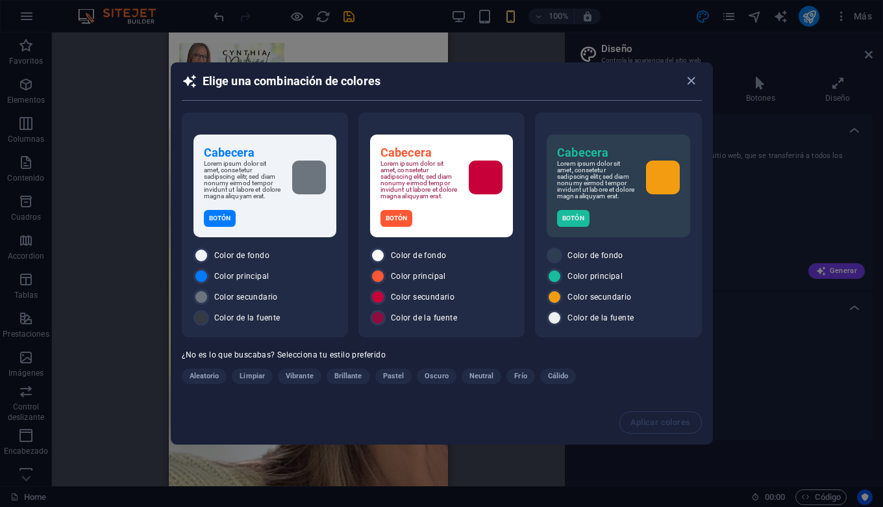
click at [486, 383] on span "Neutral" at bounding box center [482, 376] width 25 height 16
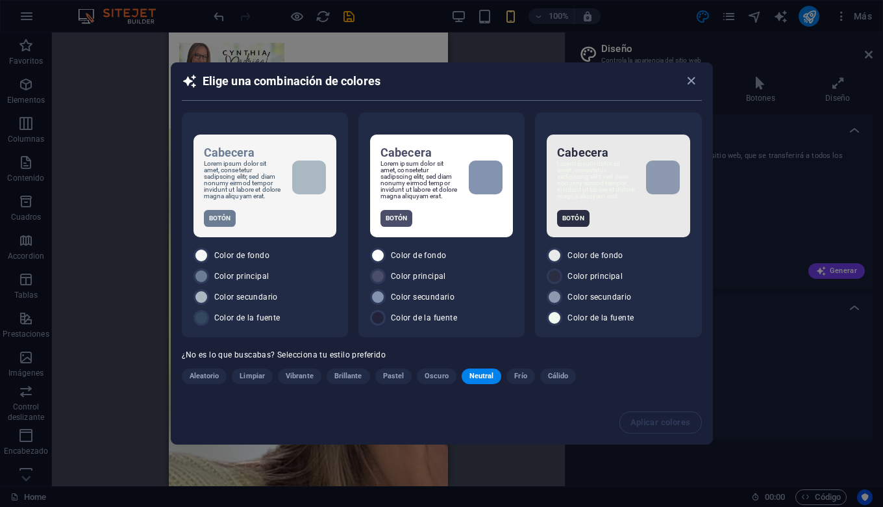
click at [400, 377] on span "Pastel" at bounding box center [393, 376] width 21 height 16
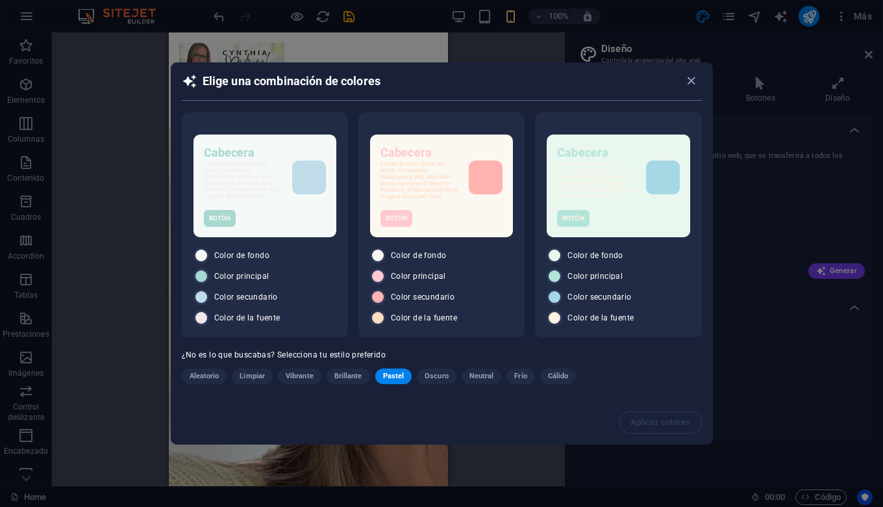
click at [351, 381] on span "Brillante" at bounding box center [348, 376] width 28 height 16
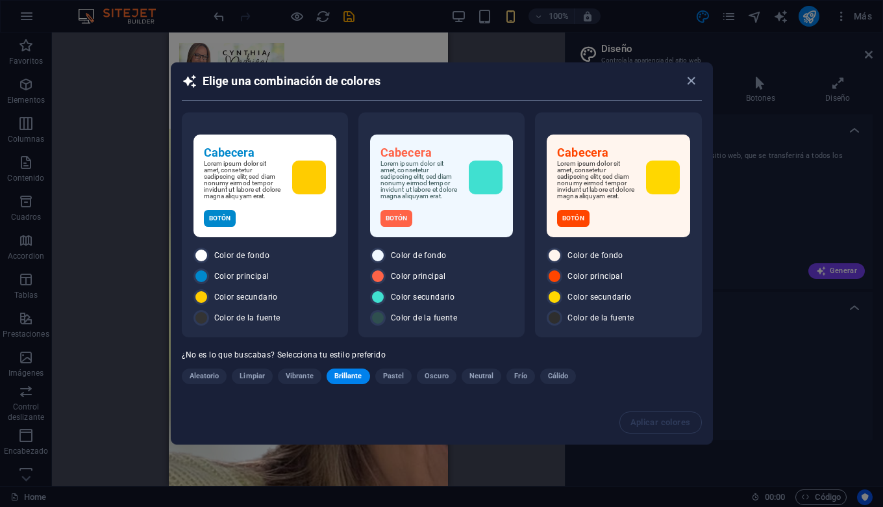
click at [254, 378] on span "Limpiar" at bounding box center [252, 376] width 25 height 16
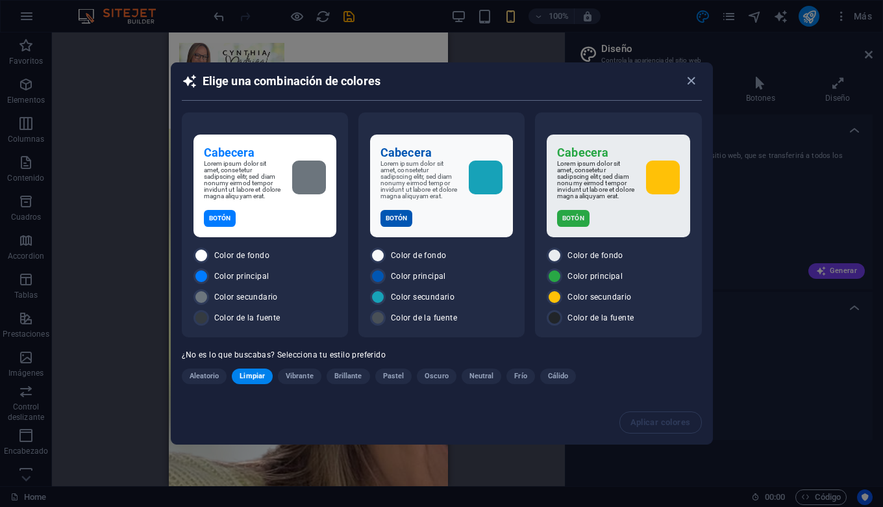
click at [204, 374] on span "Aleatorio" at bounding box center [205, 376] width 30 height 16
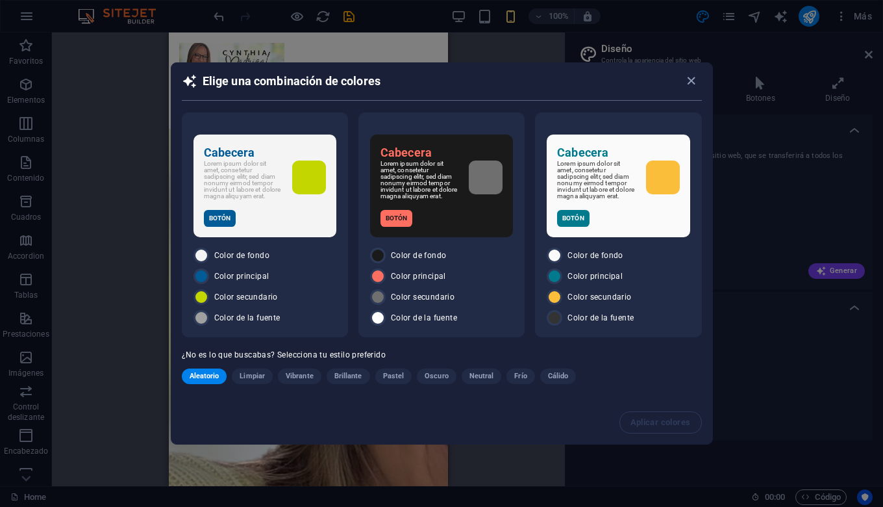
click at [516, 384] on span "Frío" at bounding box center [520, 376] width 12 height 16
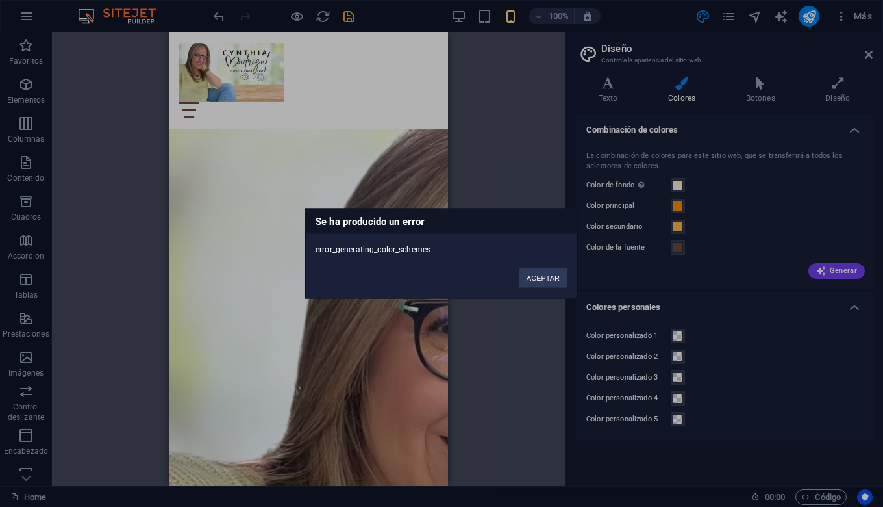
click at [528, 279] on button "ACEPTAR" at bounding box center [543, 277] width 49 height 19
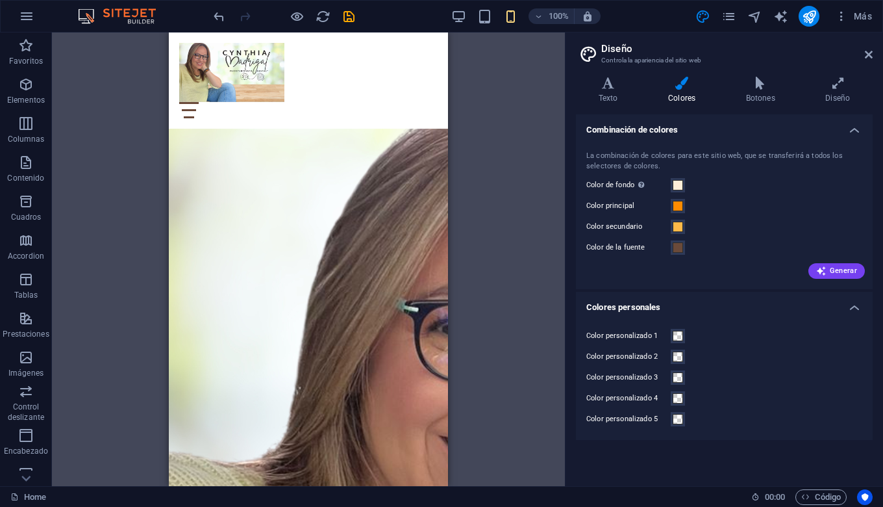
click at [677, 226] on span at bounding box center [678, 226] width 10 height 10
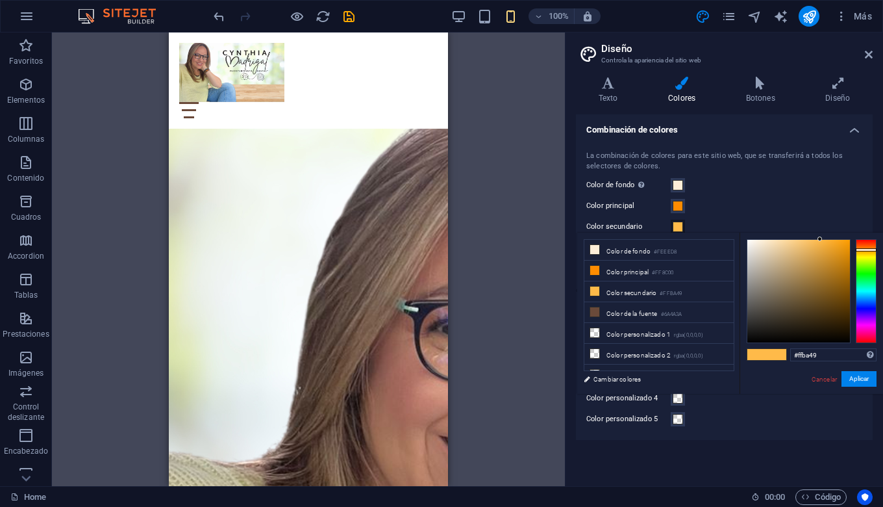
click at [679, 188] on span at bounding box center [678, 185] width 10 height 10
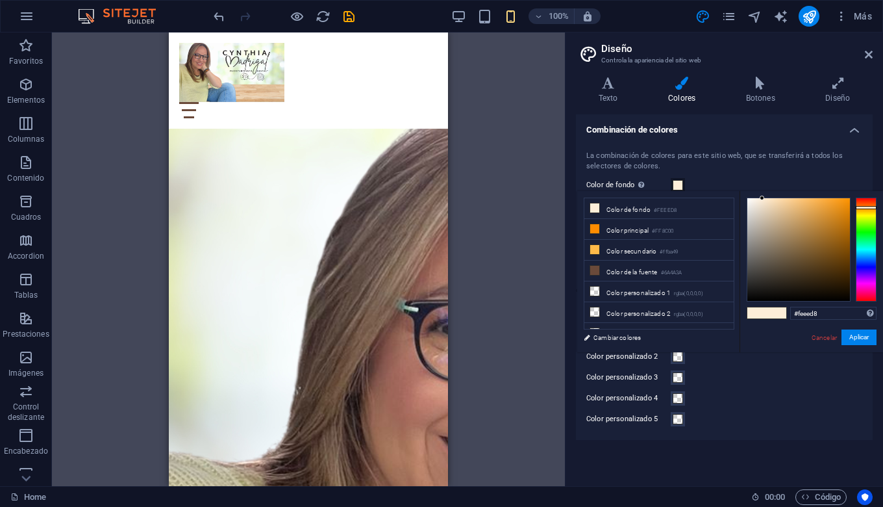
click at [768, 310] on span at bounding box center [776, 312] width 19 height 11
drag, startPoint x: 145, startPoint y: 114, endPoint x: 775, endPoint y: 231, distance: 640.1
click at [775, 231] on div at bounding box center [799, 249] width 103 height 103
click at [863, 336] on button "Aplicar" at bounding box center [859, 337] width 35 height 16
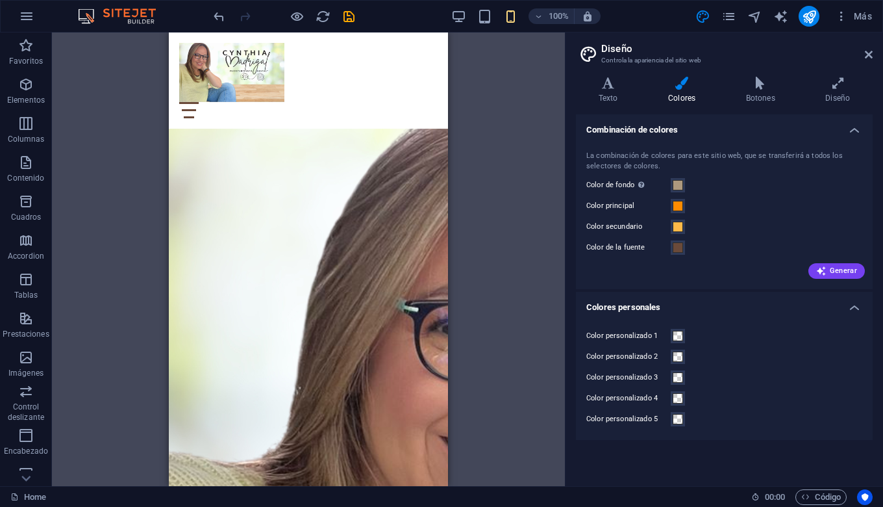
click at [680, 205] on span at bounding box center [678, 206] width 10 height 10
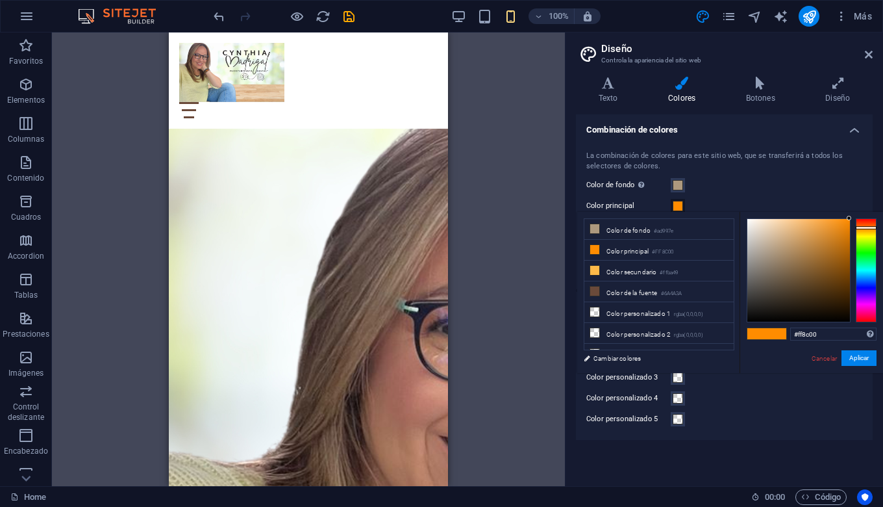
click at [679, 183] on span at bounding box center [678, 185] width 10 height 10
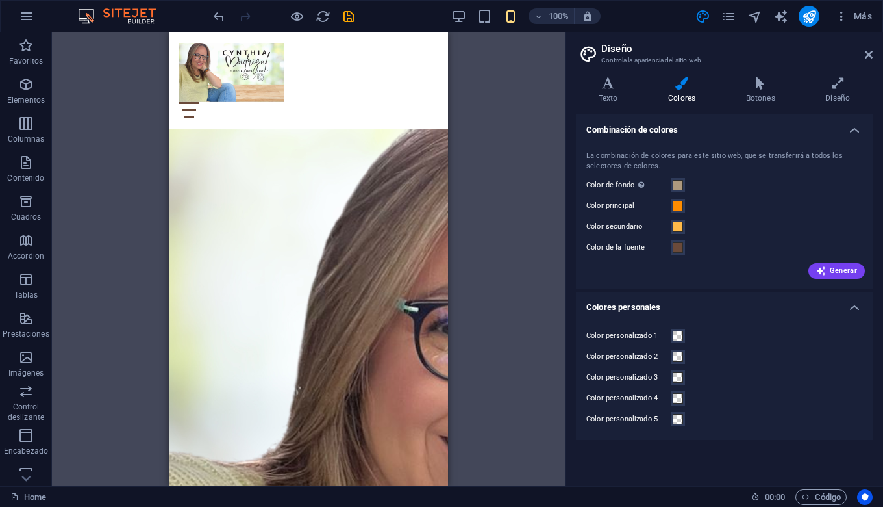
click at [679, 183] on span at bounding box center [678, 185] width 10 height 10
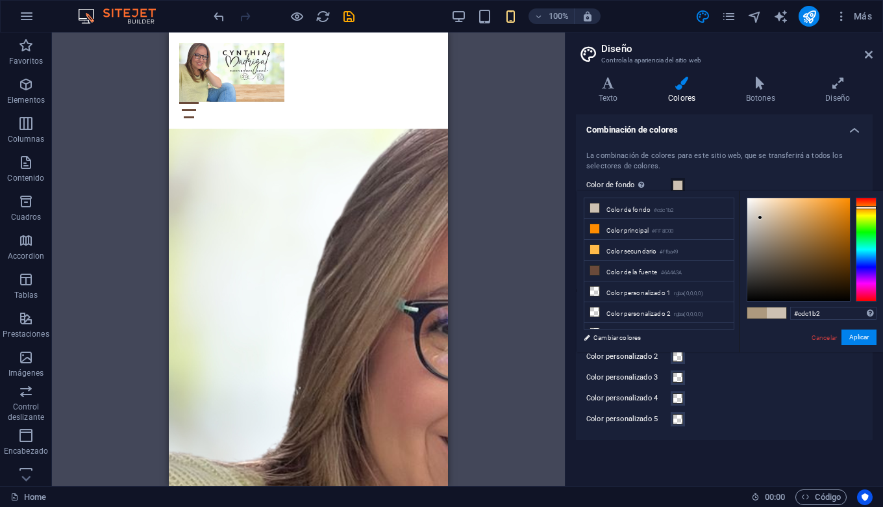
type input "#bebab4"
drag, startPoint x: 775, startPoint y: 231, endPoint x: 753, endPoint y: 223, distance: 23.2
click at [758, 220] on div at bounding box center [760, 217] width 5 height 5
click at [855, 336] on button "Aplicar" at bounding box center [859, 337] width 35 height 16
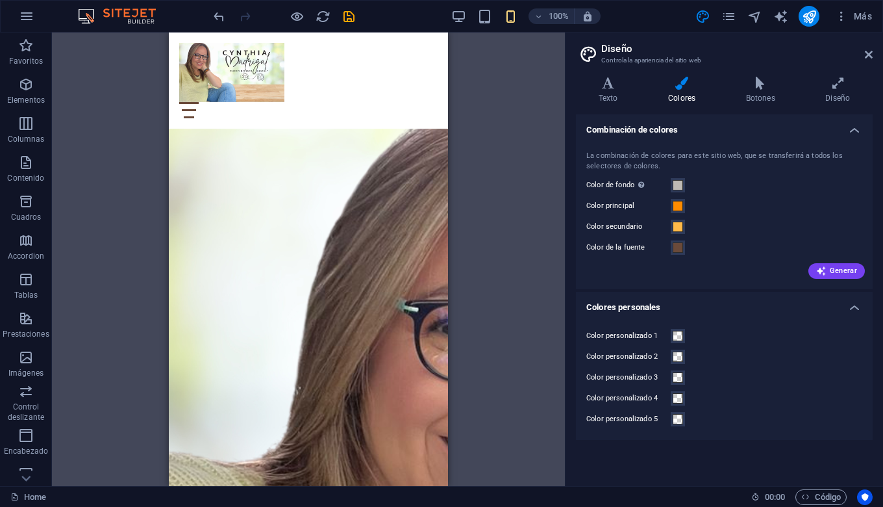
click at [678, 206] on span at bounding box center [678, 206] width 10 height 10
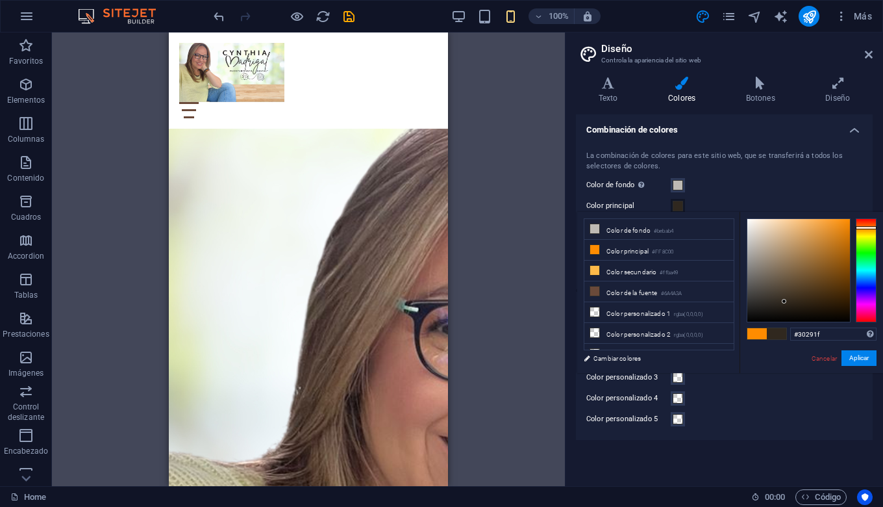
type input "#302920"
drag, startPoint x: 0, startPoint y: 0, endPoint x: 782, endPoint y: 301, distance: 838.0
click at [782, 301] on div at bounding box center [799, 270] width 103 height 103
click at [858, 356] on button "Aplicar" at bounding box center [859, 358] width 35 height 16
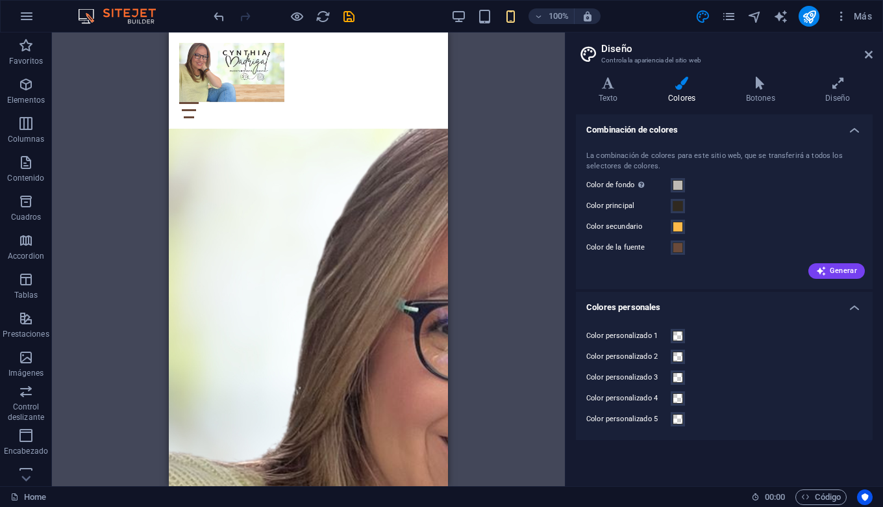
click at [680, 226] on span at bounding box center [678, 226] width 10 height 10
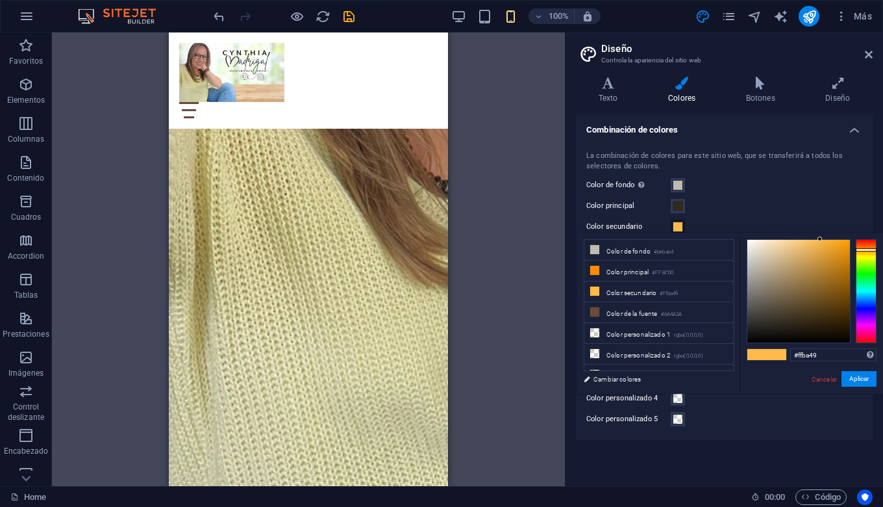
scroll to position [448, 0]
click at [598, 272] on icon at bounding box center [594, 270] width 9 height 9
click at [796, 314] on div at bounding box center [799, 291] width 103 height 103
click at [805, 314] on div at bounding box center [799, 291] width 103 height 103
type input "#44321d"
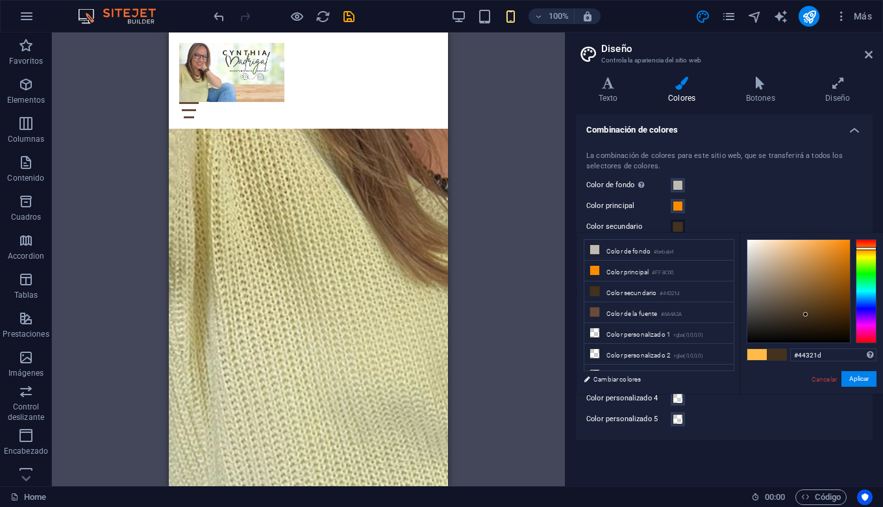
click at [860, 378] on button "Aplicar" at bounding box center [859, 379] width 35 height 16
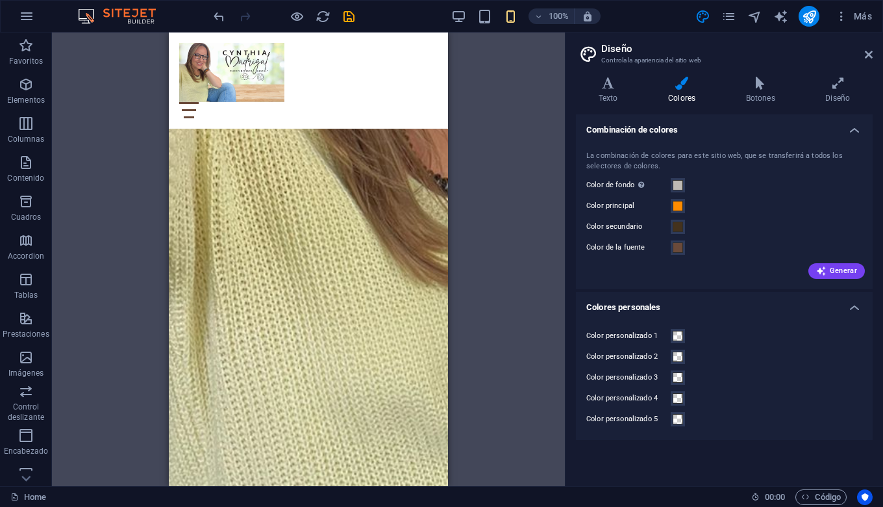
scroll to position [279, 0]
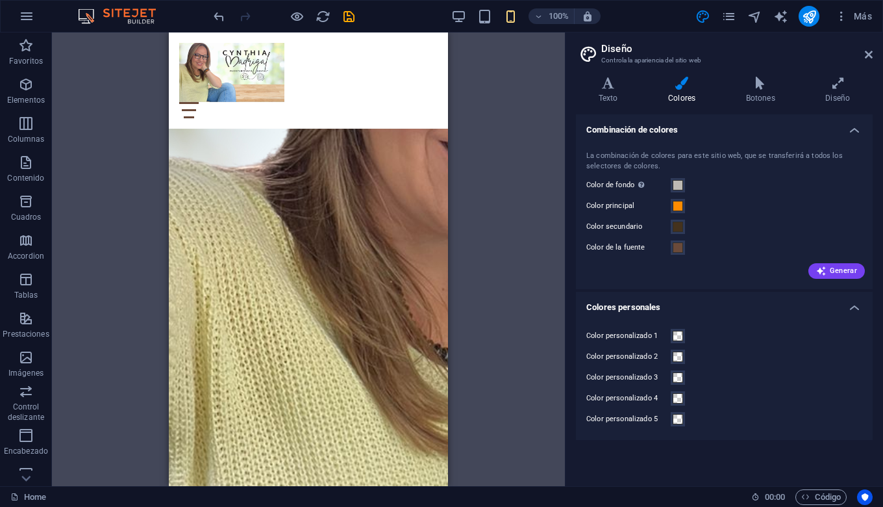
click at [677, 205] on span at bounding box center [678, 206] width 10 height 10
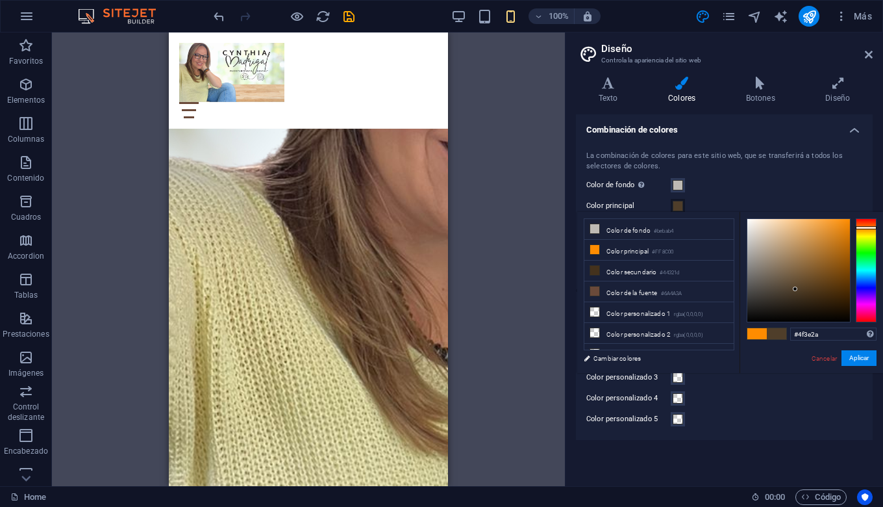
click at [796, 289] on div at bounding box center [799, 270] width 103 height 103
click at [801, 297] on div at bounding box center [799, 270] width 103 height 103
click at [781, 299] on div at bounding box center [799, 270] width 103 height 103
click at [821, 297] on div at bounding box center [799, 270] width 103 height 103
type input "#51310b"
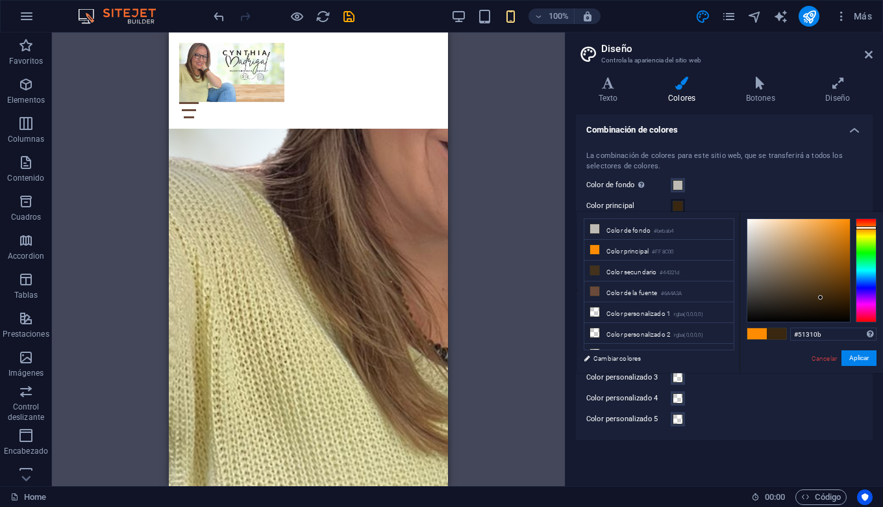
click at [836, 288] on div at bounding box center [799, 270] width 103 height 103
click at [857, 358] on button "Aplicar" at bounding box center [859, 358] width 35 height 16
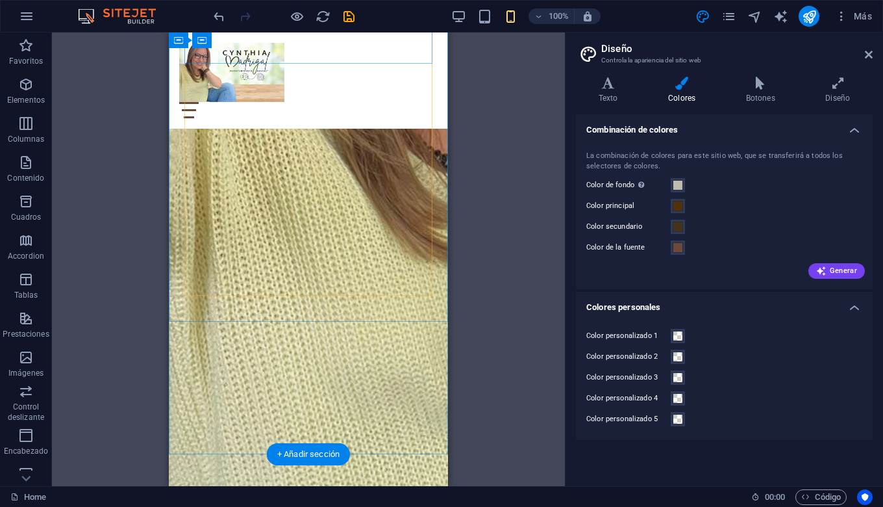
scroll to position [518, 0]
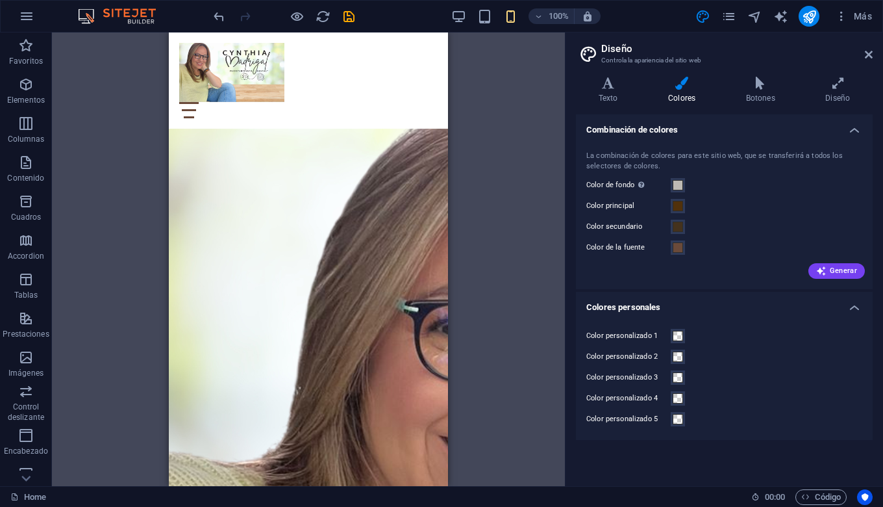
scroll to position [0, 0]
click at [762, 87] on icon at bounding box center [760, 83] width 75 height 13
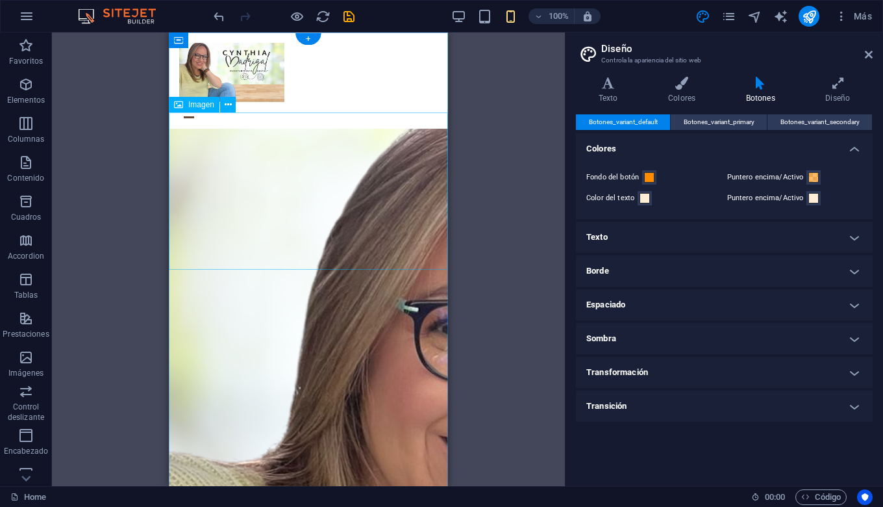
click at [723, 238] on h4 "Texto" at bounding box center [724, 236] width 297 height 31
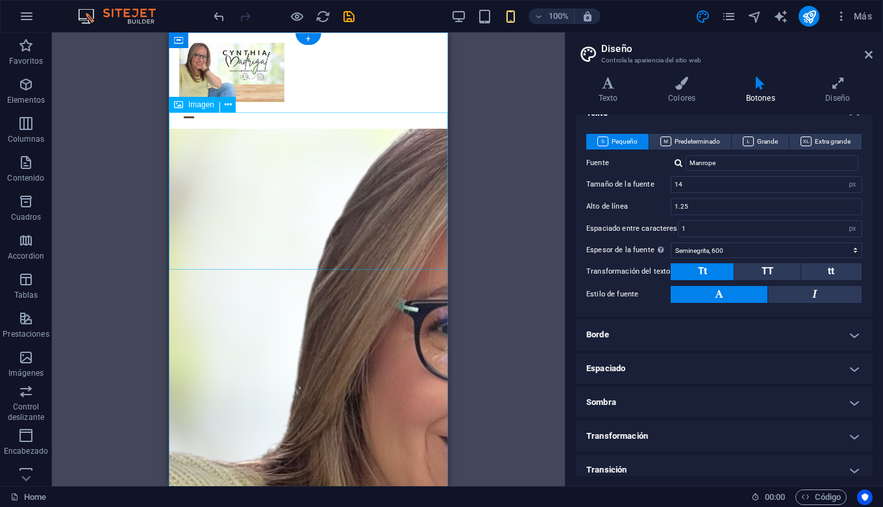
scroll to position [133, 0]
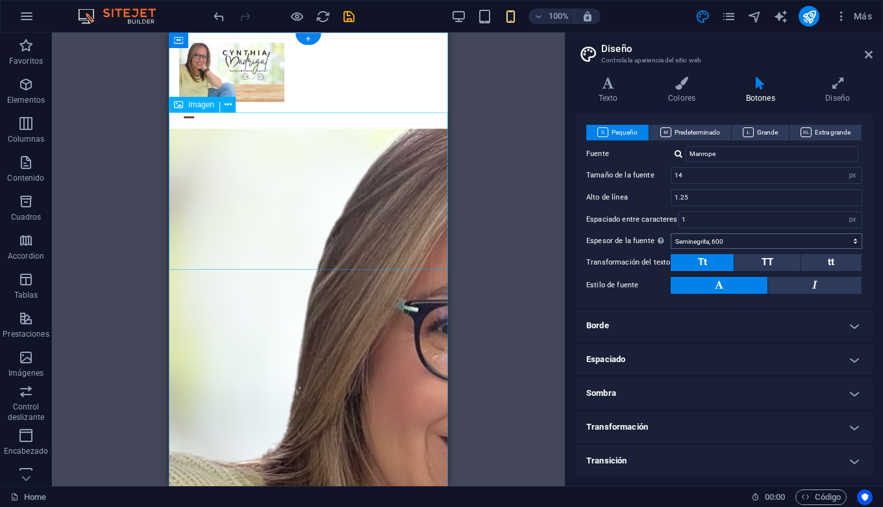
click at [836, 91] on h4 "Diseño" at bounding box center [837, 90] width 69 height 27
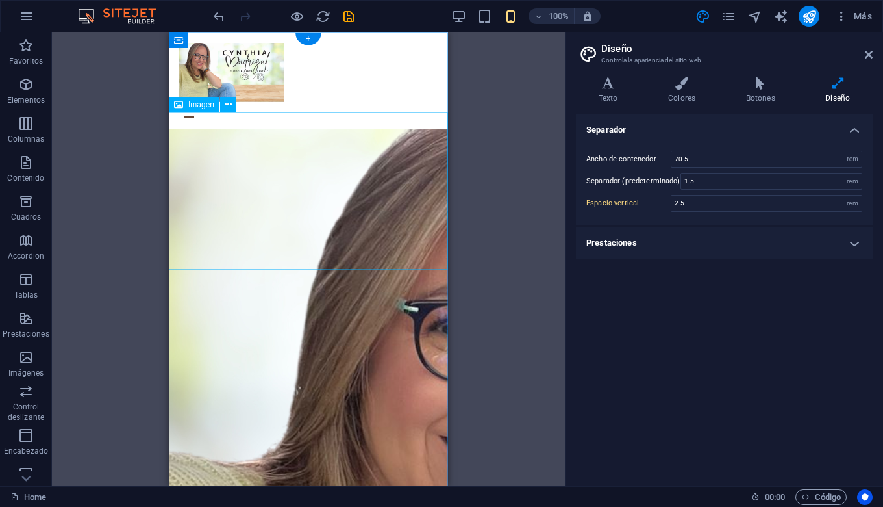
click at [609, 92] on h4 "Texto" at bounding box center [610, 90] width 69 height 27
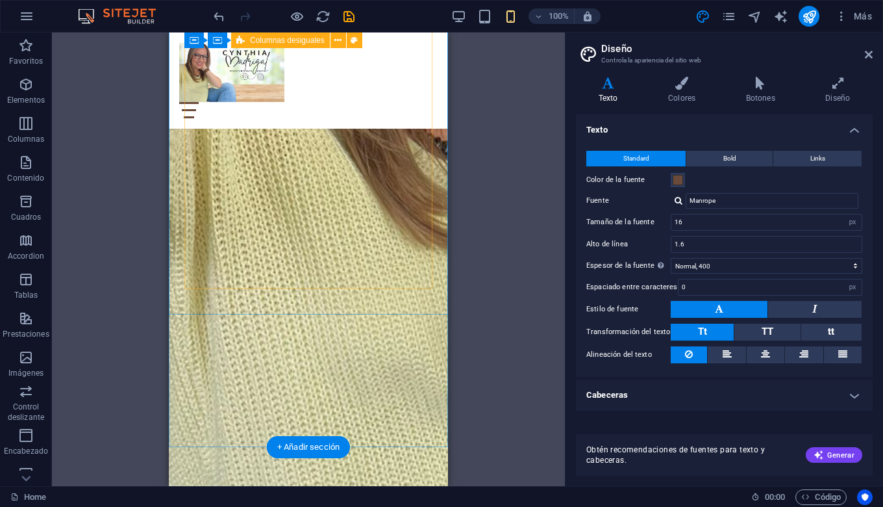
scroll to position [544, 0]
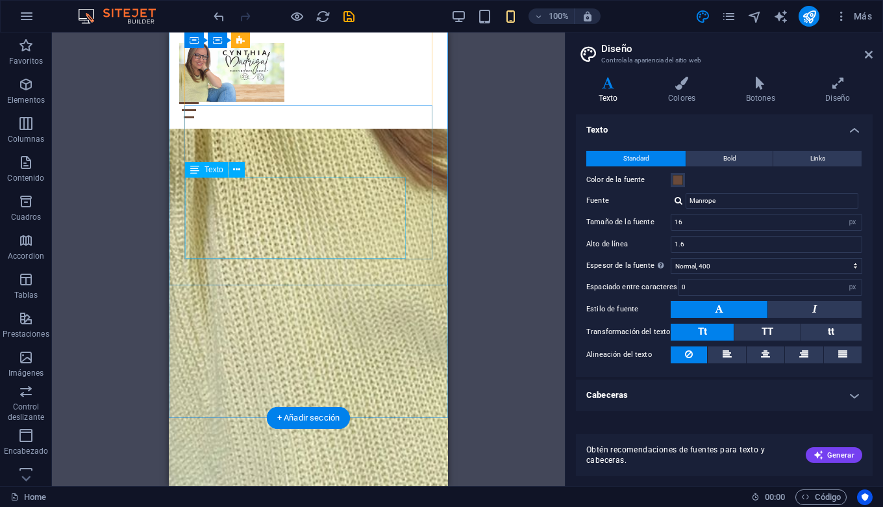
click at [678, 92] on h4 "Colores" at bounding box center [685, 90] width 78 height 27
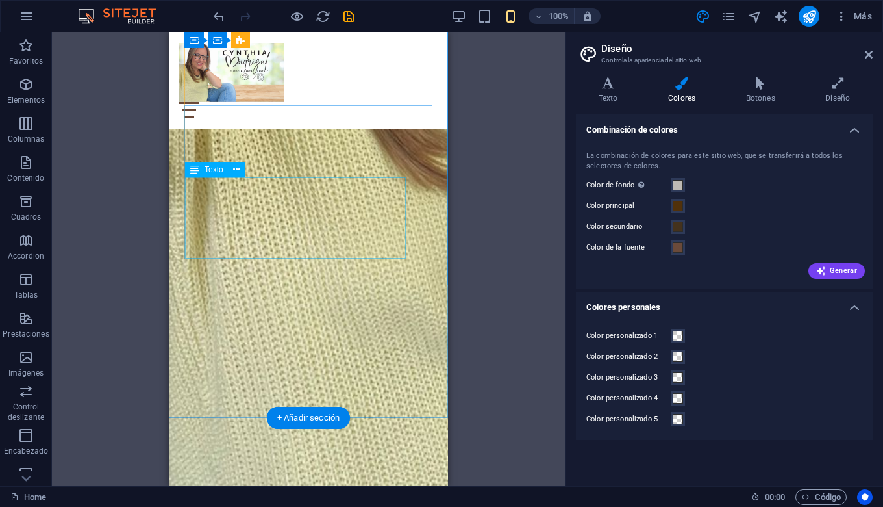
click at [807, 19] on icon "publish" at bounding box center [809, 16] width 15 height 15
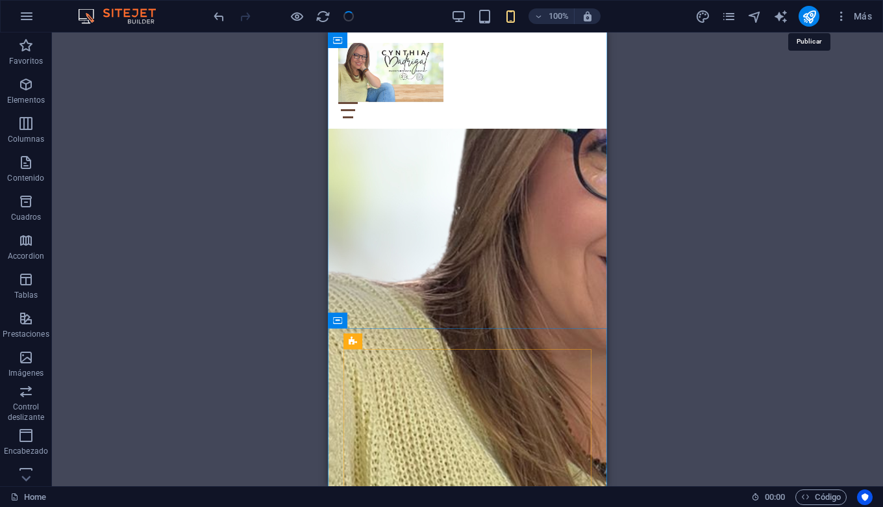
scroll to position [0, 0]
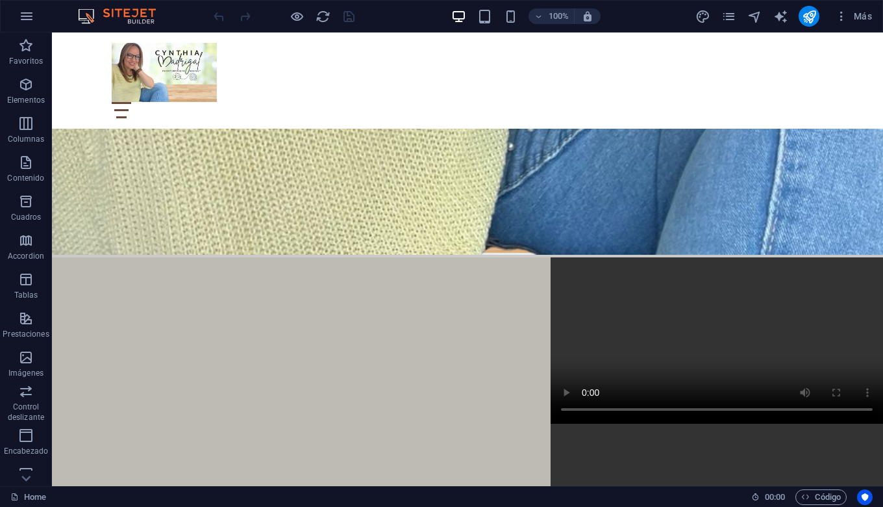
scroll to position [799, 0]
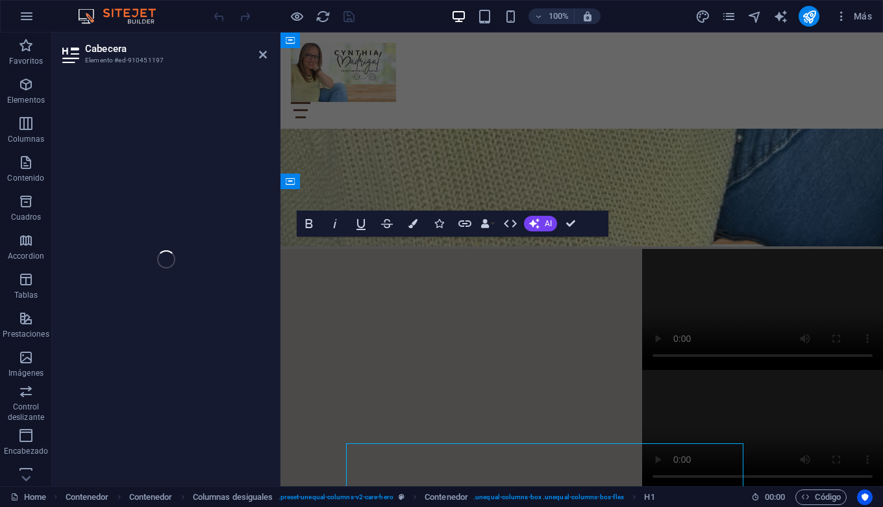
scroll to position [535, 0]
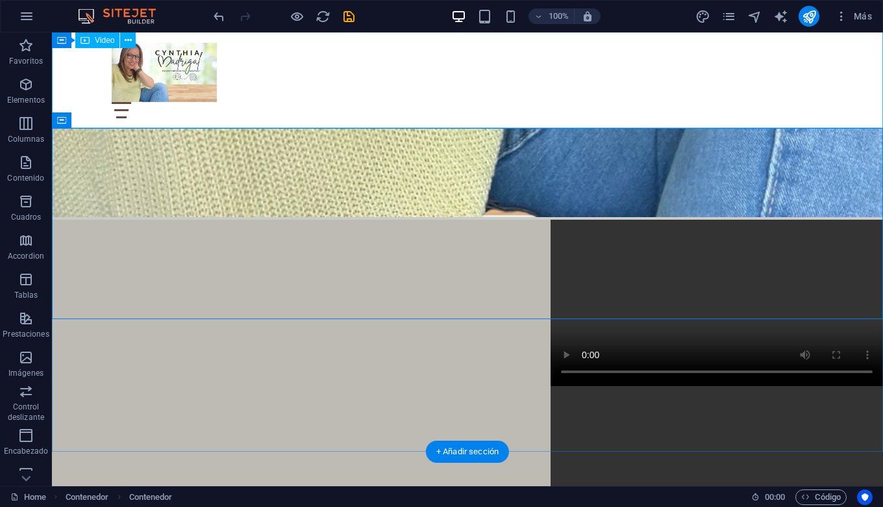
scroll to position [829, 0]
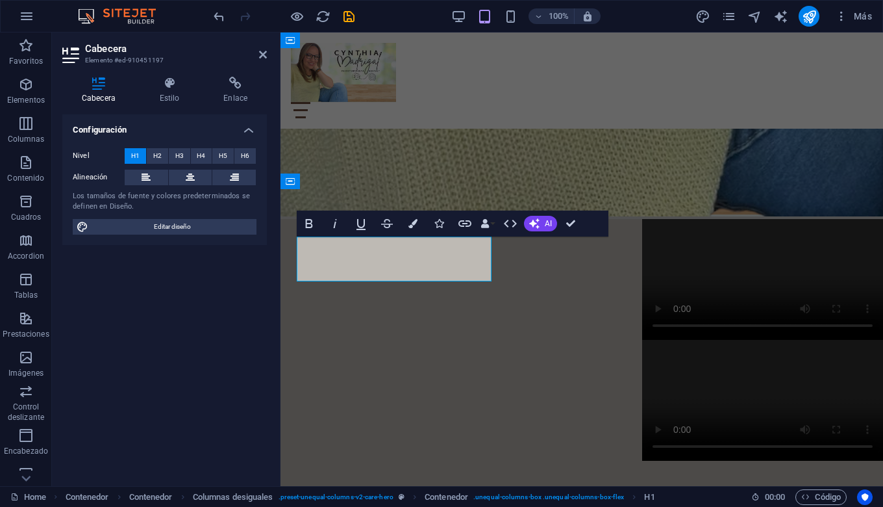
scroll to position [535, 0]
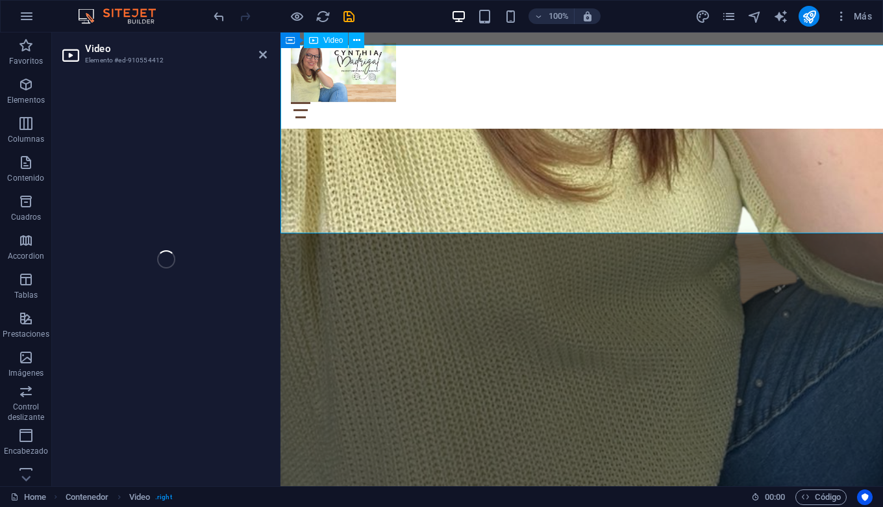
select select "%"
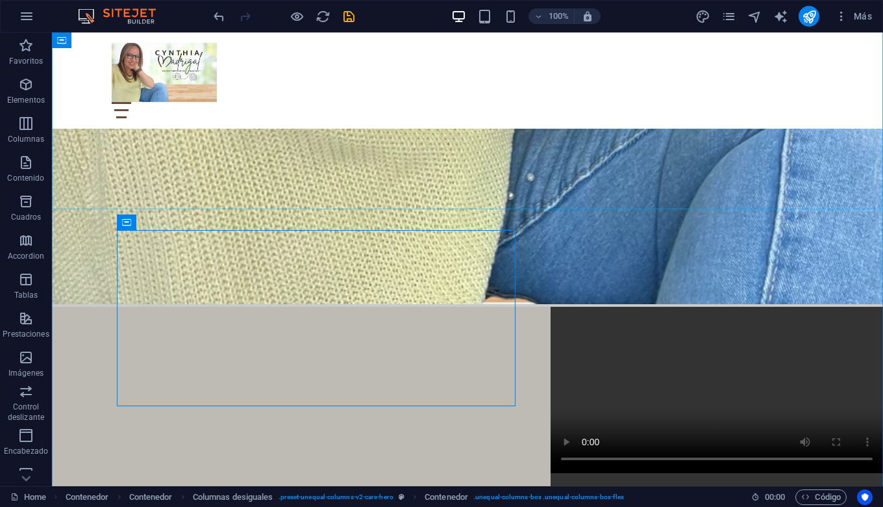
scroll to position [751, 0]
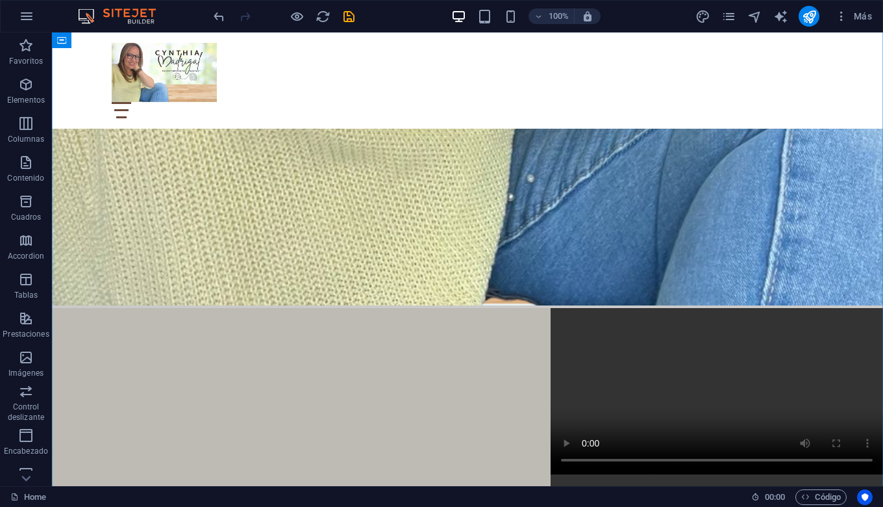
scroll to position [796, 0]
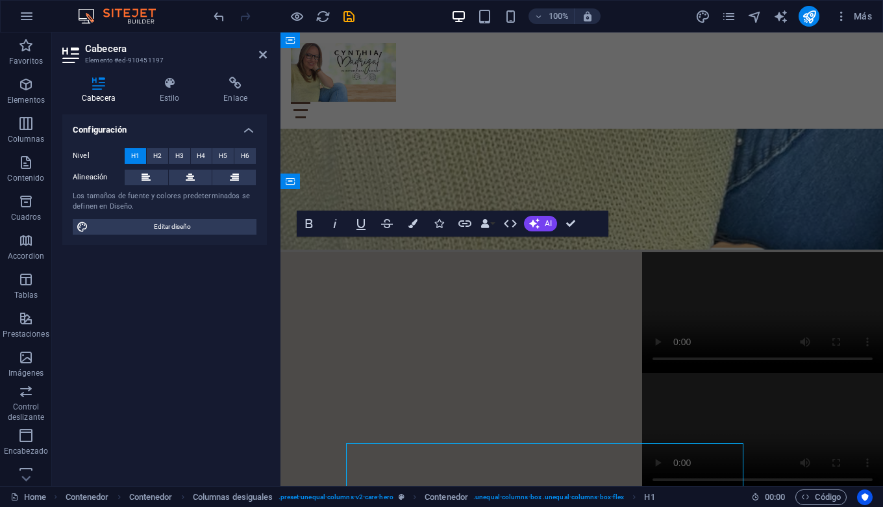
scroll to position [535, 0]
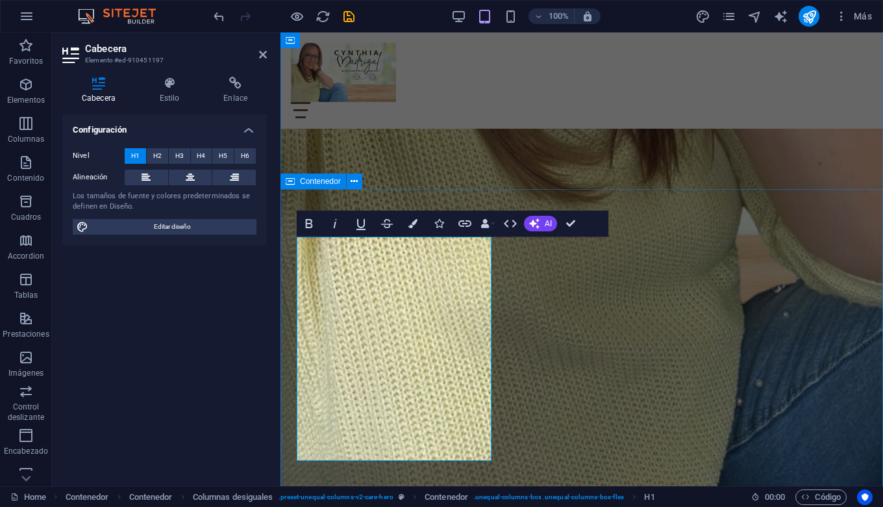
drag, startPoint x: 366, startPoint y: 399, endPoint x: 293, endPoint y: 364, distance: 81.3
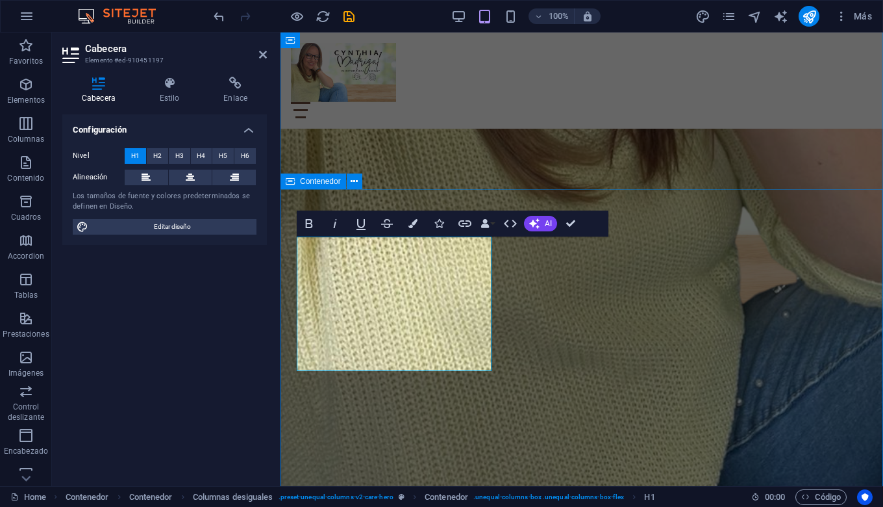
drag, startPoint x: 455, startPoint y: 353, endPoint x: 290, endPoint y: 261, distance: 188.4
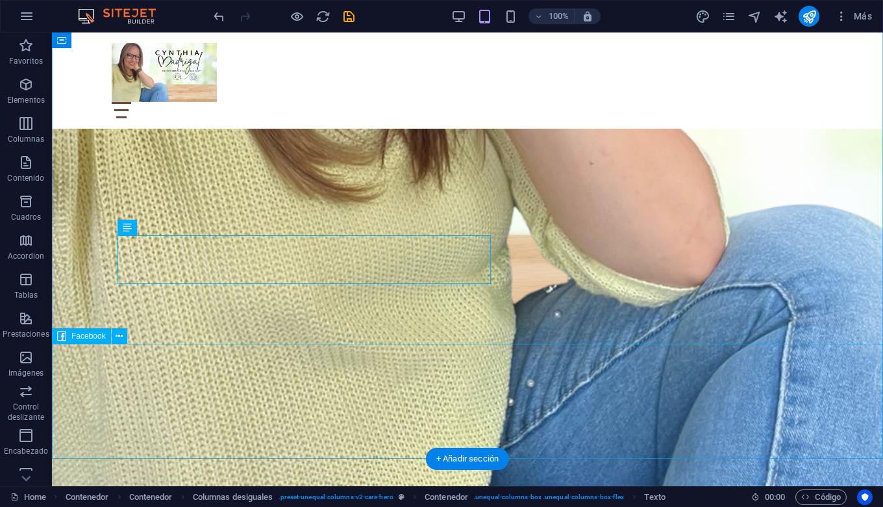
scroll to position [869, 0]
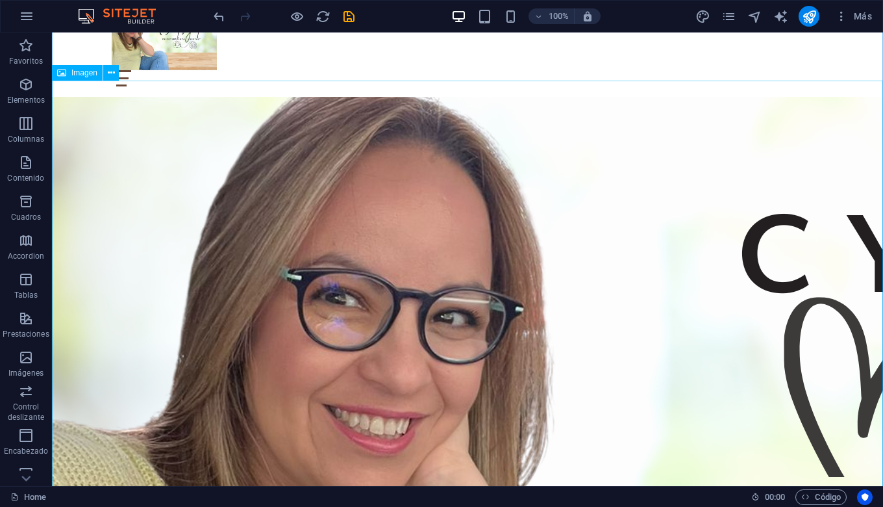
scroll to position [0, 0]
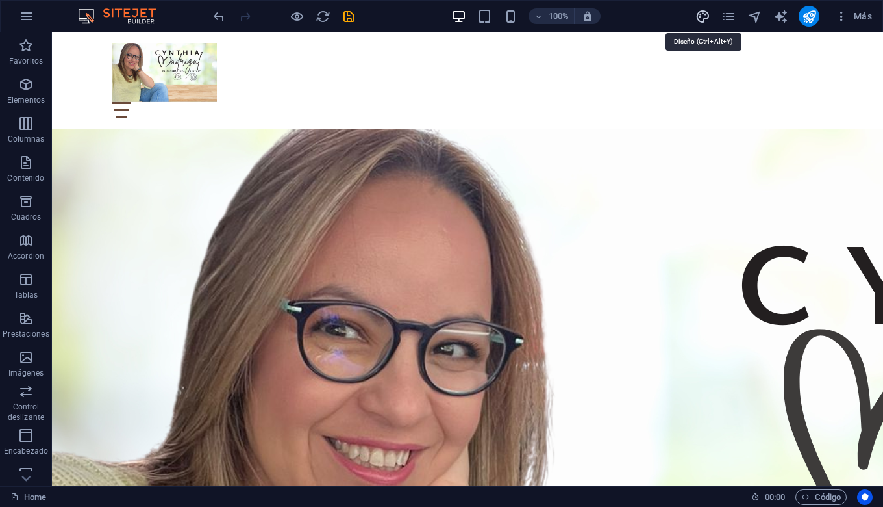
click at [700, 13] on icon "design" at bounding box center [703, 16] width 15 height 15
select select "px"
select select "400"
select select "px"
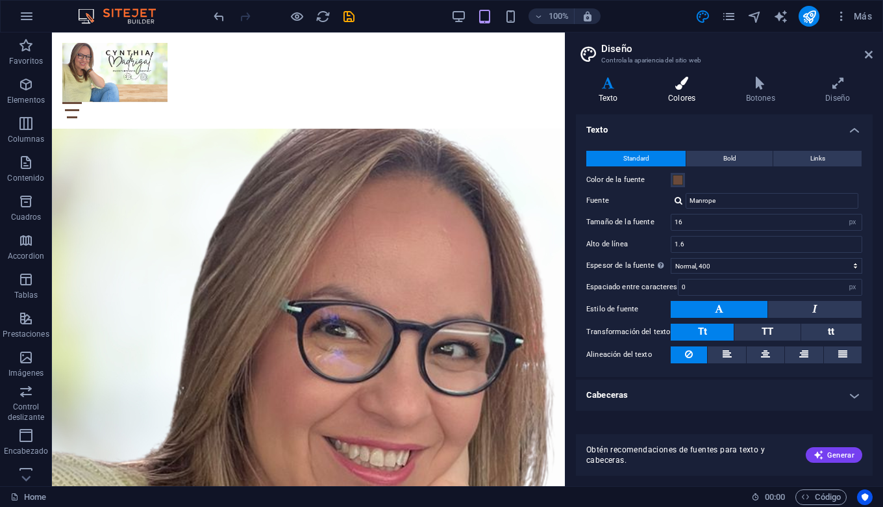
click at [677, 91] on h4 "Colores" at bounding box center [685, 90] width 78 height 27
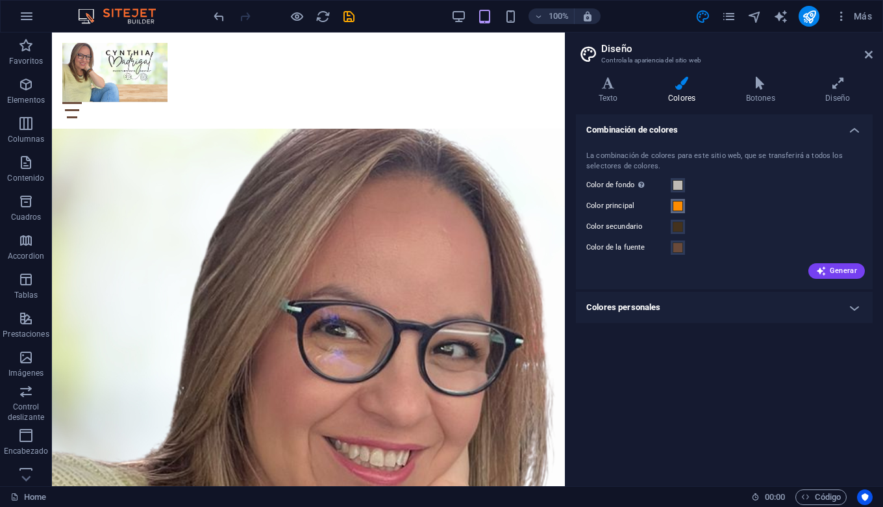
click at [681, 206] on span at bounding box center [678, 206] width 10 height 10
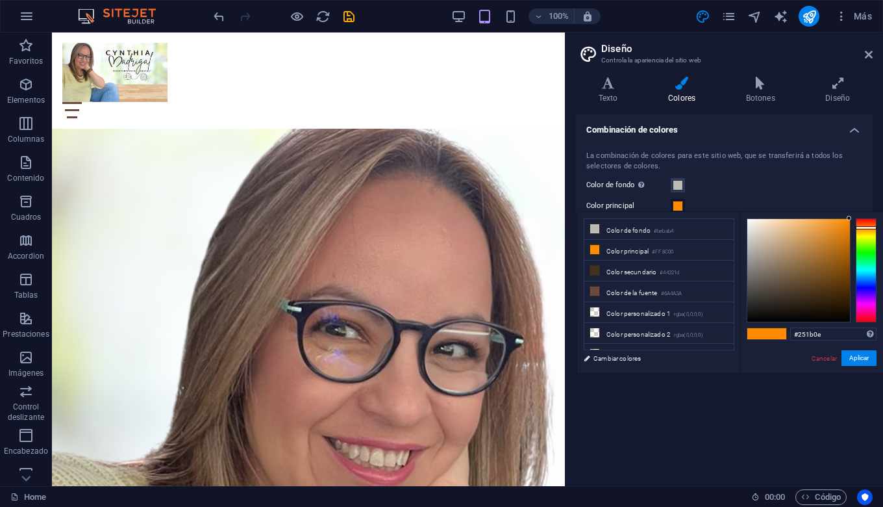
click at [811, 306] on div at bounding box center [799, 270] width 103 height 103
click at [788, 308] on div at bounding box center [799, 270] width 103 height 103
click at [759, 308] on div at bounding box center [799, 270] width 103 height 103
click at [831, 308] on div at bounding box center [799, 270] width 103 height 103
type input "#1b1002"
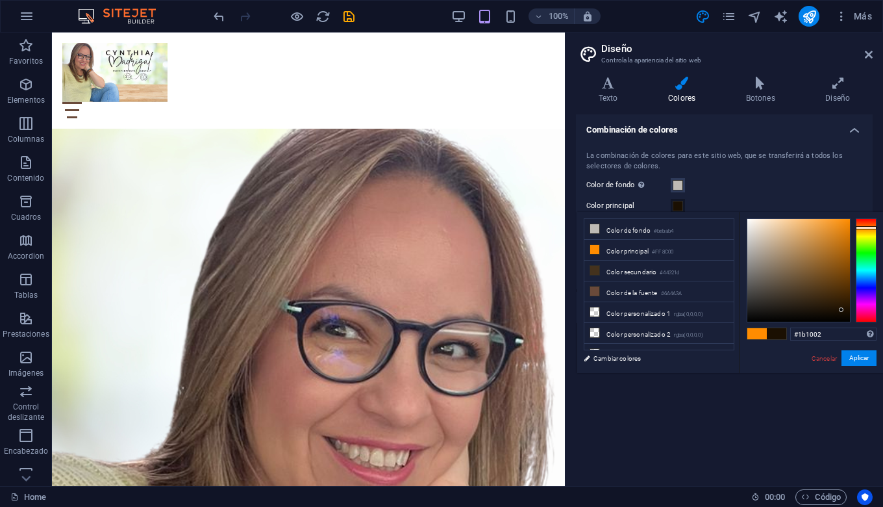
click at [842, 310] on div at bounding box center [799, 270] width 103 height 103
click at [862, 357] on button "Aplicar" at bounding box center [859, 358] width 35 height 16
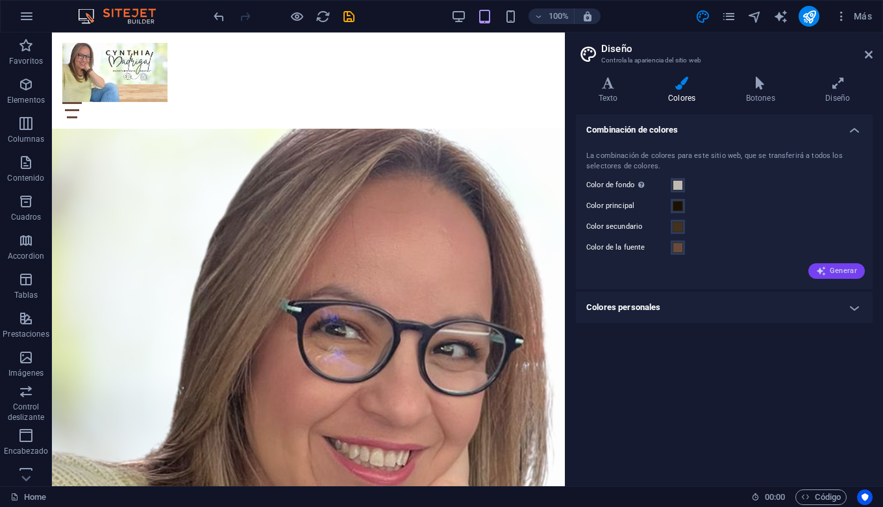
click at [831, 274] on span "Generar" at bounding box center [836, 271] width 41 height 10
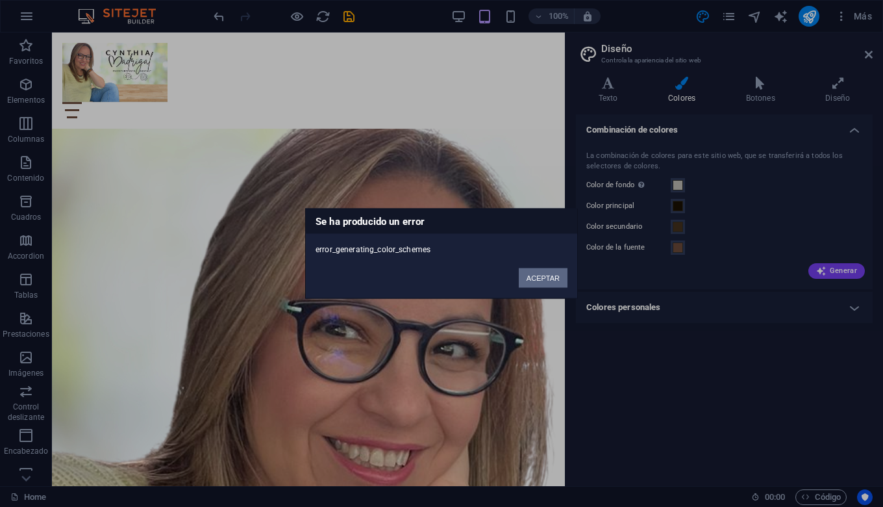
click at [549, 269] on button "ACEPTAR" at bounding box center [543, 277] width 49 height 19
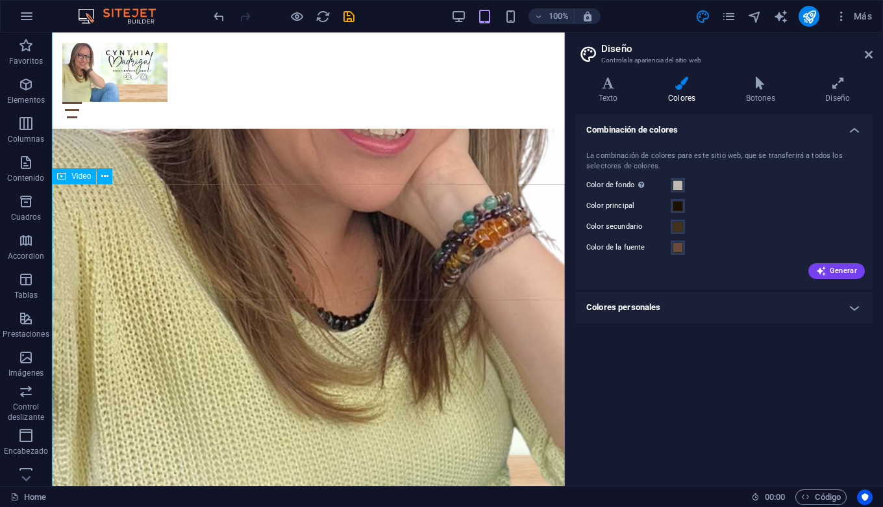
scroll to position [354, 0]
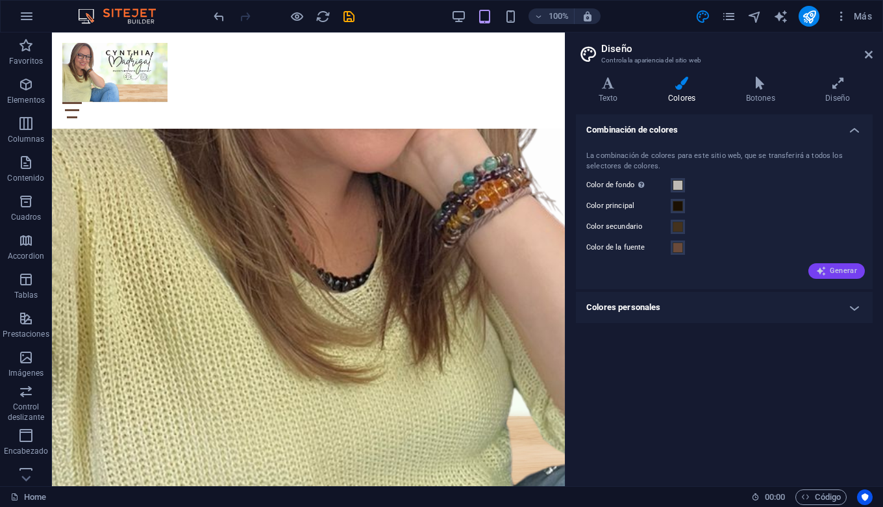
click at [838, 268] on span "Generar" at bounding box center [836, 271] width 41 height 10
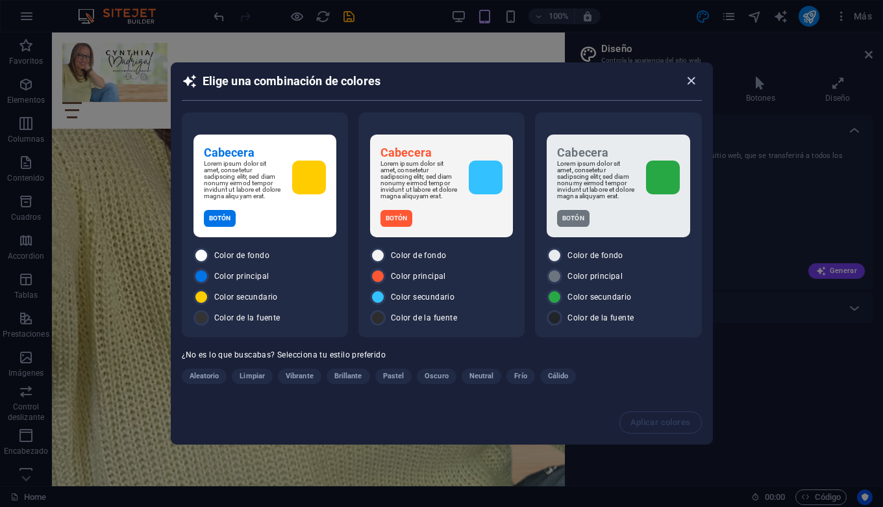
click at [694, 74] on icon "button" at bounding box center [691, 80] width 15 height 15
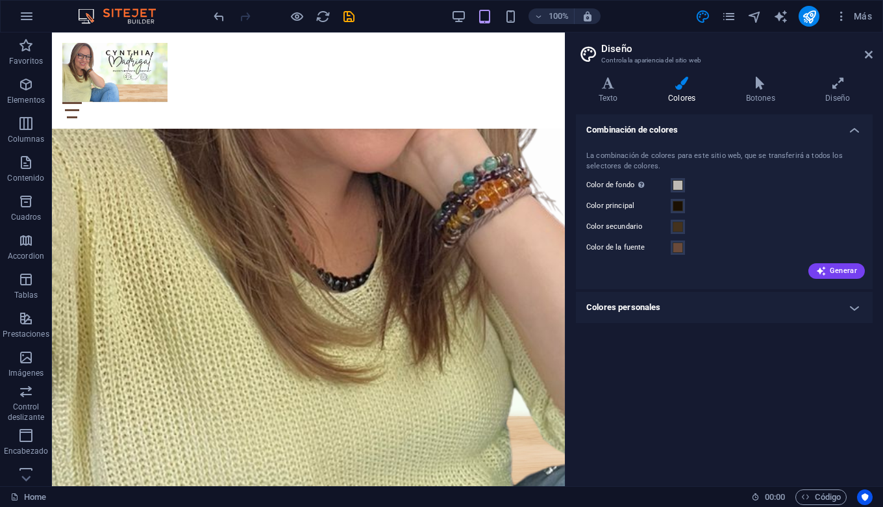
click at [860, 308] on h4 "Colores personales" at bounding box center [724, 307] width 297 height 31
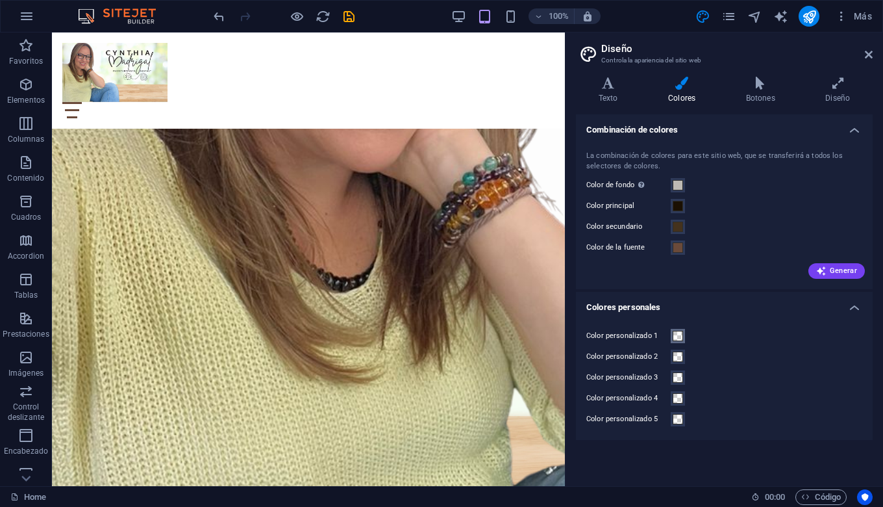
click at [683, 333] on span at bounding box center [678, 336] width 10 height 10
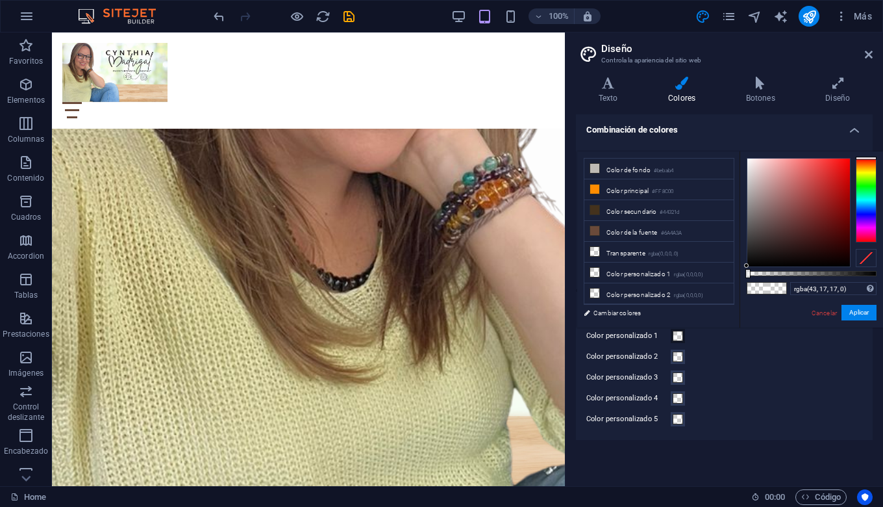
click at [809, 247] on div at bounding box center [799, 212] width 103 height 108
click at [785, 251] on div at bounding box center [799, 212] width 103 height 108
click at [820, 249] on div at bounding box center [799, 212] width 103 height 108
click at [829, 273] on div at bounding box center [812, 273] width 130 height 5
type input "rgba(40, 12, 12, 0.715)"
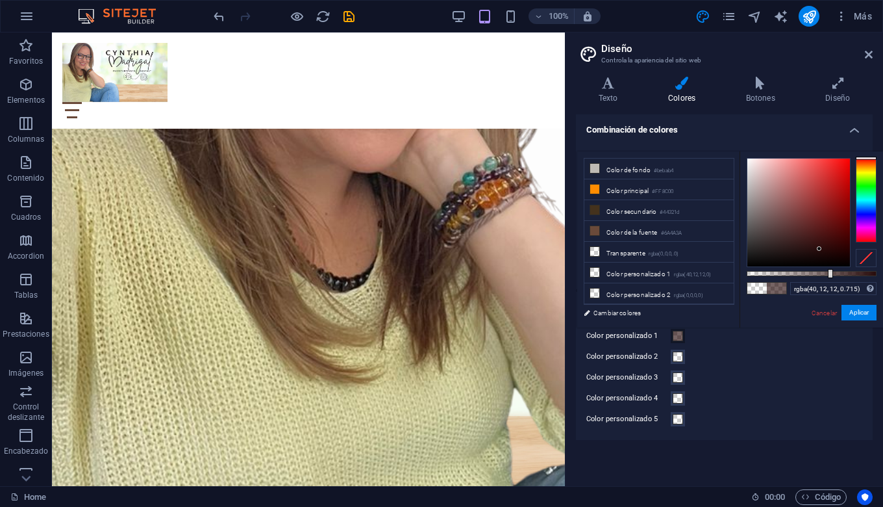
click at [840, 271] on div at bounding box center [812, 273] width 130 height 5
click at [859, 314] on button "Aplicar" at bounding box center [859, 313] width 35 height 16
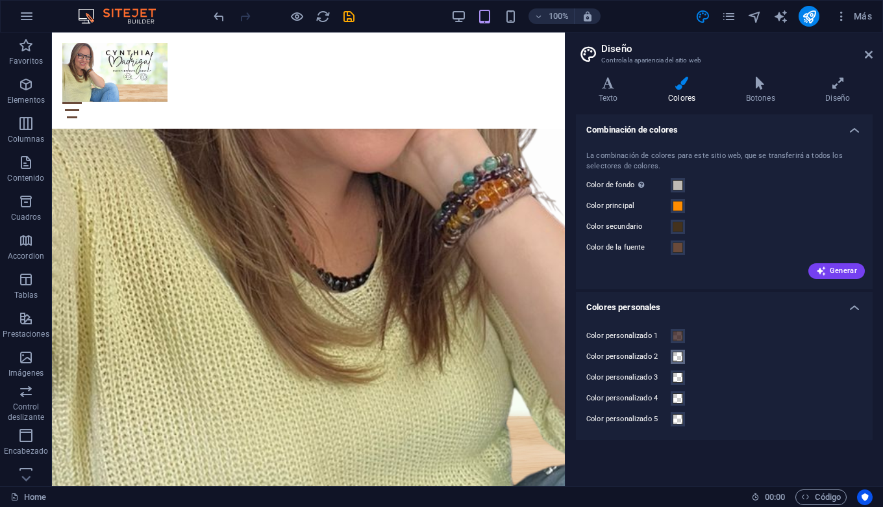
click at [676, 357] on span at bounding box center [678, 356] width 10 height 10
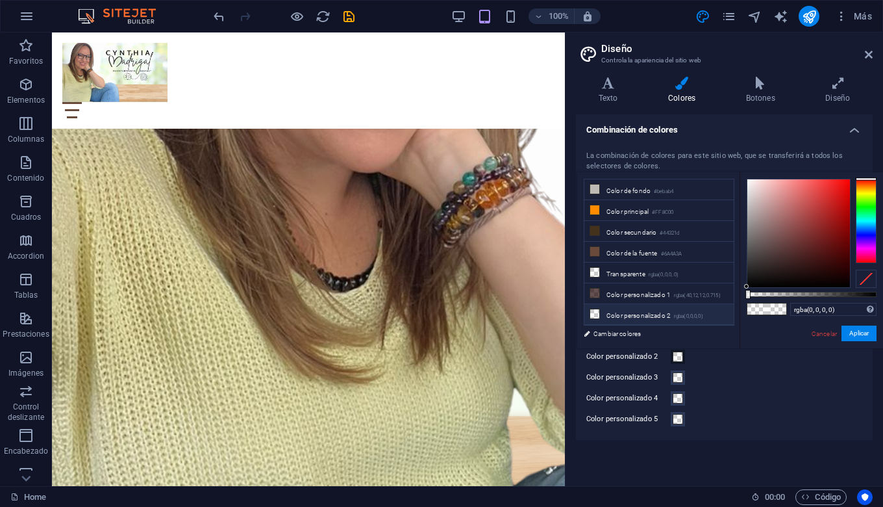
click at [656, 316] on li "Color personalizado 2 rgba(0,0,0,0)" at bounding box center [658, 314] width 149 height 21
click at [753, 271] on div at bounding box center [799, 233] width 103 height 108
drag, startPoint x: 866, startPoint y: 177, endPoint x: 871, endPoint y: 170, distance: 8.8
click at [871, 170] on body "[PERSON_NAME] Y [PERSON_NAME] Home Favoritos Elementos Columnas Contenido [PERS…" at bounding box center [441, 253] width 883 height 507
click at [776, 295] on div at bounding box center [812, 294] width 130 height 5
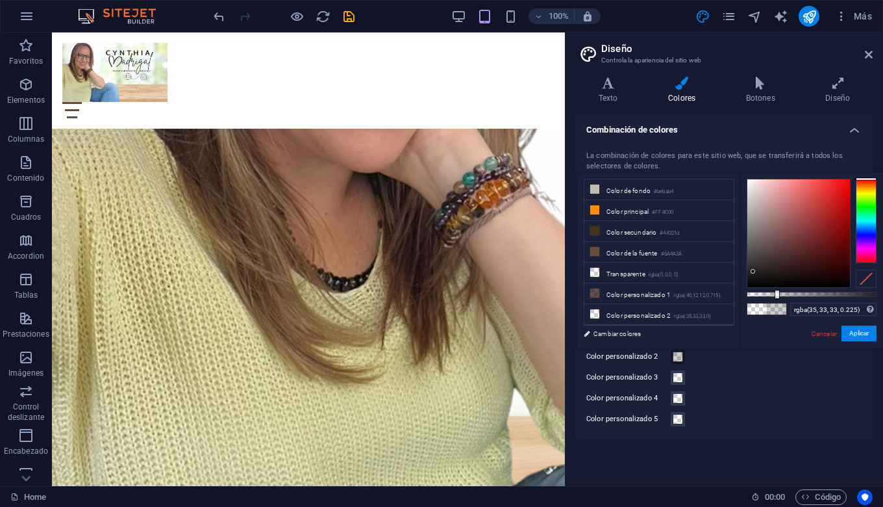
click at [805, 295] on div at bounding box center [812, 294] width 130 height 5
click at [814, 295] on div at bounding box center [812, 294] width 130 height 5
click at [835, 293] on div at bounding box center [812, 294] width 130 height 5
click at [840, 293] on div at bounding box center [812, 294] width 130 height 5
click at [845, 293] on div at bounding box center [812, 294] width 130 height 5
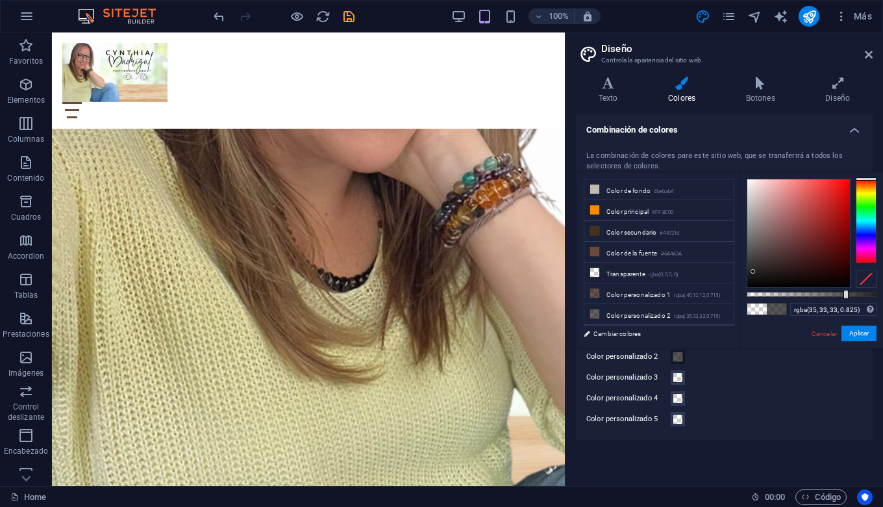
click at [854, 293] on div at bounding box center [812, 294] width 130 height 5
drag, startPoint x: 855, startPoint y: 294, endPoint x: 901, endPoint y: 292, distance: 46.8
click at [883, 292] on html "[PERSON_NAME] Y [PERSON_NAME] Home Favoritos Elementos Columnas Contenido [PERS…" at bounding box center [441, 253] width 883 height 507
drag, startPoint x: 754, startPoint y: 271, endPoint x: 768, endPoint y: 273, distance: 14.4
click at [768, 273] on div at bounding box center [767, 273] width 5 height 5
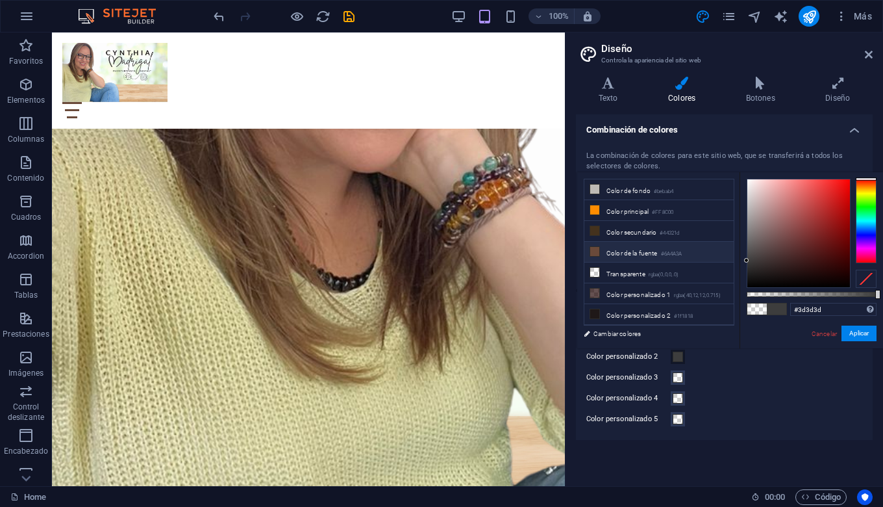
type input "#3c3c3c"
drag, startPoint x: 768, startPoint y: 273, endPoint x: 730, endPoint y: 261, distance: 40.3
click at [730, 261] on div "less Color de fondo #bebab4 Color principal #FF8C00 Color secundario #44321d Co…" at bounding box center [730, 260] width 306 height 176
click at [862, 333] on button "Aplicar" at bounding box center [859, 333] width 35 height 16
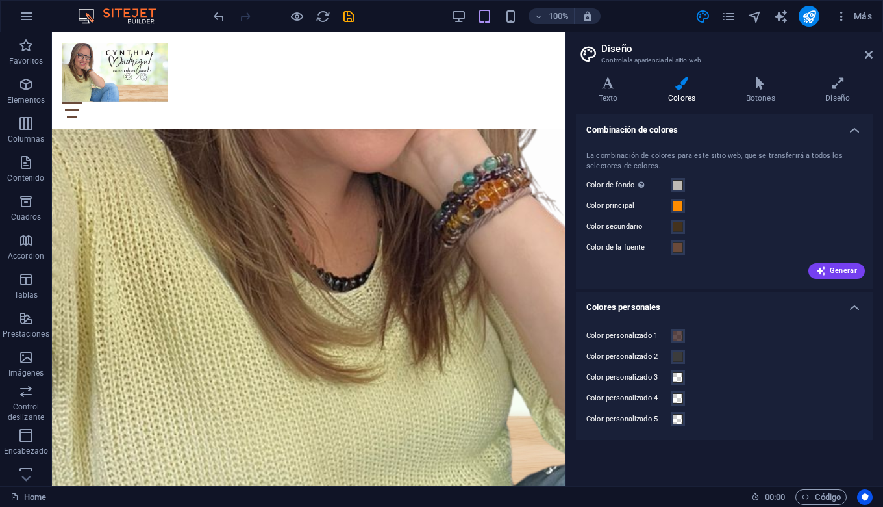
click at [805, 373] on div "Color personalizado 3" at bounding box center [724, 378] width 276 height 16
click at [764, 94] on h4 "Botones" at bounding box center [763, 90] width 80 height 27
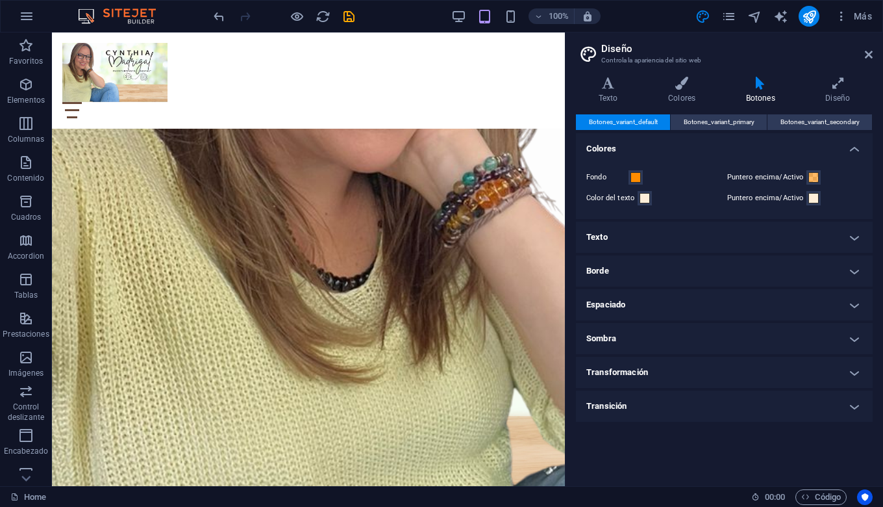
click at [855, 238] on h4 "Texto" at bounding box center [724, 236] width 297 height 31
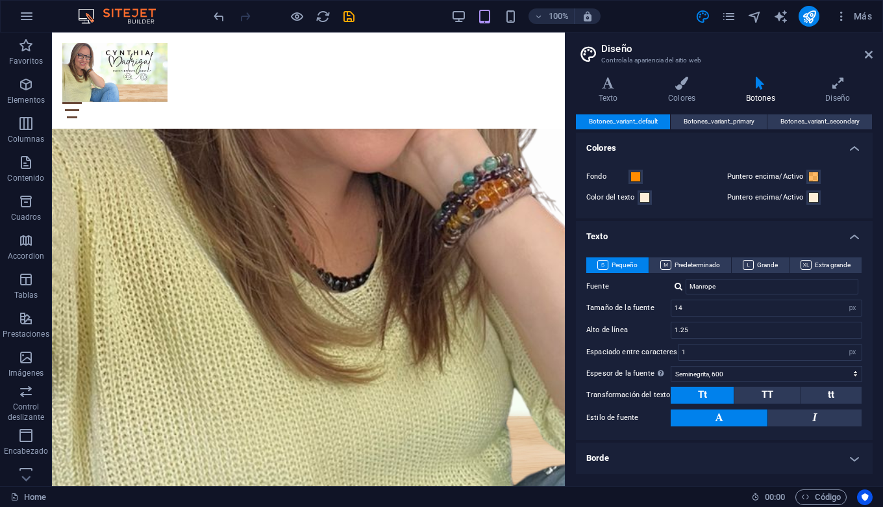
scroll to position [0, 0]
click at [870, 58] on icon at bounding box center [869, 54] width 8 height 10
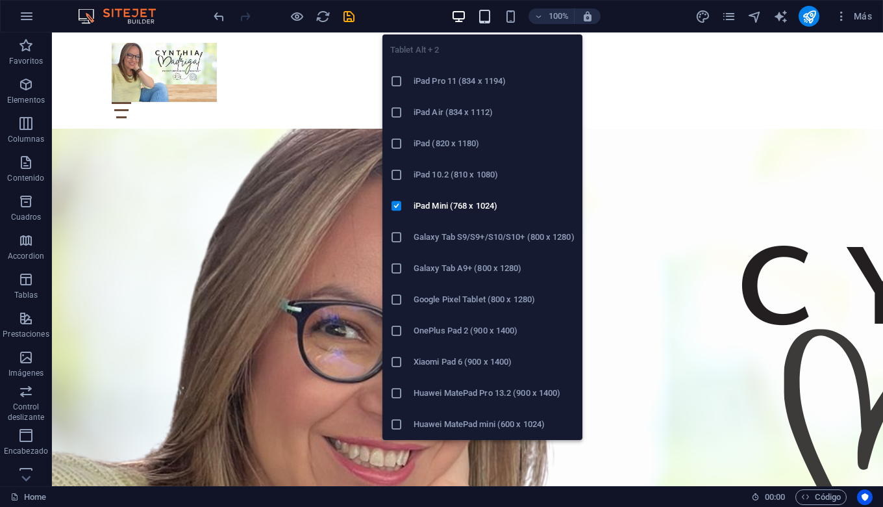
click at [483, 14] on icon "button" at bounding box center [484, 16] width 15 height 15
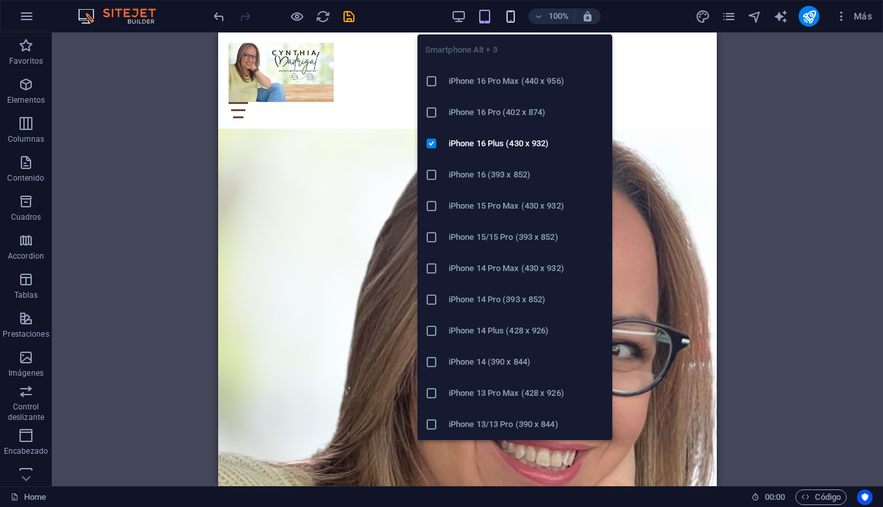
click at [512, 17] on icon "button" at bounding box center [510, 16] width 15 height 15
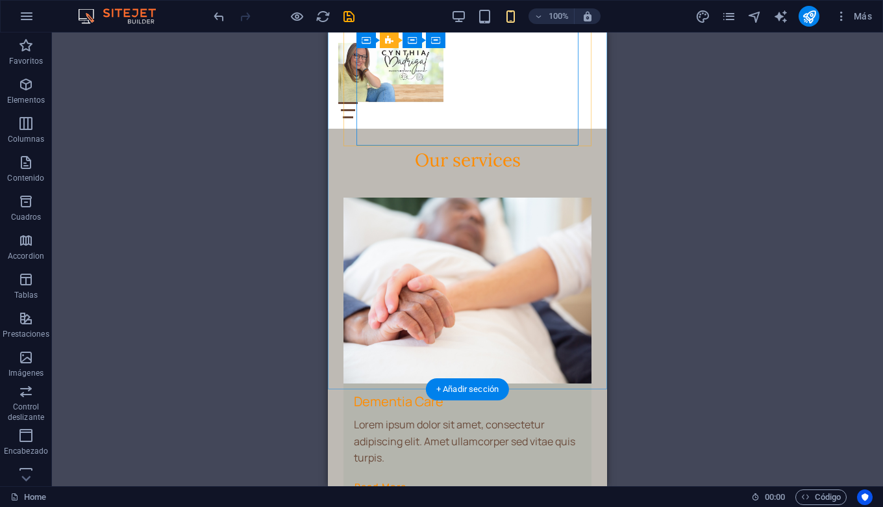
scroll to position [1820, 0]
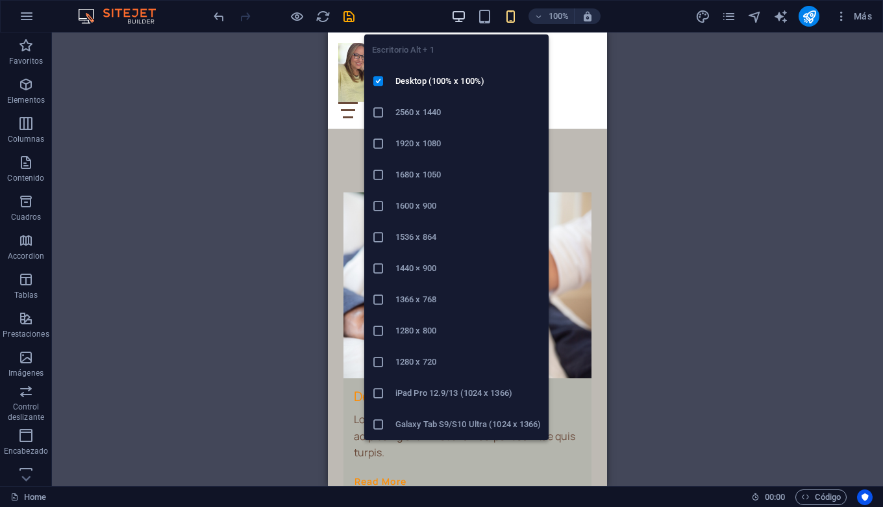
click at [461, 16] on icon "button" at bounding box center [458, 16] width 15 height 15
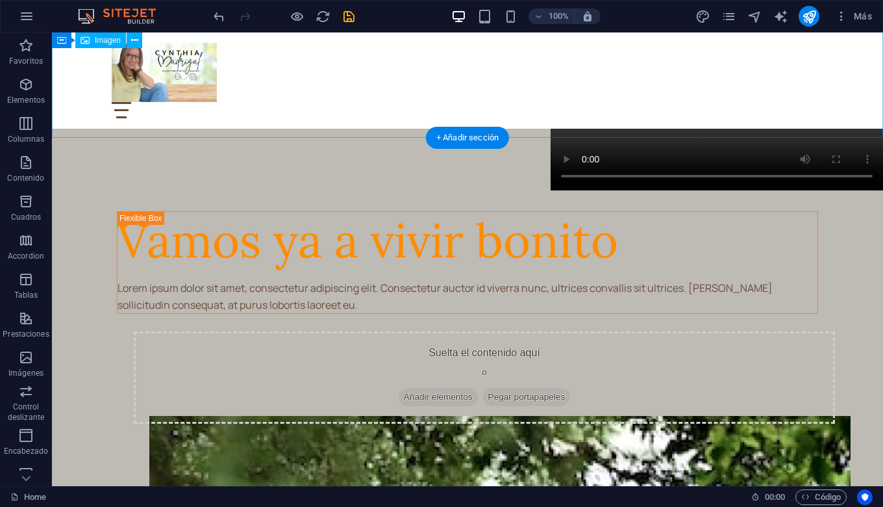
scroll to position [1198, 0]
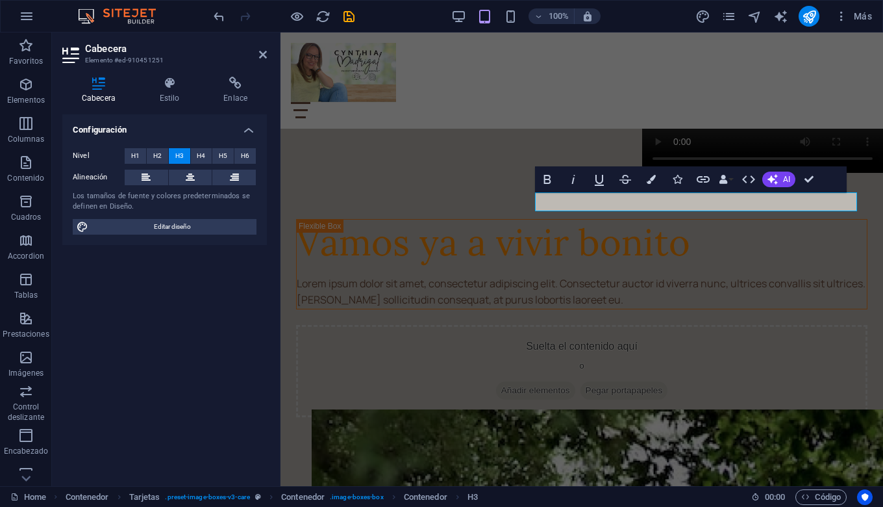
scroll to position [1085, 0]
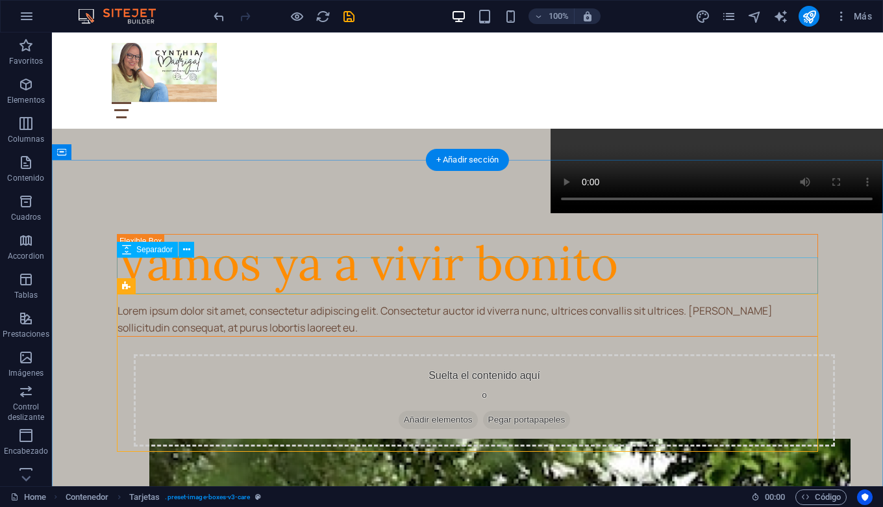
scroll to position [1168, 0]
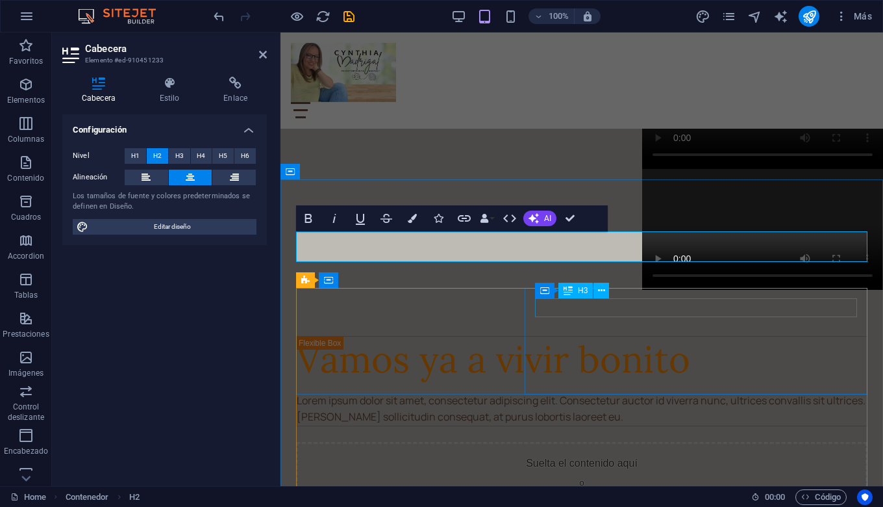
scroll to position [991, 0]
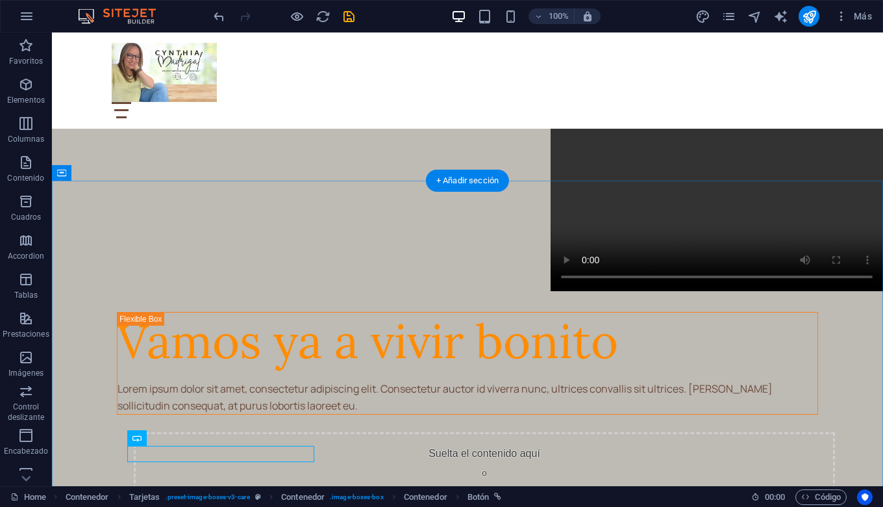
scroll to position [1147, 0]
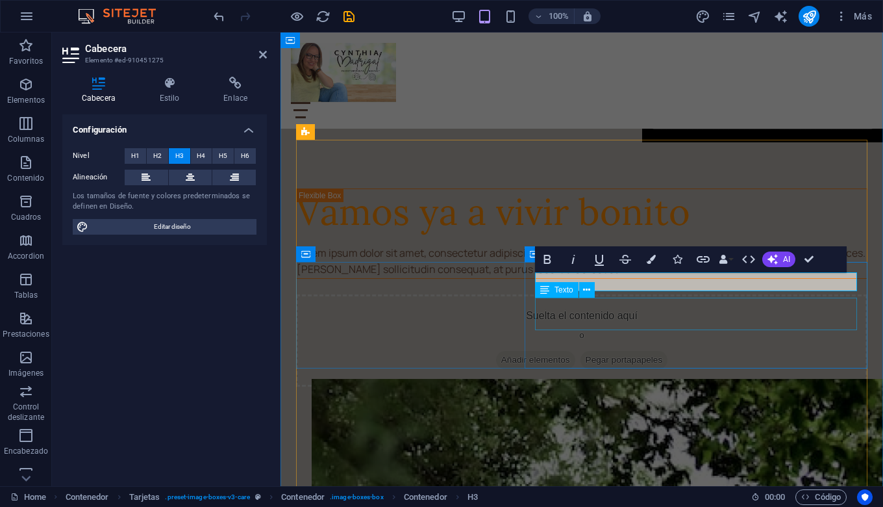
click at [602, 289] on div "Texto" at bounding box center [569, 290] width 68 height 16
click at [597, 282] on div "Texto" at bounding box center [569, 290] width 68 height 16
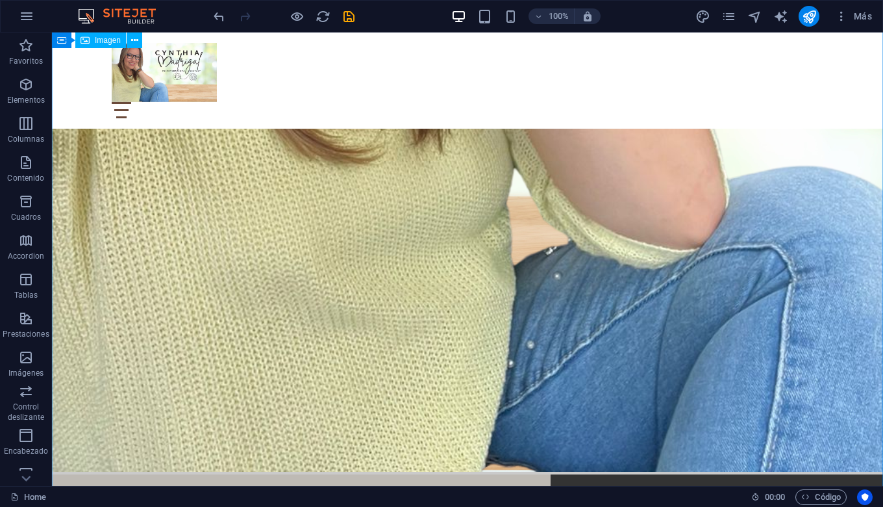
scroll to position [709, 0]
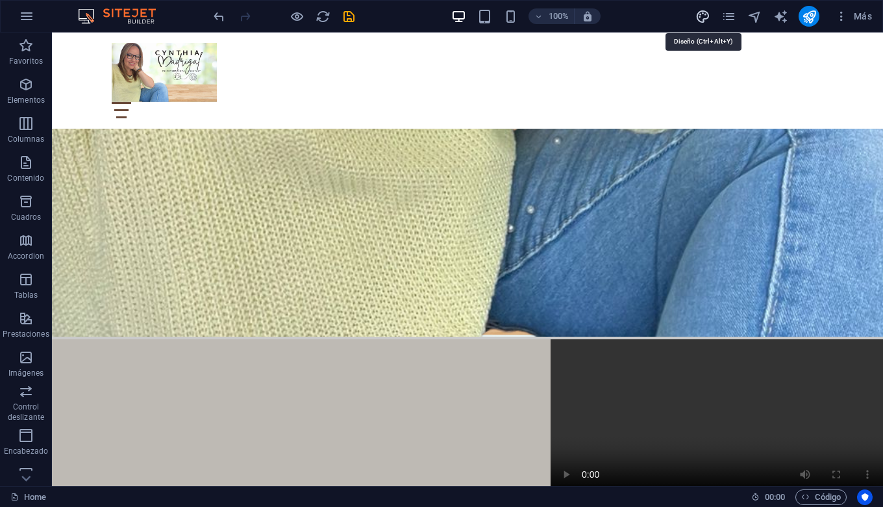
click at [703, 12] on icon "design" at bounding box center [703, 16] width 15 height 15
select select "px"
select select "600"
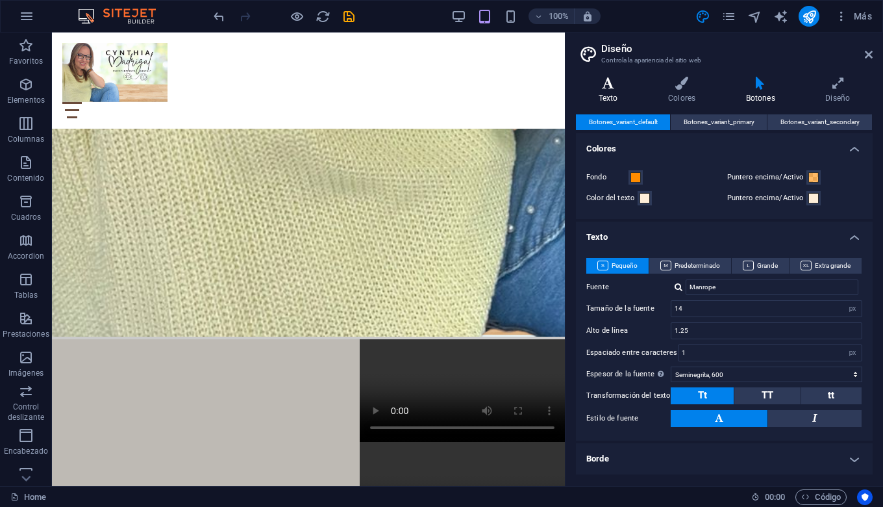
click at [608, 86] on icon at bounding box center [608, 83] width 64 height 13
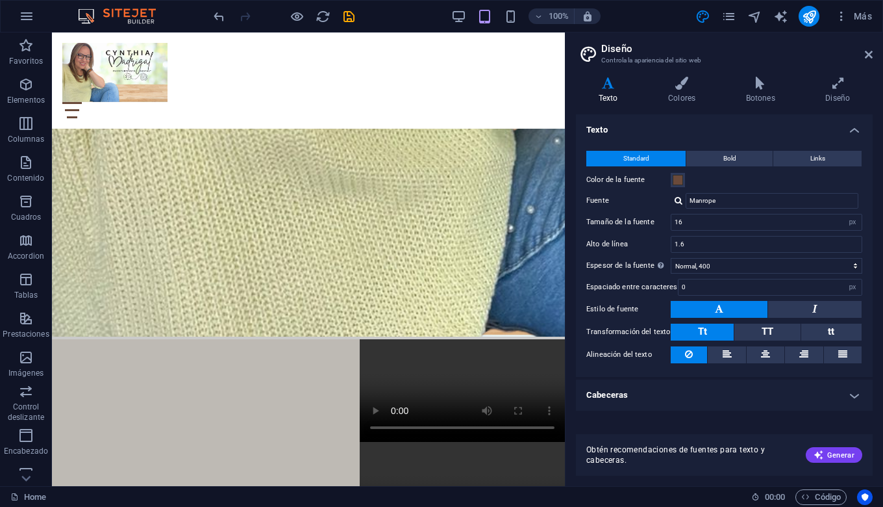
click at [692, 183] on div "Color de la fuente" at bounding box center [724, 180] width 276 height 16
click at [736, 162] on span "Bold" at bounding box center [729, 159] width 13 height 16
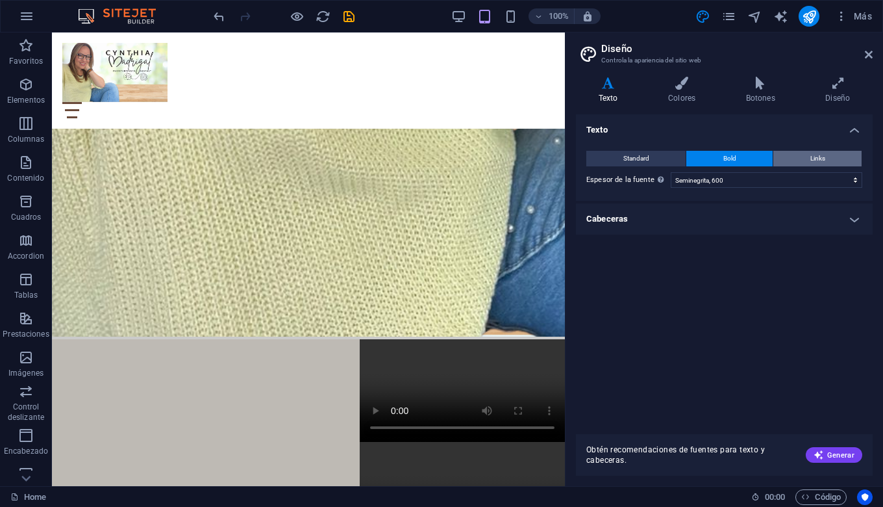
click at [811, 156] on span "Links" at bounding box center [818, 159] width 15 height 16
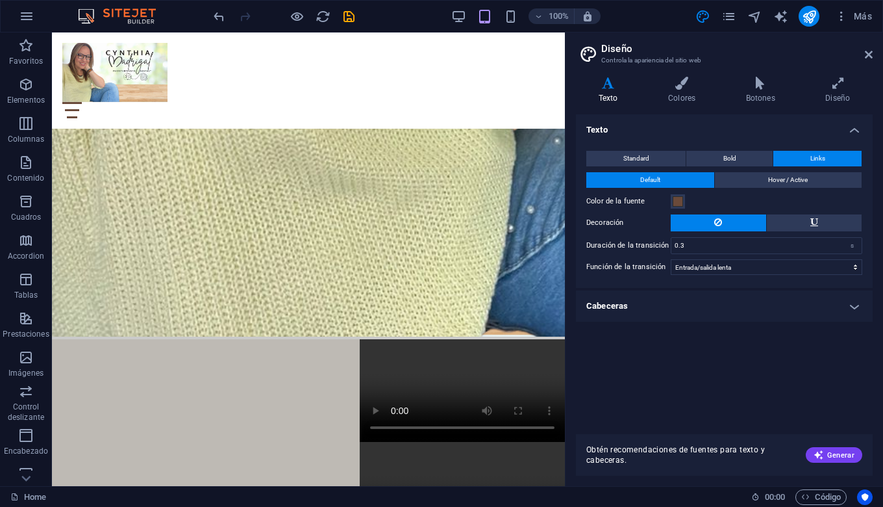
click at [855, 308] on h4 "Cabeceras" at bounding box center [724, 305] width 297 height 31
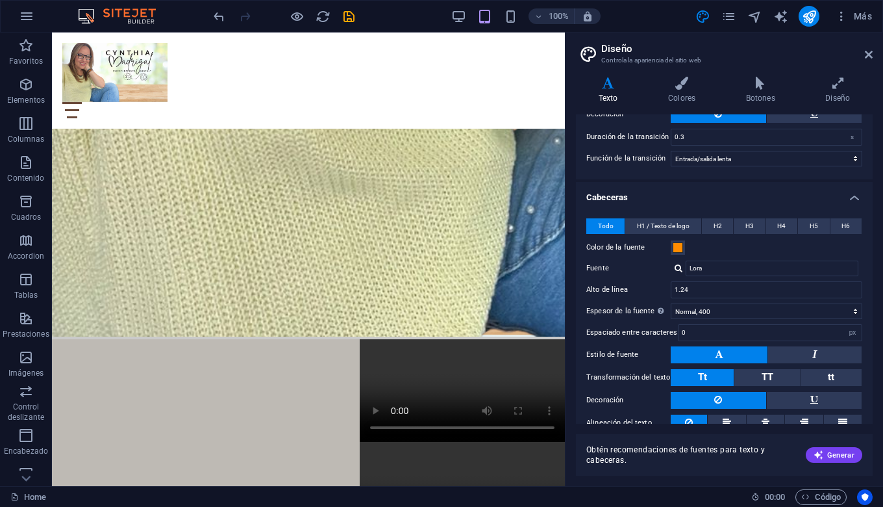
scroll to position [114, 0]
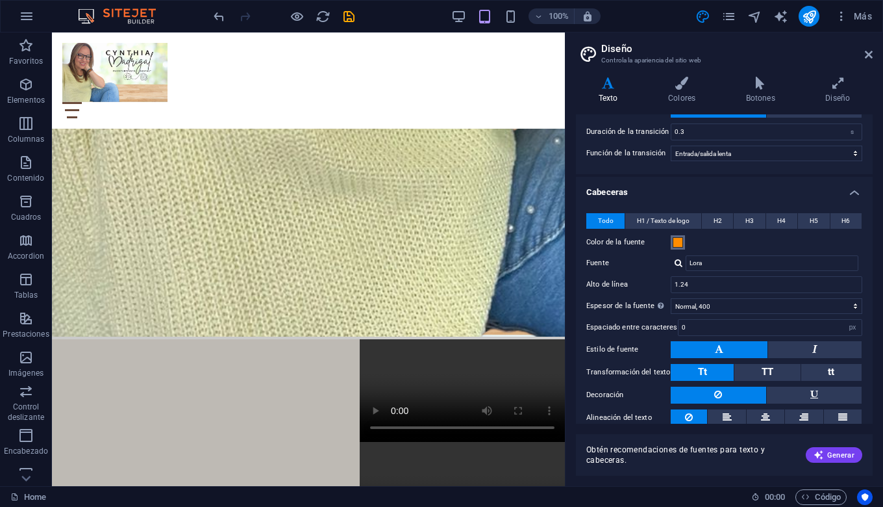
click at [680, 244] on span at bounding box center [678, 242] width 10 height 10
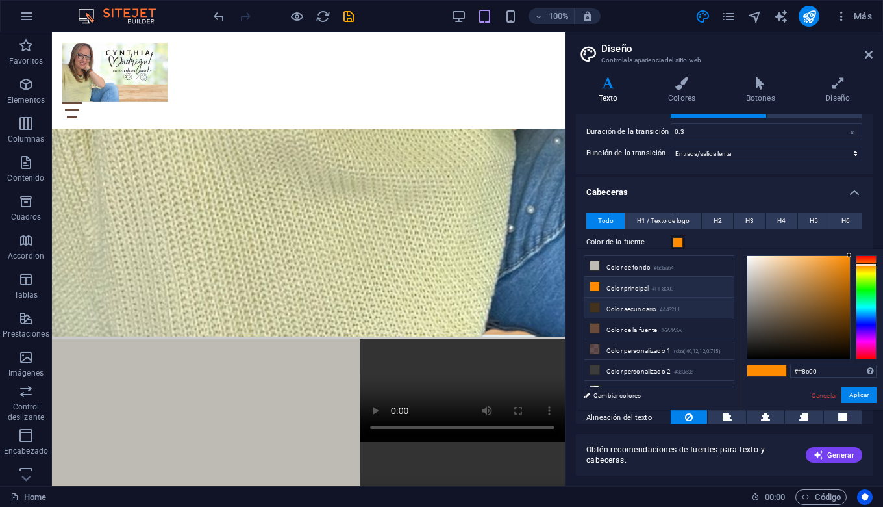
click at [597, 313] on li "Color secundario #44321d" at bounding box center [658, 307] width 149 height 21
type input "#44321d"
click at [859, 394] on button "Aplicar" at bounding box center [859, 395] width 35 height 16
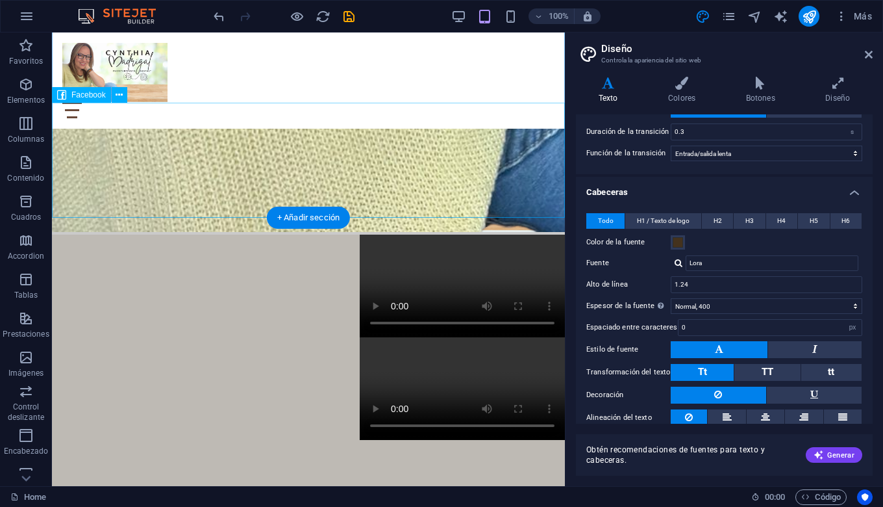
scroll to position [887, 0]
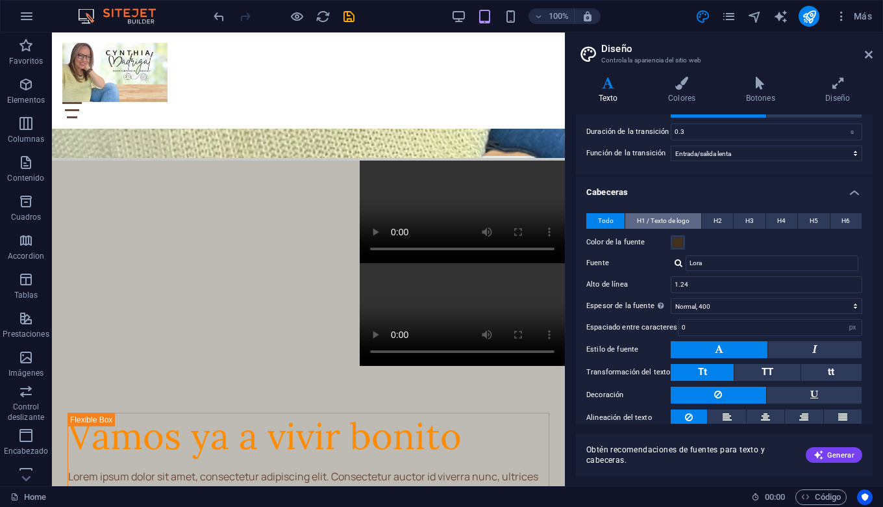
click at [684, 221] on span "H1 / Texto de logo" at bounding box center [663, 221] width 53 height 16
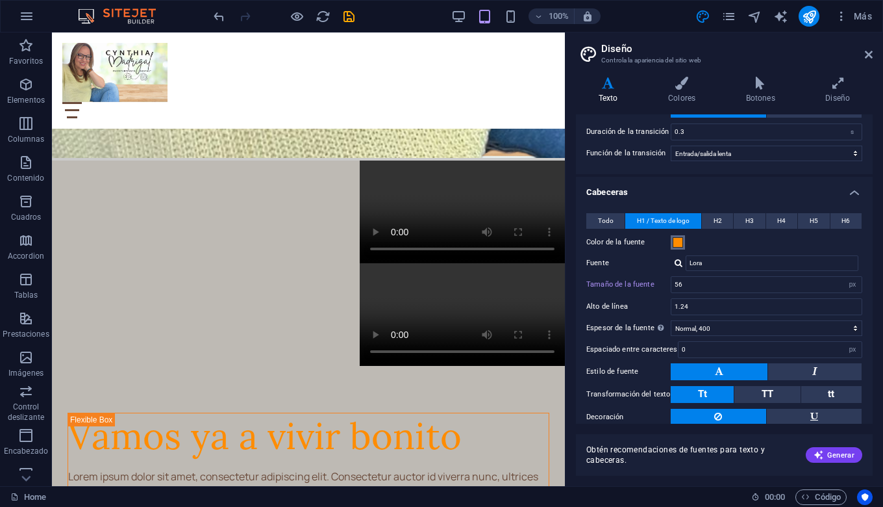
click at [681, 242] on span at bounding box center [678, 242] width 10 height 10
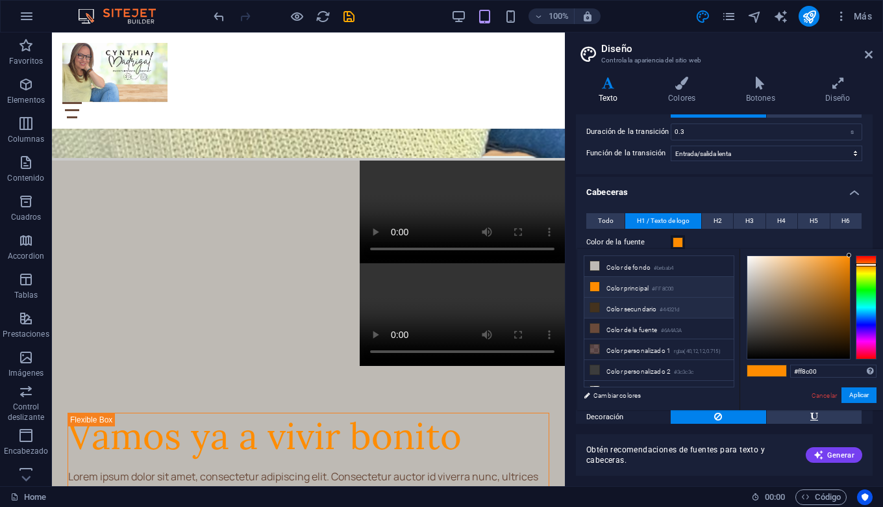
click at [609, 305] on li "Color secundario #44321d" at bounding box center [658, 307] width 149 height 21
type input "#44321d"
click at [610, 308] on li "Color secundario #44321d" at bounding box center [658, 307] width 149 height 21
click at [866, 394] on button "Aplicar" at bounding box center [859, 395] width 35 height 16
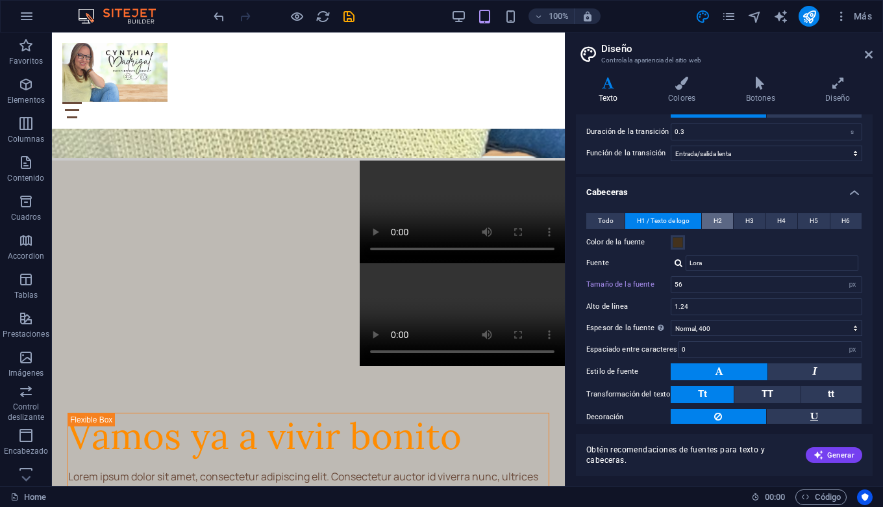
click at [718, 220] on span "H2" at bounding box center [718, 221] width 8 height 16
click at [741, 221] on button "H3" at bounding box center [749, 221] width 31 height 16
click at [777, 220] on span "H4" at bounding box center [781, 221] width 8 height 16
click at [810, 221] on span "H5" at bounding box center [814, 221] width 8 height 16
click at [834, 220] on button "H6" at bounding box center [846, 221] width 31 height 16
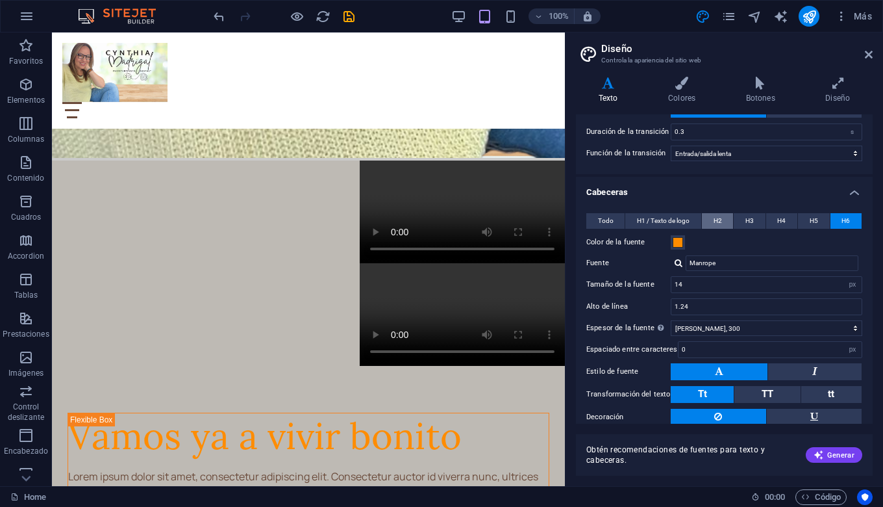
click at [718, 218] on span "H2" at bounding box center [718, 221] width 8 height 16
click at [679, 242] on span at bounding box center [678, 242] width 10 height 10
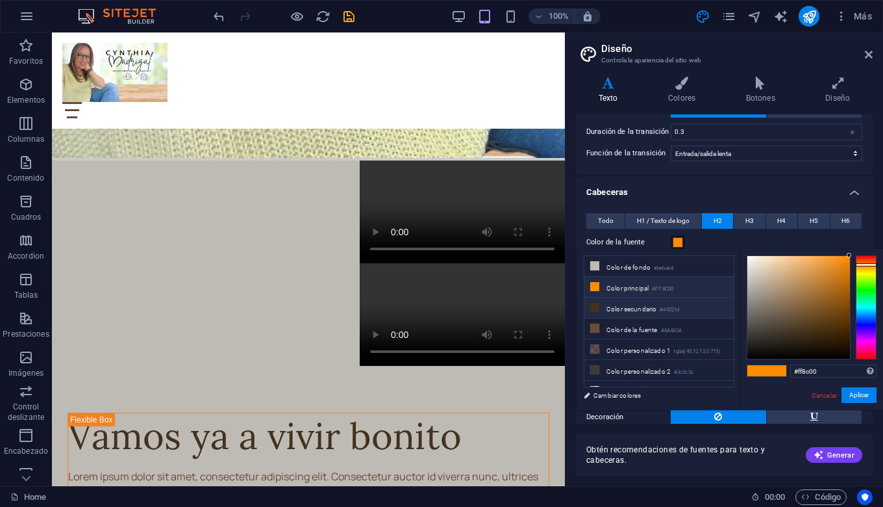
click at [622, 311] on li "Color secundario #44321d" at bounding box center [658, 307] width 149 height 21
type input "#44321d"
click at [859, 393] on button "Aplicar" at bounding box center [859, 395] width 35 height 16
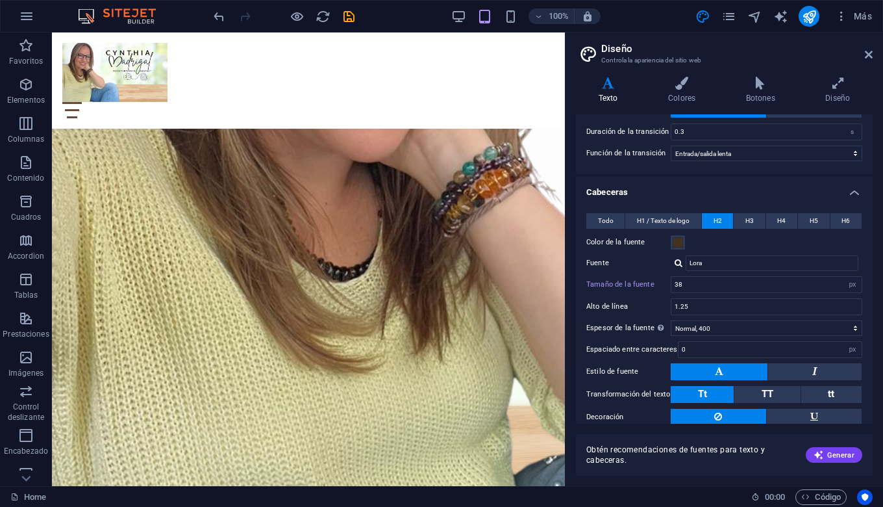
scroll to position [421, 0]
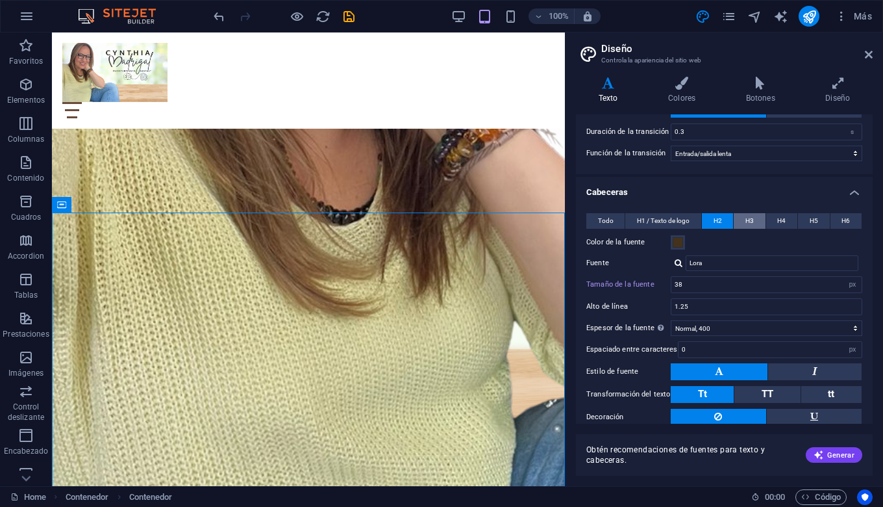
click at [746, 225] on span "H3" at bounding box center [750, 221] width 8 height 16
click at [680, 241] on span at bounding box center [678, 242] width 10 height 10
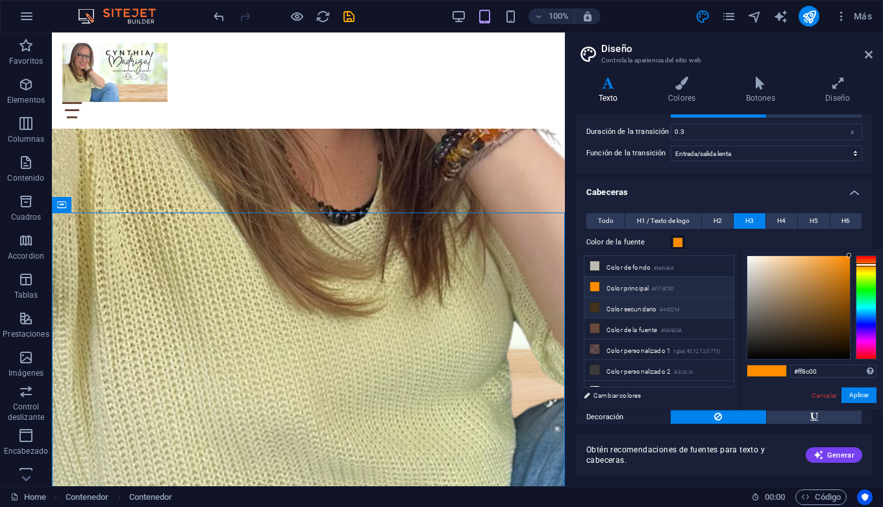
click at [631, 308] on li "Color secundario #44321d" at bounding box center [658, 307] width 149 height 21
type input "#44321d"
click at [865, 394] on button "Aplicar" at bounding box center [859, 395] width 35 height 16
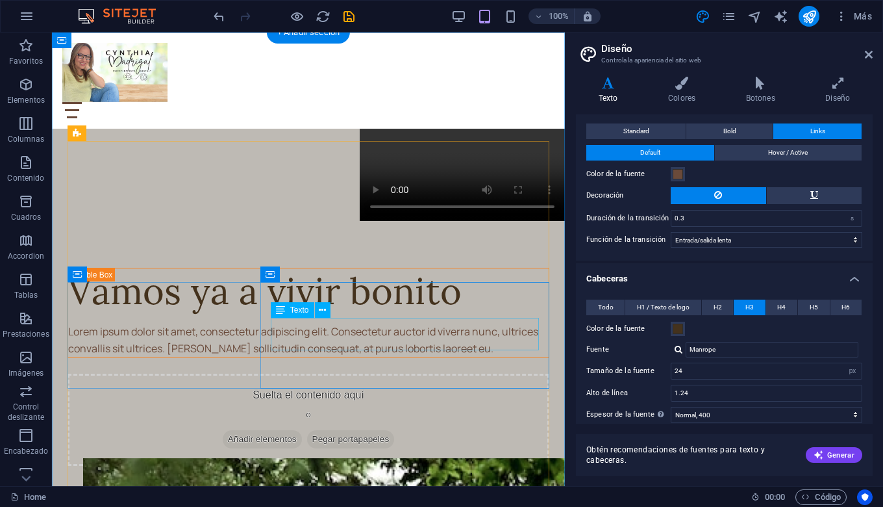
scroll to position [1005, 0]
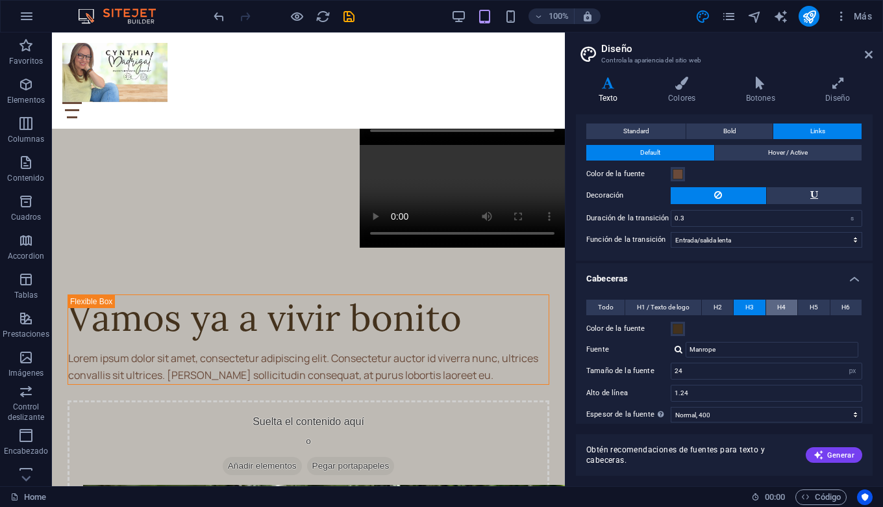
click at [781, 307] on span "H4" at bounding box center [781, 307] width 8 height 16
click at [677, 330] on span at bounding box center [678, 328] width 10 height 10
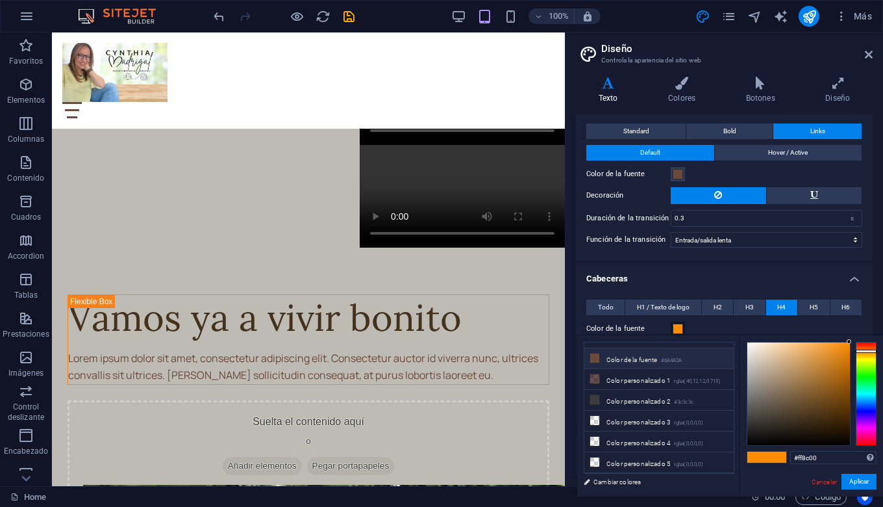
scroll to position [57, 0]
click at [636, 425] on li "Color personalizado 3 rgba(0,0,0,0)" at bounding box center [658, 420] width 149 height 21
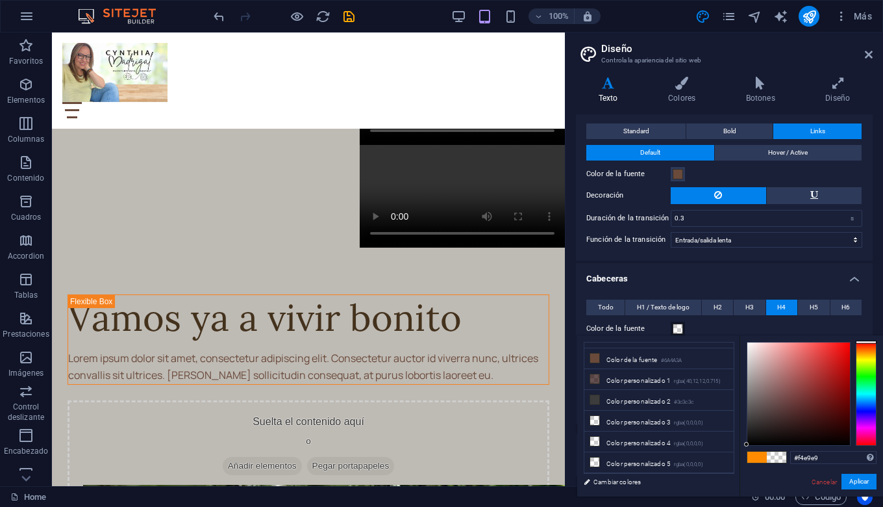
click at [751, 346] on div at bounding box center [799, 393] width 103 height 103
type input "#ffffff"
drag, startPoint x: 752, startPoint y: 346, endPoint x: 735, endPoint y: 341, distance: 18.1
click at [735, 341] on div "less Color de fondo #bebab4 Color principal #FF8C00 Color secundario #44321d Co…" at bounding box center [730, 415] width 306 height 161
click at [866, 483] on button "Aplicar" at bounding box center [859, 481] width 35 height 16
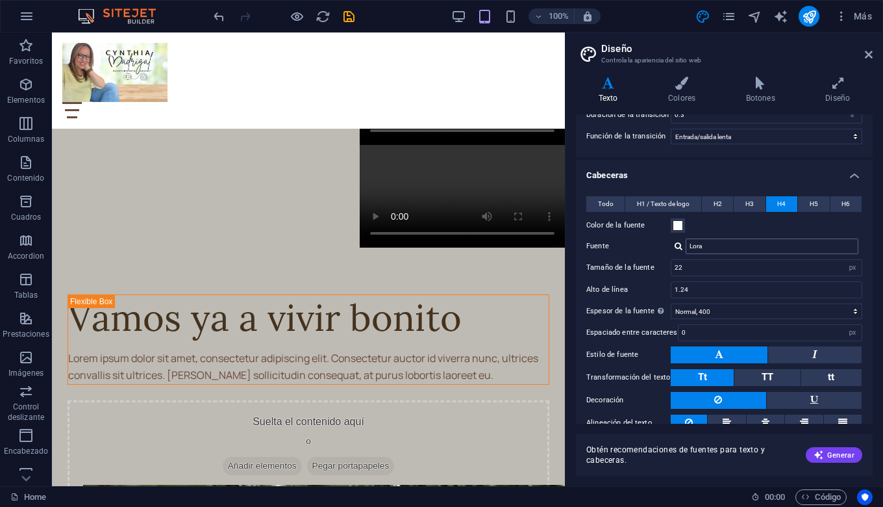
scroll to position [133, 0]
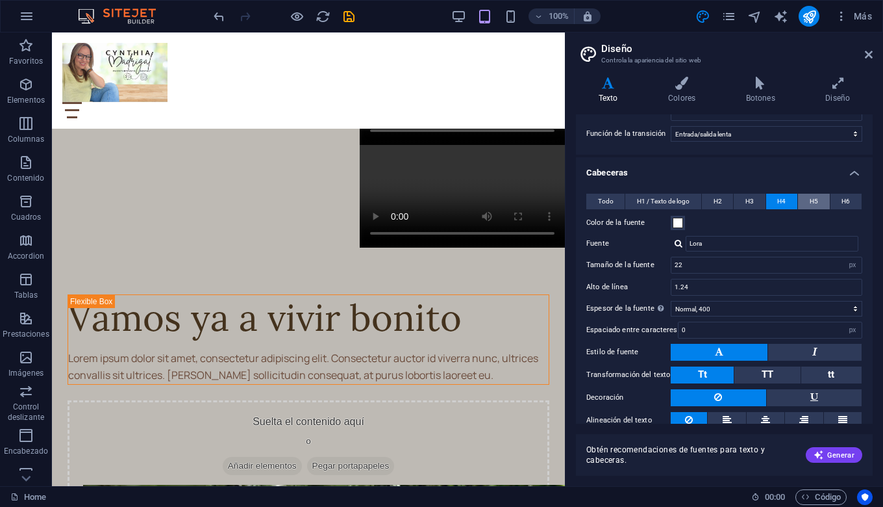
click at [812, 200] on span "H5" at bounding box center [814, 202] width 8 height 16
click at [783, 202] on span "H4" at bounding box center [781, 202] width 8 height 16
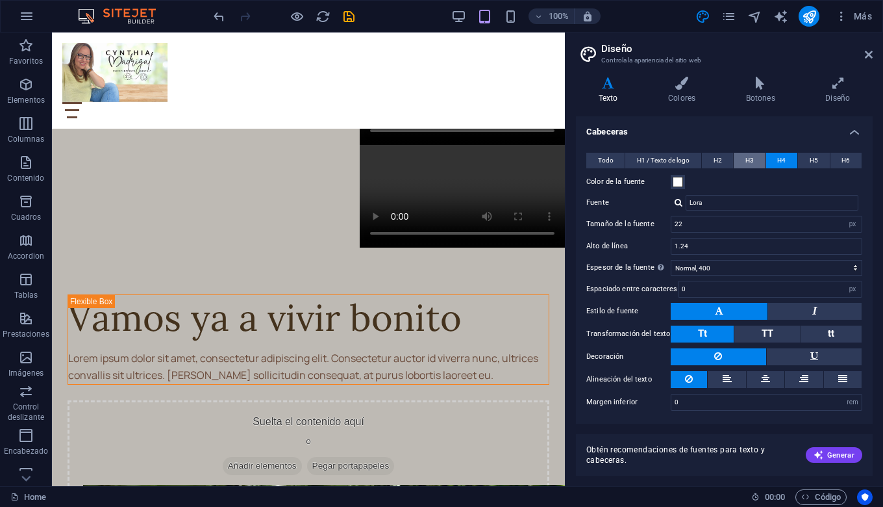
scroll to position [173, 0]
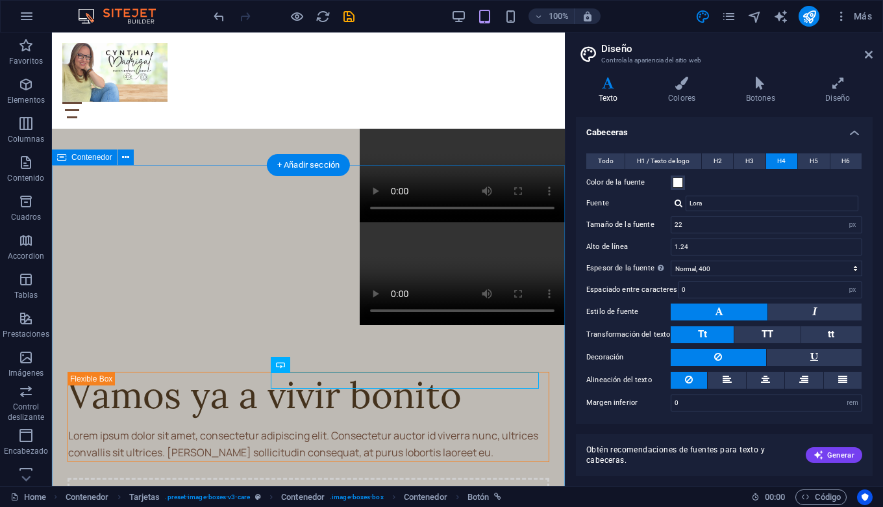
scroll to position [929, 0]
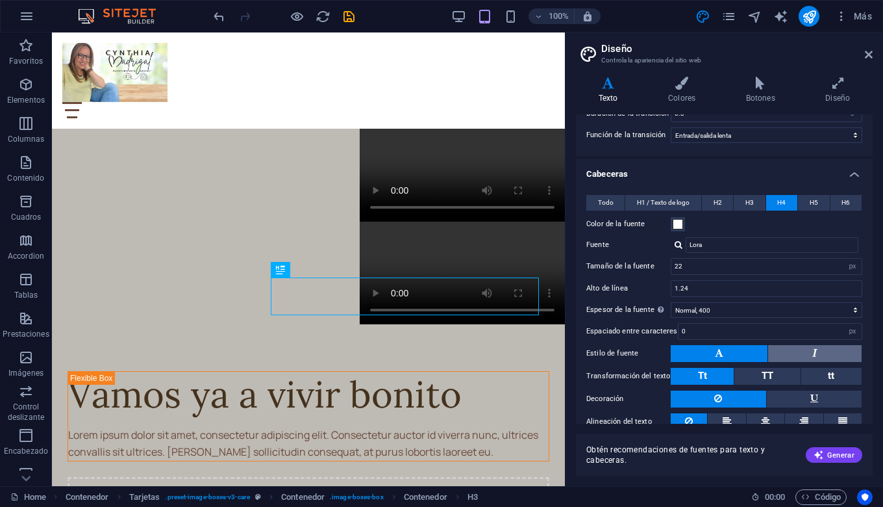
scroll to position [84, 0]
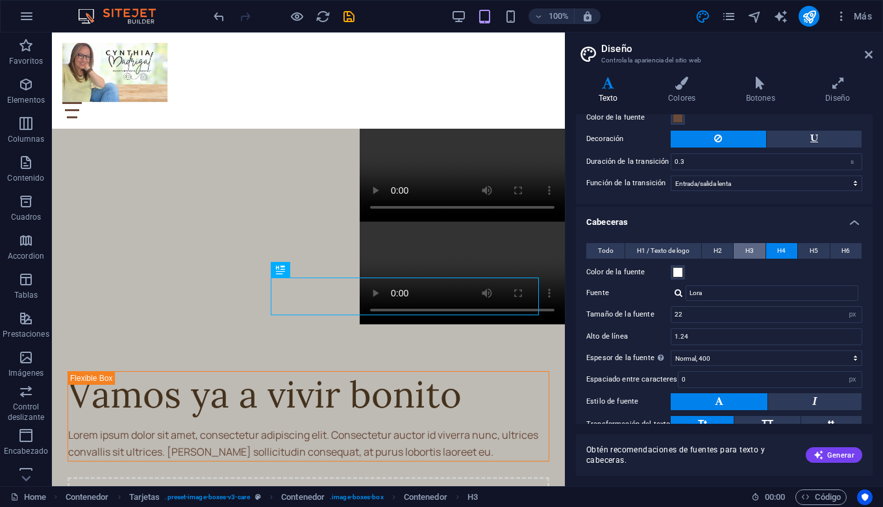
click at [746, 249] on span "H3" at bounding box center [750, 251] width 8 height 16
click at [678, 271] on span at bounding box center [678, 272] width 10 height 10
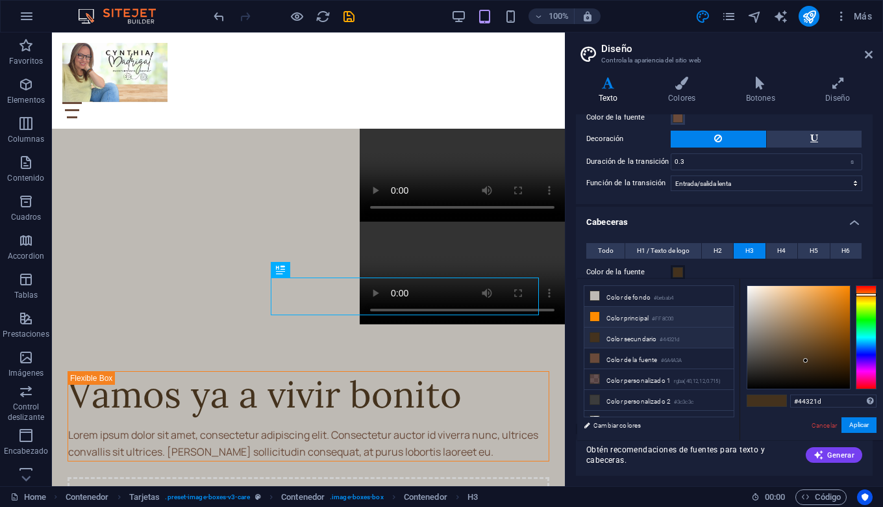
click at [629, 316] on li "Color principal #FF8C00" at bounding box center [658, 317] width 149 height 21
click at [861, 424] on button "Aplicar" at bounding box center [859, 425] width 35 height 16
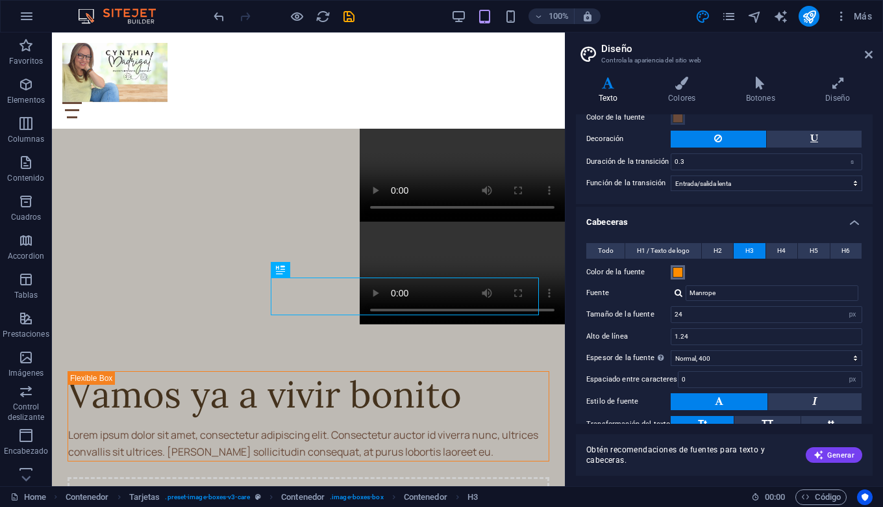
click at [677, 277] on button "Color de la fuente" at bounding box center [678, 272] width 14 height 14
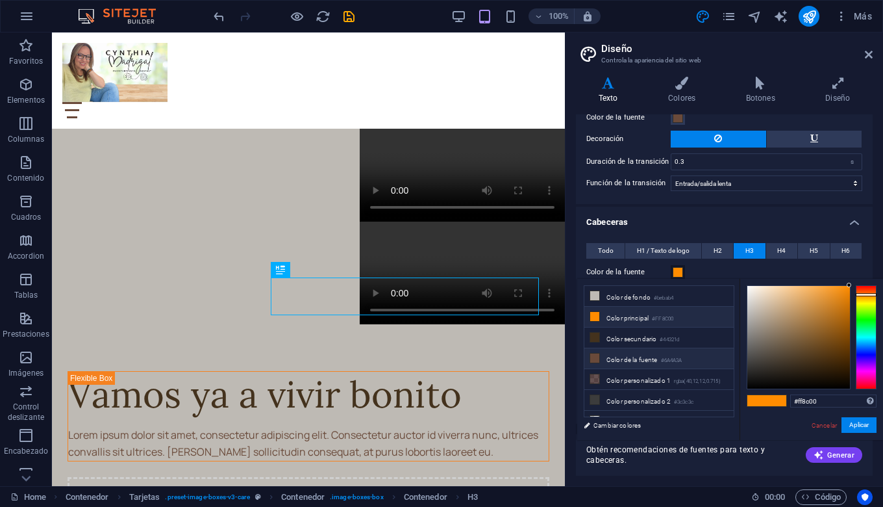
scroll to position [57, 0]
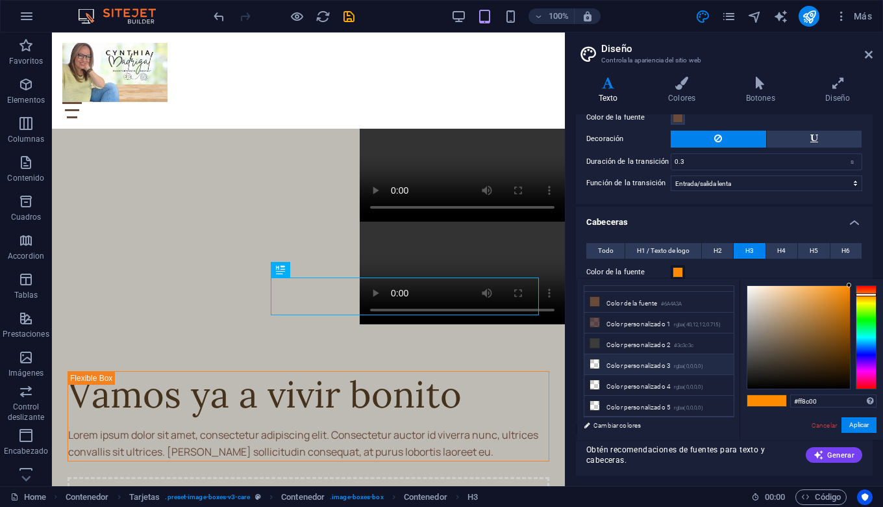
click at [633, 368] on li "Color personalizado 3 rgba(0,0,0,0)" at bounding box center [658, 364] width 149 height 21
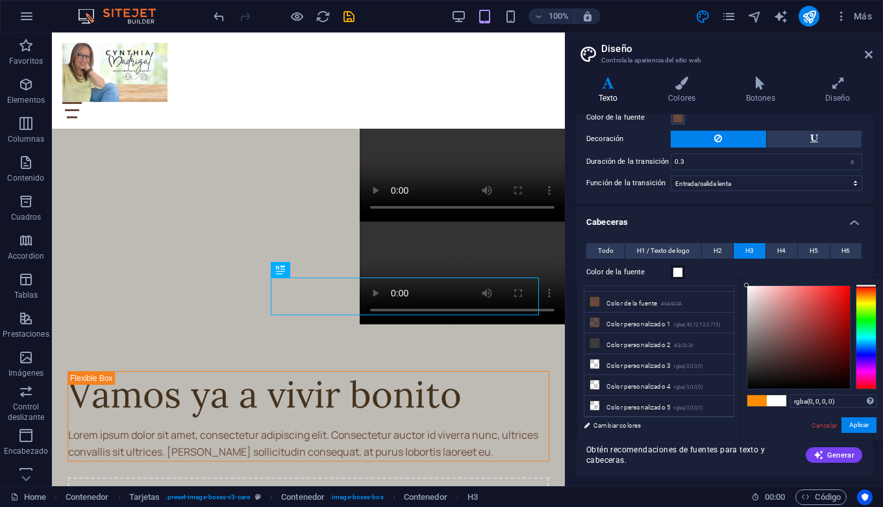
drag, startPoint x: 748, startPoint y: 386, endPoint x: 747, endPoint y: 270, distance: 116.3
click at [747, 270] on body "[PERSON_NAME] Y [PERSON_NAME] Home Favoritos Elementos Columnas Contenido [PERS…" at bounding box center [441, 253] width 883 height 507
click at [635, 369] on li "Color personalizado 3 rgba(0,0,0,0)" at bounding box center [658, 364] width 149 height 21
click at [861, 427] on button "Aplicar" at bounding box center [859, 425] width 35 height 16
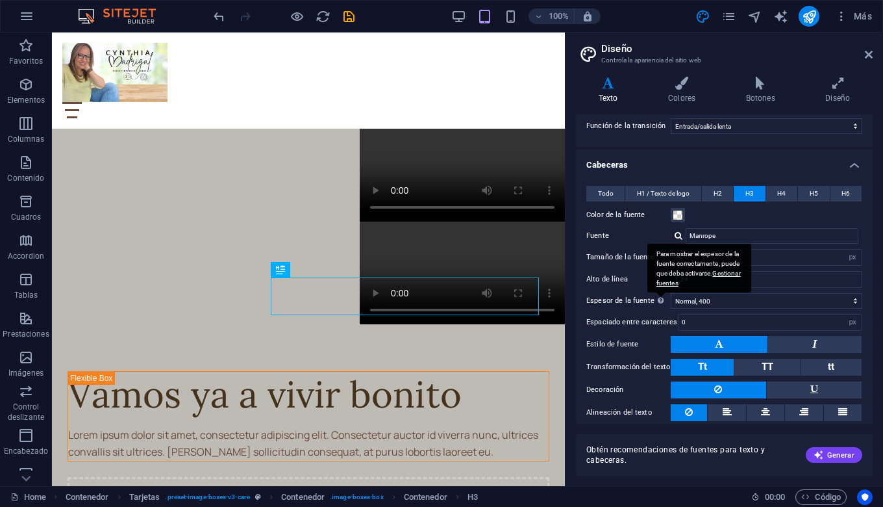
scroll to position [143, 0]
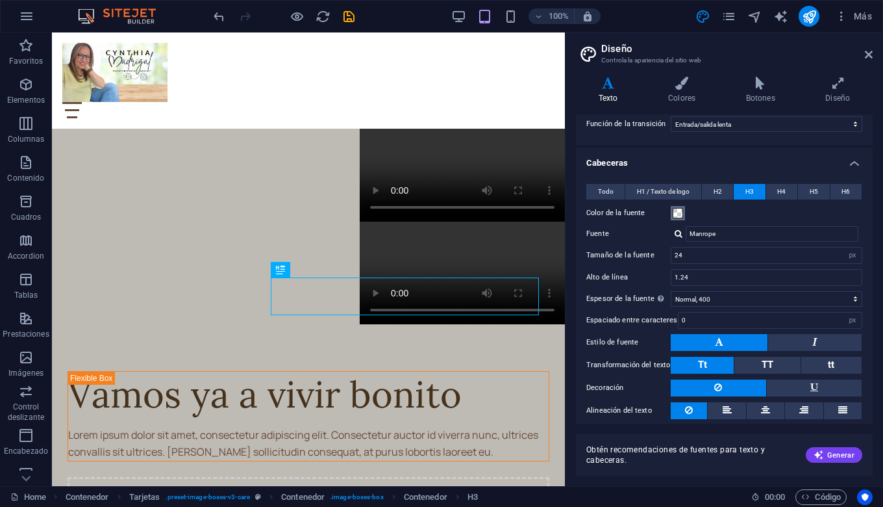
click at [677, 216] on span at bounding box center [678, 213] width 10 height 10
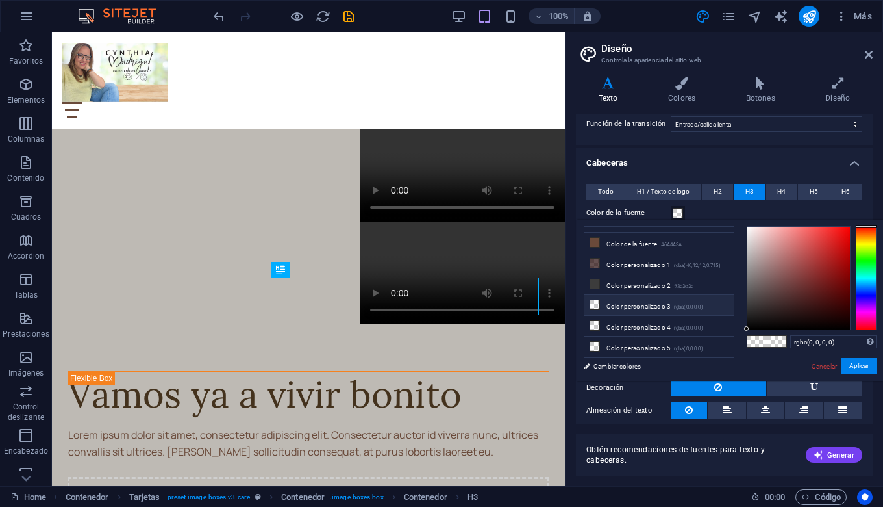
click at [632, 305] on li "Color personalizado 3 rgba(0,0,0,0)" at bounding box center [658, 305] width 149 height 21
type input "#ffffff"
drag, startPoint x: 748, startPoint y: 329, endPoint x: 727, endPoint y: 217, distance: 113.5
click at [727, 217] on body "[PERSON_NAME] Y [PERSON_NAME] Home Favoritos Elementos Columnas Contenido [PERS…" at bounding box center [441, 253] width 883 height 507
click at [852, 365] on button "Aplicar" at bounding box center [859, 366] width 35 height 16
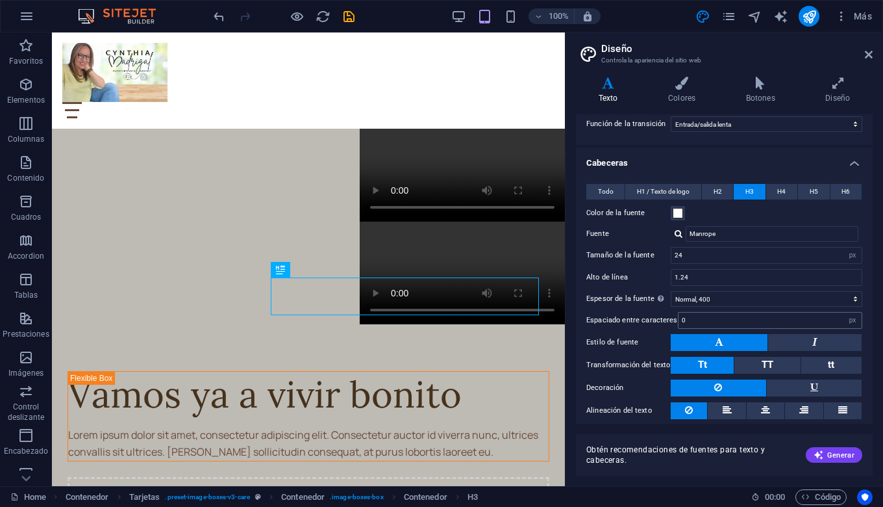
scroll to position [122, 0]
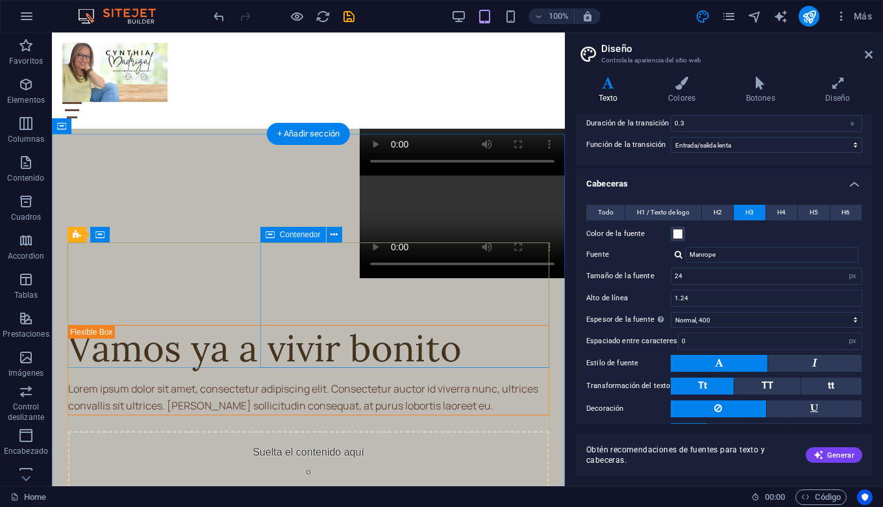
scroll to position [1011, 0]
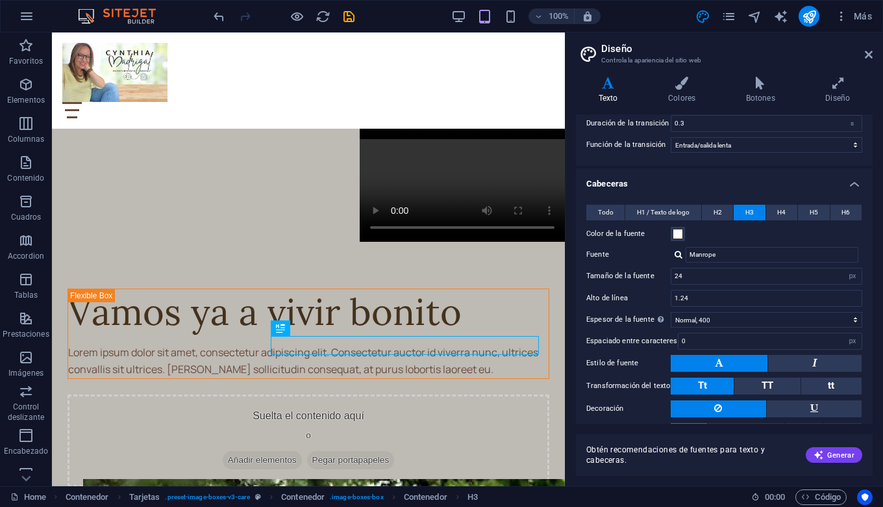
click at [746, 212] on span "H3" at bounding box center [750, 213] width 8 height 16
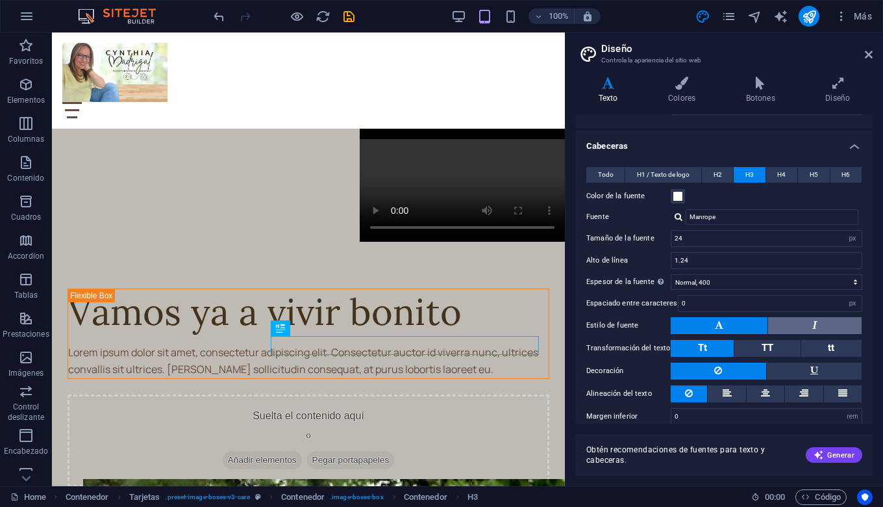
scroll to position [173, 0]
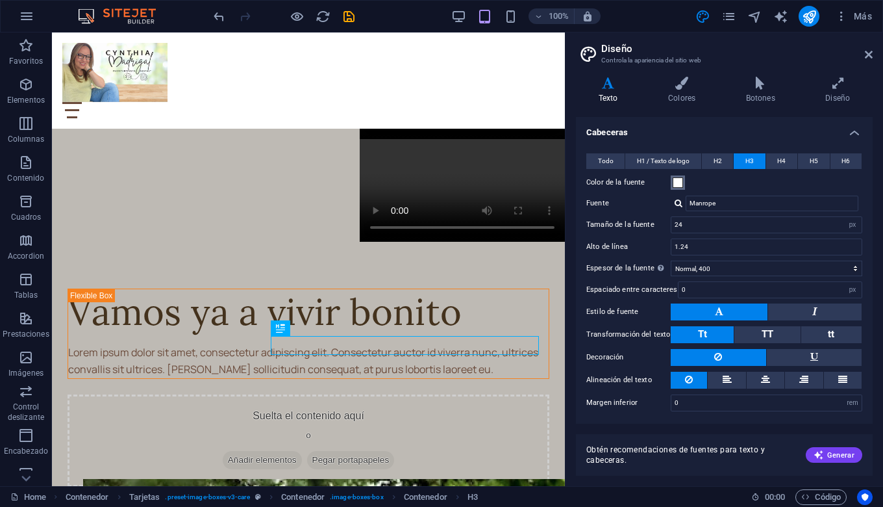
click at [681, 180] on span at bounding box center [678, 182] width 10 height 10
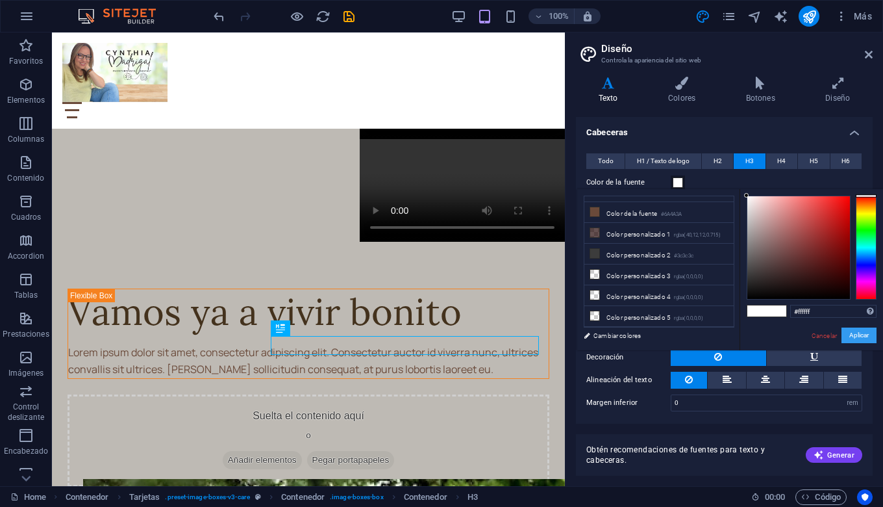
click at [863, 342] on button "Aplicar" at bounding box center [859, 335] width 35 height 16
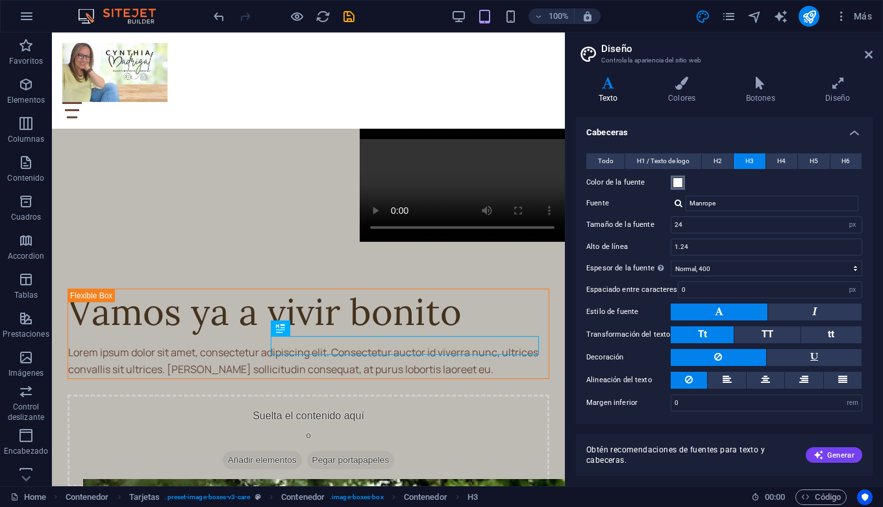
click at [677, 187] on button "Color de la fuente" at bounding box center [678, 182] width 14 height 14
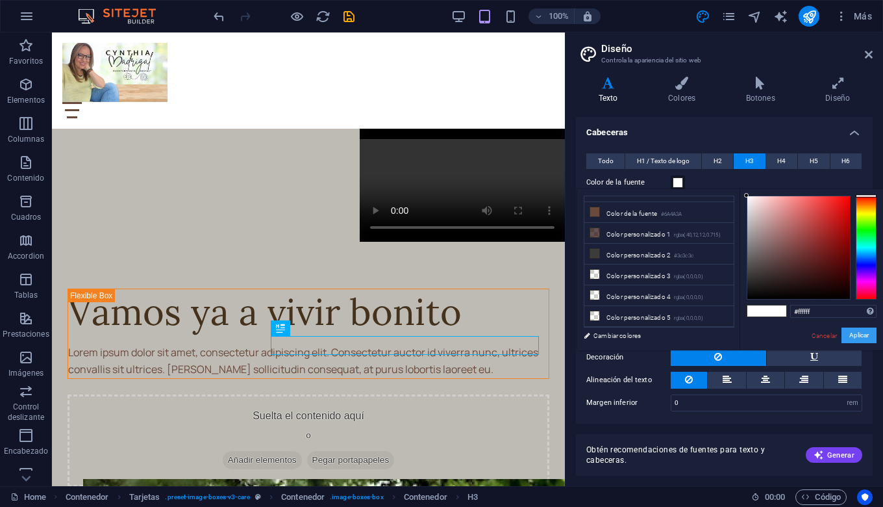
click at [856, 331] on button "Aplicar" at bounding box center [859, 335] width 35 height 16
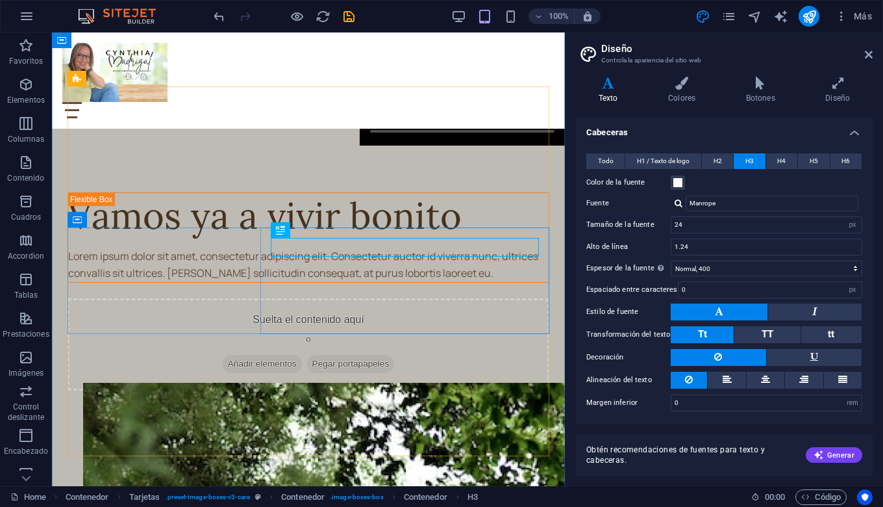
scroll to position [1118, 0]
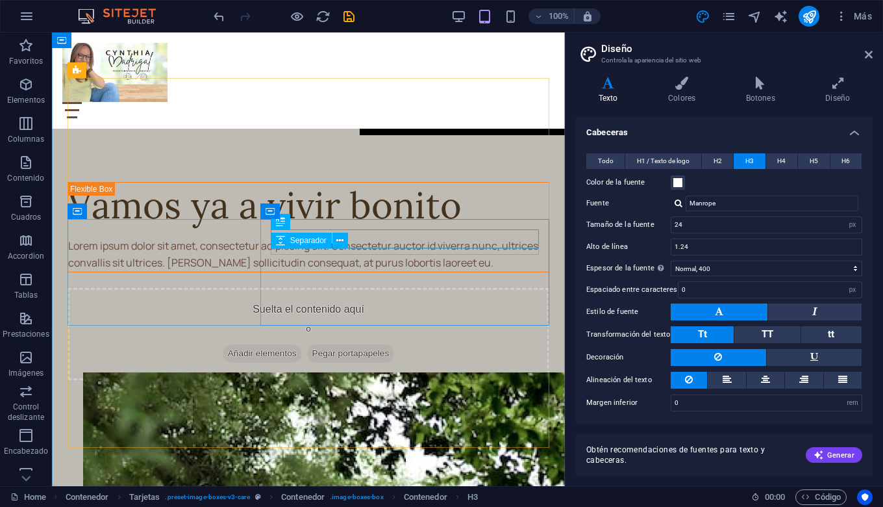
click at [331, 241] on div "Separador" at bounding box center [301, 241] width 61 height 16
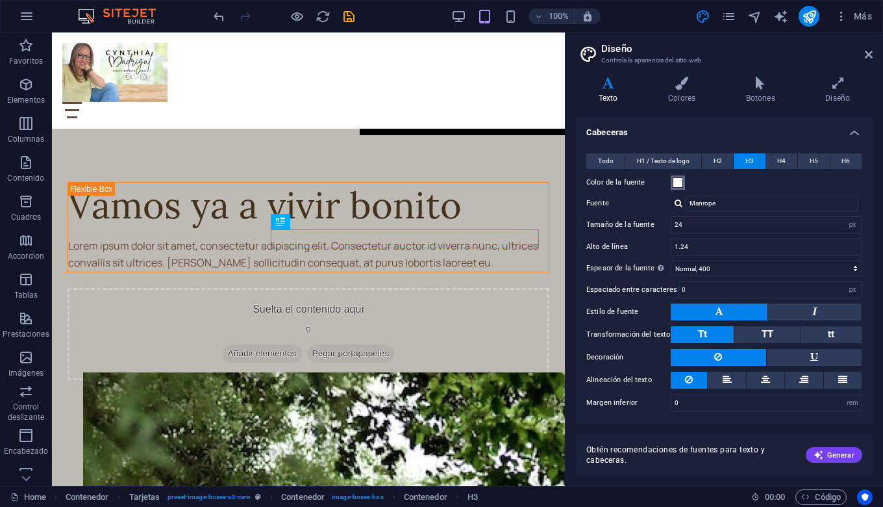
click at [677, 181] on span at bounding box center [678, 182] width 10 height 10
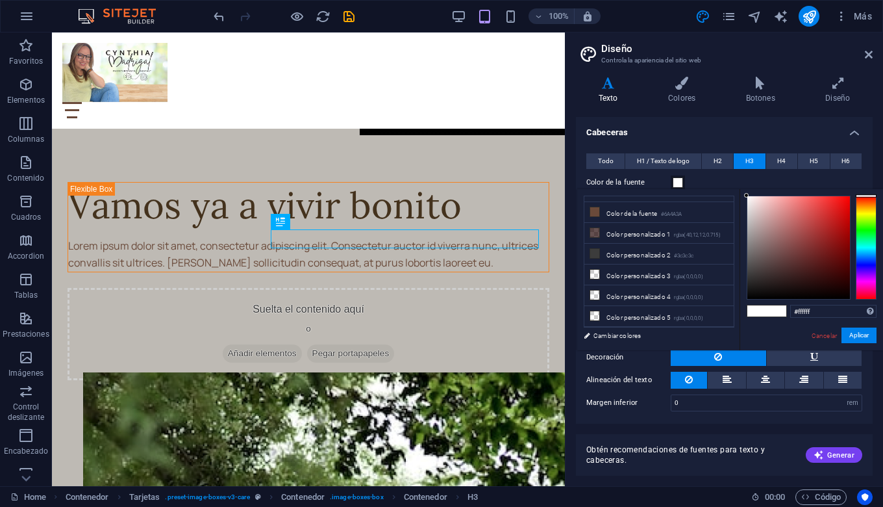
click at [757, 308] on span at bounding box center [757, 310] width 19 height 11
click at [857, 338] on button "Aplicar" at bounding box center [859, 335] width 35 height 16
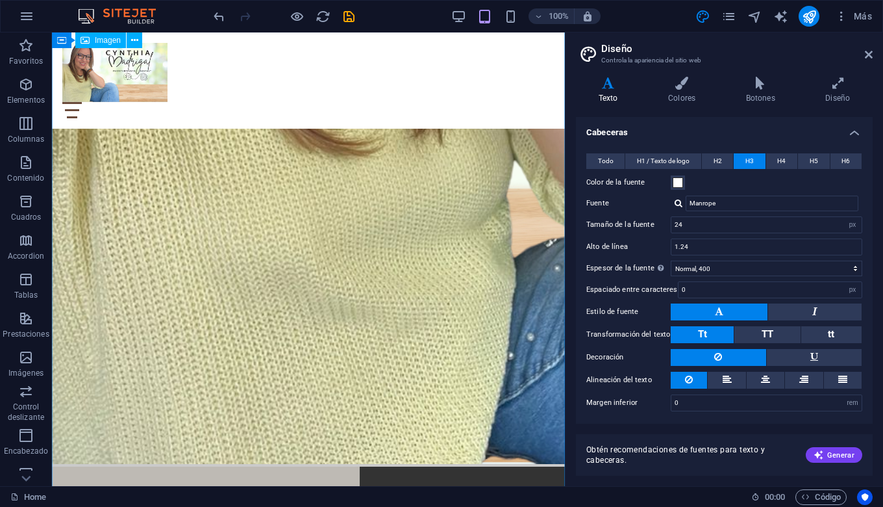
scroll to position [583, 0]
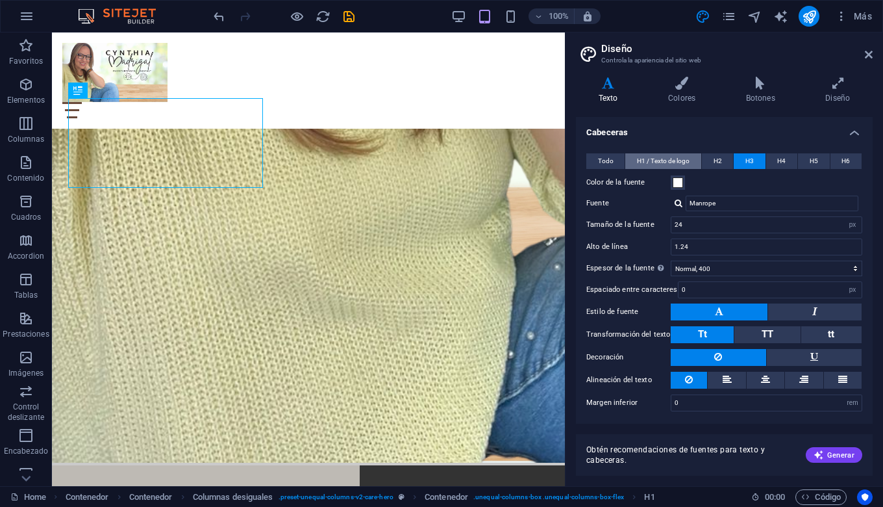
click at [680, 158] on span "H1 / Texto de logo" at bounding box center [663, 161] width 53 height 16
click at [678, 184] on span at bounding box center [678, 182] width 10 height 10
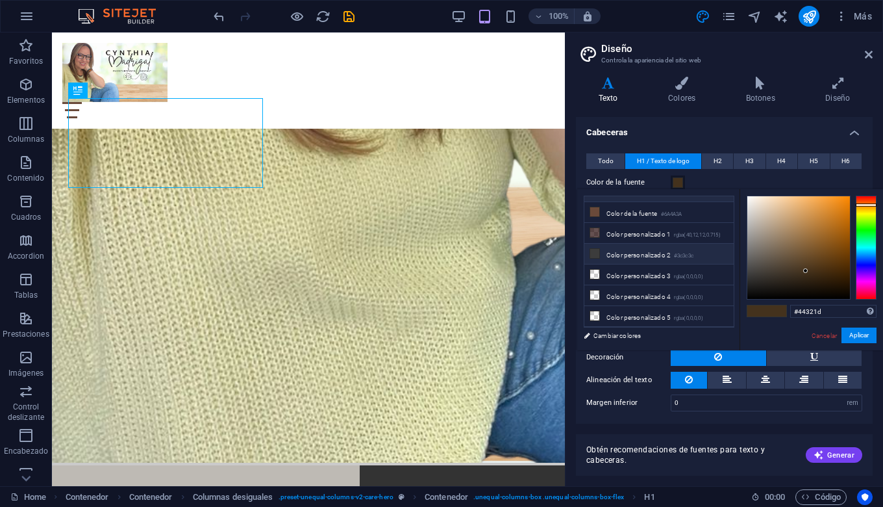
scroll to position [0, 0]
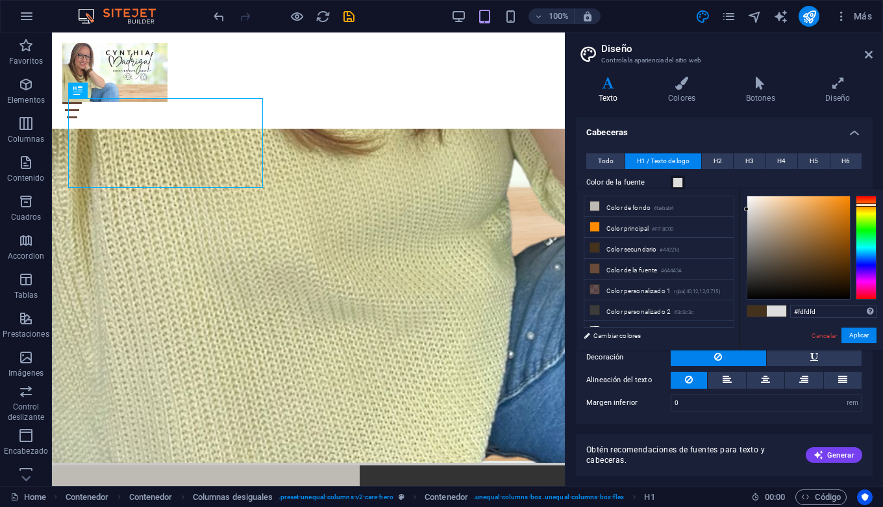
type input "#ffffff"
drag, startPoint x: 804, startPoint y: 271, endPoint x: 710, endPoint y: 179, distance: 131.8
click at [710, 179] on body "[PERSON_NAME] Y [PERSON_NAME] Home Favoritos Elementos Columnas Contenido [PERS…" at bounding box center [441, 253] width 883 height 507
click at [857, 333] on button "Aplicar" at bounding box center [859, 335] width 35 height 16
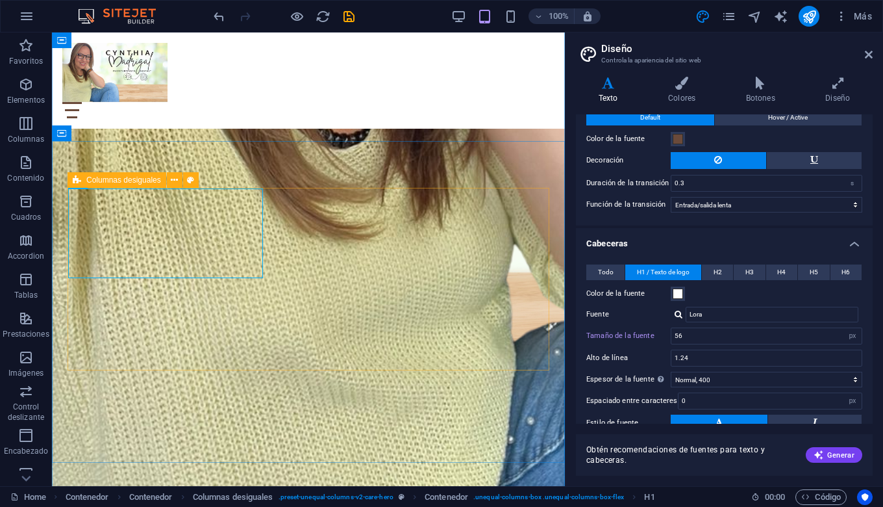
scroll to position [492, 0]
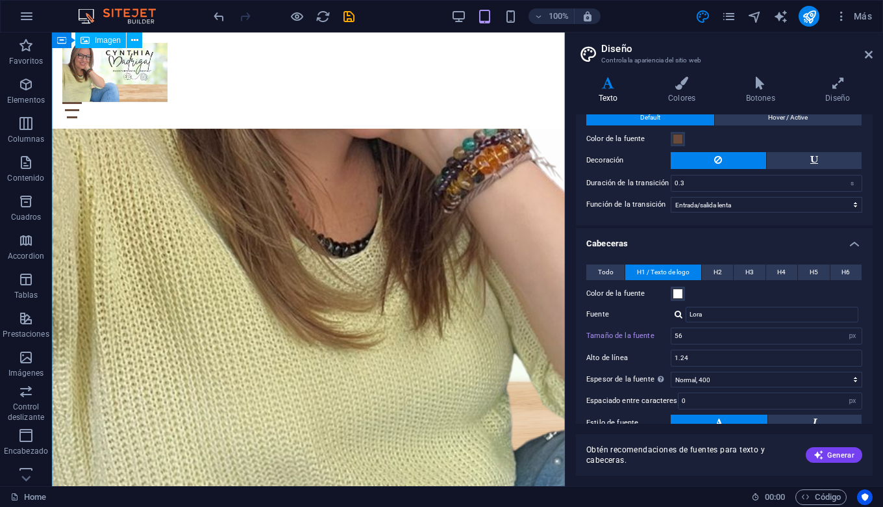
scroll to position [412, 0]
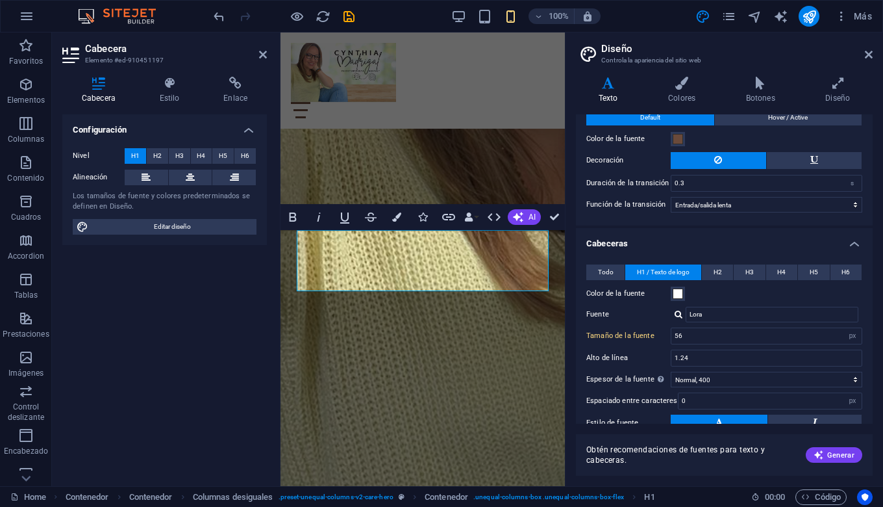
type input "38"
drag, startPoint x: 427, startPoint y: 247, endPoint x: 275, endPoint y: 253, distance: 152.1
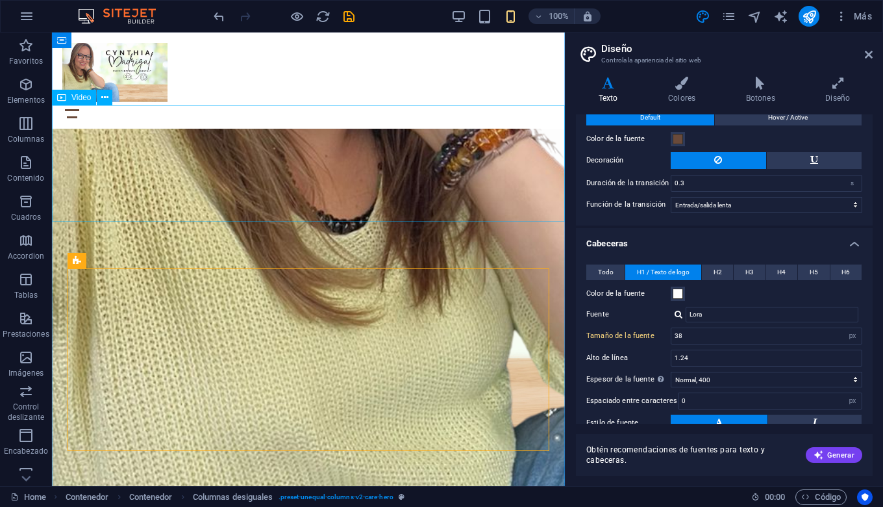
type input "56"
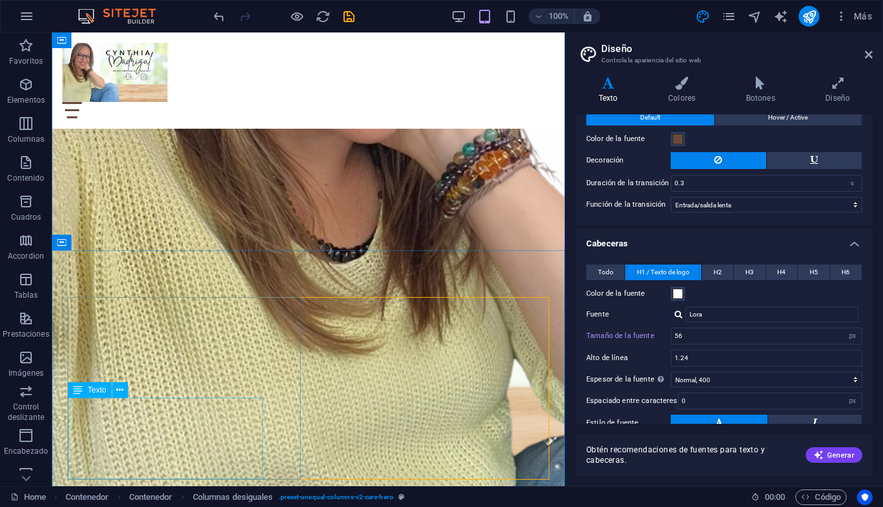
click at [118, 386] on icon at bounding box center [119, 390] width 7 height 14
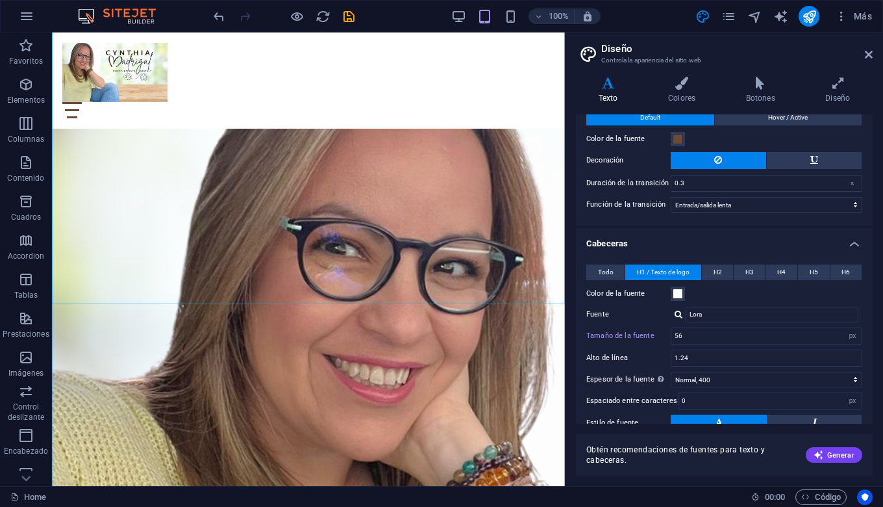
scroll to position [97, 0]
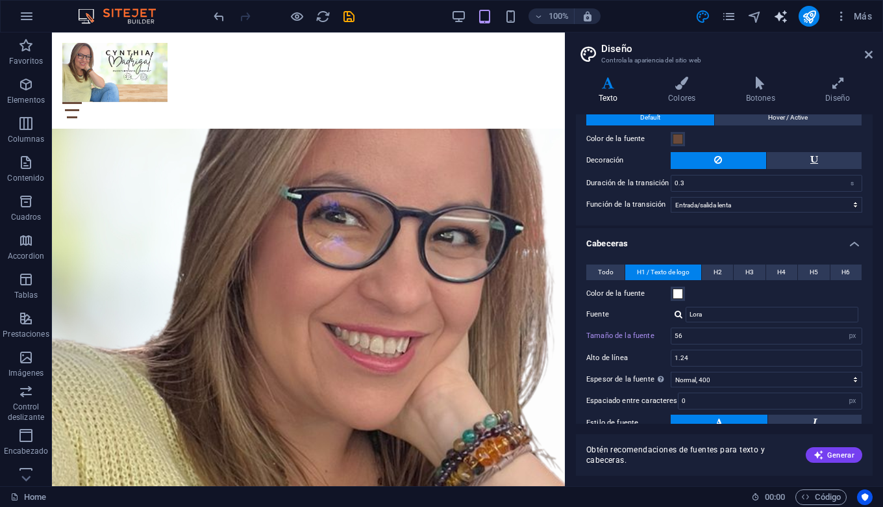
click at [781, 20] on icon "text_generator" at bounding box center [780, 16] width 15 height 15
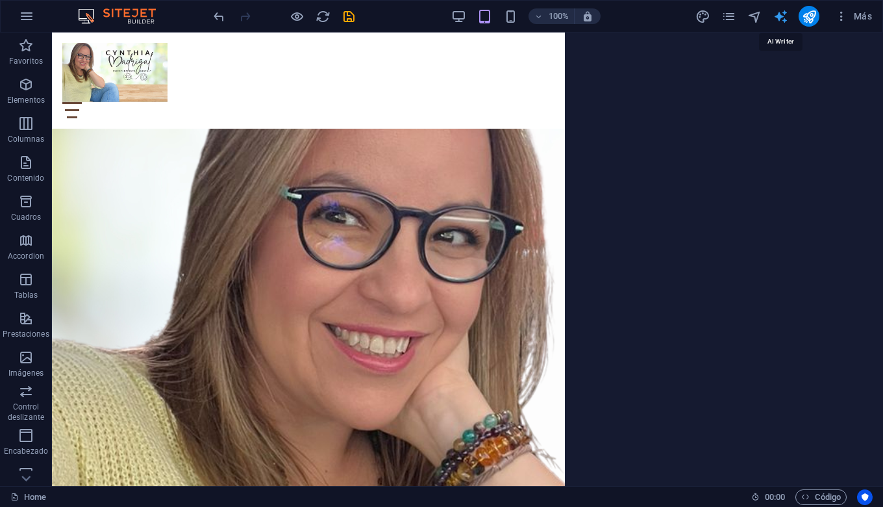
select select "English"
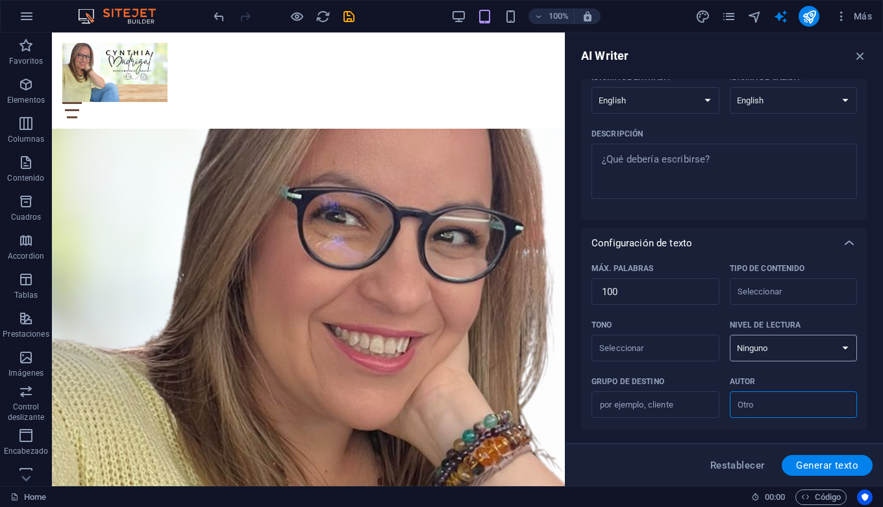
scroll to position [0, 0]
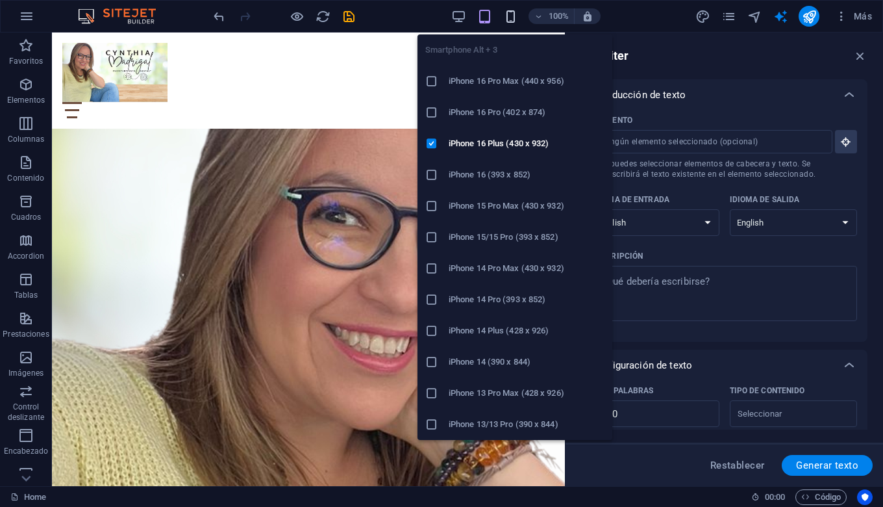
click at [505, 15] on icon "button" at bounding box center [510, 16] width 15 height 15
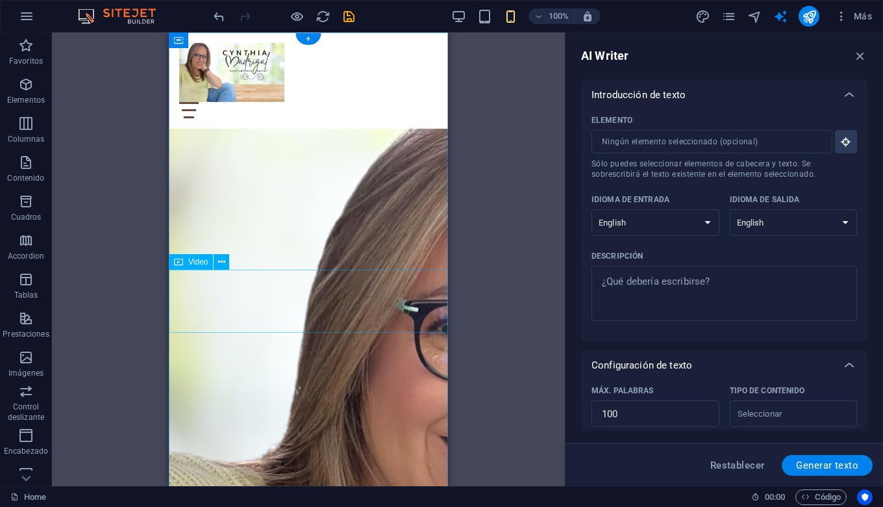
click at [350, 104] on div "About Services Contact" at bounding box center [308, 80] width 279 height 96
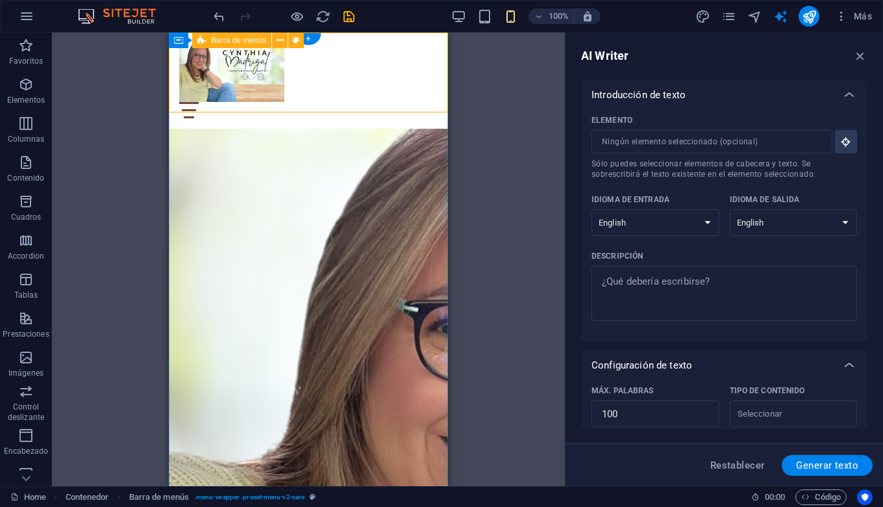
click at [394, 49] on div "About Services Contact" at bounding box center [308, 80] width 279 height 96
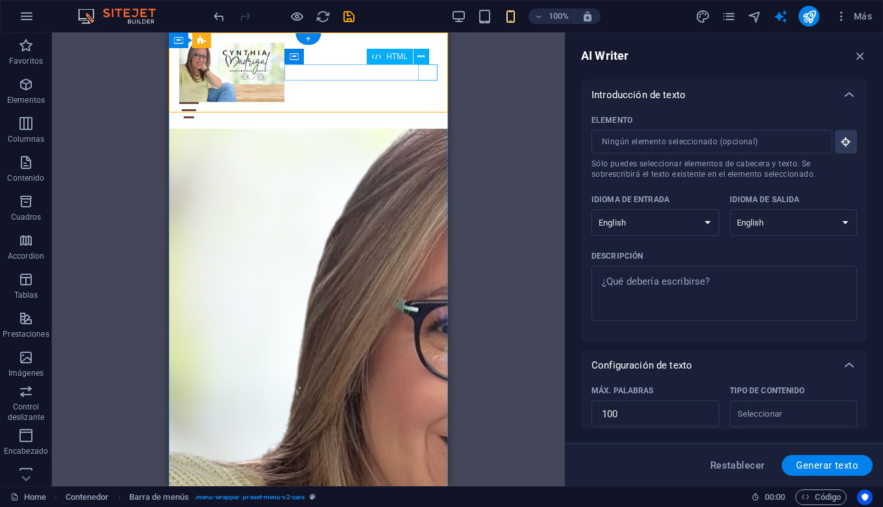
click at [432, 102] on div at bounding box center [308, 110] width 258 height 16
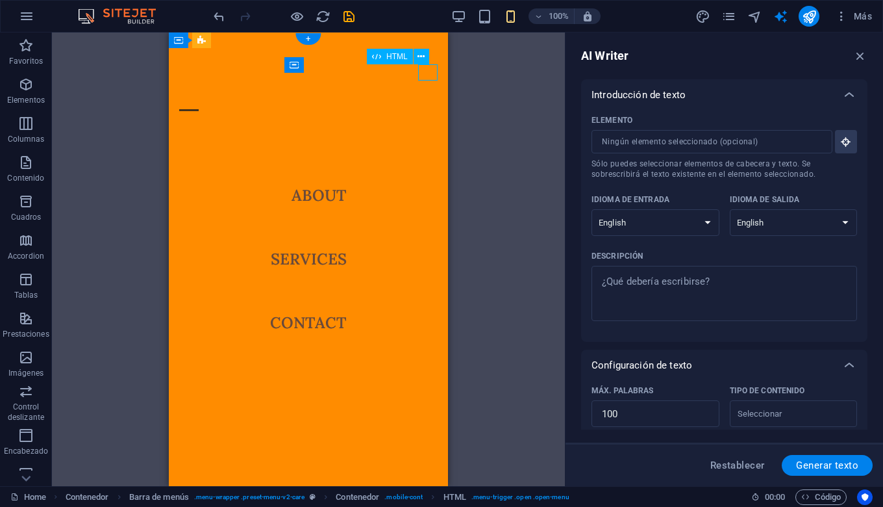
click at [199, 102] on div at bounding box center [188, 110] width 19 height 16
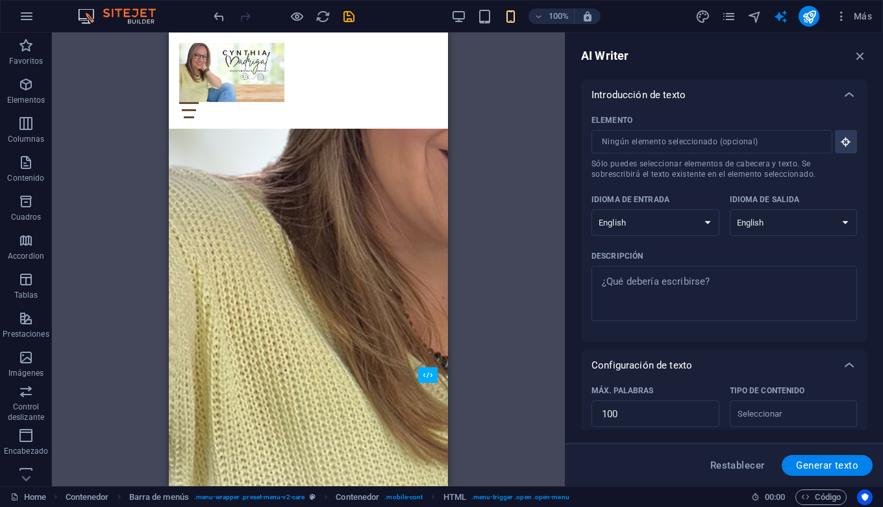
scroll to position [145, 0]
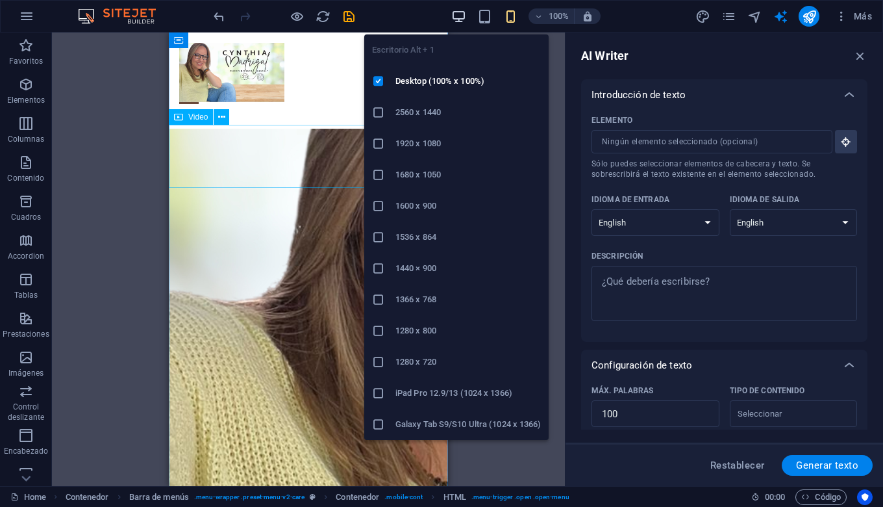
click at [459, 18] on icon "button" at bounding box center [458, 16] width 15 height 15
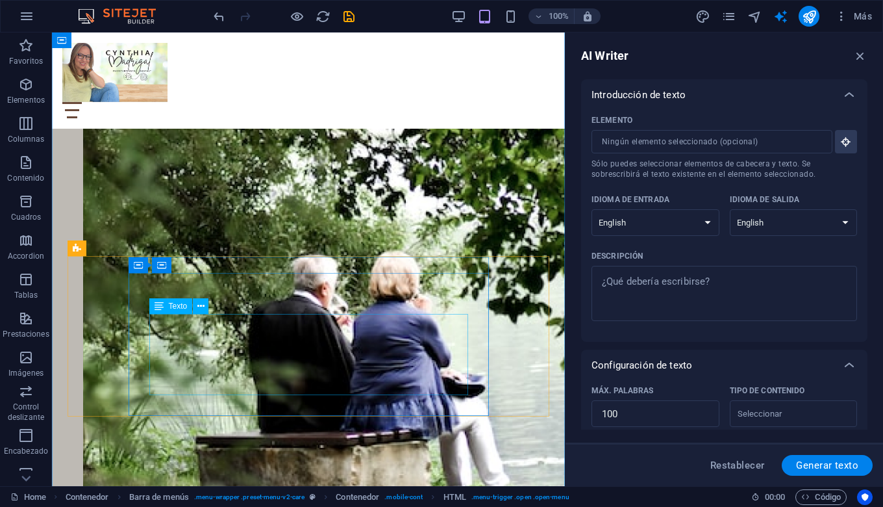
scroll to position [1378, 0]
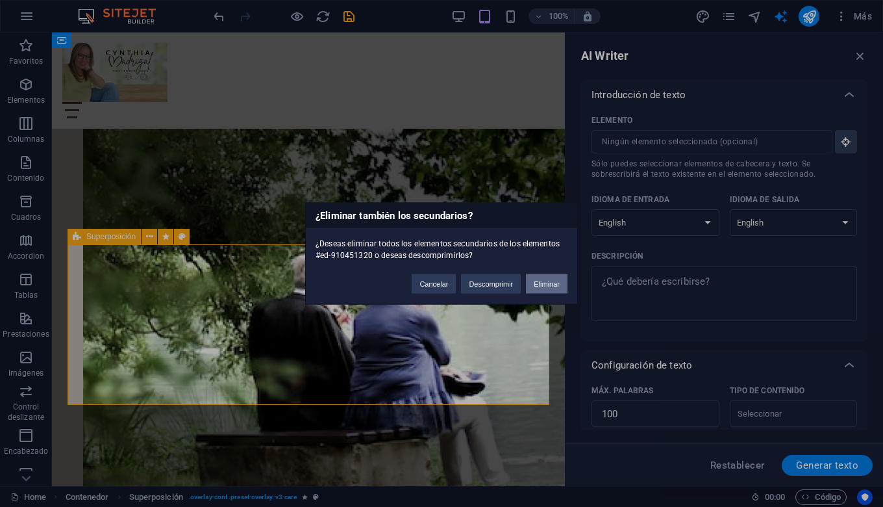
click at [549, 283] on button "Eliminar" at bounding box center [547, 283] width 42 height 19
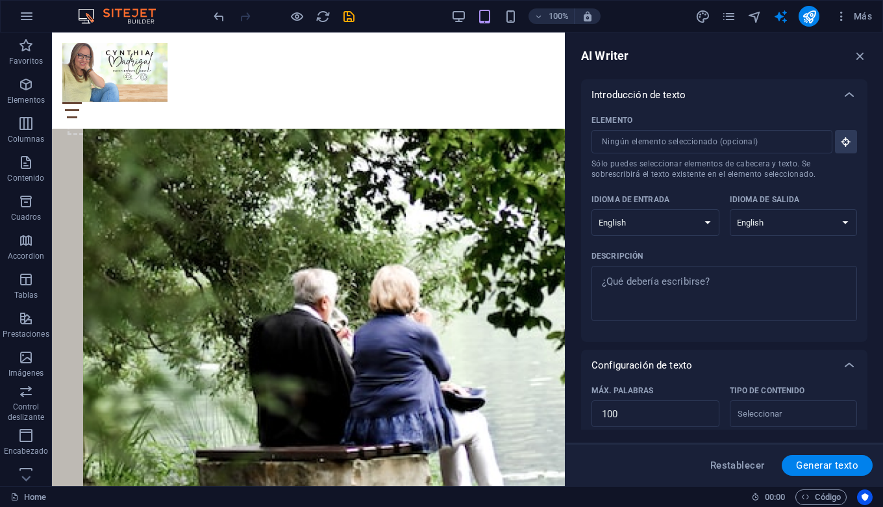
scroll to position [1343, 0]
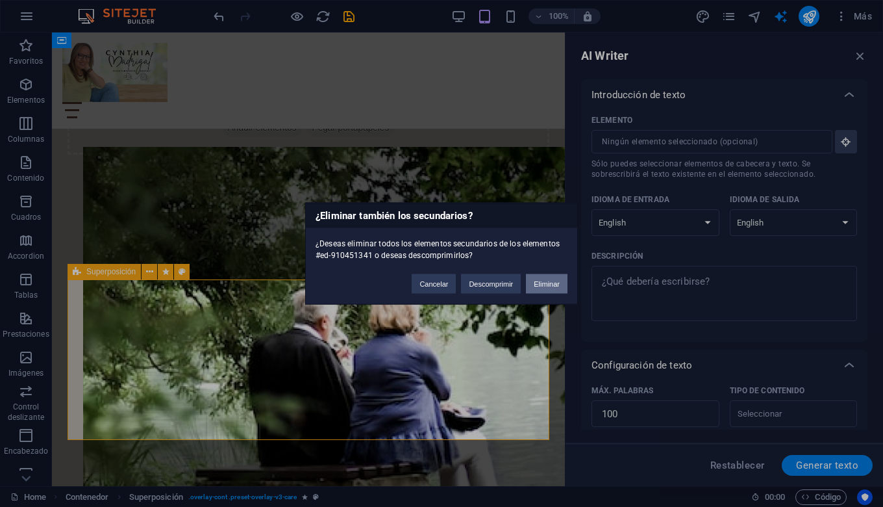
click at [544, 286] on button "Eliminar" at bounding box center [547, 283] width 42 height 19
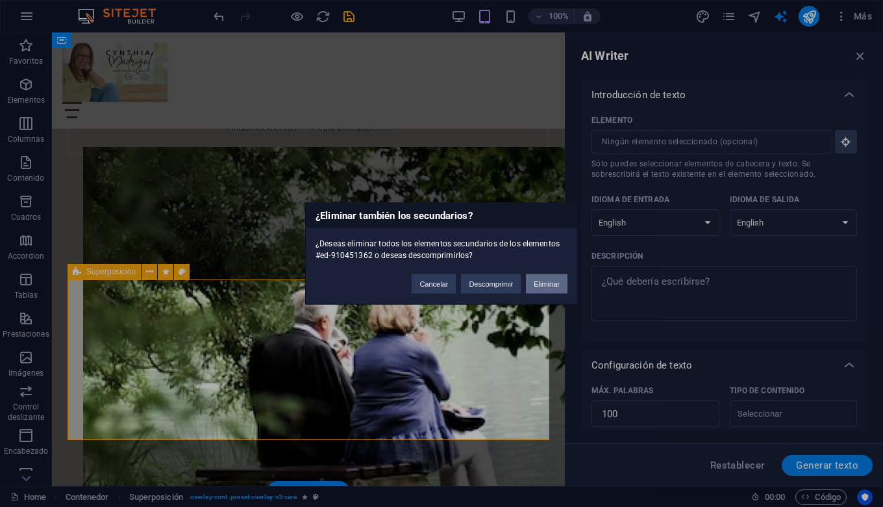
click at [543, 278] on button "Eliminar" at bounding box center [547, 283] width 42 height 19
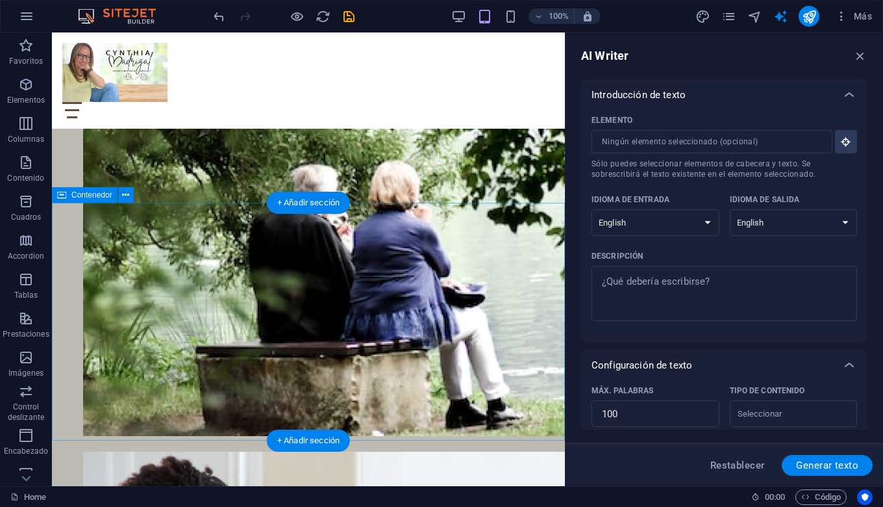
scroll to position [1468, 0]
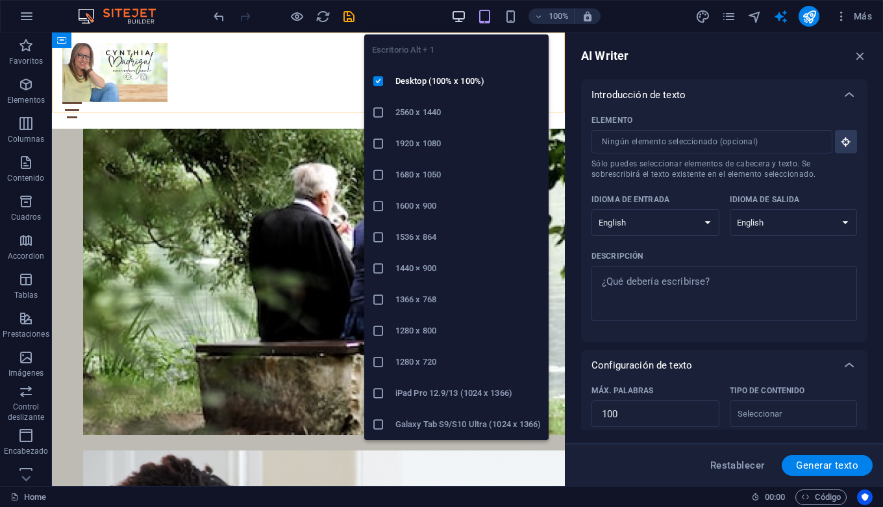
click at [460, 21] on icon "button" at bounding box center [458, 16] width 15 height 15
click at [456, 15] on icon "button" at bounding box center [458, 16] width 15 height 15
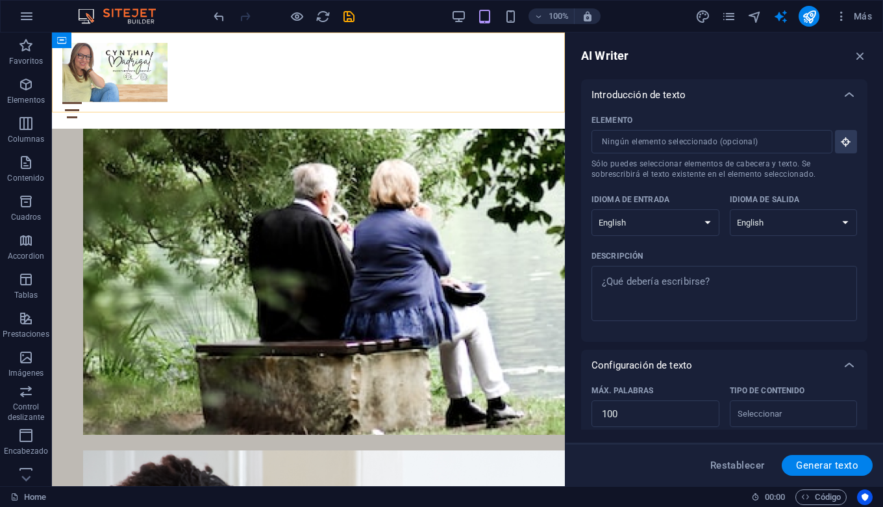
click at [292, 97] on div "About Services Contact" at bounding box center [308, 80] width 513 height 96
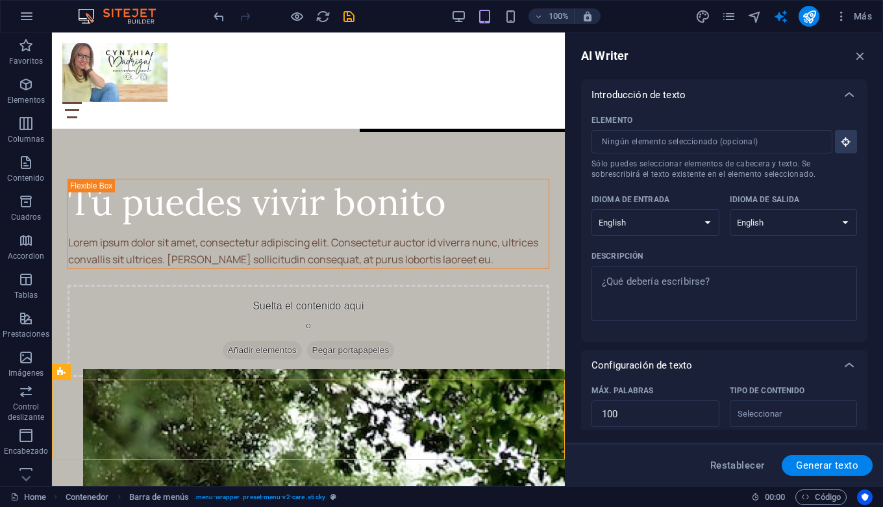
scroll to position [1119, 0]
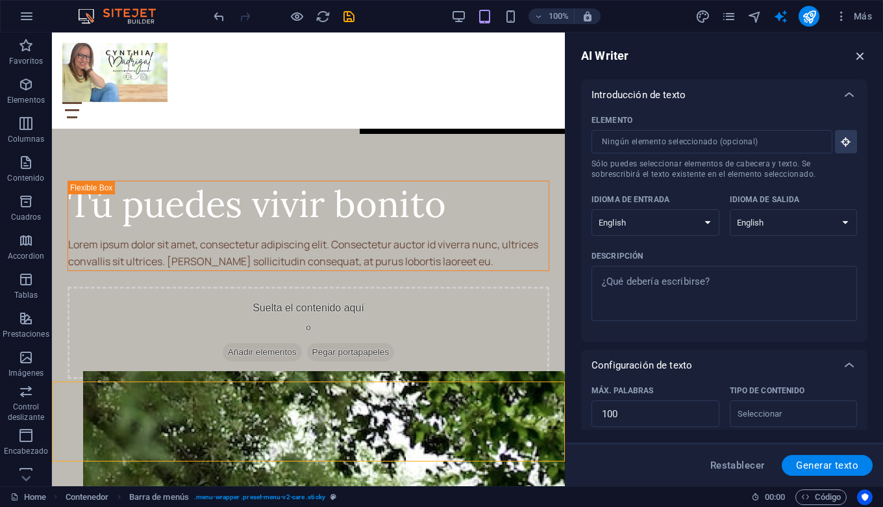
drag, startPoint x: 861, startPoint y: 54, endPoint x: 807, endPoint y: 27, distance: 59.8
click at [861, 54] on icon "button" at bounding box center [860, 56] width 14 height 14
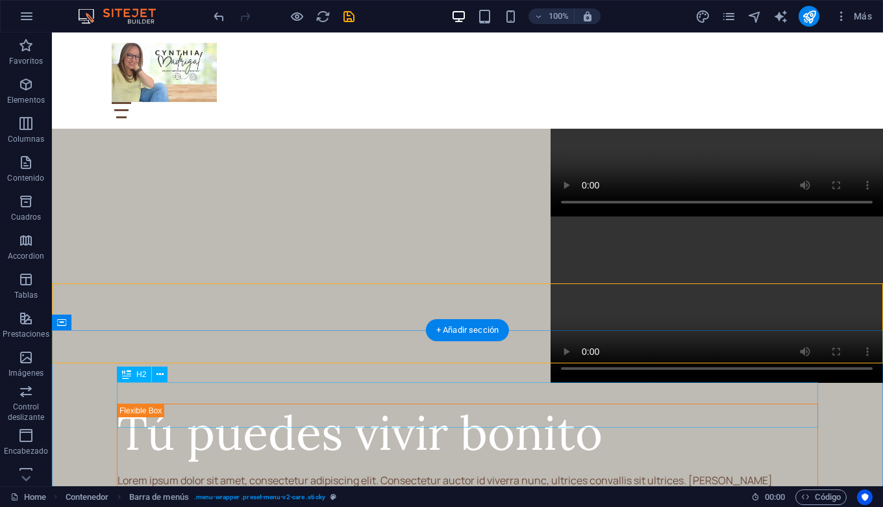
scroll to position [1002, 0]
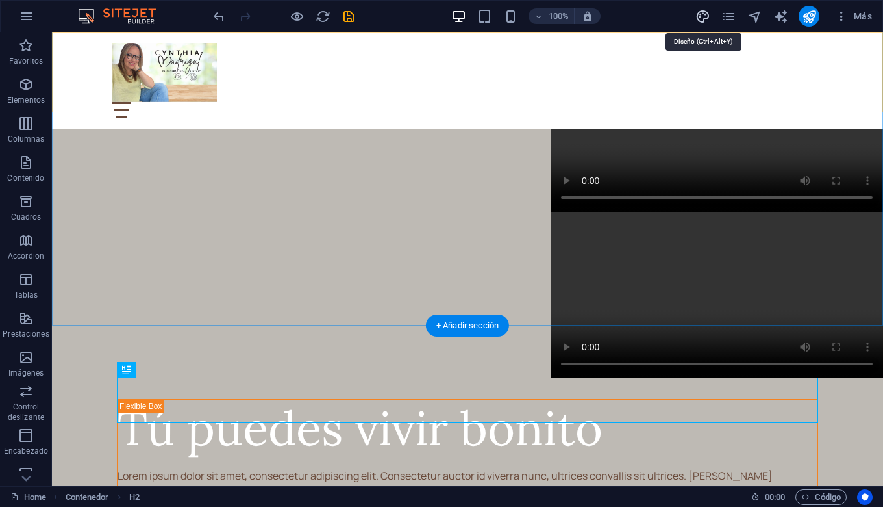
click at [706, 17] on icon "design" at bounding box center [703, 16] width 15 height 15
select select "ease-in-out"
select select "px"
select select "400"
select select "px"
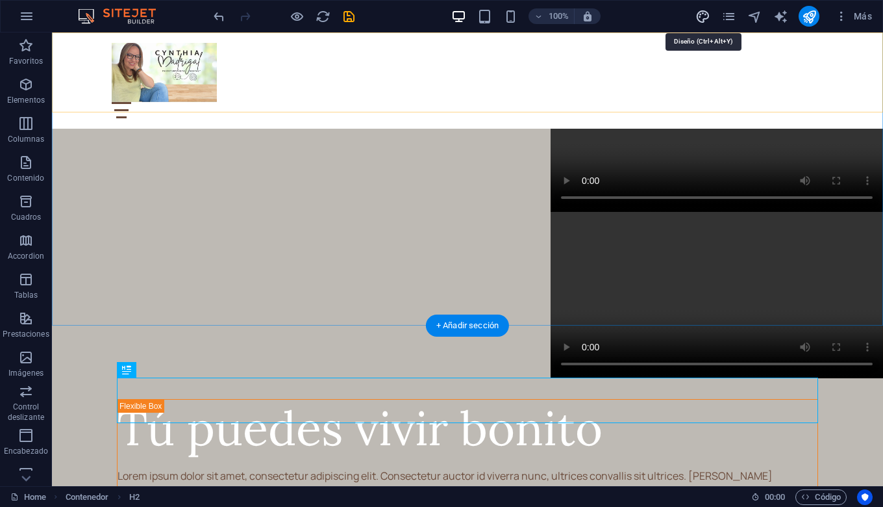
select select "rem"
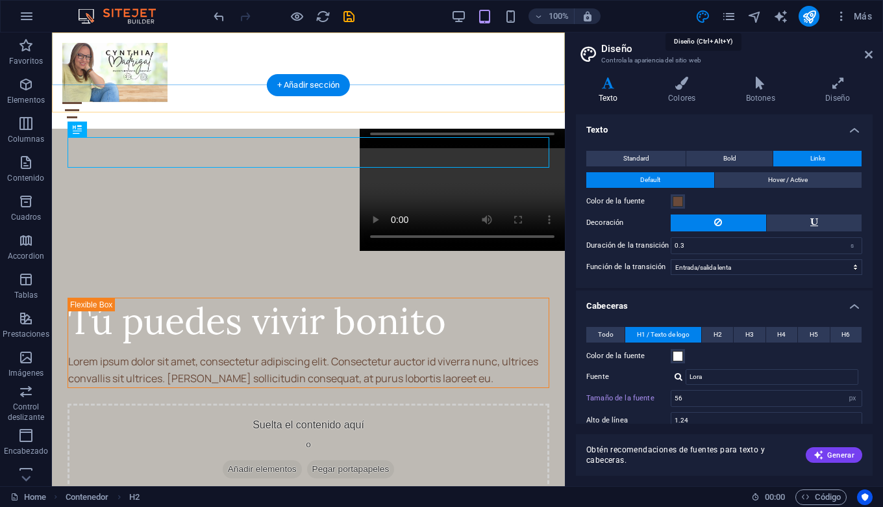
type input "56"
click at [683, 204] on span at bounding box center [678, 201] width 10 height 10
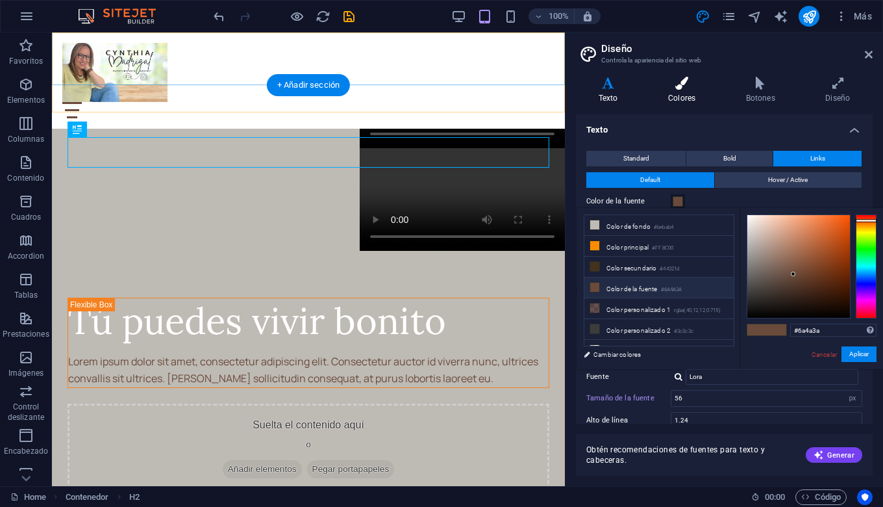
click at [675, 88] on icon at bounding box center [682, 83] width 73 height 13
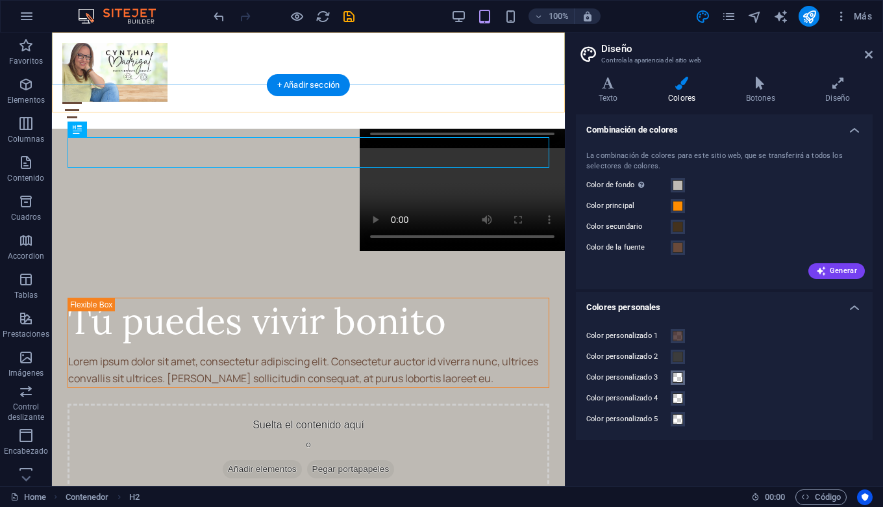
click at [678, 379] on span at bounding box center [678, 377] width 10 height 10
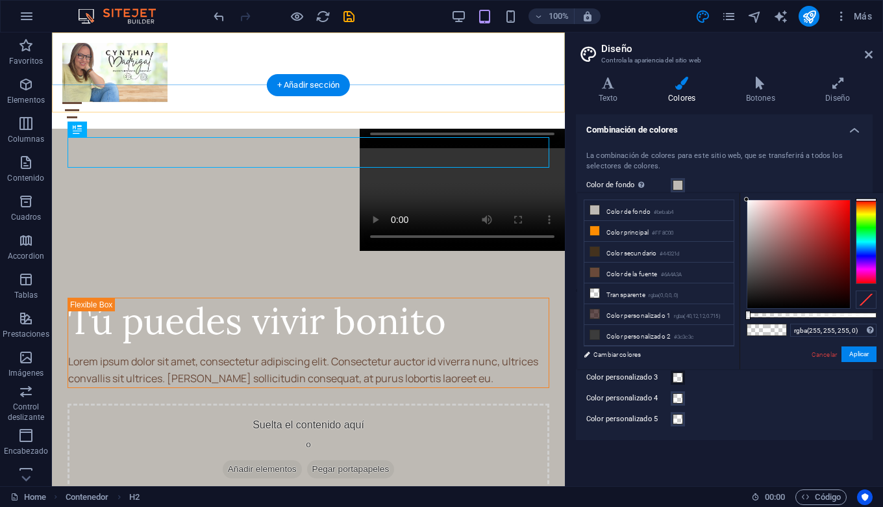
drag, startPoint x: 748, startPoint y: 306, endPoint x: 729, endPoint y: 188, distance: 119.2
click at [729, 188] on body "[PERSON_NAME] Y [PERSON_NAME] Home Favoritos Elementos Columnas Contenido [PERS…" at bounding box center [441, 253] width 883 height 507
type input "#ffffff"
drag, startPoint x: 749, startPoint y: 314, endPoint x: 892, endPoint y: 331, distance: 143.9
click at [883, 331] on html "[PERSON_NAME] Y [PERSON_NAME] Home Favoritos Elementos Columnas Contenido [PERS…" at bounding box center [441, 253] width 883 height 507
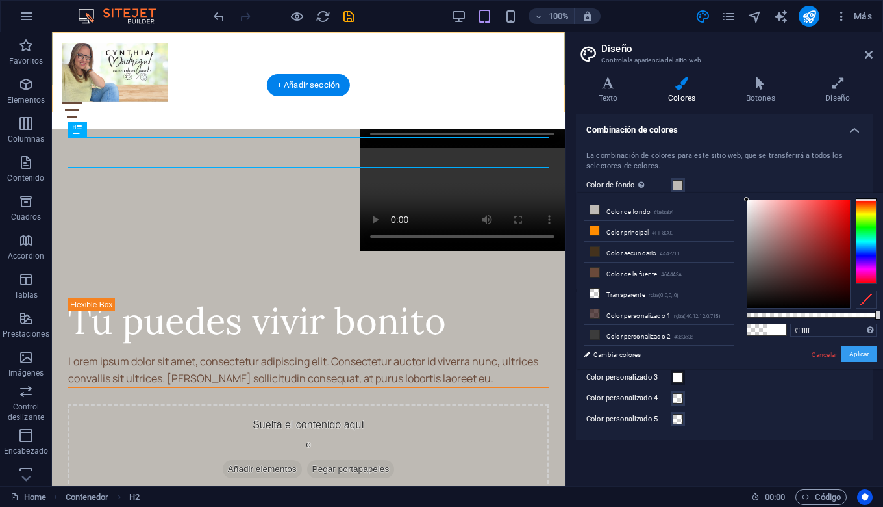
click at [866, 355] on button "Aplicar" at bounding box center [859, 354] width 35 height 16
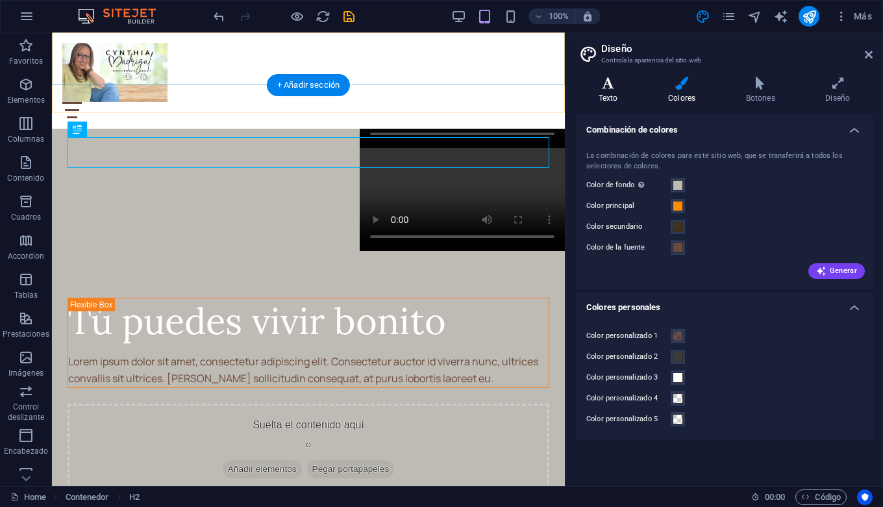
click at [610, 90] on h4 "Texto" at bounding box center [610, 90] width 69 height 27
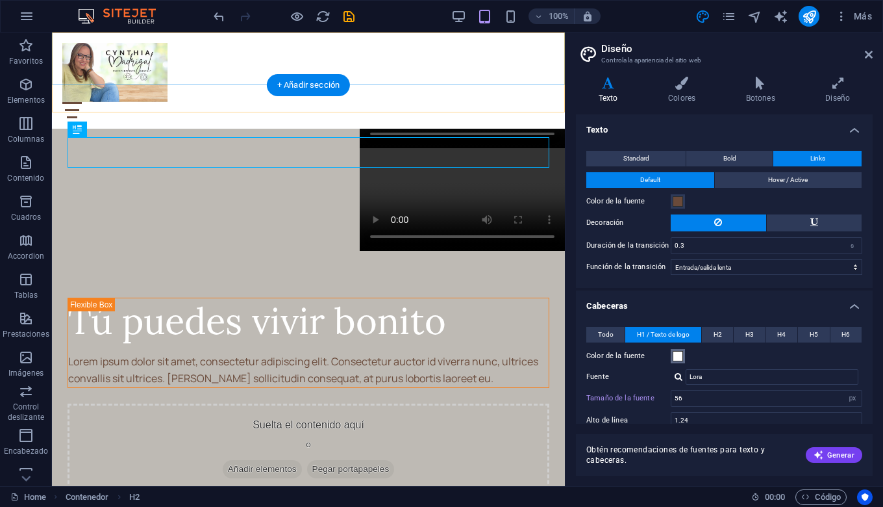
click at [677, 358] on span at bounding box center [678, 356] width 10 height 10
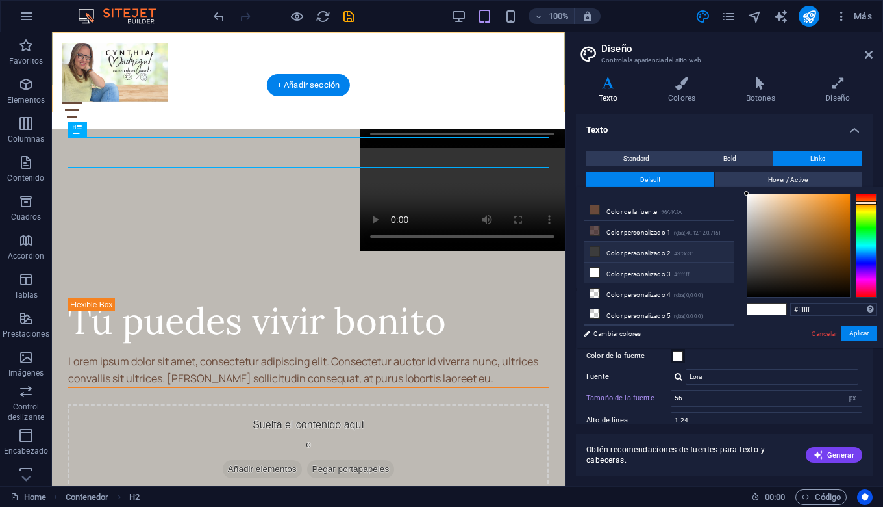
scroll to position [57, 0]
click at [635, 281] on li "Color personalizado 3 #ffffff" at bounding box center [658, 272] width 149 height 21
click at [861, 333] on button "Aplicar" at bounding box center [859, 333] width 35 height 16
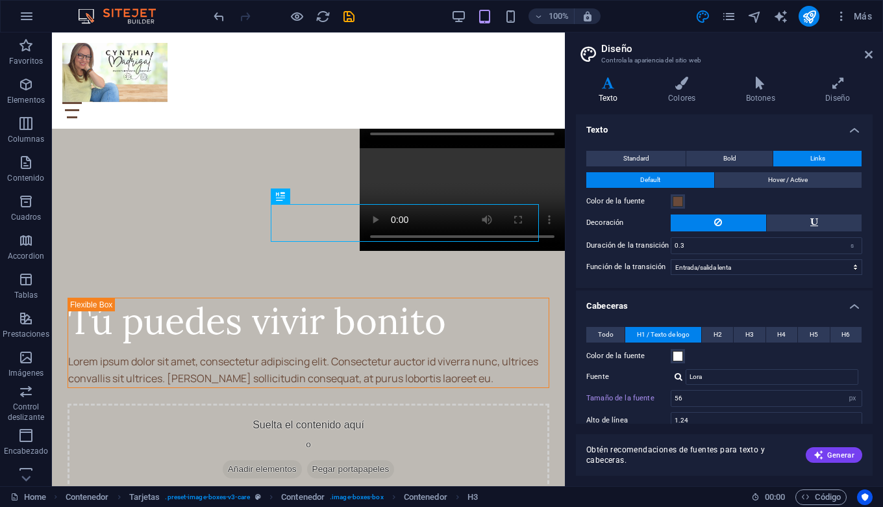
scroll to position [0, 0]
click at [751, 333] on span "H3" at bounding box center [750, 335] width 8 height 16
click at [677, 354] on span at bounding box center [678, 356] width 10 height 10
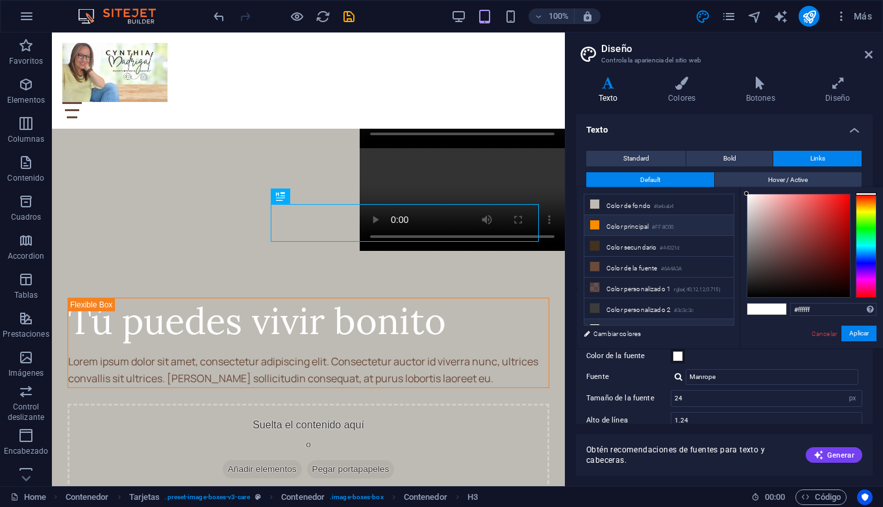
click at [618, 231] on li "Color principal #FF8C00" at bounding box center [658, 225] width 149 height 21
type input "#ff8c00"
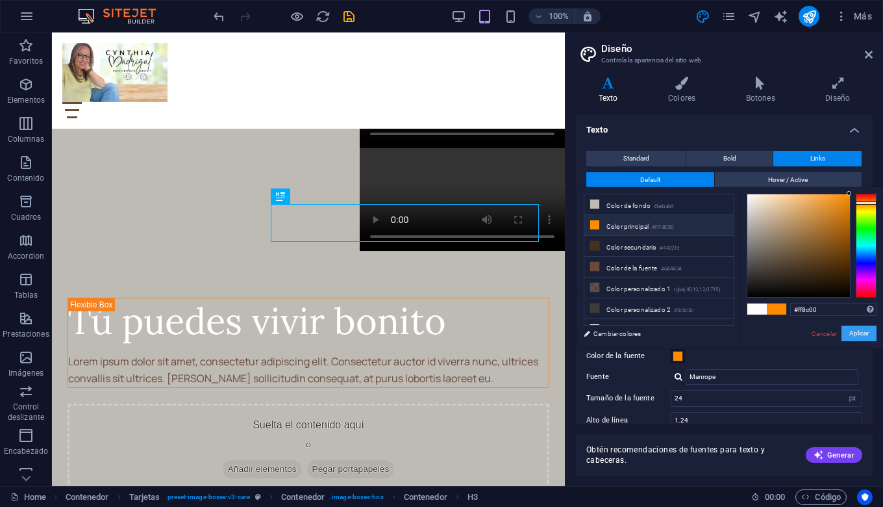
click at [863, 333] on button "Aplicar" at bounding box center [859, 333] width 35 height 16
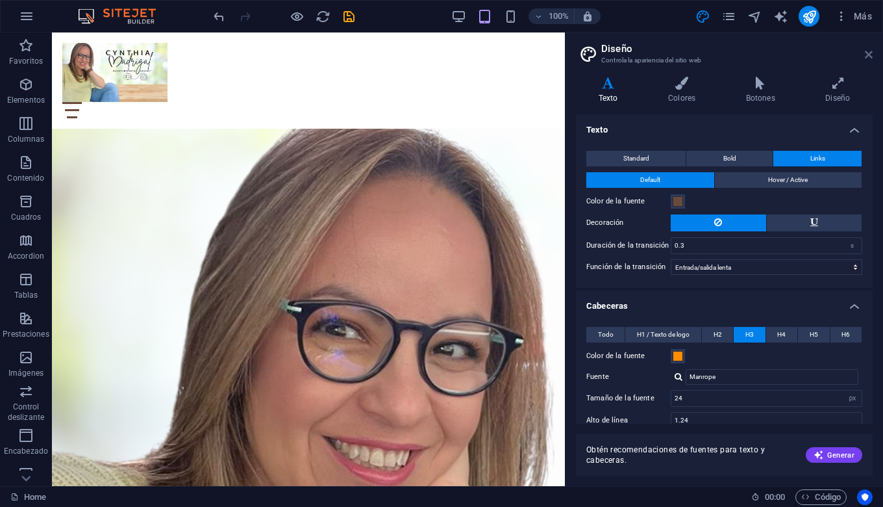
drag, startPoint x: 868, startPoint y: 53, endPoint x: 660, endPoint y: 171, distance: 238.5
click at [868, 53] on icon at bounding box center [869, 54] width 8 height 10
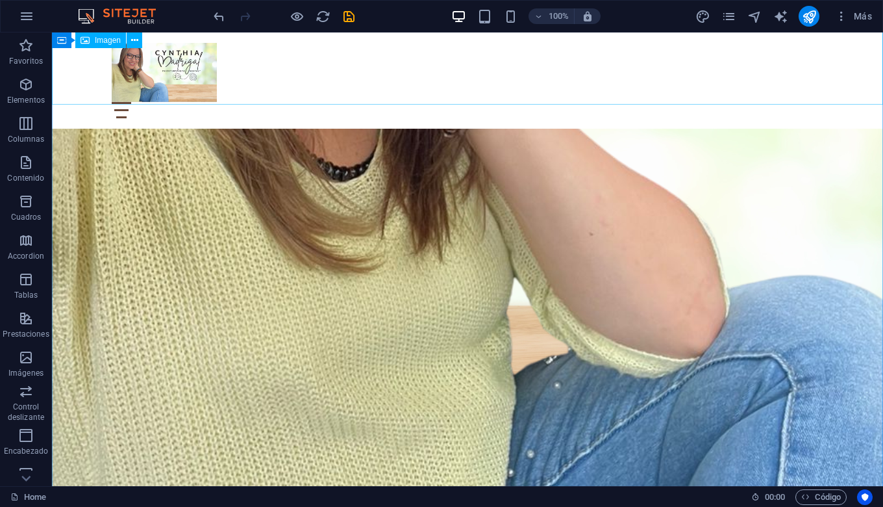
scroll to position [493, 0]
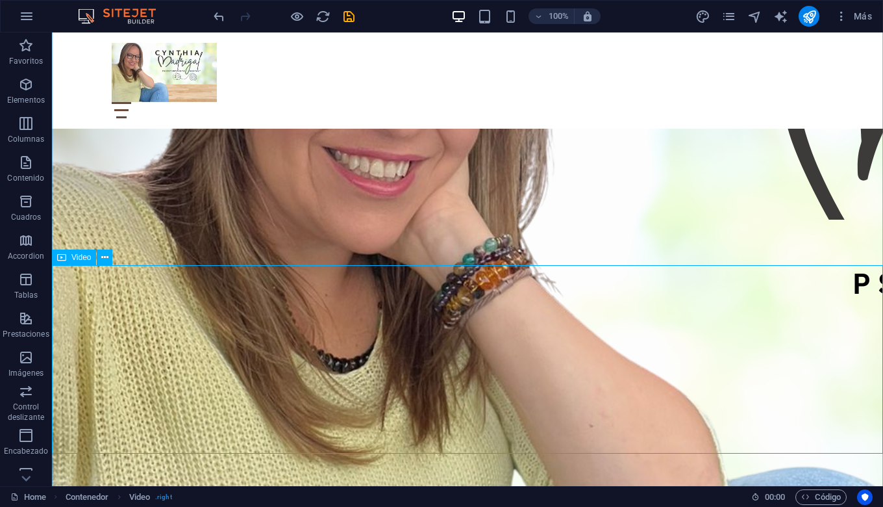
scroll to position [318, 0]
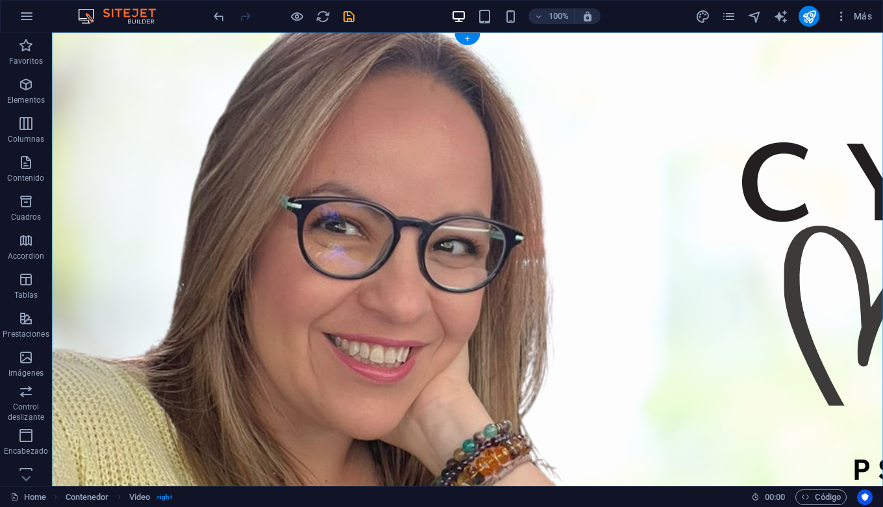
scroll to position [0, 0]
